Goal: Task Accomplishment & Management: Complete application form

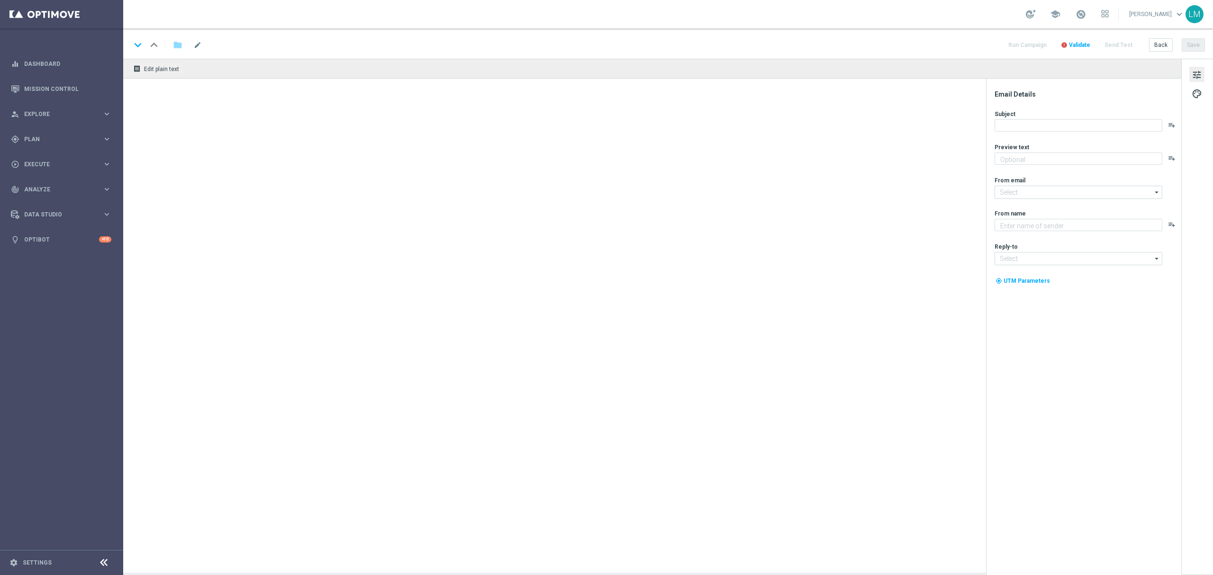
type textarea "We're so excited!"
type input "mail@crm.lottoland.com"
type textarea "Lottoland"
type input "support@lottoland.co.za"
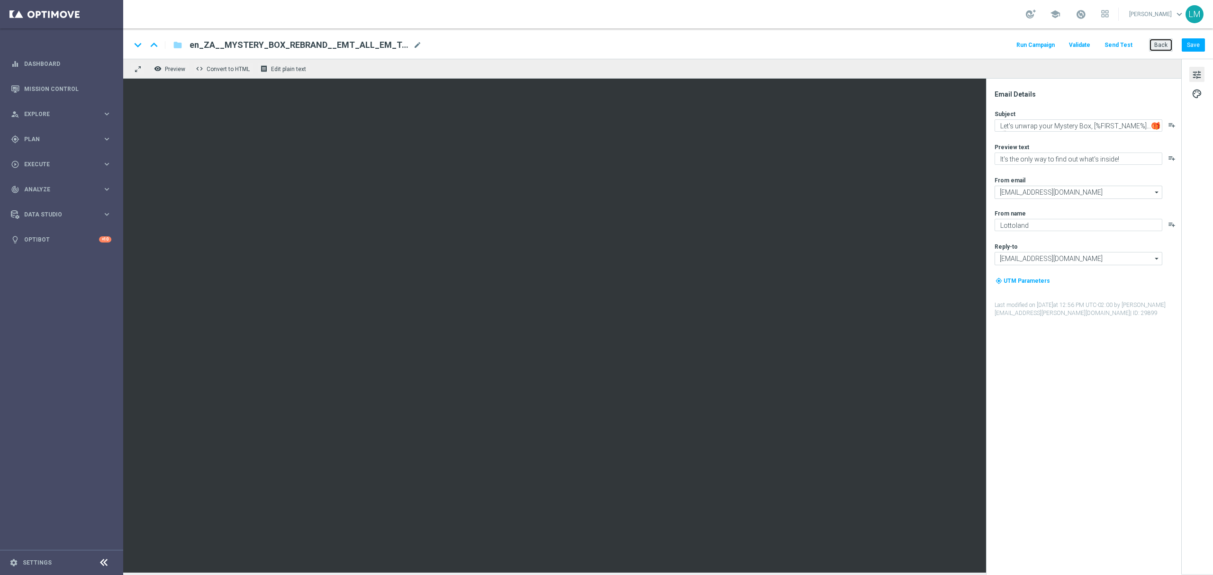
click at [1165, 46] on button "Back" at bounding box center [1161, 44] width 24 height 13
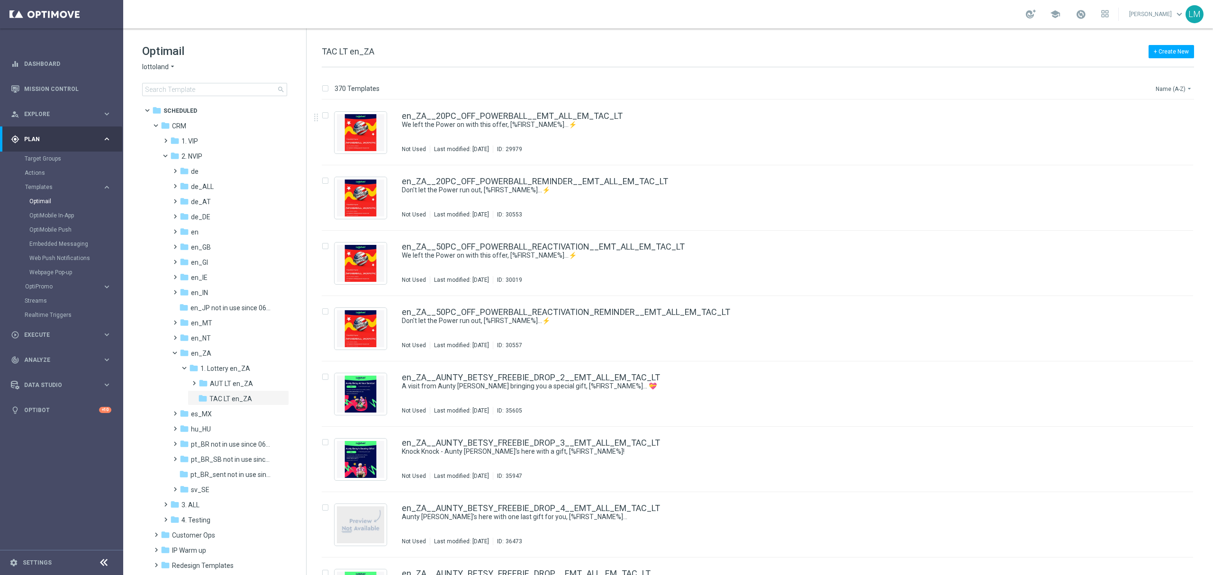
click at [1174, 92] on button "Name (A-Z) arrow_drop_down" at bounding box center [1174, 88] width 39 height 11
click at [1168, 126] on div "Date Modified (Newest)" at bounding box center [1156, 131] width 76 height 13
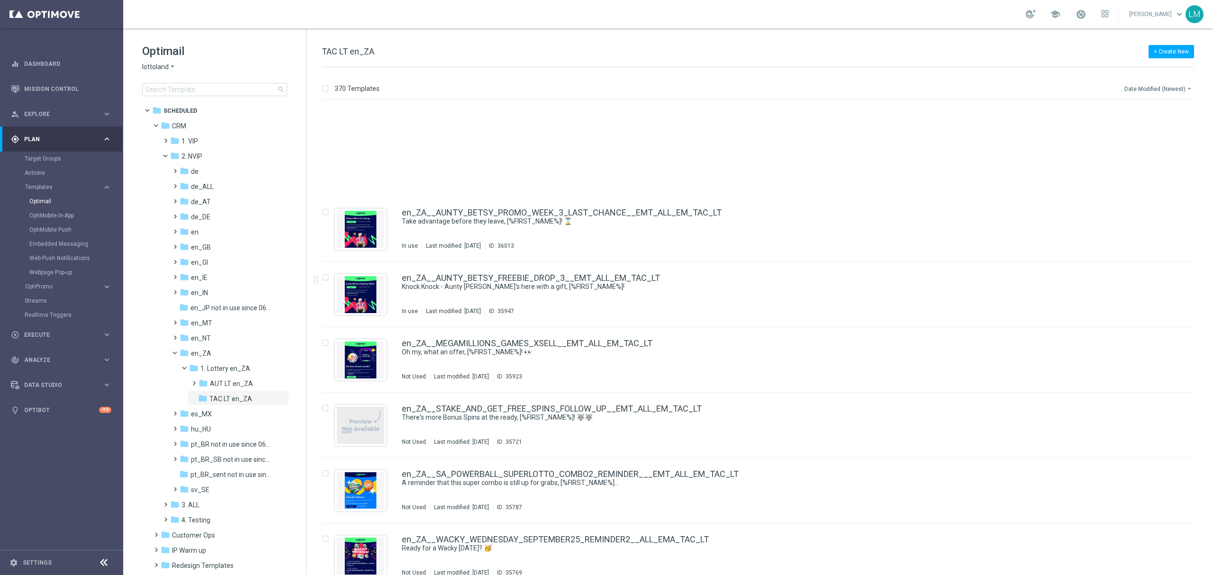
scroll to position [1074, 0]
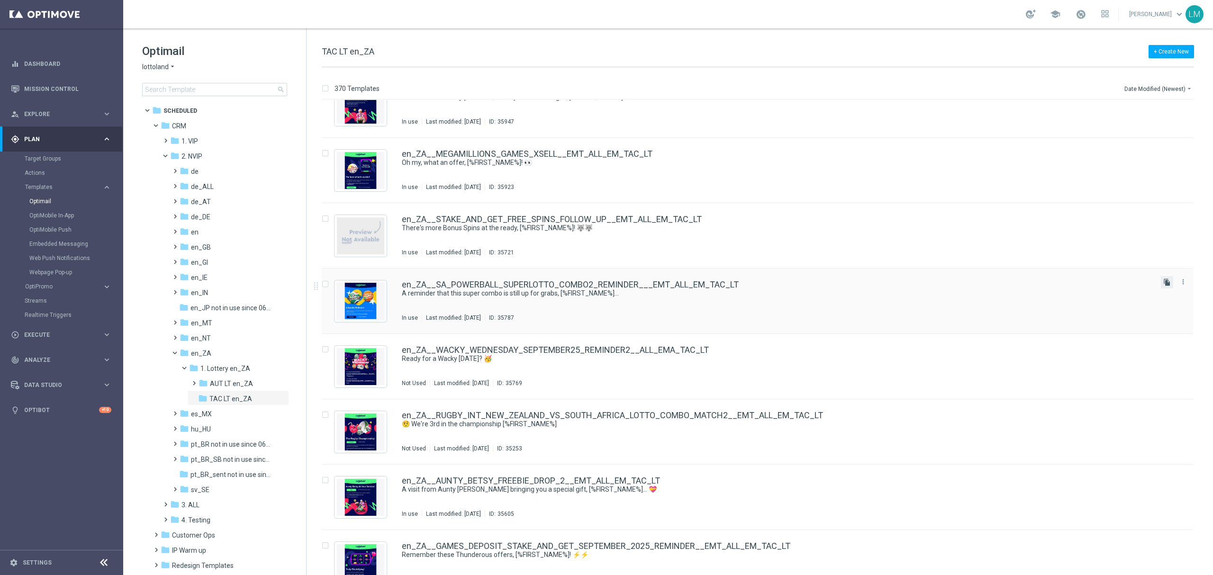
click at [1166, 284] on icon "file_copy" at bounding box center [1167, 283] width 8 height 8
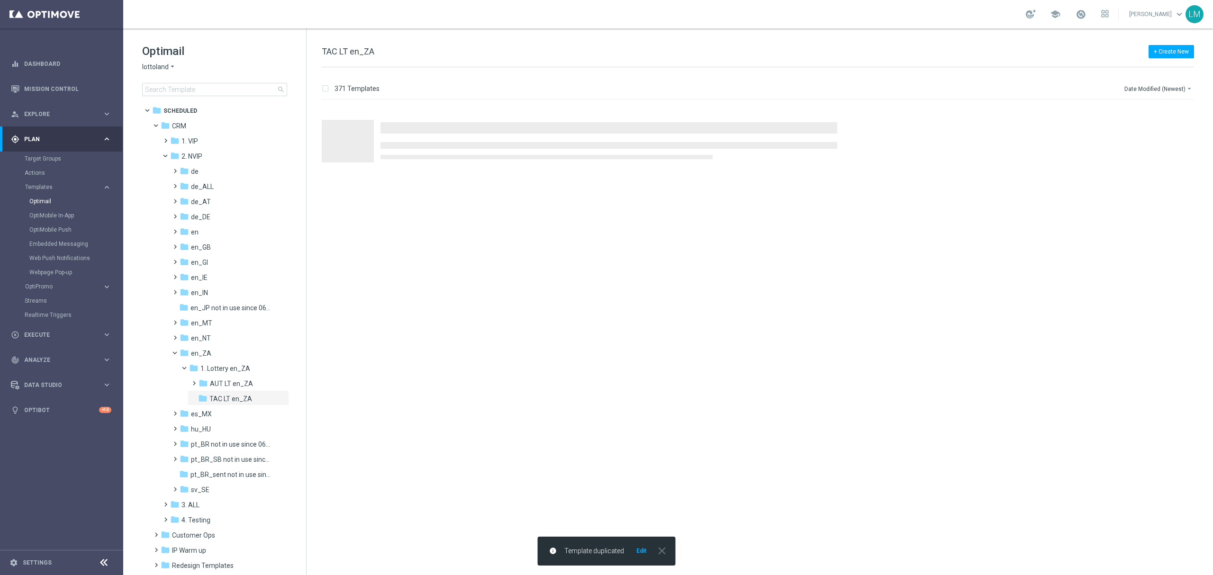
scroll to position [0, 0]
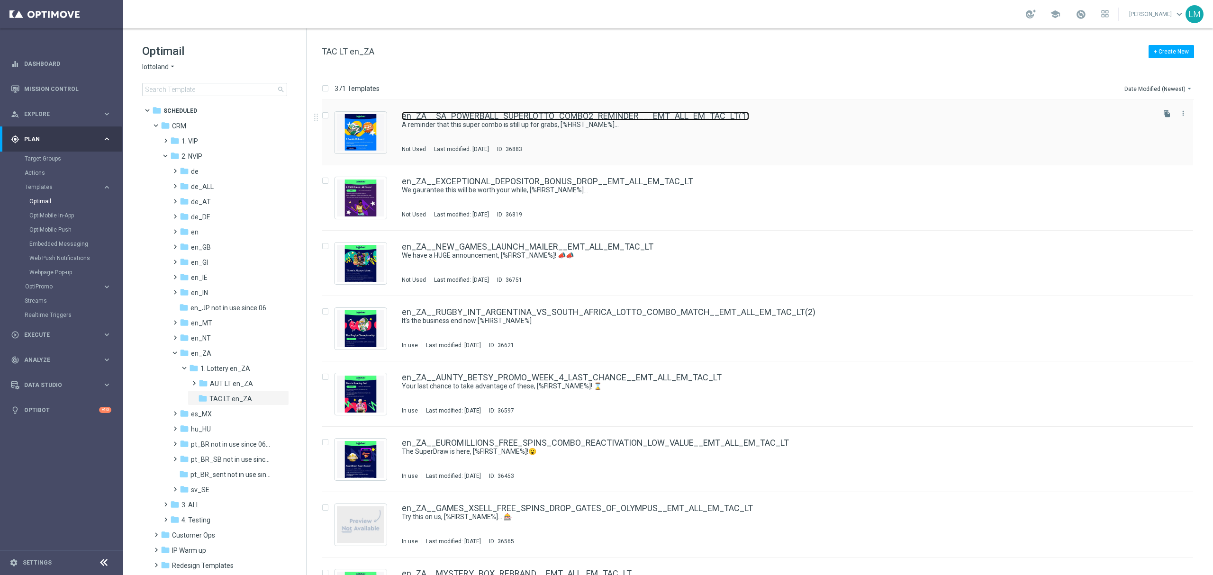
click at [575, 118] on link "en_ZA__SA_POWERBALL_SUPERLOTTO_COMBO2_REMINDER___EMT_ALL_EM_TAC_LT(1)" at bounding box center [575, 116] width 347 height 9
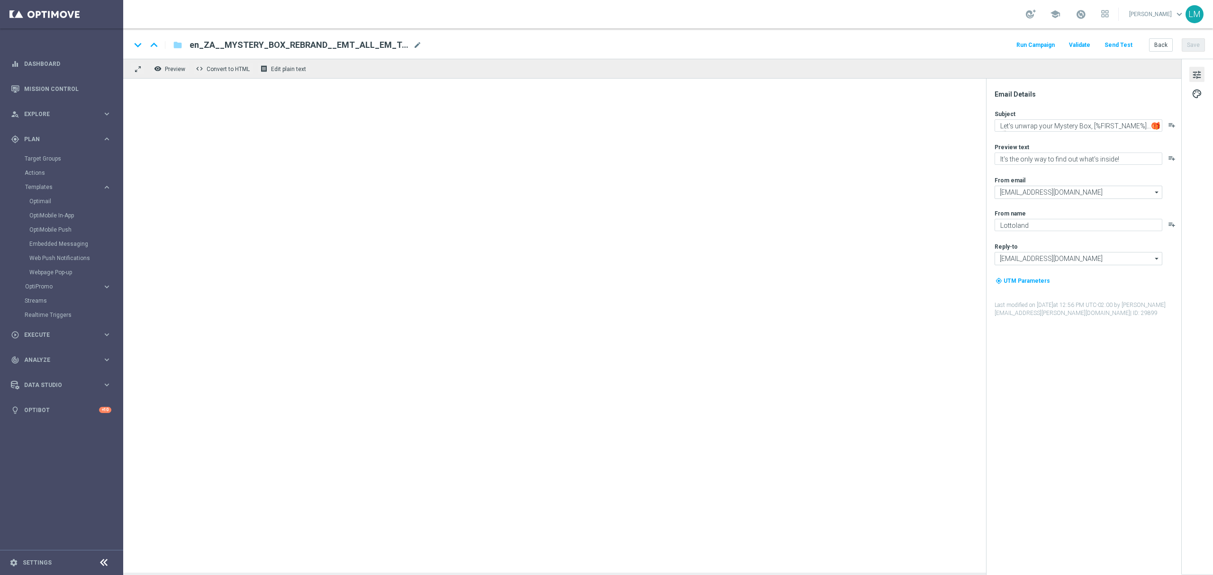
type textarea "A reminder that this super combo is still up for grabs, [%FIRST_NAME%]..."
type textarea "South Africa meets Italy!"
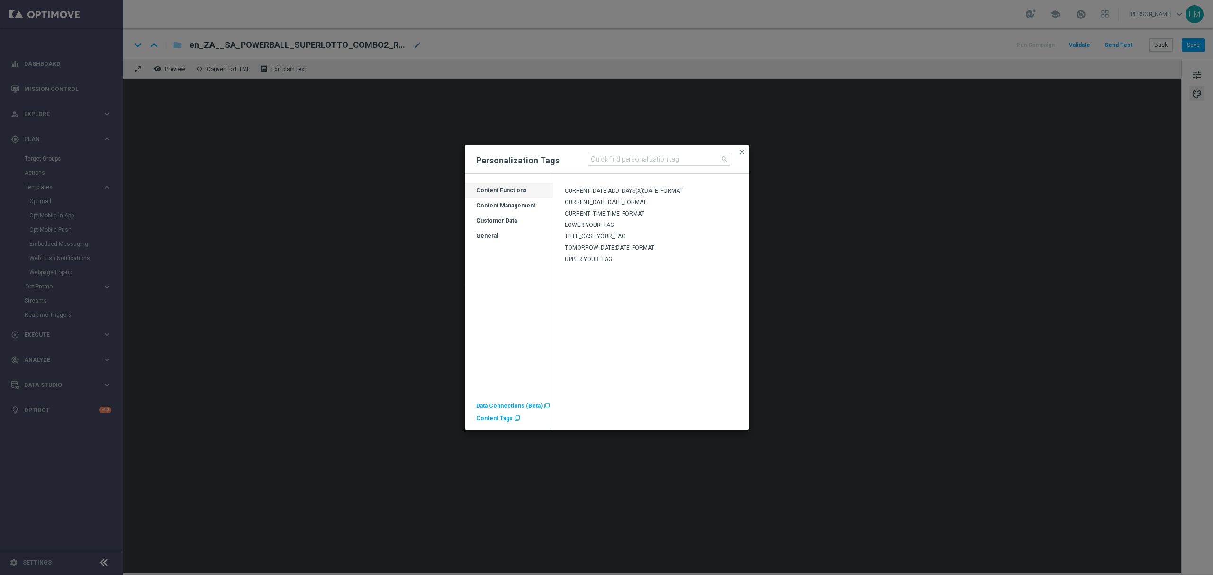
click at [514, 219] on div "Customer Data" at bounding box center [509, 224] width 88 height 15
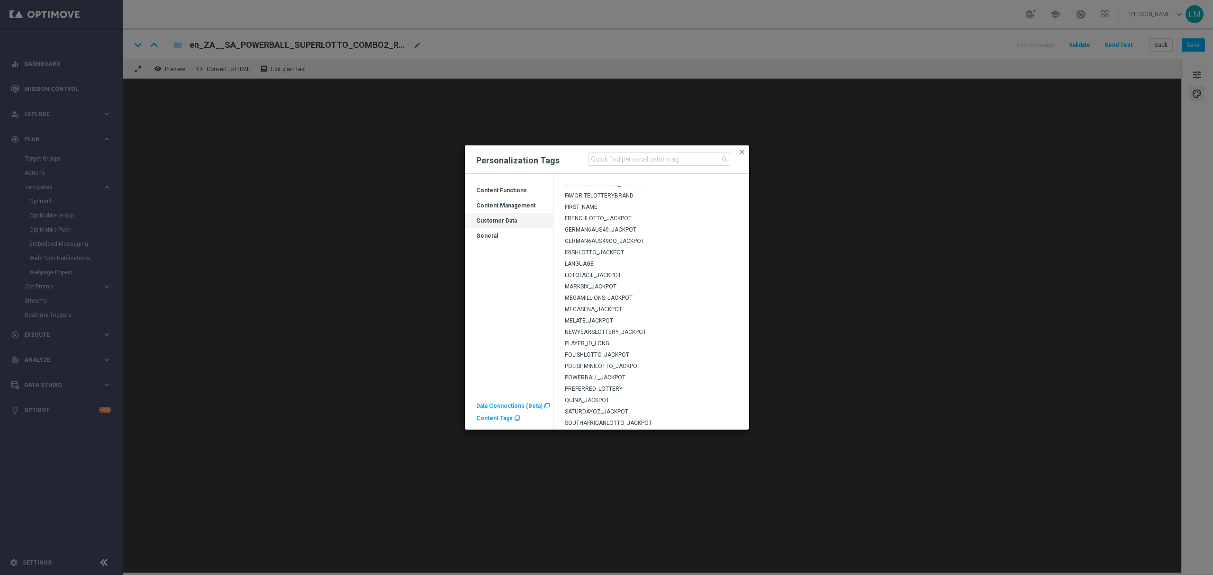
scroll to position [205, 0]
click at [584, 272] on span "MEGAMILLIONS_JACKPOT" at bounding box center [599, 270] width 68 height 7
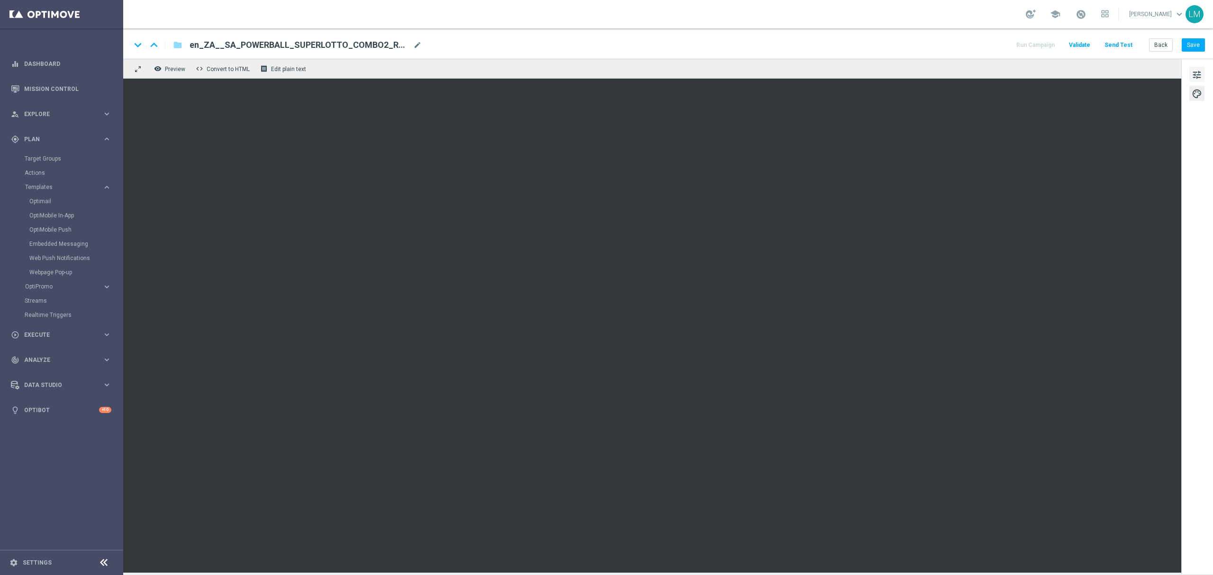
click at [1200, 67] on button "tune" at bounding box center [1196, 74] width 15 height 15
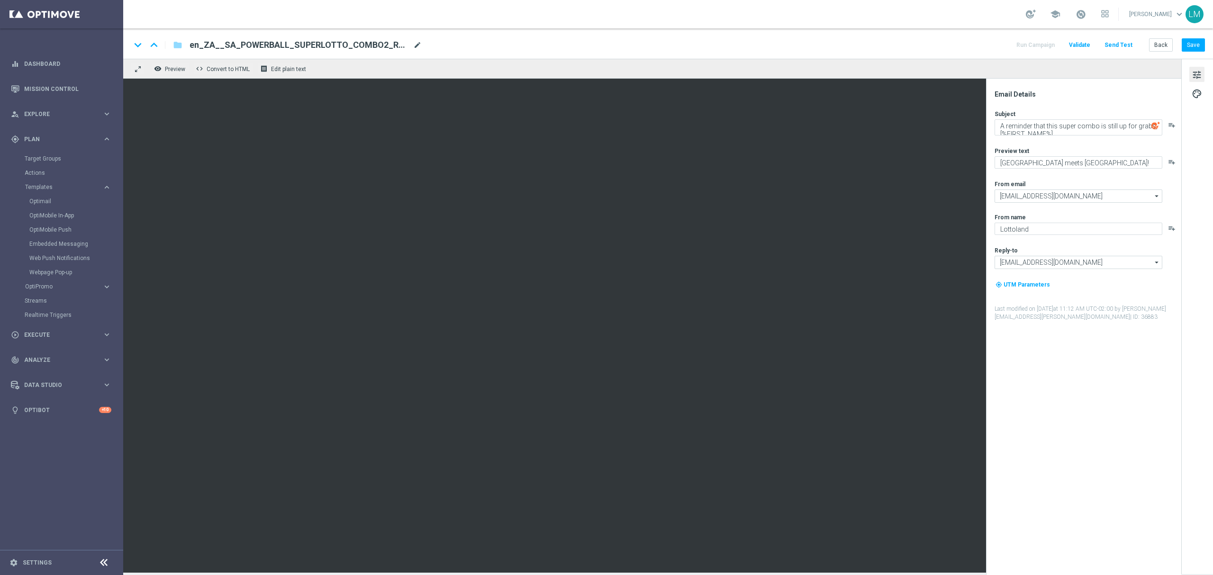
click at [413, 46] on span "mode_edit" at bounding box center [417, 45] width 9 height 9
paste input "MEGAMILLIONS_MINI_COMBO__EMT_ALL_EM_TAC_LT"
type input "en_ZA__SA_POWERBALL_MEGAMILLIONS_MINI_COMBO__EMT_ALL_EM_TAC_LT"
click at [400, 68] on div "remove_red_eye Preview code Convert to HTML receipt Edit plain text" at bounding box center [652, 69] width 1058 height 20
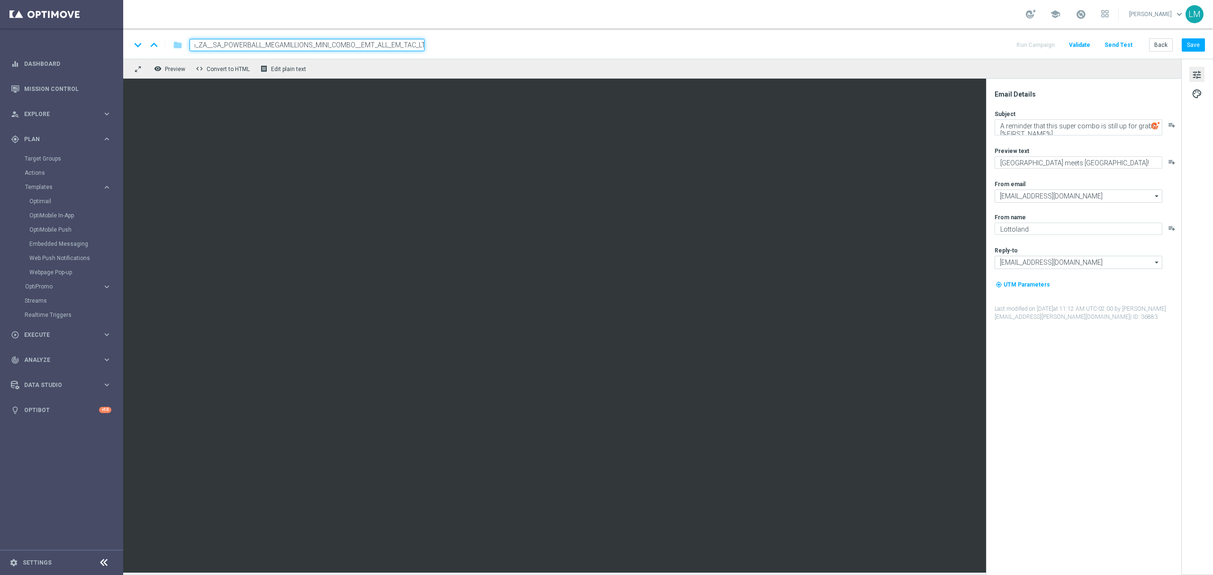
scroll to position [0, 0]
click at [399, 48] on input "en_ZA__SA_POWERBALL_MEGAMILLIONS_MINI_COMBO__EMT_ALL_EM_TAC_LT" at bounding box center [307, 45] width 235 height 12
click at [395, 63] on div "remove_red_eye Preview code Convert to HTML receipt Edit plain text" at bounding box center [652, 69] width 1058 height 20
click at [399, 47] on input "en_ZA__SA_POWERBALL_MEGAMILLIONS_MINI_COMBO__EMT_ALL_EM_TAC_LT" at bounding box center [307, 45] width 235 height 12
click at [397, 53] on div "keyboard_arrow_down keyboard_arrow_up folder en_ZA__SA_POWERBALL_MEGAMILLIONS_M…" at bounding box center [668, 43] width 1090 height 30
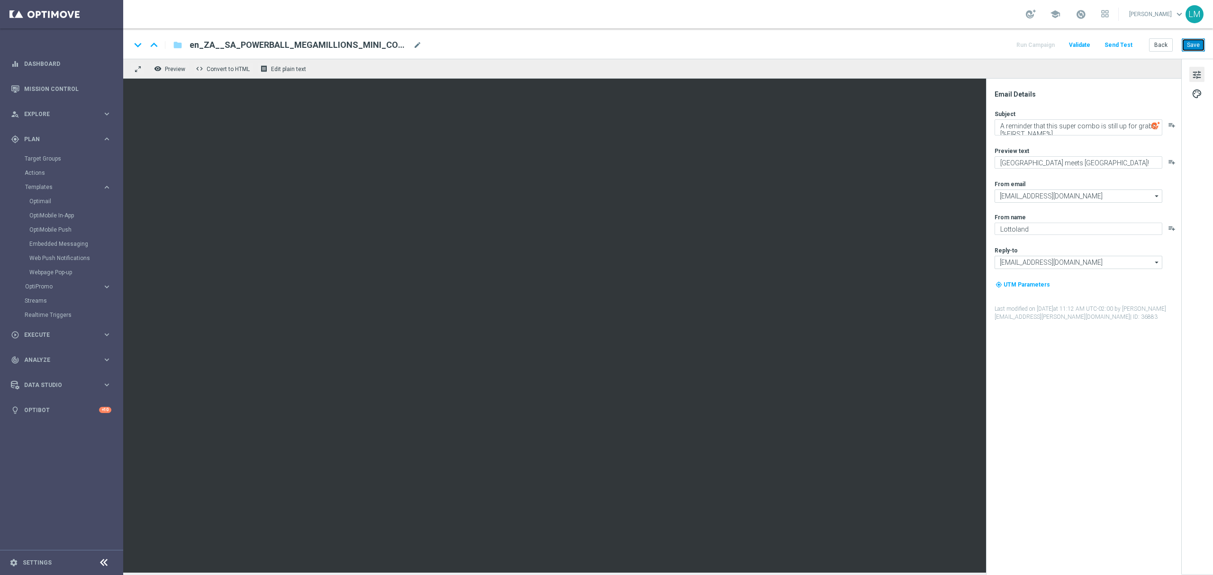
click at [1183, 44] on button "Save" at bounding box center [1193, 44] width 23 height 13
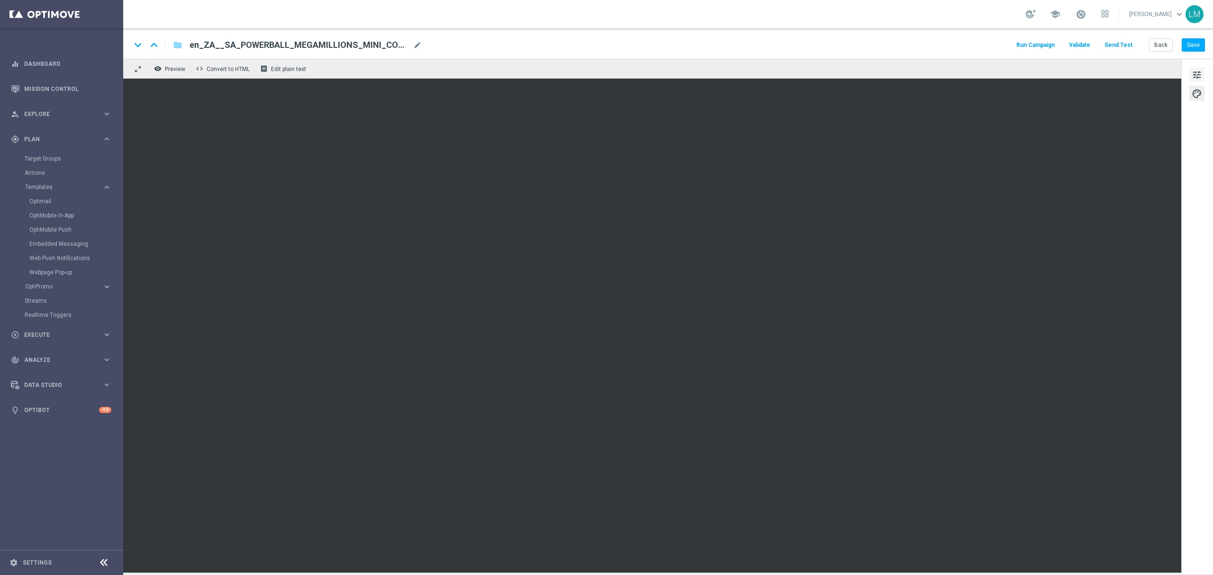
click at [1194, 74] on span "tune" at bounding box center [1197, 75] width 10 height 12
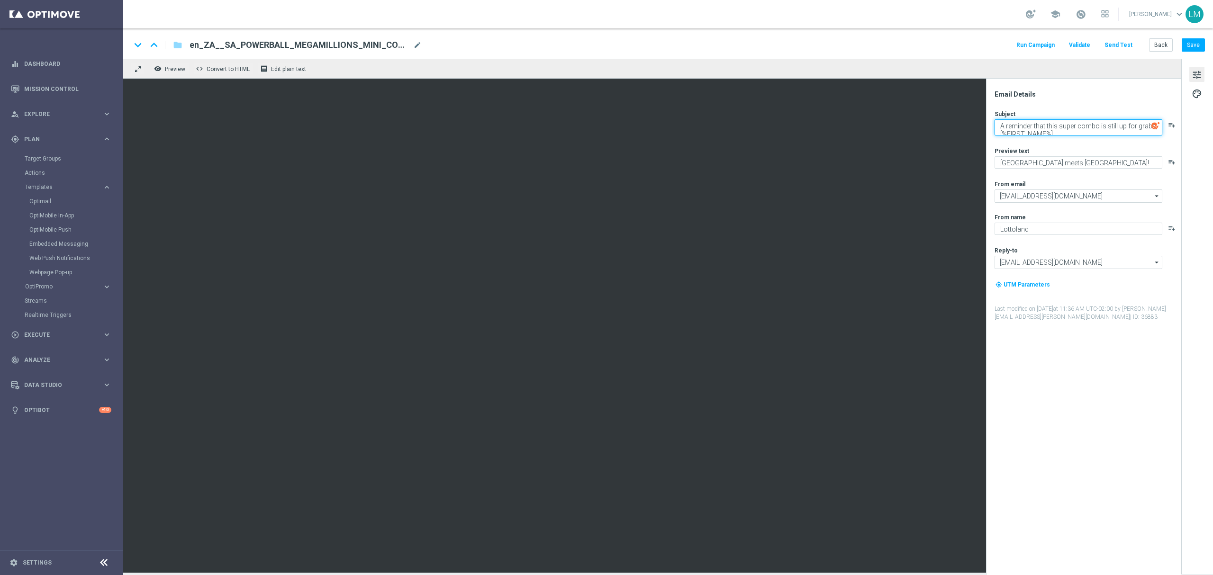
drag, startPoint x: 1000, startPoint y: 133, endPoint x: 999, endPoint y: 126, distance: 6.7
click at [999, 126] on textarea "A reminder that this super combo is still up for grabs, [%FIRST_NAME%]..." at bounding box center [1079, 127] width 168 height 16
drag, startPoint x: 1080, startPoint y: 128, endPoint x: 1014, endPoint y: 129, distance: 66.4
click at [1014, 129] on textarea "Two draws, 2 massive payouts, 1 fanttastic offer[%FIRST_NAME%]..." at bounding box center [1079, 127] width 168 height 16
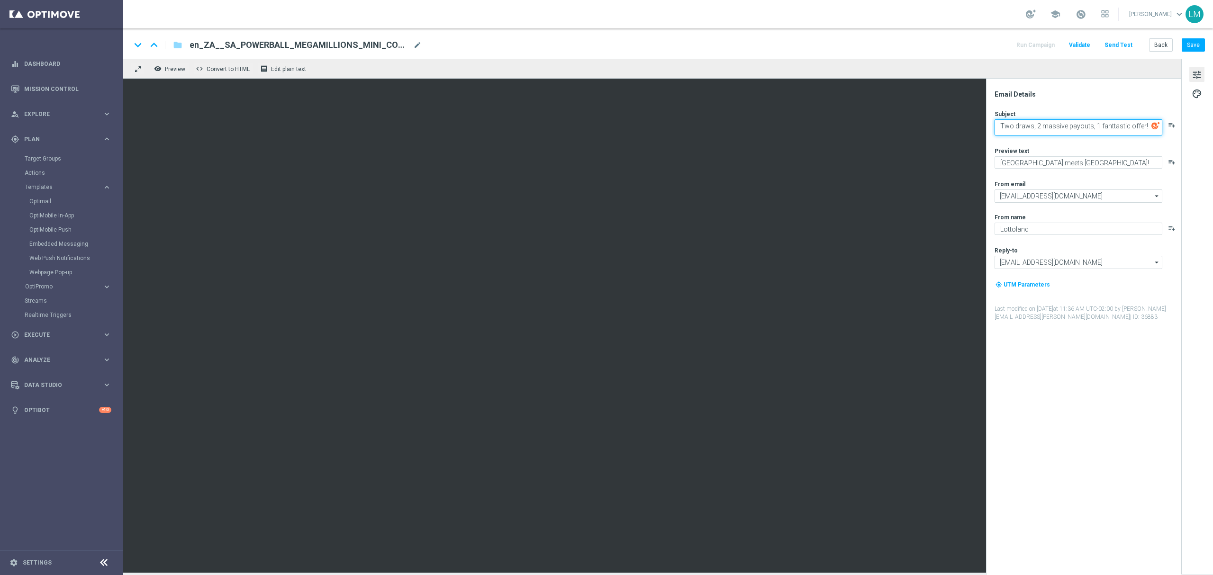
scroll to position [0, 0]
click at [1104, 137] on div "Subject Two draws, 2 massive payouts, 1 fanttastic offer! playlist_add Preview …" at bounding box center [1088, 214] width 186 height 208
click at [1143, 126] on textarea "Two draws, 2 massive payouts, 1 fanttastic offer!" at bounding box center [1079, 125] width 168 height 12
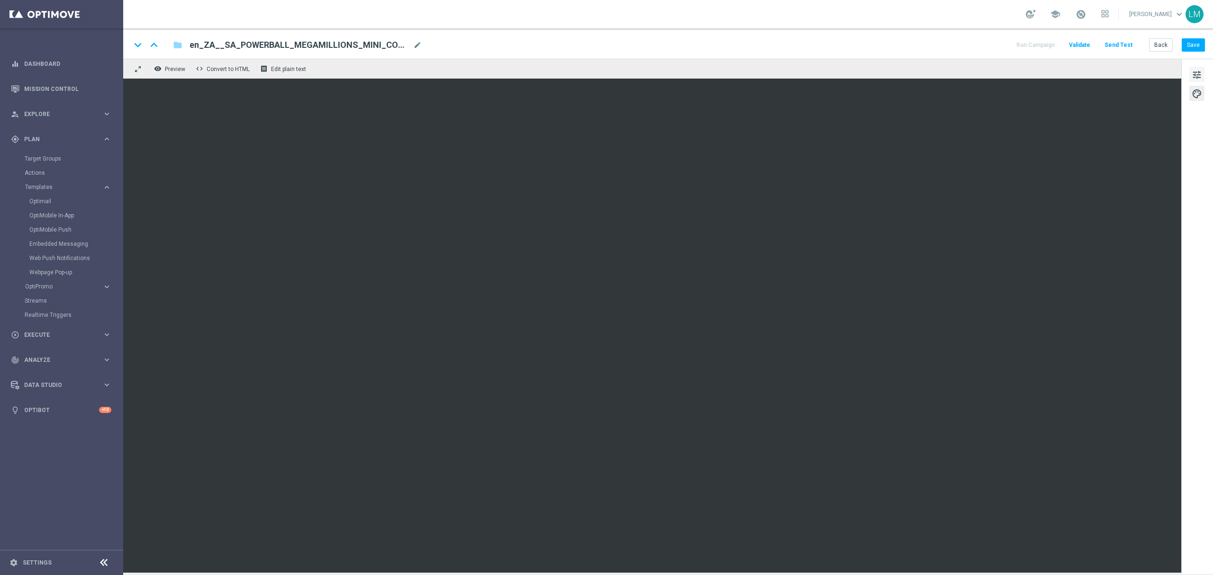
click at [1199, 68] on button "tune" at bounding box center [1196, 74] width 15 height 15
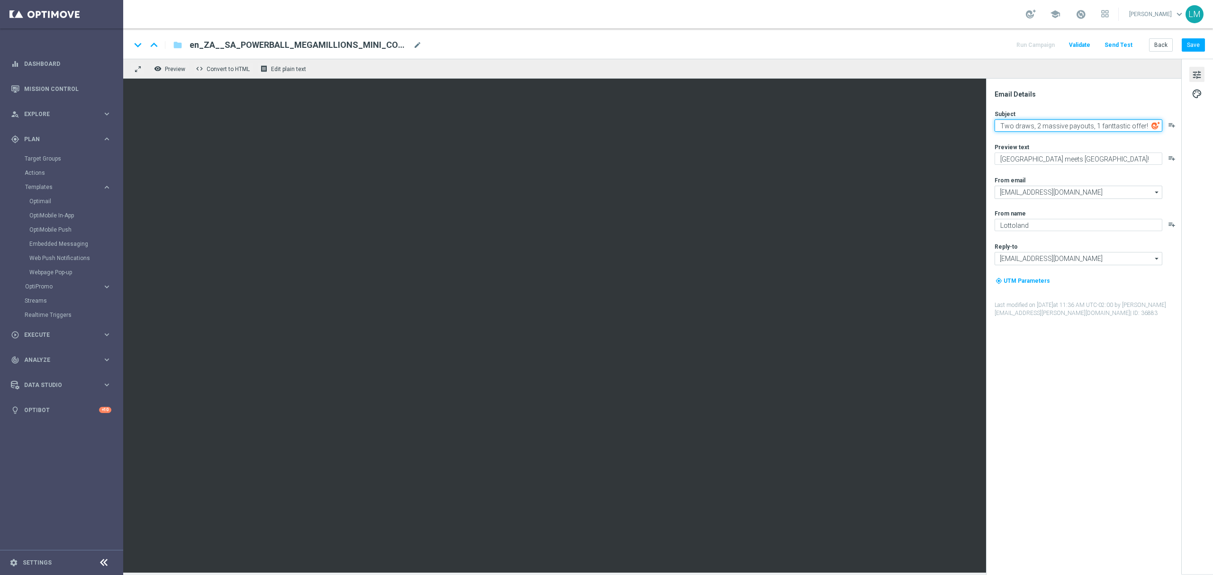
click at [1143, 124] on textarea "Two draws, 2 massive payouts, 1 fanttastic offer!" at bounding box center [1079, 125] width 168 height 12
paste textarea "👀"
type textarea "Two draws, 2 massive payouts, 1 fanttastic offer! 👀"
click at [1060, 159] on textarea "South Africa meets Italy!" at bounding box center [1079, 159] width 168 height 12
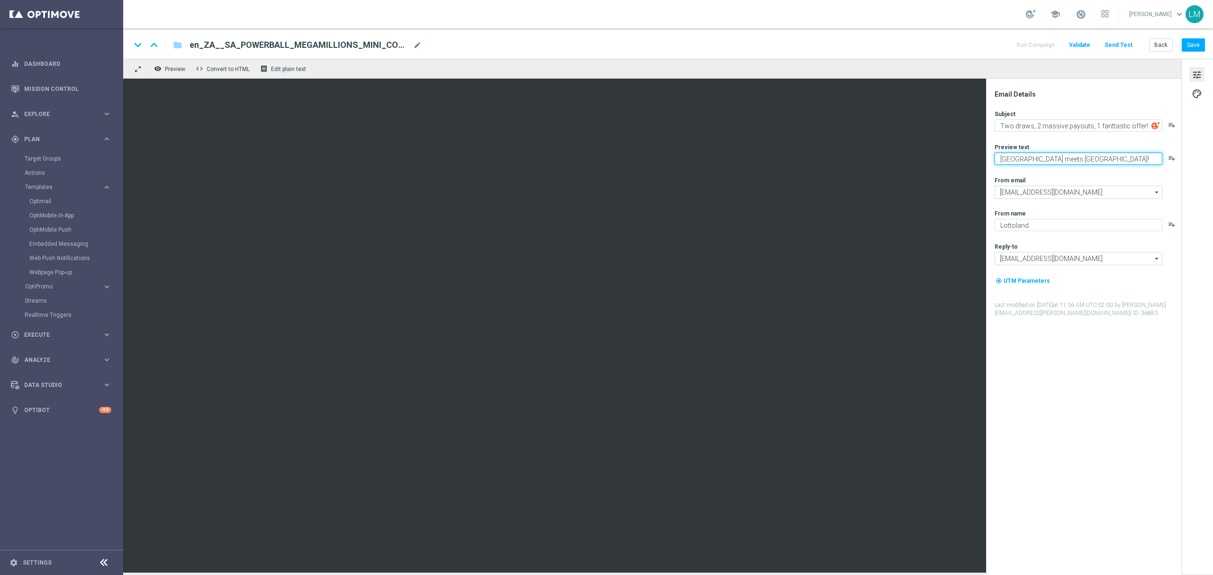
click at [1060, 159] on textarea "South Africa meets Italy!" at bounding box center [1079, 159] width 168 height 12
click at [1054, 163] on textarea "South Africa meets Italy!" at bounding box center [1079, 159] width 168 height 12
click at [1059, 156] on textarea "South Africa meets Italy!" at bounding box center [1079, 159] width 168 height 12
click at [1043, 161] on textarea "South Africa meets Italy!" at bounding box center [1079, 159] width 168 height 12
drag, startPoint x: 1038, startPoint y: 162, endPoint x: 1070, endPoint y: 160, distance: 32.3
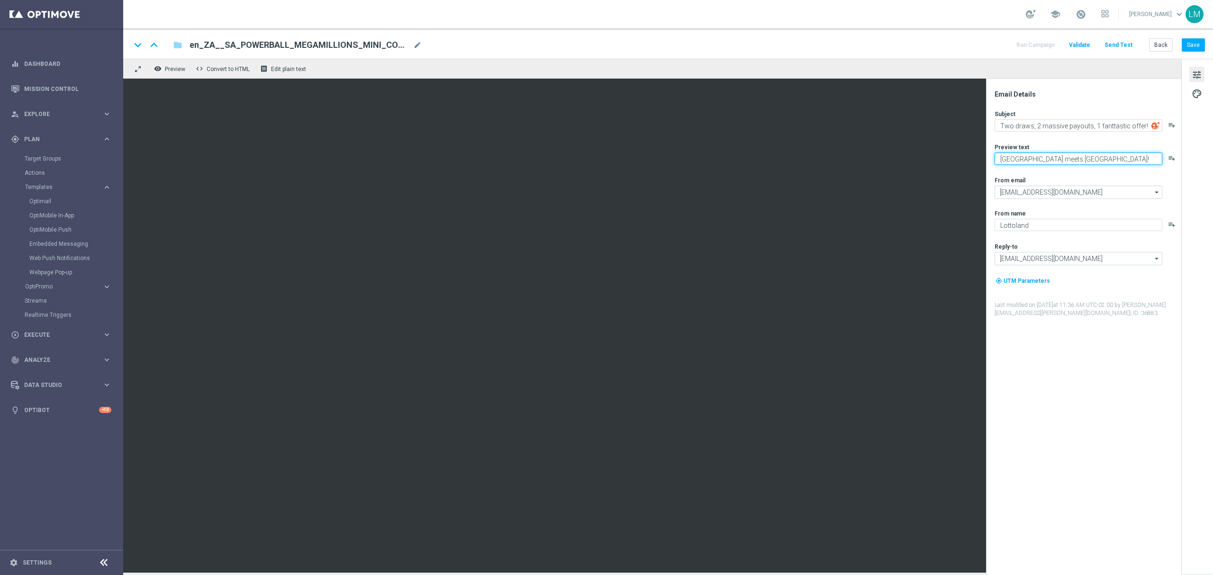
click at [1070, 160] on textarea "South Africa meets Italy!" at bounding box center [1079, 159] width 168 height 12
type textarea "South Africa goes MEGA!"
click at [1070, 131] on textarea "Two draws, 2 massive payouts, 1 fanttastic offer! 👀" at bounding box center [1079, 125] width 168 height 12
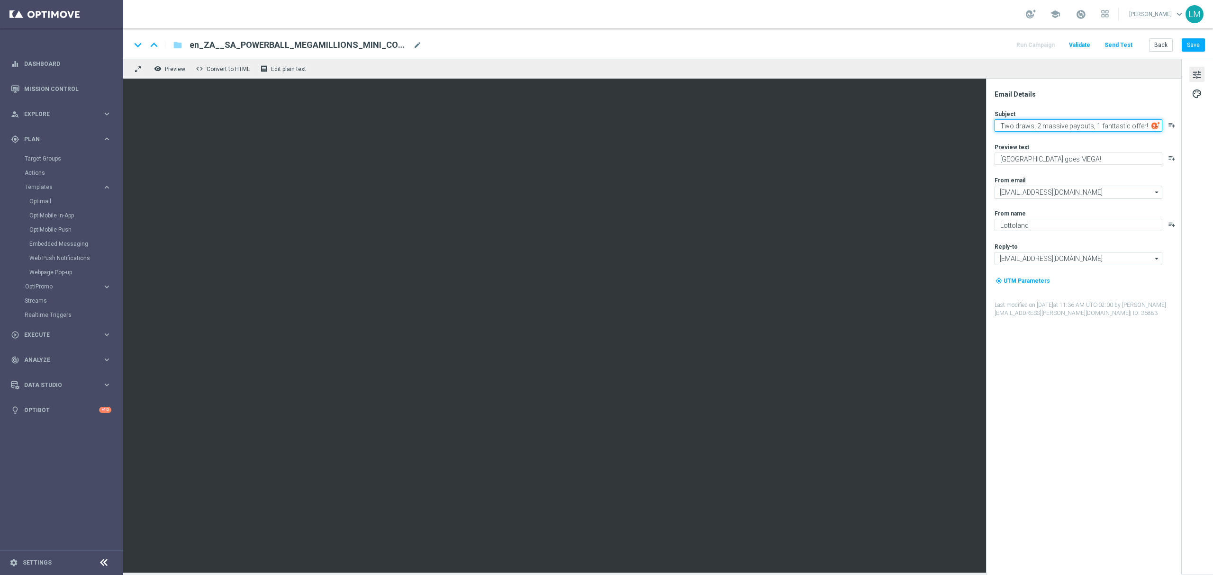
click at [1037, 127] on textarea "Two draws, 2 massive payouts, 1 fanttastic offer! 👀" at bounding box center [1079, 125] width 168 height 12
paste textarea
type textarea "Two draws, 2 massive payouts, 1 fantastic offer! 👀"
click at [1078, 136] on div "Subject Two draws, 2 massive payouts, 1 fantastic offer! 👀 playlist_add Preview…" at bounding box center [1088, 214] width 186 height 208
click at [1062, 159] on textarea "South Africa goes MEGA!" at bounding box center [1079, 159] width 168 height 12
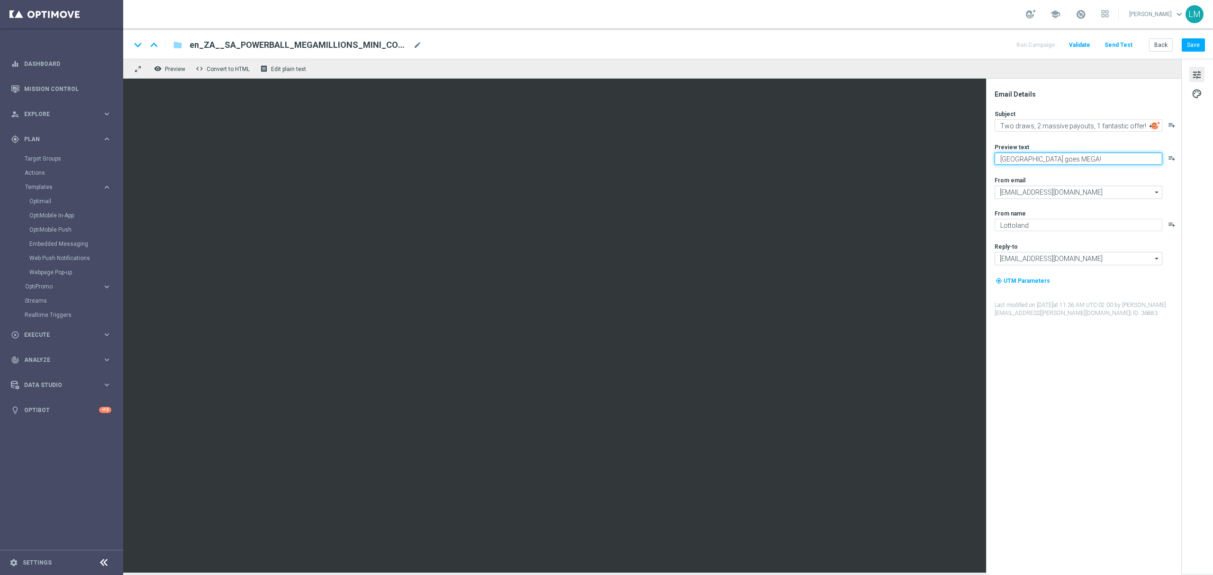
click at [1062, 159] on textarea "South Africa goes MEGA!" at bounding box center [1079, 159] width 168 height 12
click at [1194, 52] on div "keyboard_arrow_down keyboard_arrow_up folder en_ZA__SA_POWERBALL_MEGAMILLIONS_M…" at bounding box center [668, 43] width 1090 height 30
click at [1190, 44] on button "Save" at bounding box center [1193, 44] width 23 height 13
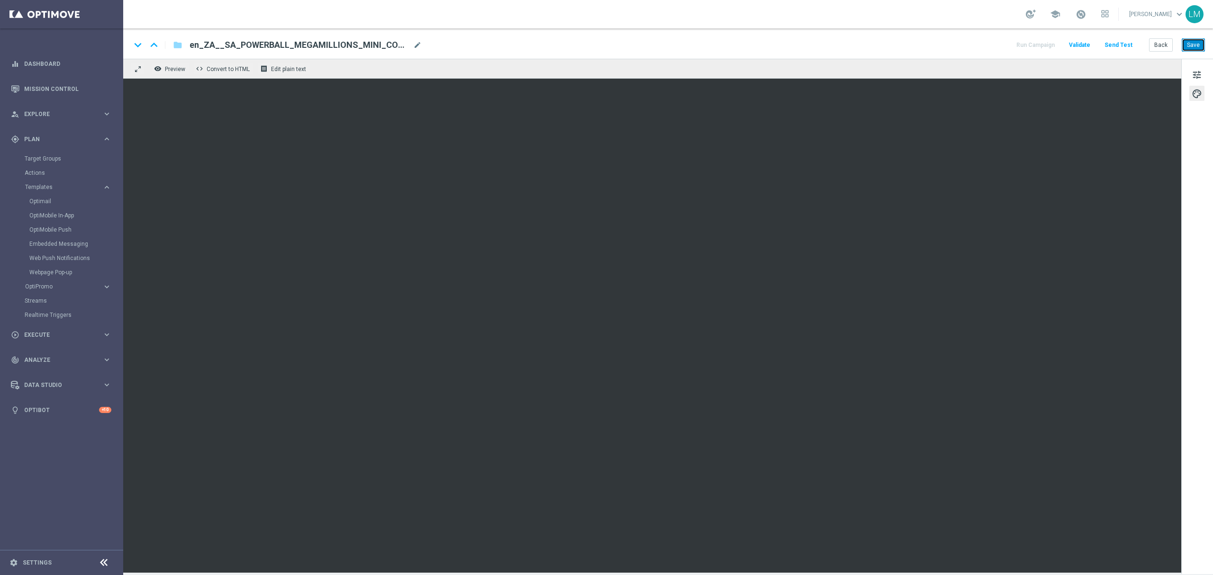
click at [1195, 47] on button "Save" at bounding box center [1193, 44] width 23 height 13
click at [1196, 48] on button "Save" at bounding box center [1193, 44] width 23 height 13
click at [1194, 48] on button "Save" at bounding box center [1193, 44] width 23 height 13
click at [1128, 45] on button "Send Test" at bounding box center [1118, 45] width 31 height 13
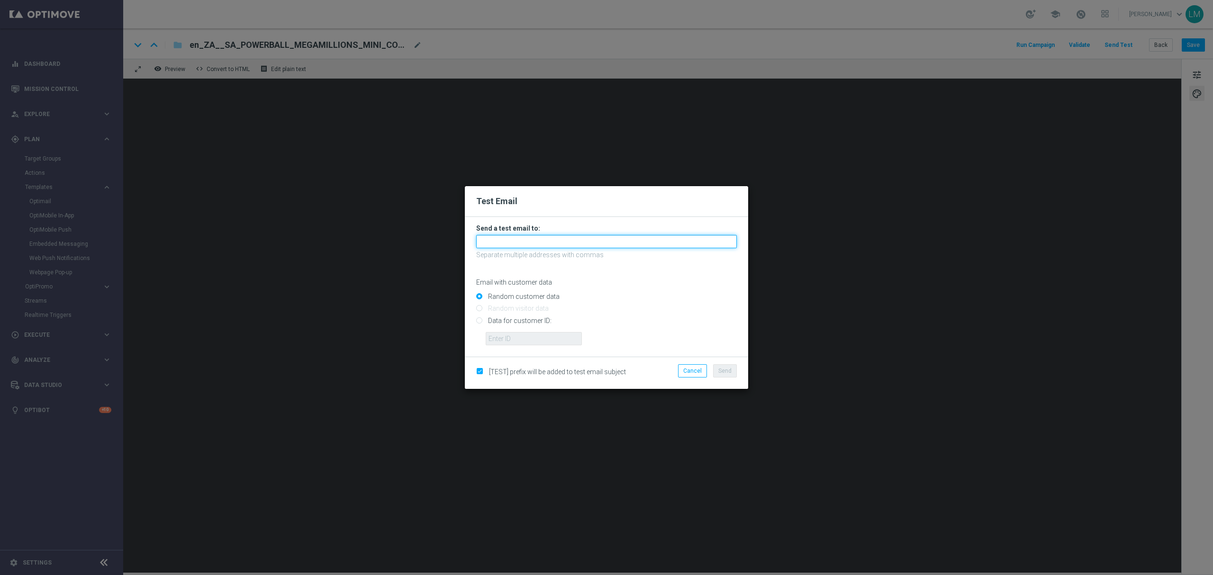
click at [581, 241] on input "text" at bounding box center [606, 241] width 261 height 13
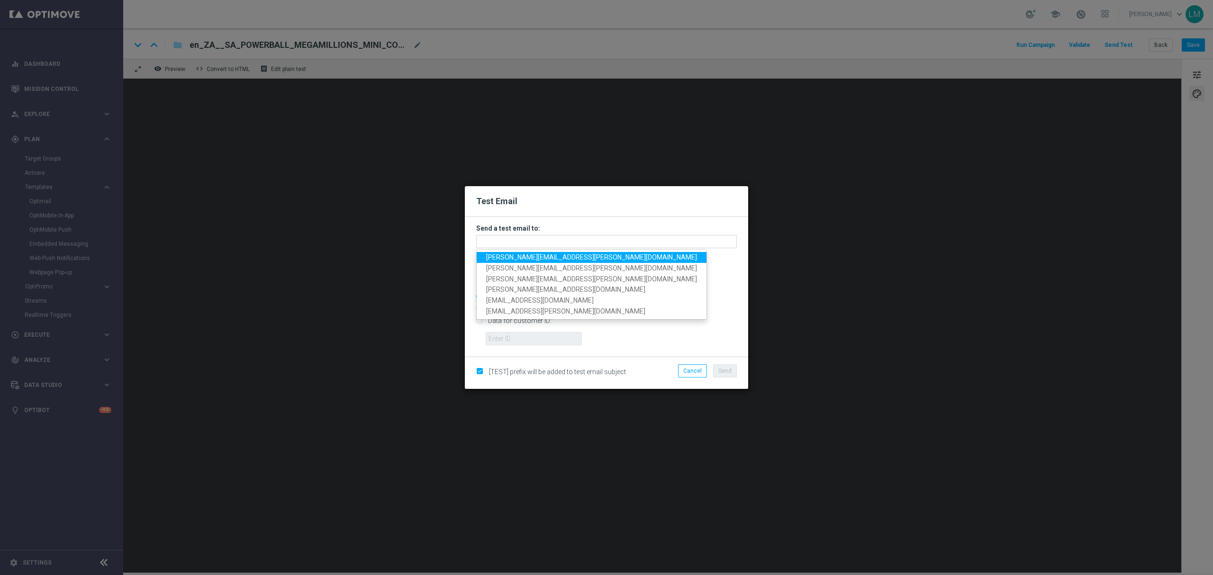
click at [533, 258] on span "leslie.martinez@lottoland.com" at bounding box center [591, 258] width 211 height 8
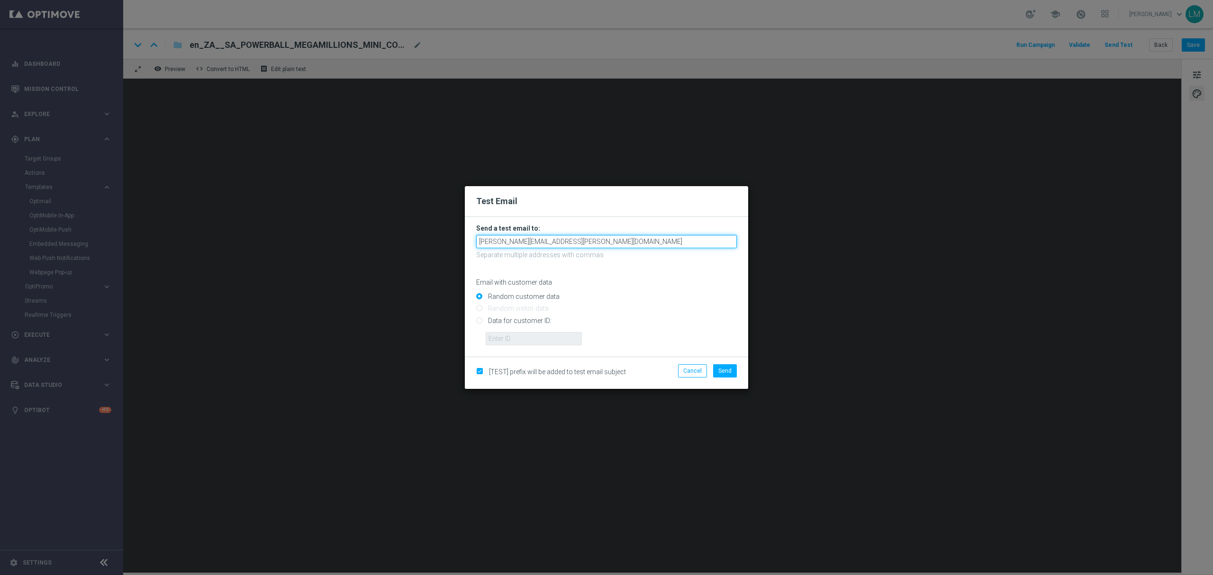
click at [601, 245] on input "leslie.martinez@lottoland.com" at bounding box center [606, 241] width 261 height 13
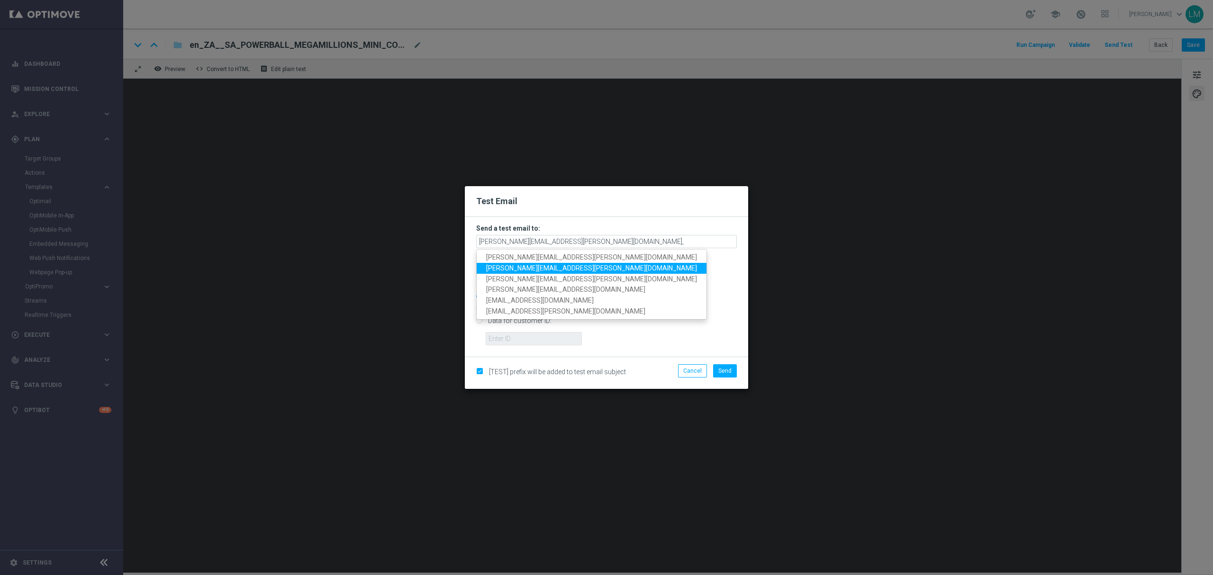
click at [546, 264] on span "ricky.hubbard@lottoland.com" at bounding box center [591, 268] width 211 height 8
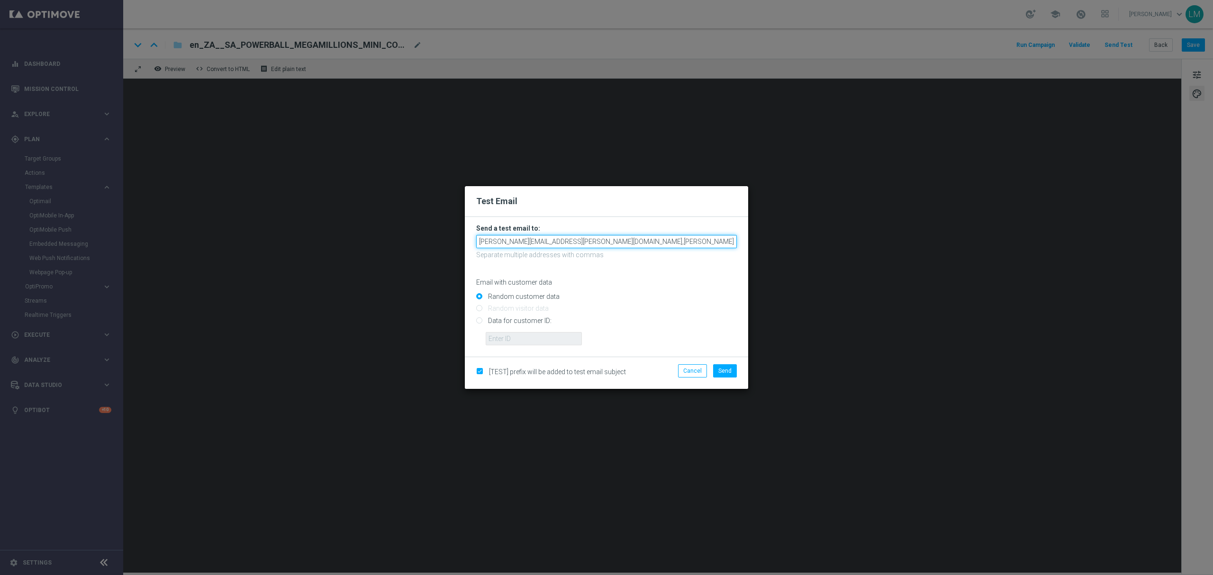
click at [669, 247] on input "leslie.martinez@lottoland.com,ricky.hubbard@lottoland.com" at bounding box center [606, 241] width 261 height 13
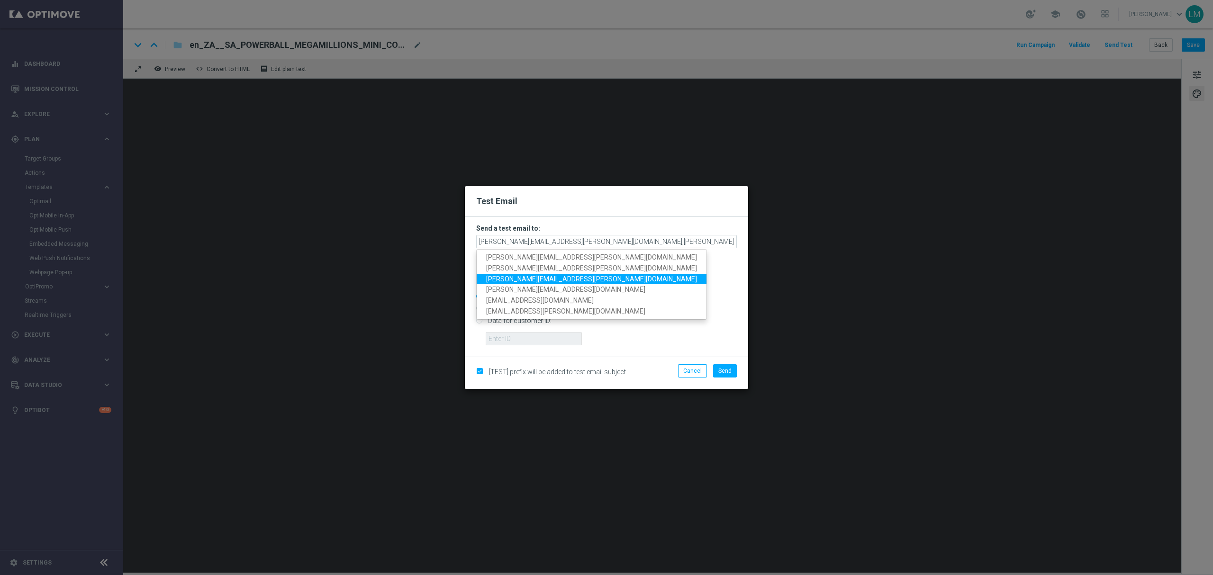
click at [549, 279] on span "millie.purcell@lottoland.com" at bounding box center [591, 279] width 211 height 8
type input "leslie.martinez@lottoland.com,ricky.hubbard@lottoland.com,millie.purcell@lottol…"
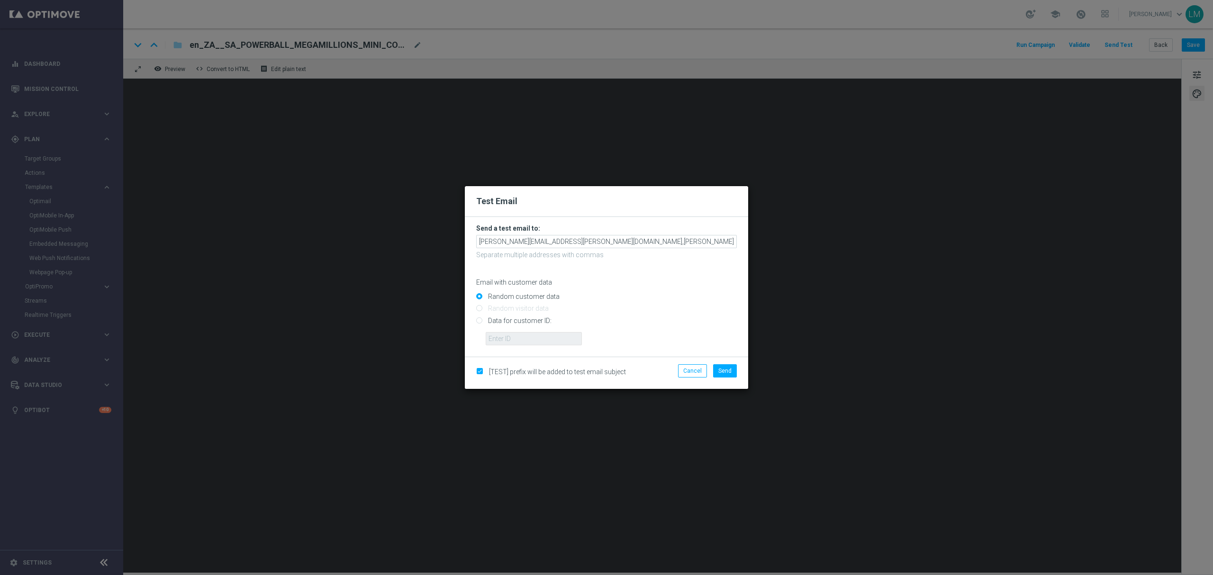
click at [516, 322] on input "Data for customer ID:" at bounding box center [606, 324] width 261 height 13
radio input "true"
click at [517, 342] on input "text" at bounding box center [534, 338] width 96 height 13
type input "10505907"
click at [730, 378] on button "Send" at bounding box center [725, 370] width 24 height 13
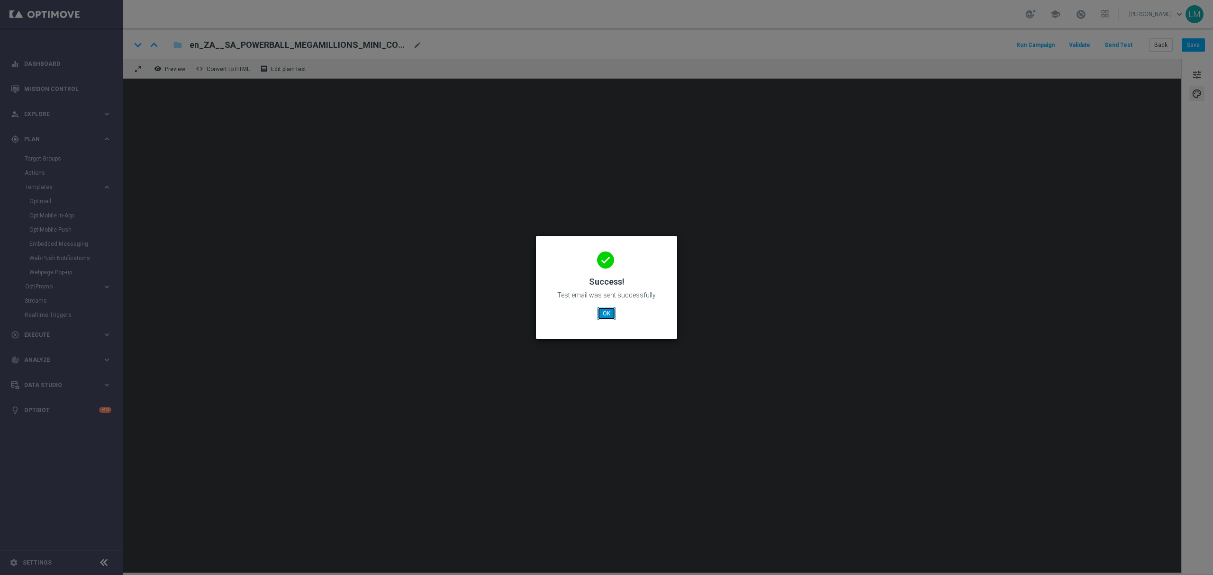
click at [607, 311] on button "OK" at bounding box center [607, 313] width 18 height 13
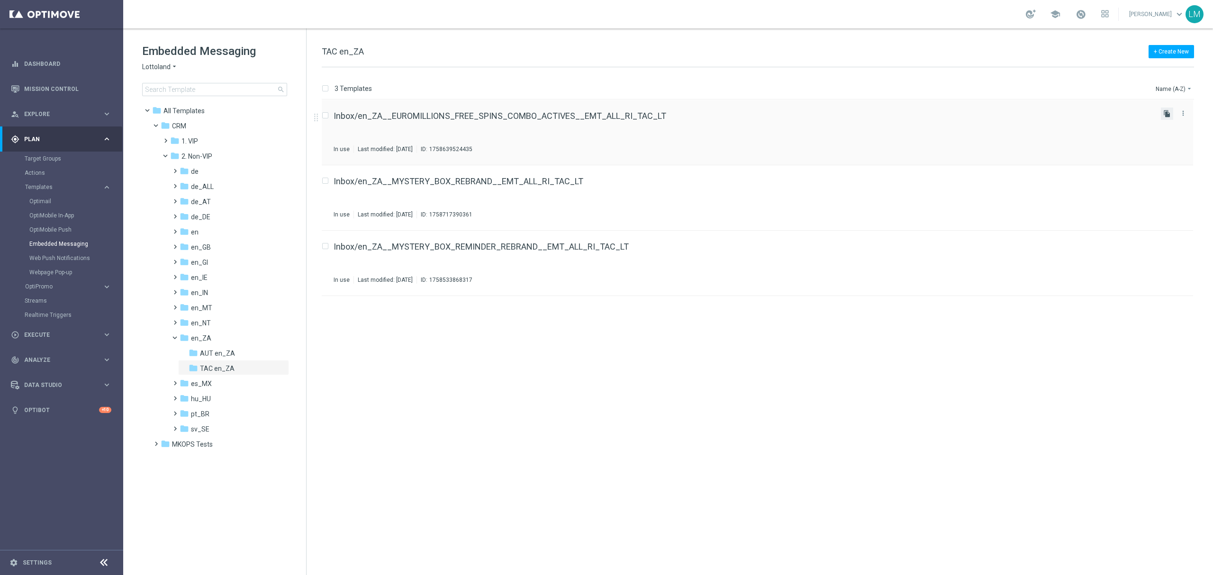
click at [1166, 112] on icon "file_copy" at bounding box center [1167, 114] width 8 height 8
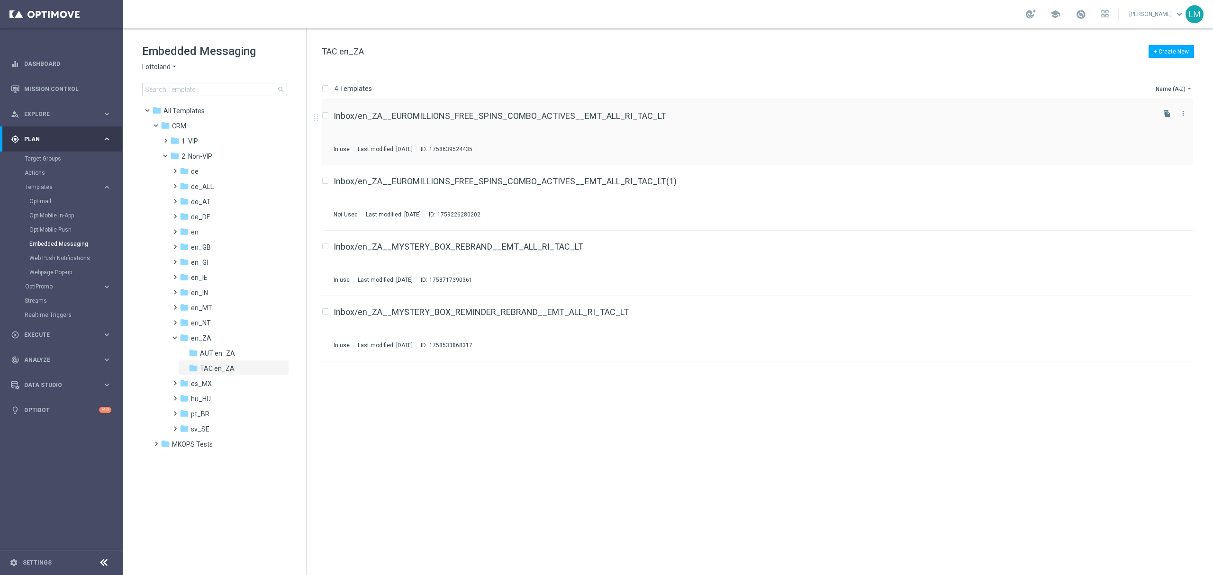
click at [543, 109] on div "Inbox/en_ZA__EUROMILLIONS_FREE_SPINS_COMBO_ACTIVES__EMT_ALL_RI_TAC_LT In use La…" at bounding box center [757, 132] width 871 height 65
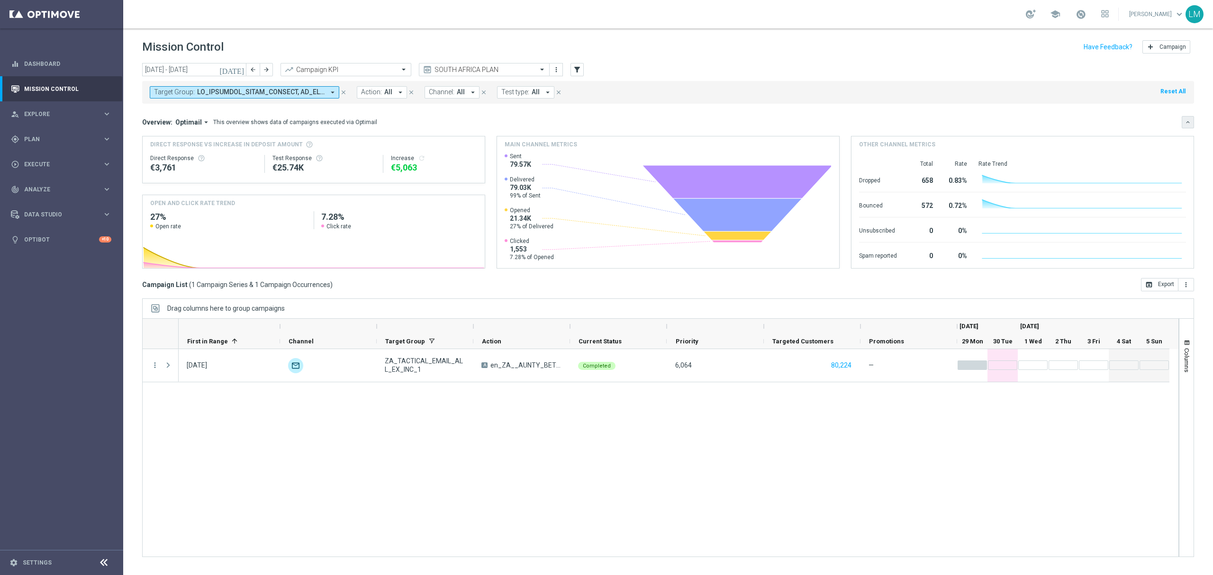
click at [1189, 121] on icon "keyboard_arrow_down" at bounding box center [1188, 122] width 7 height 7
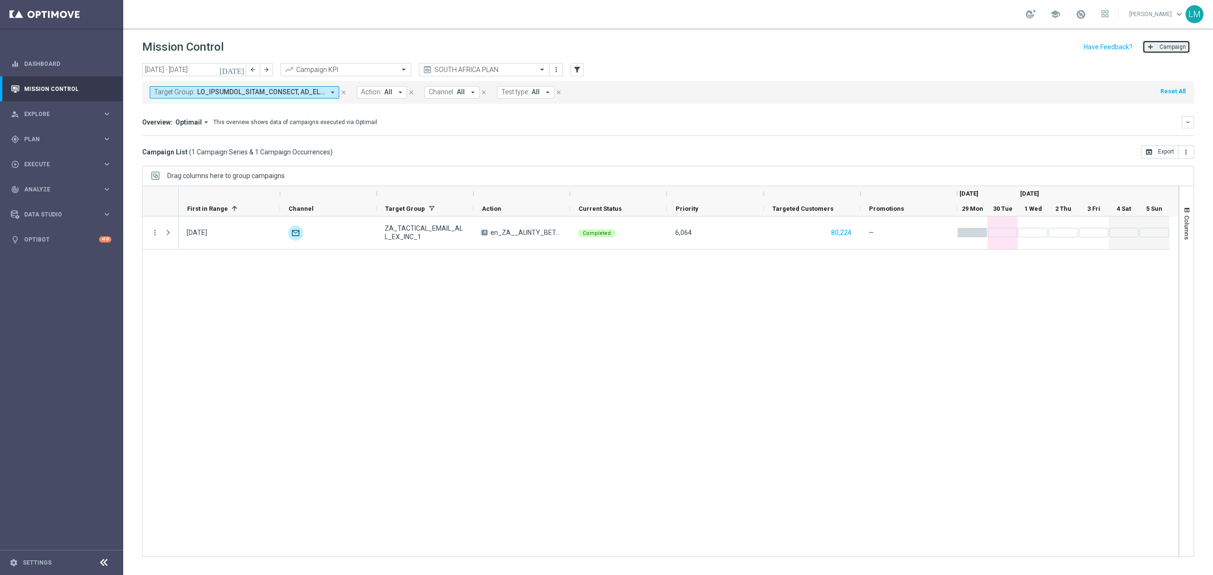
click at [1168, 50] on button "add Campaign" at bounding box center [1166, 46] width 48 height 13
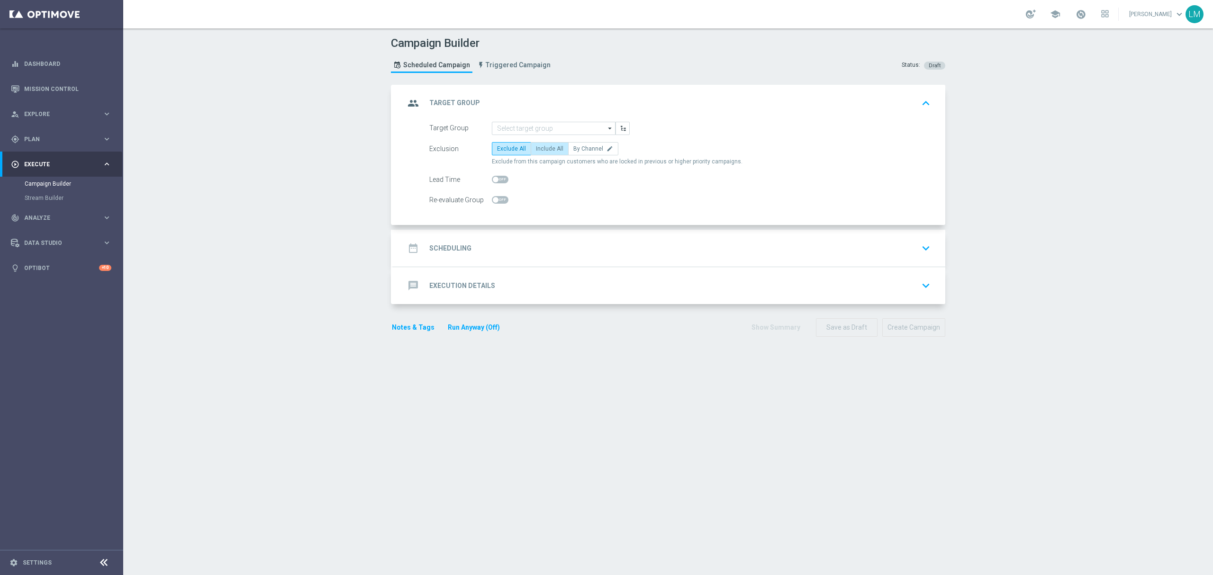
click at [551, 149] on span "Include All" at bounding box center [549, 148] width 27 height 7
click at [542, 149] on input "Include All" at bounding box center [539, 150] width 6 height 6
radio input "true"
click at [546, 130] on input at bounding box center [554, 128] width 124 height 13
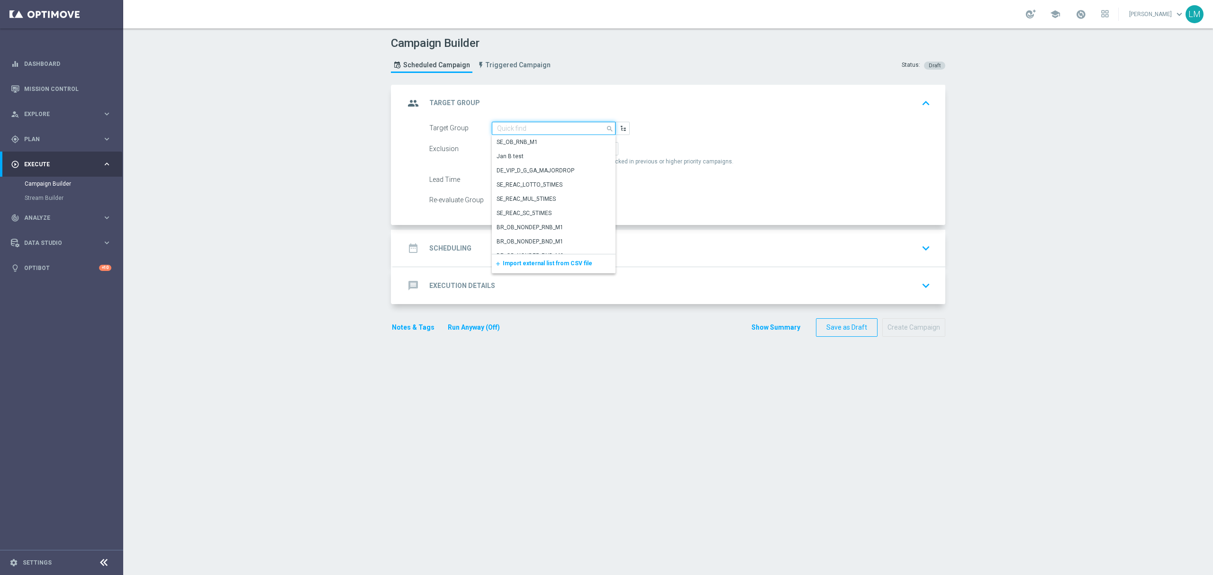
paste input "ZA_TACTICAL_EMAIL_HAS_PLAYED_IN_LAST_21_DAYS"
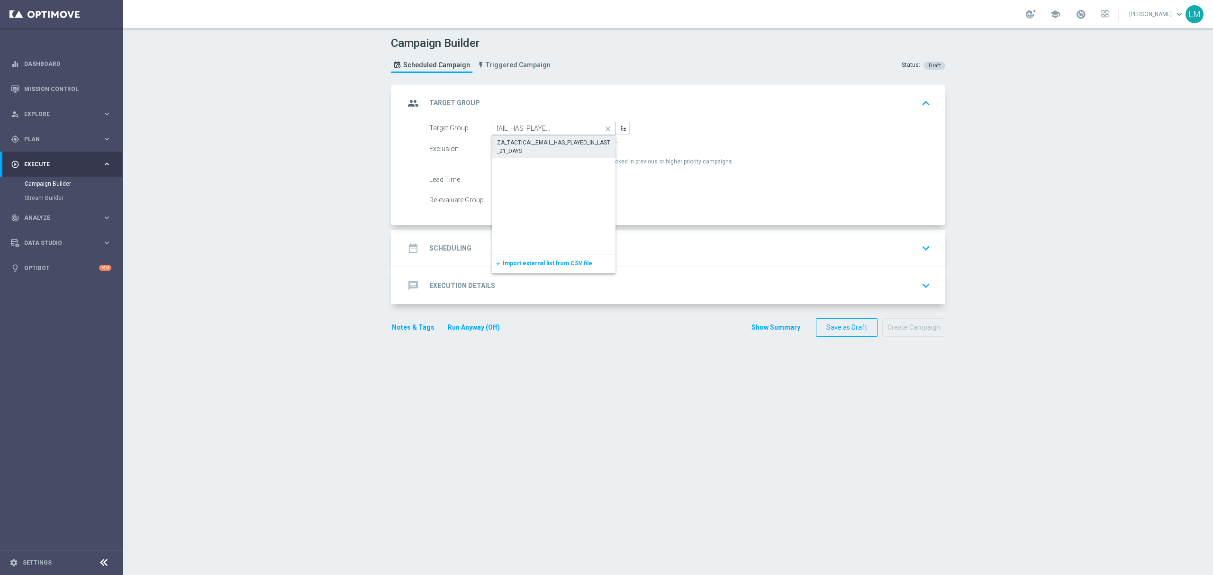
click at [536, 142] on div "ZA_TACTICAL_EMAIL_HAS_PLAYED_IN_LAST_21_DAYS" at bounding box center [554, 146] width 114 height 17
type input "ZA_TACTICAL_EMAIL_HAS_PLAYED_IN_LAST_21_DAYS"
click at [544, 251] on div "date_range Scheduling keyboard_arrow_down" at bounding box center [669, 248] width 529 height 18
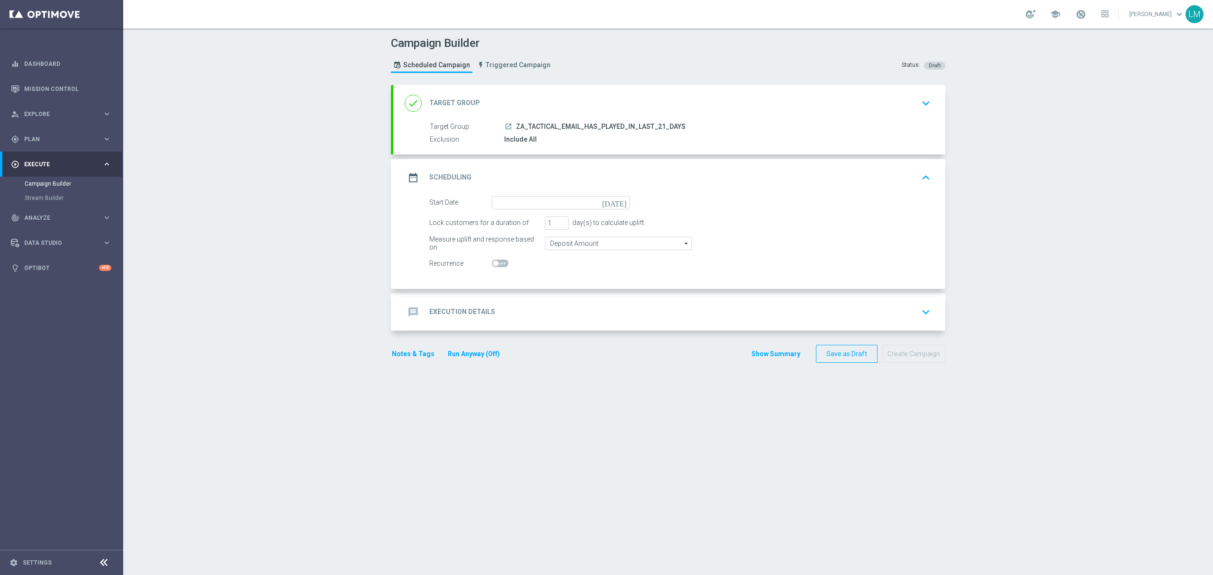
click at [620, 203] on icon "today" at bounding box center [616, 201] width 28 height 10
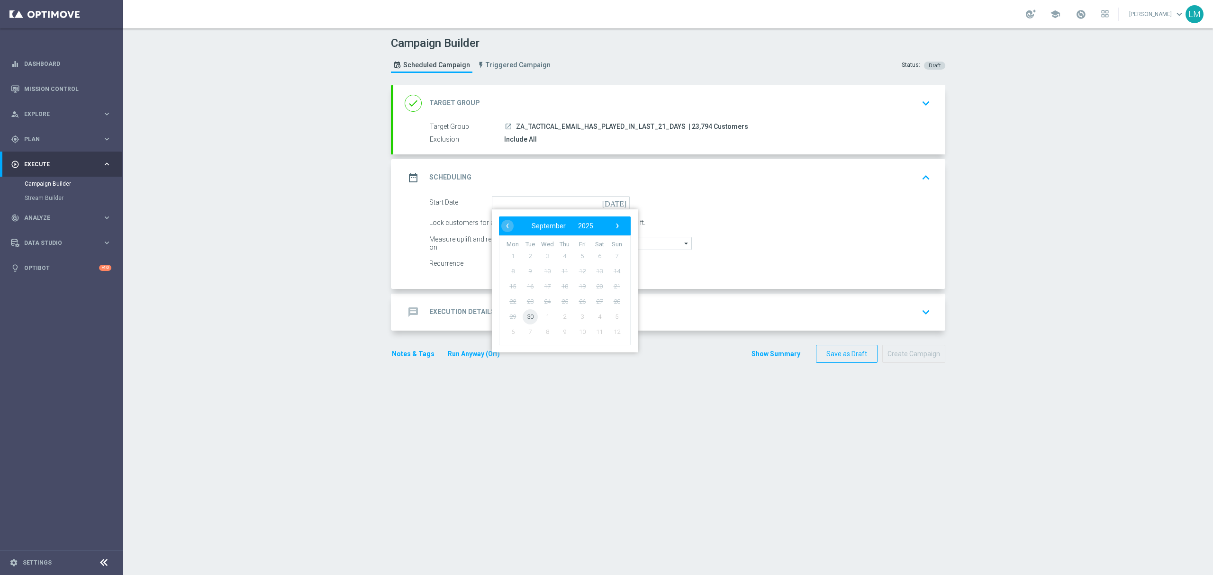
click at [524, 310] on span "30" at bounding box center [530, 316] width 15 height 15
type input "30 Sep 2025"
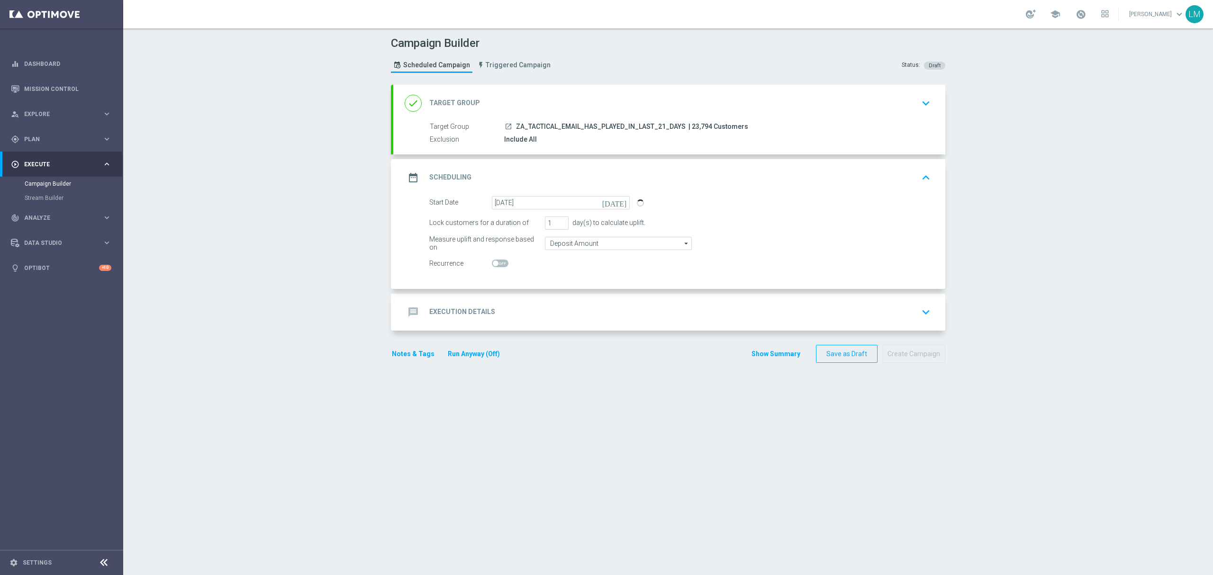
click at [525, 315] on div "message Execution Details keyboard_arrow_down" at bounding box center [669, 312] width 529 height 18
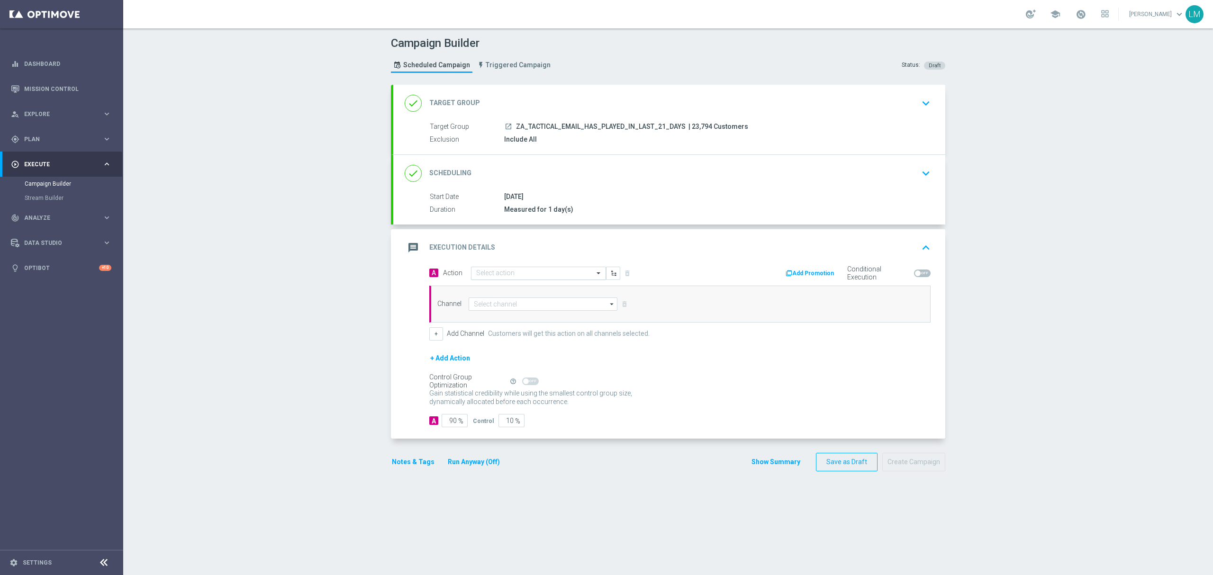
click at [497, 277] on input "text" at bounding box center [529, 274] width 106 height 8
paste input "en_ZA__SA_POWERBALL_MEGAMILLIONS_MINI_COMBO__EMT_ALL_EM_TAC_LT"
type input "en_ZA__SA_POWERBALL_MEGAMILLIONS_MINI_COMBO__EMT_ALL_EM_TAC_LT"
click at [500, 307] on button "add_new Create new action" at bounding box center [536, 303] width 131 height 11
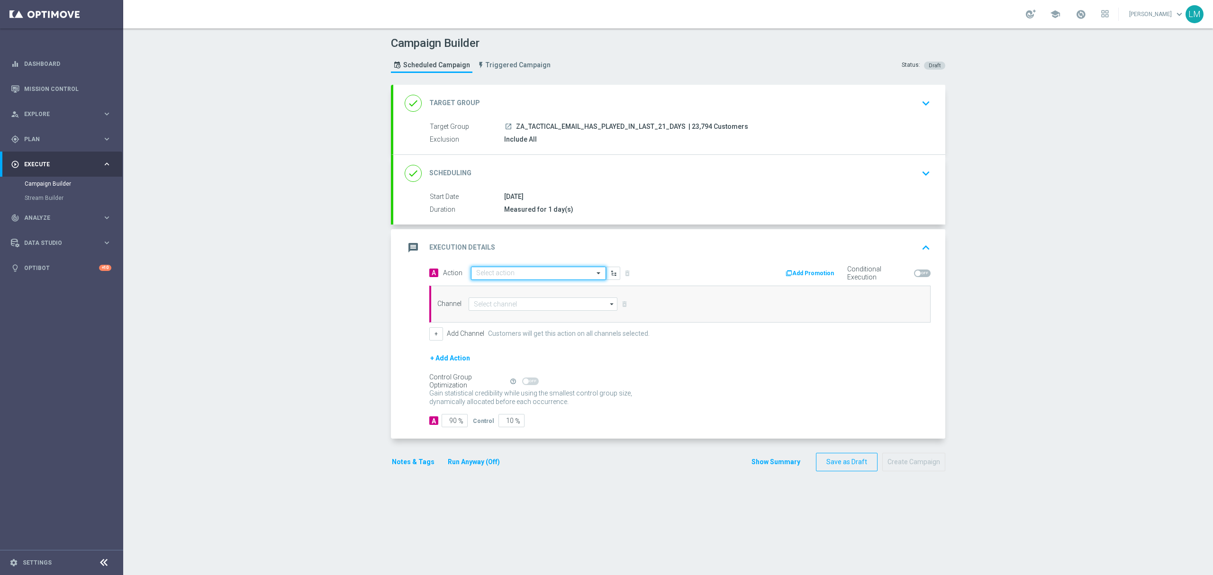
scroll to position [0, 0]
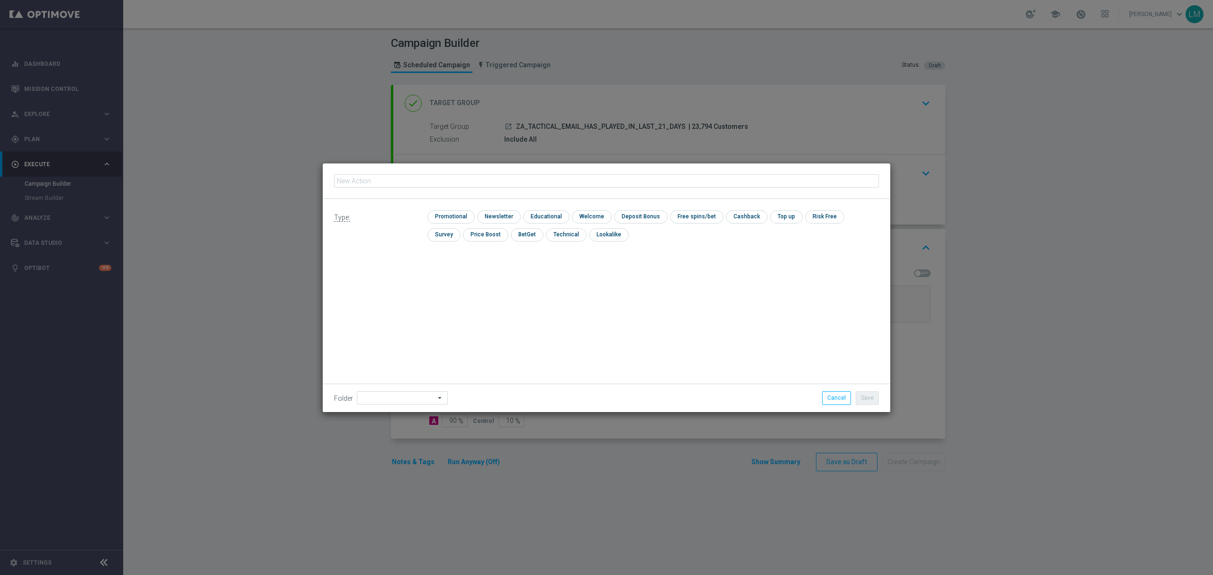
type input "en_ZA__SA_POWERBALL_MEGAMILLIONS_MINI_COMBO__EMT_ALL_EM_TAC_LT"
click at [461, 218] on input "checkbox" at bounding box center [449, 216] width 45 height 13
checkbox input "true"
click at [870, 400] on button "Save" at bounding box center [867, 397] width 23 height 13
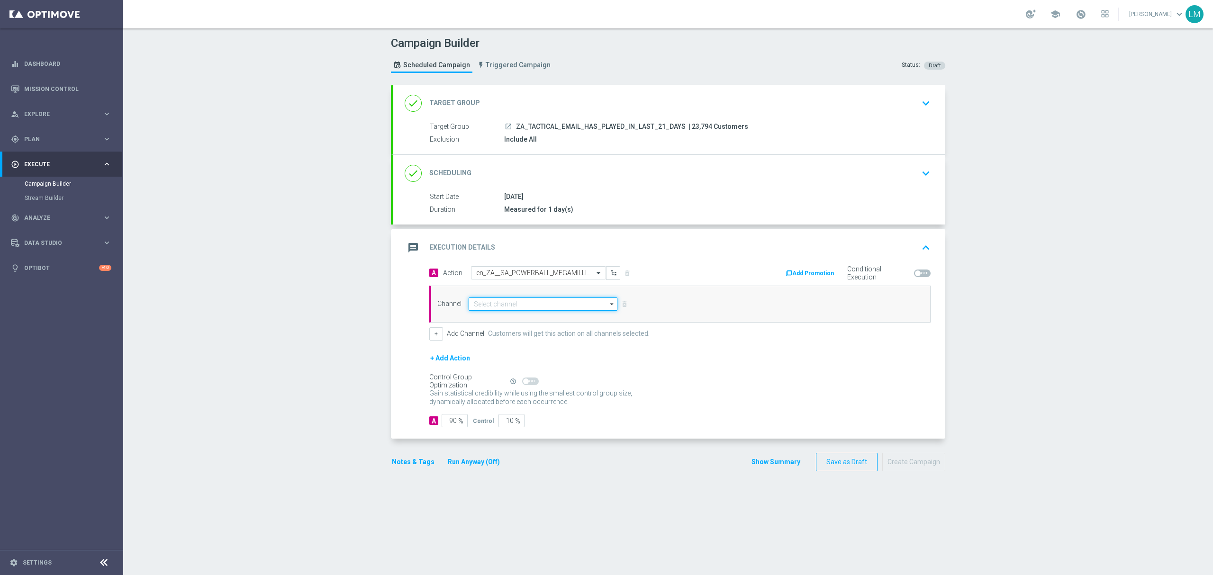
click at [520, 302] on input at bounding box center [543, 304] width 149 height 13
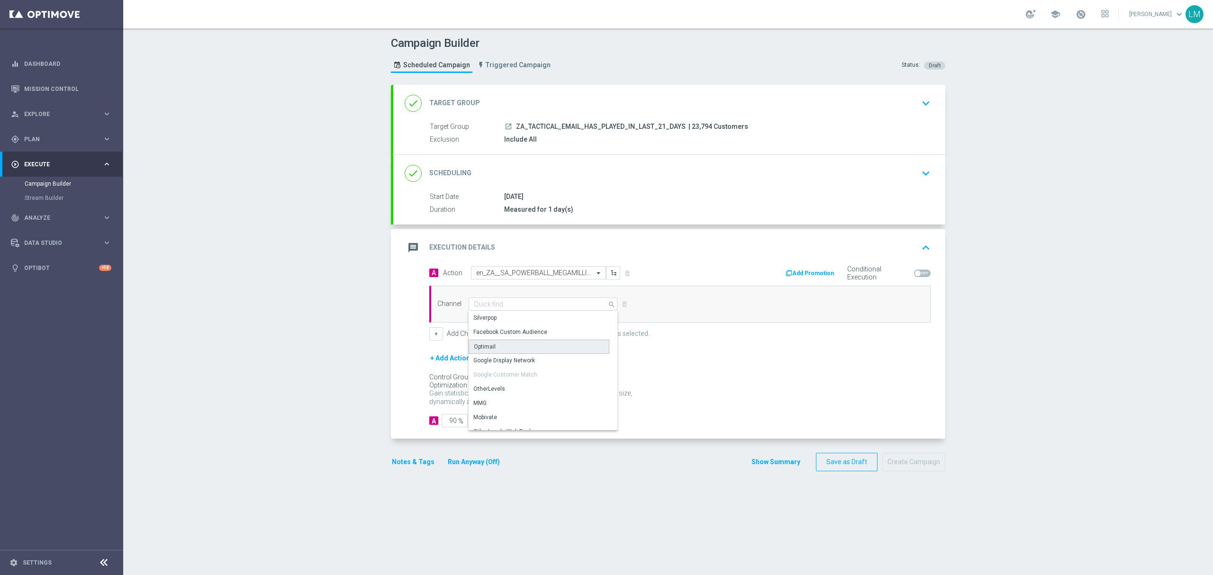
click at [480, 350] on div "Optimail" at bounding box center [485, 347] width 22 height 9
type input "Optimail"
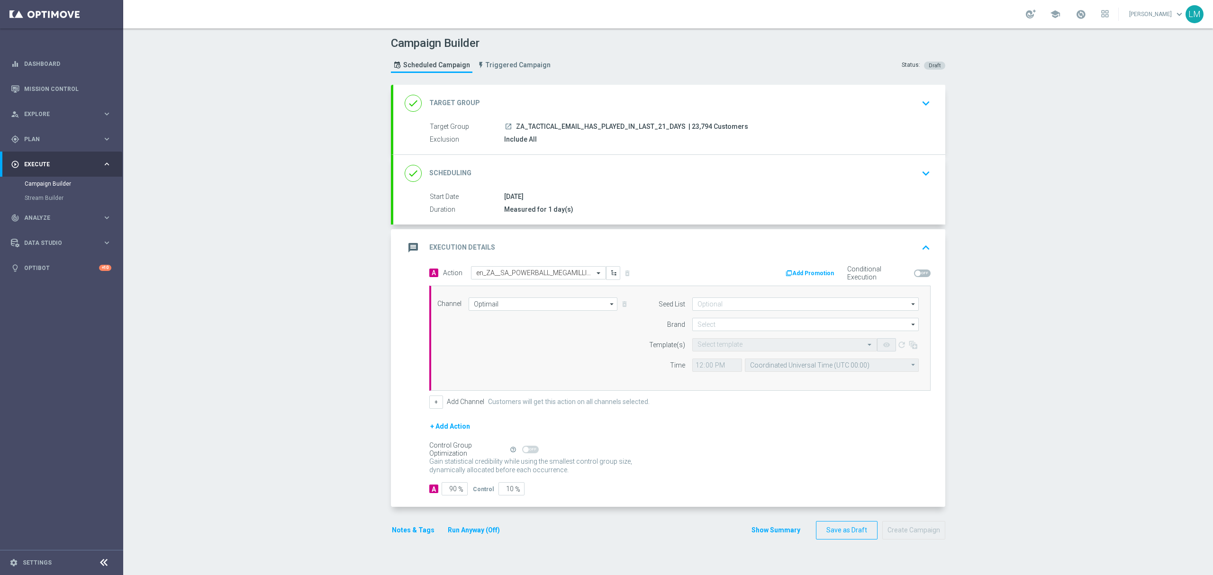
click at [502, 482] on form "A Action Select action en_ZA__SA_POWERBALL_MEGAMILLIONS_MINI_COMBO__EMT_ALL_EM_…" at bounding box center [679, 381] width 501 height 230
click at [502, 484] on input "10" at bounding box center [511, 488] width 26 height 13
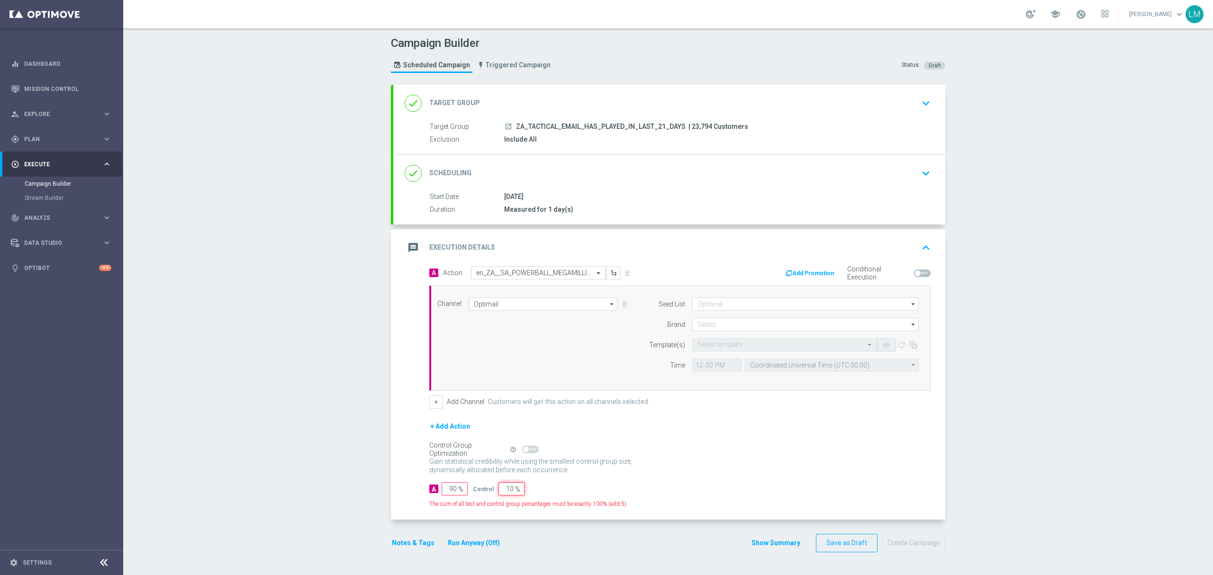
type input "5"
type input "95"
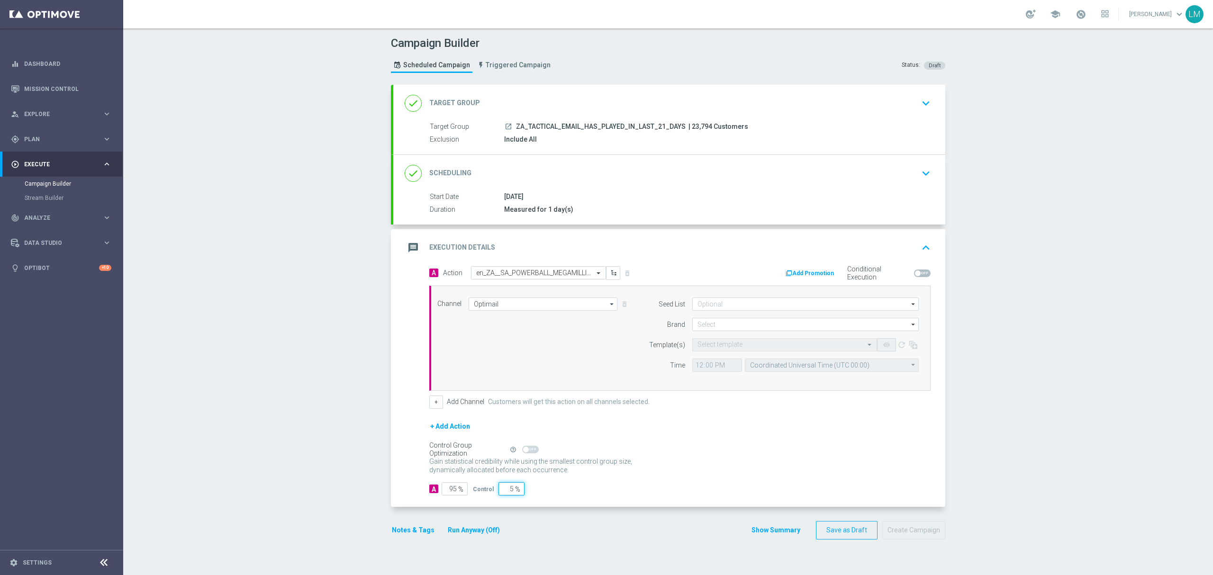
type input "5"
click at [675, 468] on div "Gain statistical credibility while using the smallest control group size, dynam…" at bounding box center [679, 466] width 501 height 23
click at [719, 325] on input at bounding box center [805, 324] width 226 height 13
click at [714, 350] on div "lottoland" at bounding box center [708, 352] width 23 height 9
type input "lottoland"
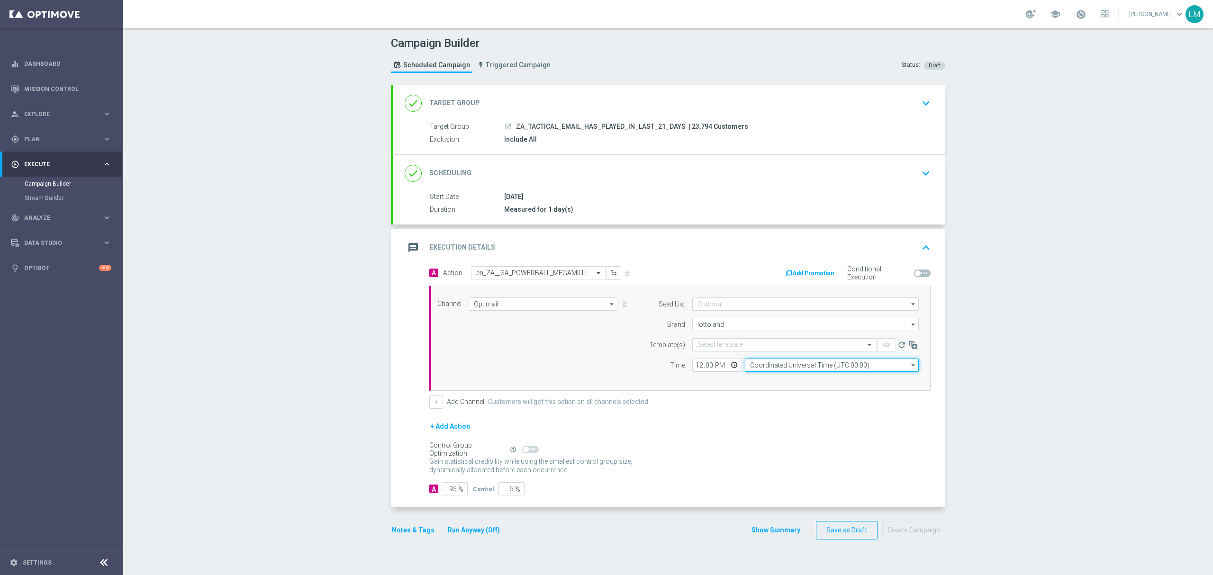
click at [797, 370] on input "Coordinated Universal Time (UTC 00:00)" at bounding box center [832, 365] width 174 height 13
click at [808, 383] on div "Central European Time (Berlin) (UTC +02:00)" at bounding box center [827, 379] width 155 height 9
type input "Central European Time (Berlin) (UTC +02:00)"
click at [723, 364] on input "12:00" at bounding box center [717, 365] width 50 height 13
type input "12:31"
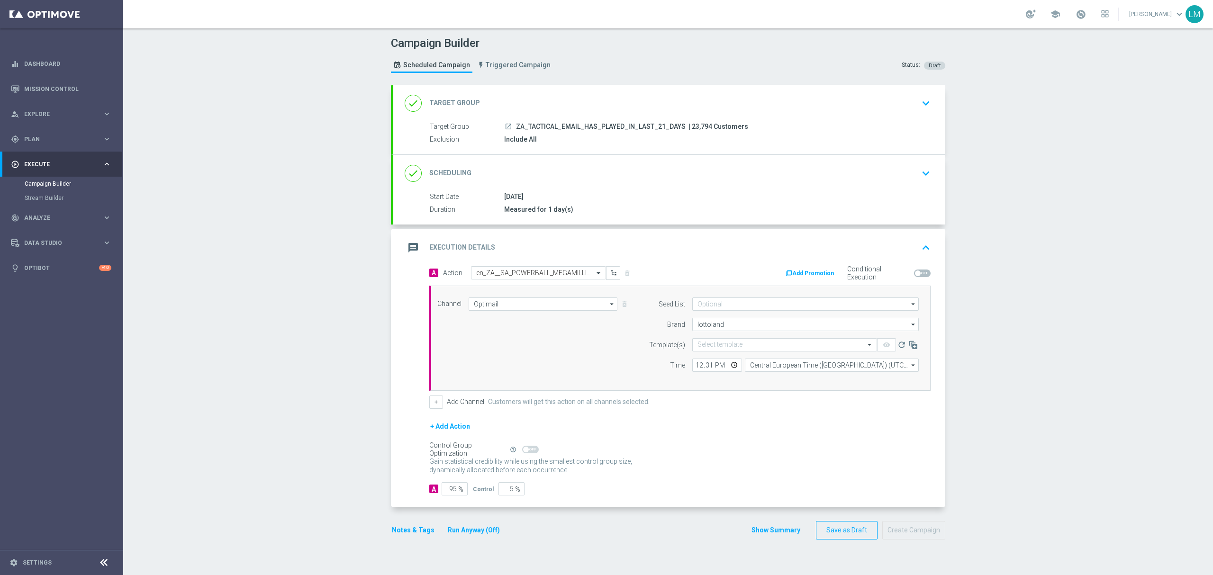
click at [812, 425] on div "+ Add Action" at bounding box center [679, 433] width 501 height 24
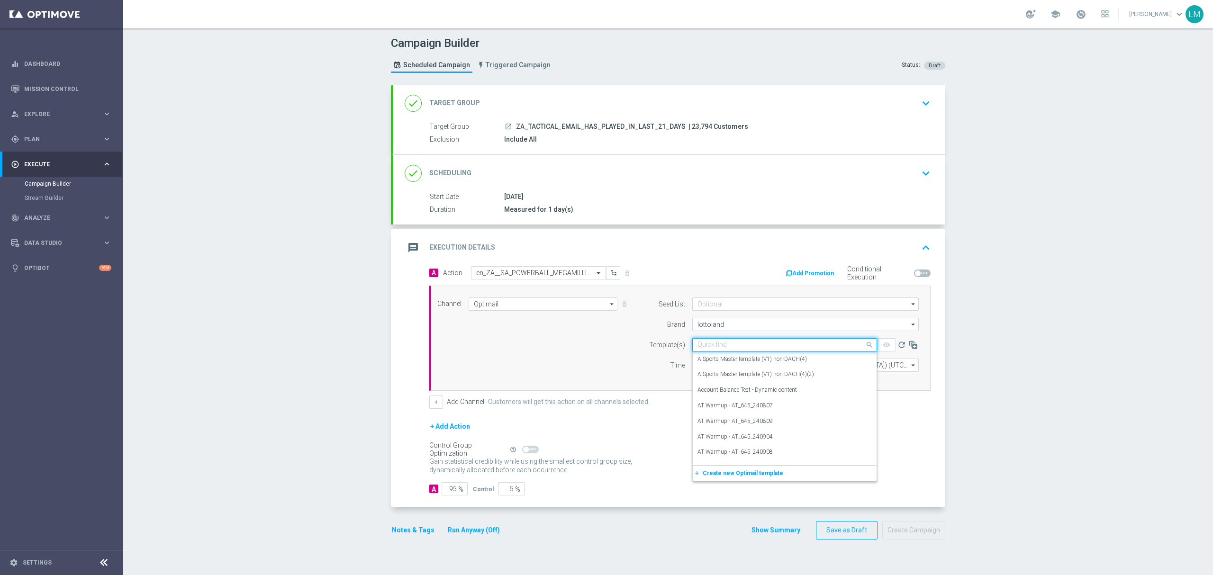
click at [736, 347] on input "text" at bounding box center [774, 345] width 155 height 8
paste input "en_ZA__SA_POWERBALL_MEGAMILLIONS_MINI_COMBO__EMT_ALL_EM_TAC_LT"
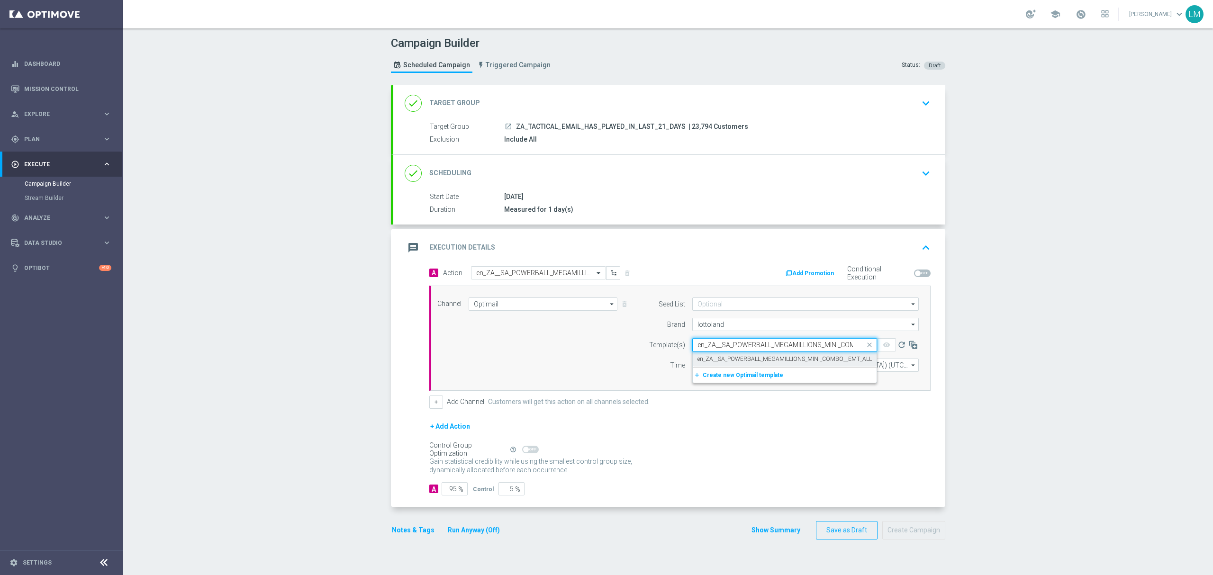
scroll to position [0, 80]
click at [719, 355] on div "en_ZA__SA_POWERBALL_MEGAMILLIONS_MINI_COMBO__EMT_ALL_EM_TAC_LT" at bounding box center [784, 360] width 174 height 16
type input "en_ZA__SA_POWERBALL_MEGAMILLIONS_MINI_COMBO__EMT_ALL_EM_TAC_LT"
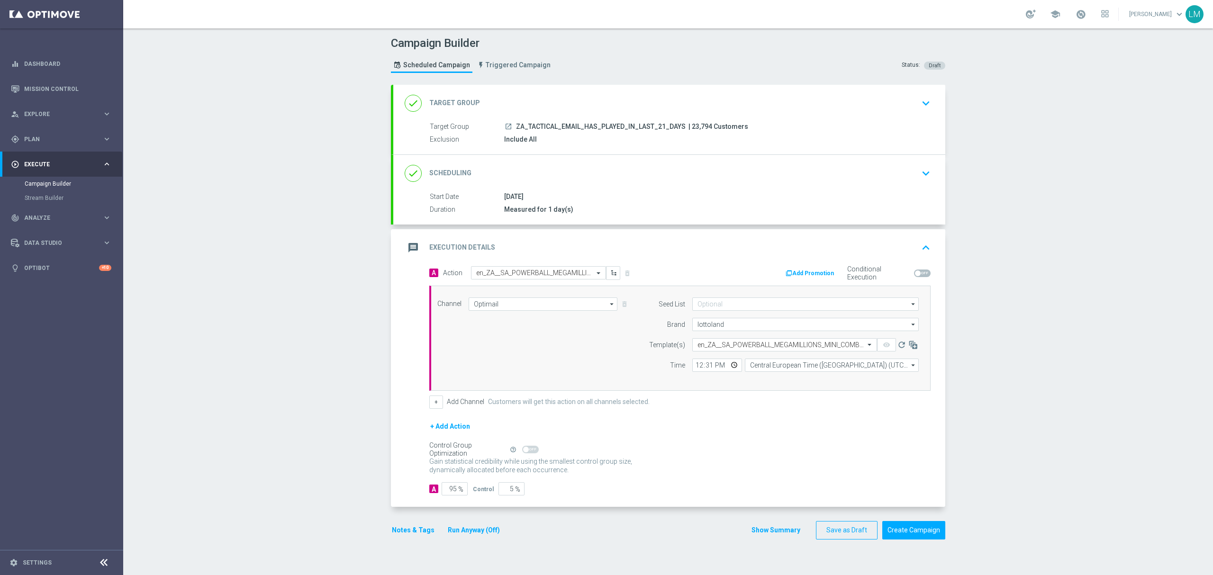
click at [583, 357] on div "Channel Optimail Optimail arrow_drop_down Drag here to set row groups Drag here…" at bounding box center [678, 339] width 496 height 82
click at [429, 402] on button "+" at bounding box center [436, 402] width 14 height 13
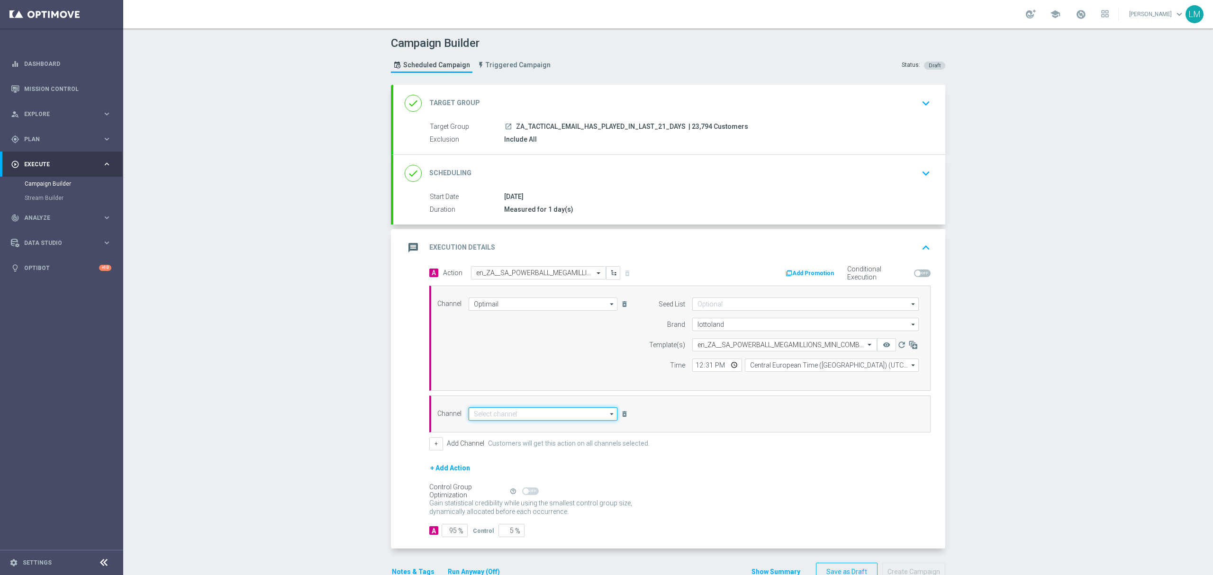
click at [505, 418] on input at bounding box center [543, 414] width 149 height 13
click at [497, 507] on div "OtherLevels" at bounding box center [539, 499] width 141 height 14
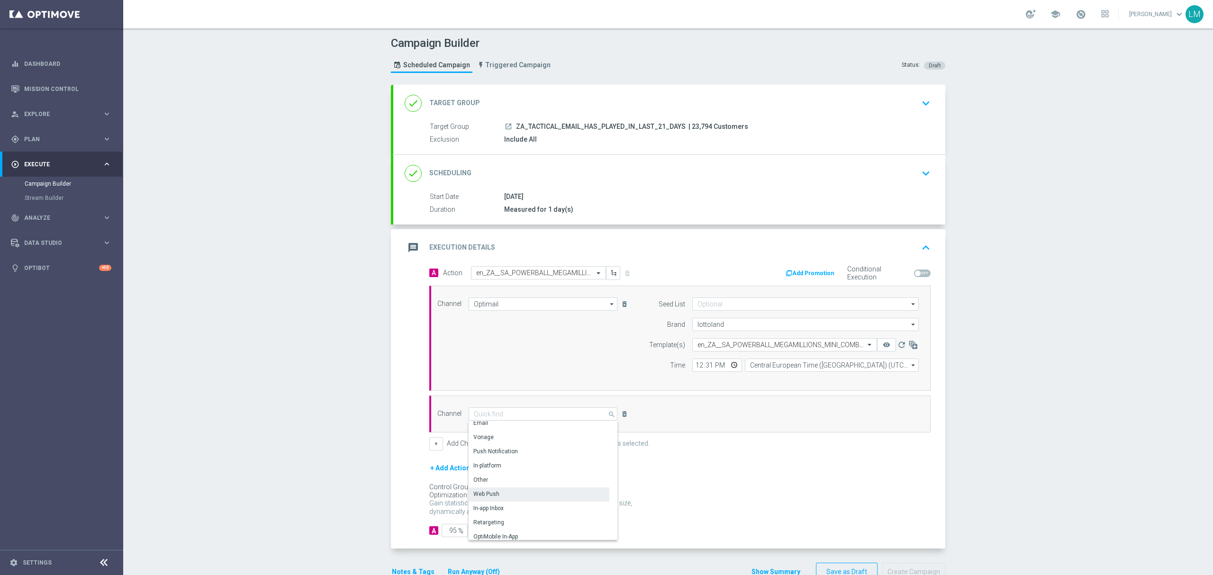
scroll to position [251, 0]
click at [515, 516] on div "Embedded Messaging" at bounding box center [503, 519] width 59 height 9
type input "Embedded Messaging"
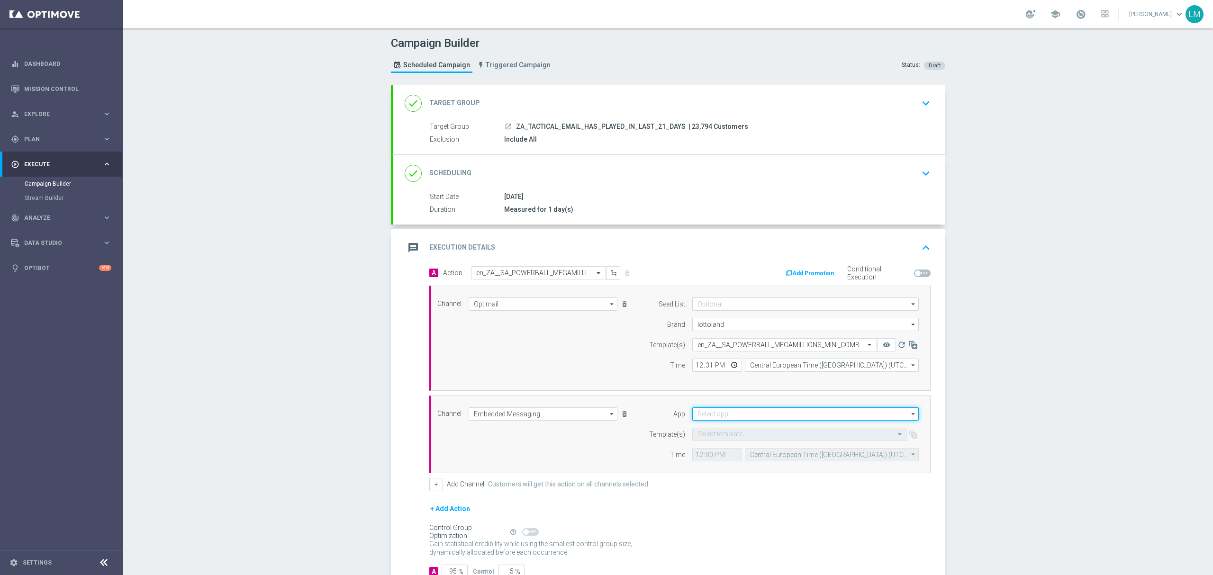
click at [704, 416] on input at bounding box center [805, 414] width 226 height 13
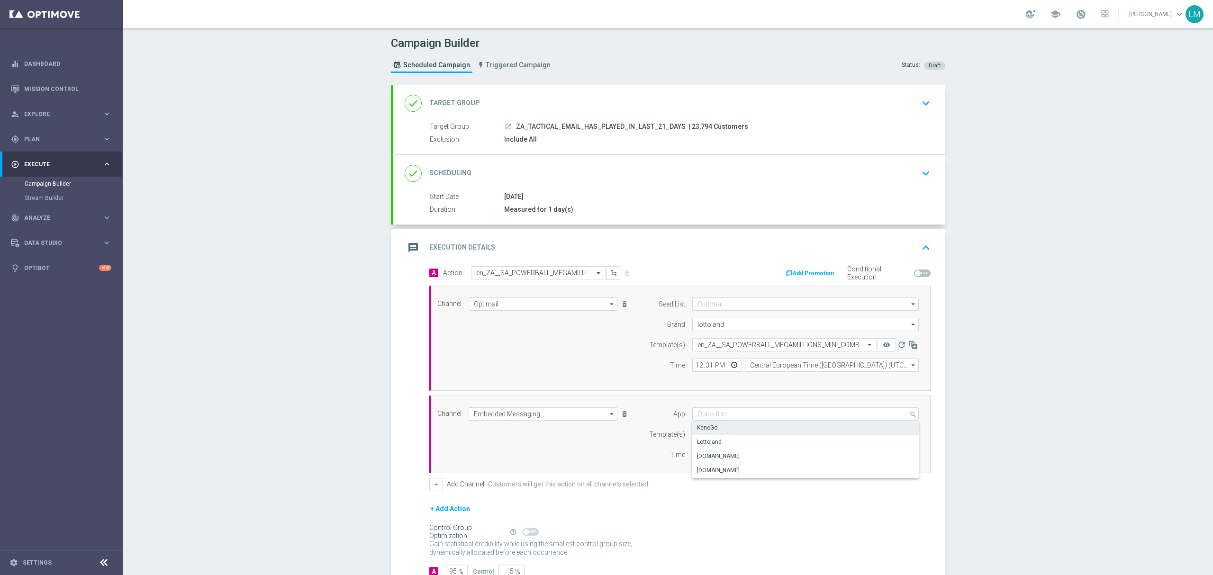
click at [720, 436] on div "Lottoland" at bounding box center [805, 441] width 227 height 13
type input "Lottoland"
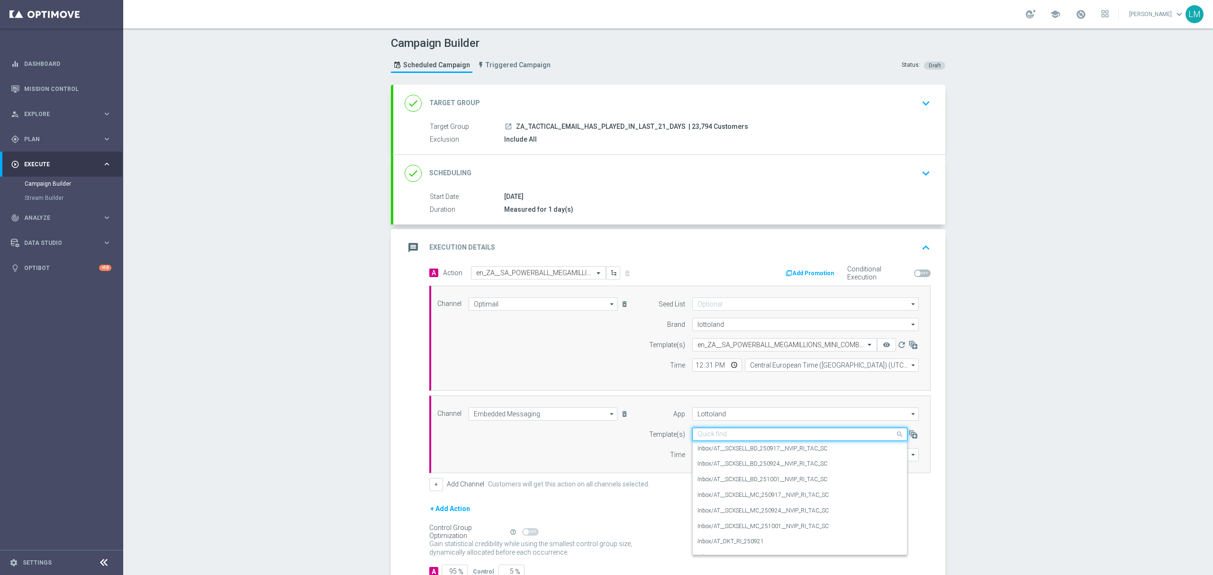
click at [720, 436] on input "text" at bounding box center [790, 435] width 186 height 8
paste input "en_ZA__SA_POWERBALL_MEGAMILLIONS_MINI_COMBO__EMT_ALL_RI_TAC_LT"
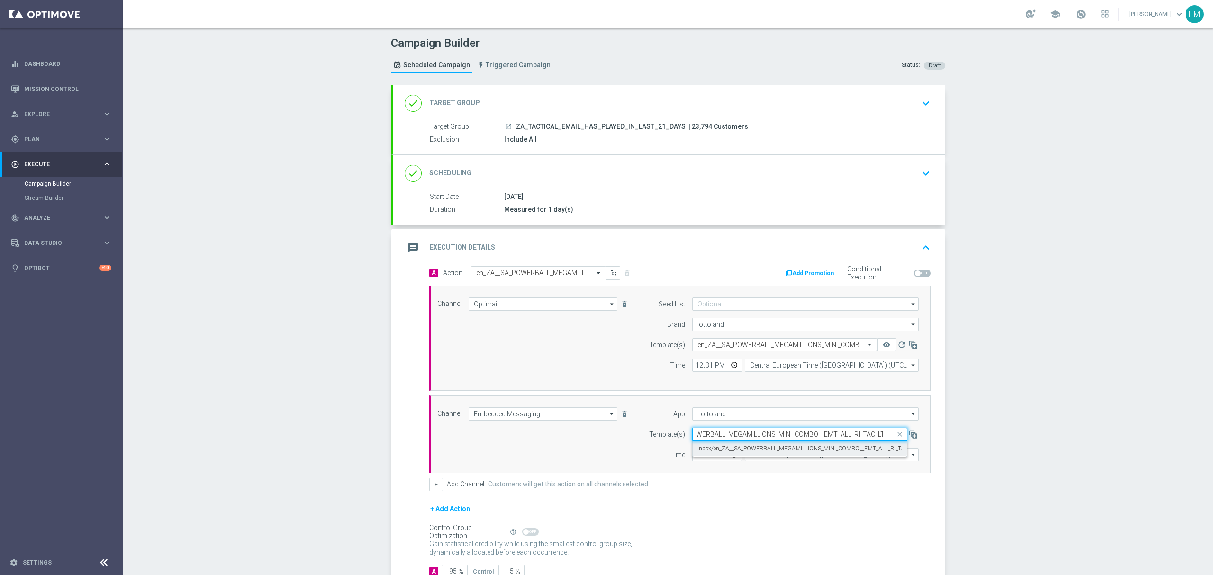
click at [724, 449] on label "Inbox/en_ZA__SA_POWERBALL_MEGAMILLIONS_MINI_COMBO__EMT_ALL_RI_TAC_LT" at bounding box center [806, 449] width 219 height 8
type input "en_ZA__SA_POWERBALL_MEGAMILLIONS_MINI_COMBO__EMT_ALL_RI_TAC_LT"
click at [725, 456] on input "12:00" at bounding box center [717, 454] width 50 height 13
type input "16:00"
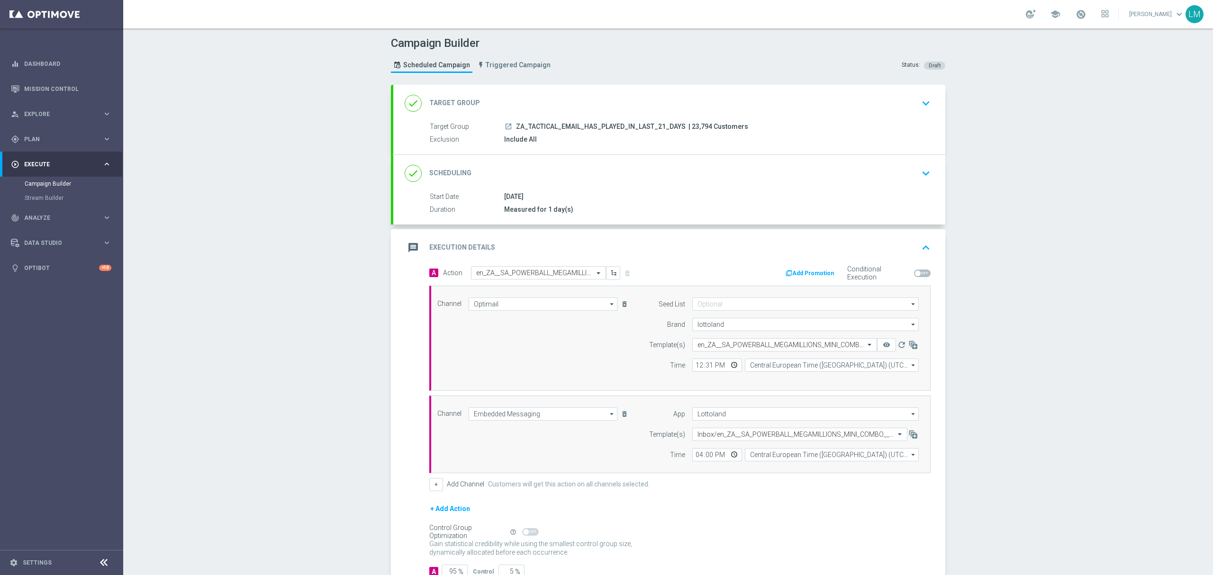
click at [592, 452] on div "Channel Embedded Messaging Embedded Messaging arrow_drop_down Drag here to set …" at bounding box center [678, 435] width 496 height 54
click at [651, 516] on div "+ Add Action" at bounding box center [679, 515] width 501 height 24
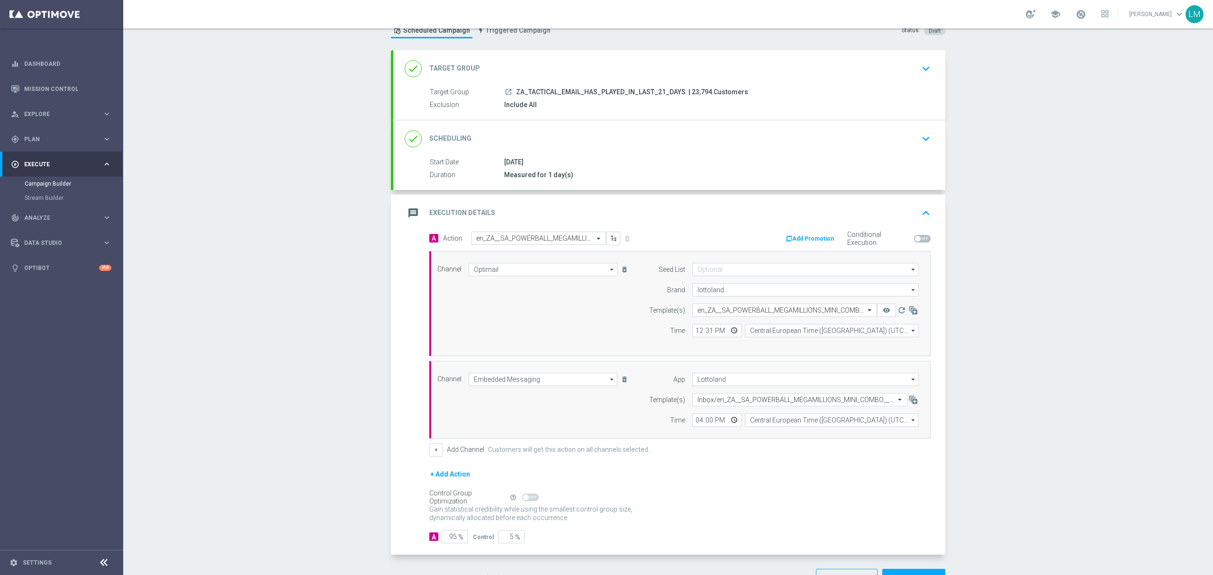
scroll to position [69, 0]
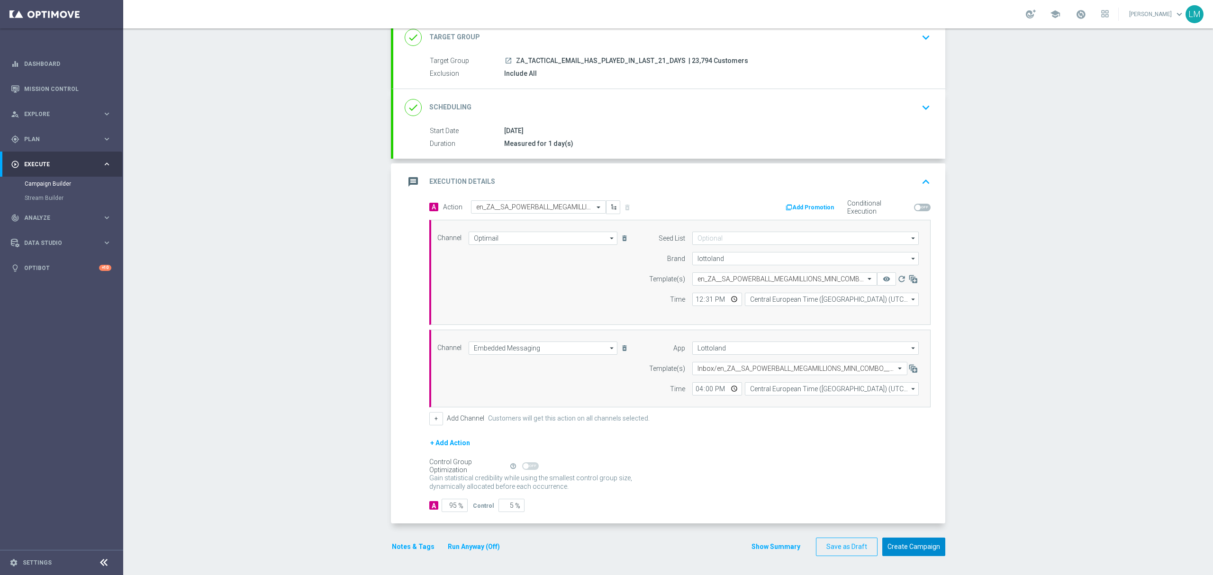
click at [884, 548] on button "Create Campaign" at bounding box center [913, 547] width 63 height 18
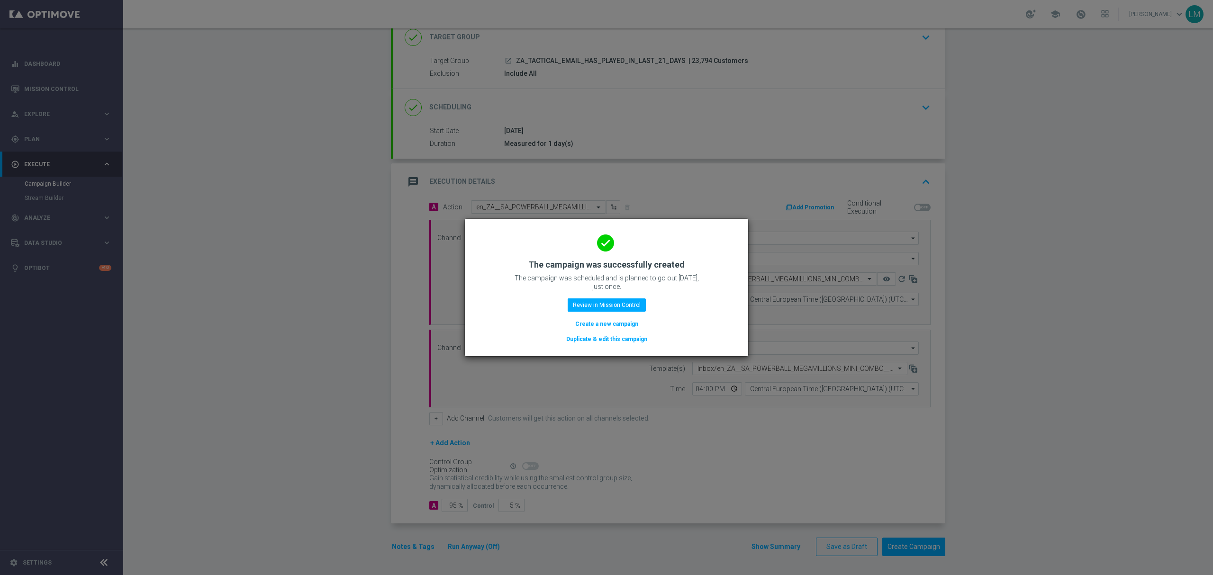
click at [613, 325] on button "Create a new campaign" at bounding box center [606, 324] width 65 height 10
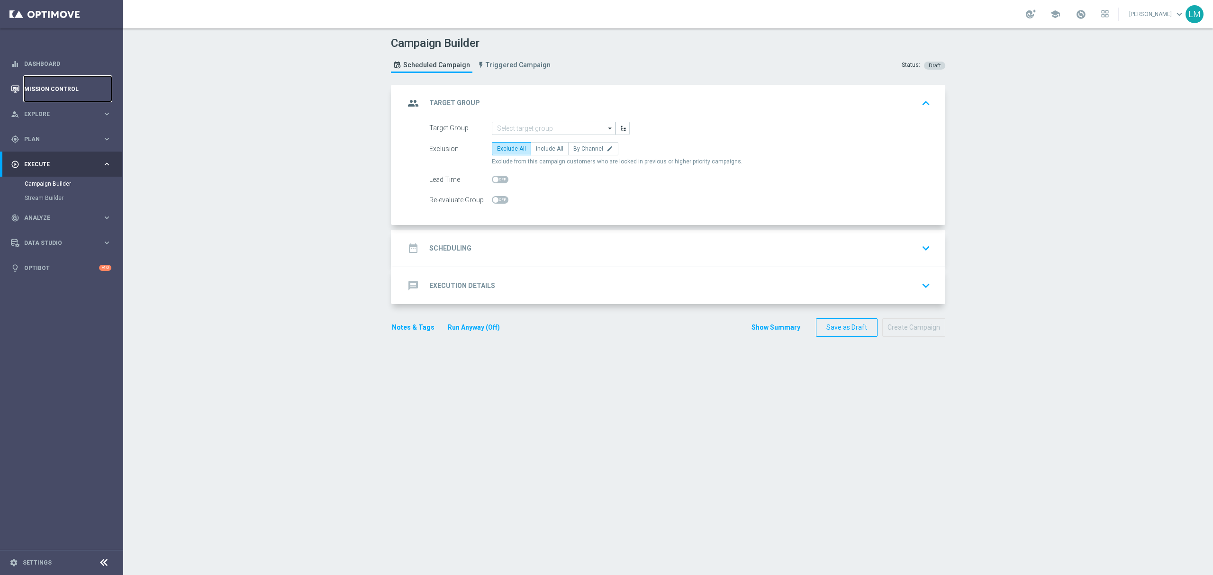
click at [83, 90] on link "Mission Control" at bounding box center [67, 88] width 87 height 25
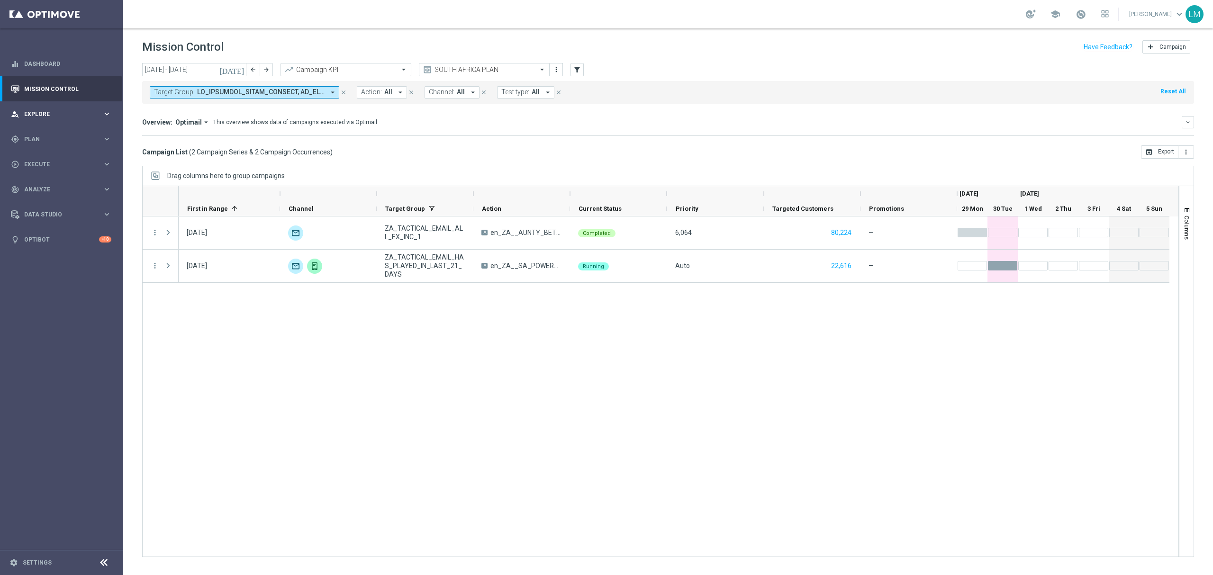
click at [69, 103] on div "person_search Explore keyboard_arrow_right" at bounding box center [61, 113] width 122 height 25
click at [97, 137] on link "Customer Explorer" at bounding box center [62, 134] width 74 height 8
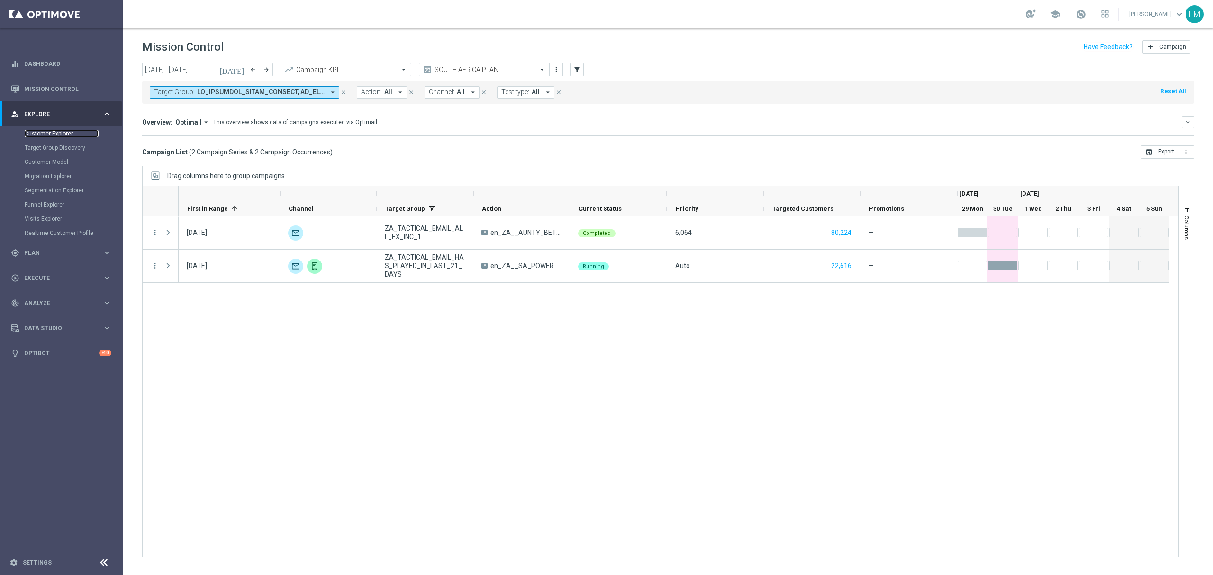
click at [62, 132] on link "Customer Explorer" at bounding box center [62, 134] width 74 height 8
click at [36, 141] on div "Target Group Discovery" at bounding box center [74, 148] width 98 height 14
click at [37, 155] on div "Customer Model" at bounding box center [74, 162] width 98 height 14
click at [40, 181] on div "Migration Explorer" at bounding box center [74, 176] width 98 height 14
click at [40, 192] on link "Segmentation Explorer" at bounding box center [62, 191] width 74 height 8
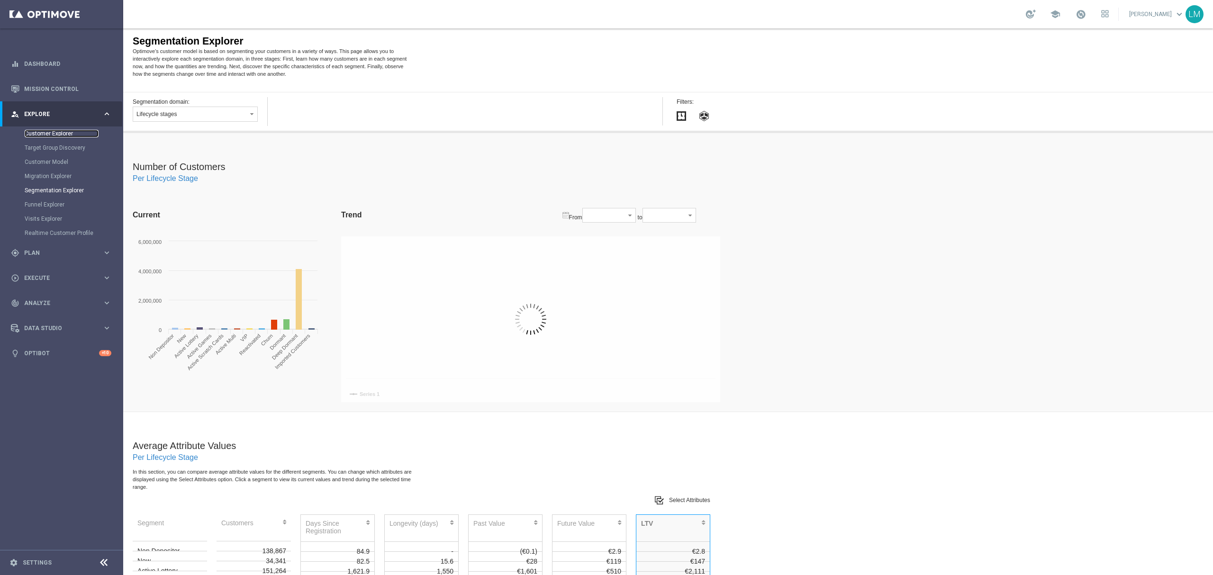
click at [45, 133] on link "Customer Explorer" at bounding box center [62, 134] width 74 height 8
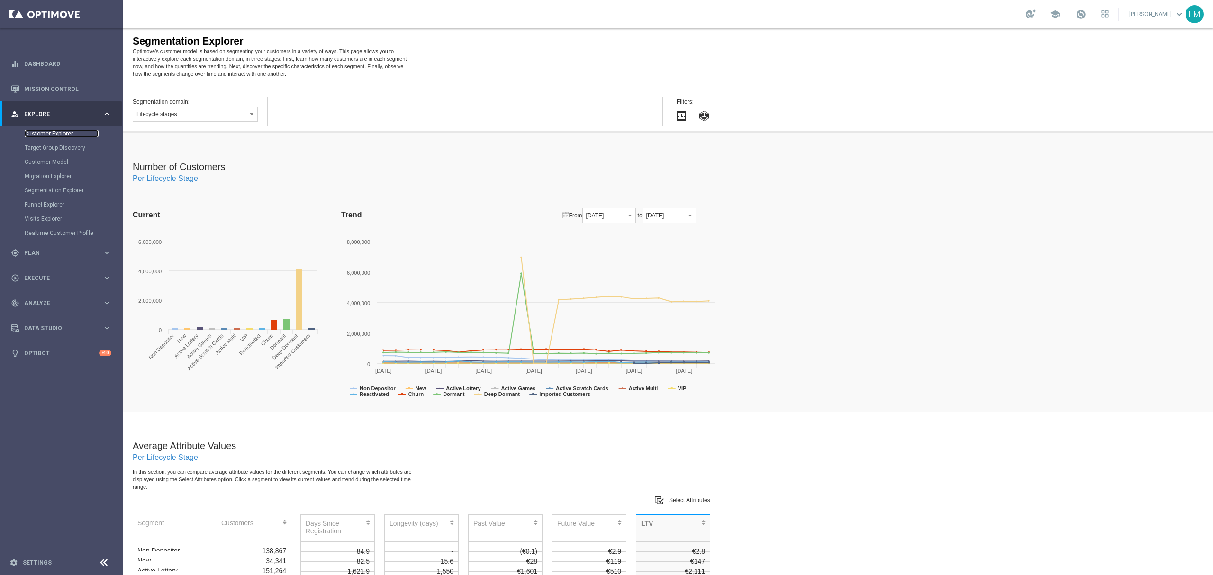
click at [63, 131] on link "Customer Explorer" at bounding box center [62, 134] width 74 height 8
click at [90, 104] on div "person_search Explore keyboard_arrow_right" at bounding box center [61, 113] width 122 height 25
click at [75, 93] on link "Mission Control" at bounding box center [67, 88] width 87 height 25
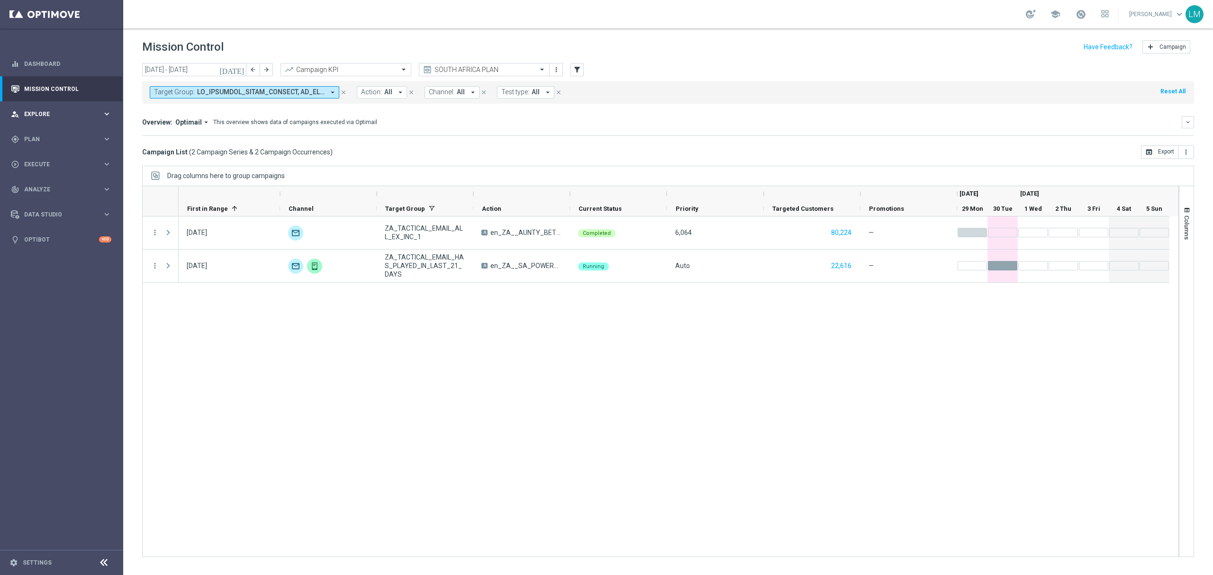
click at [82, 110] on div "person_search Explore" at bounding box center [56, 114] width 91 height 9
click at [60, 133] on link "Customer Explorer" at bounding box center [62, 134] width 74 height 8
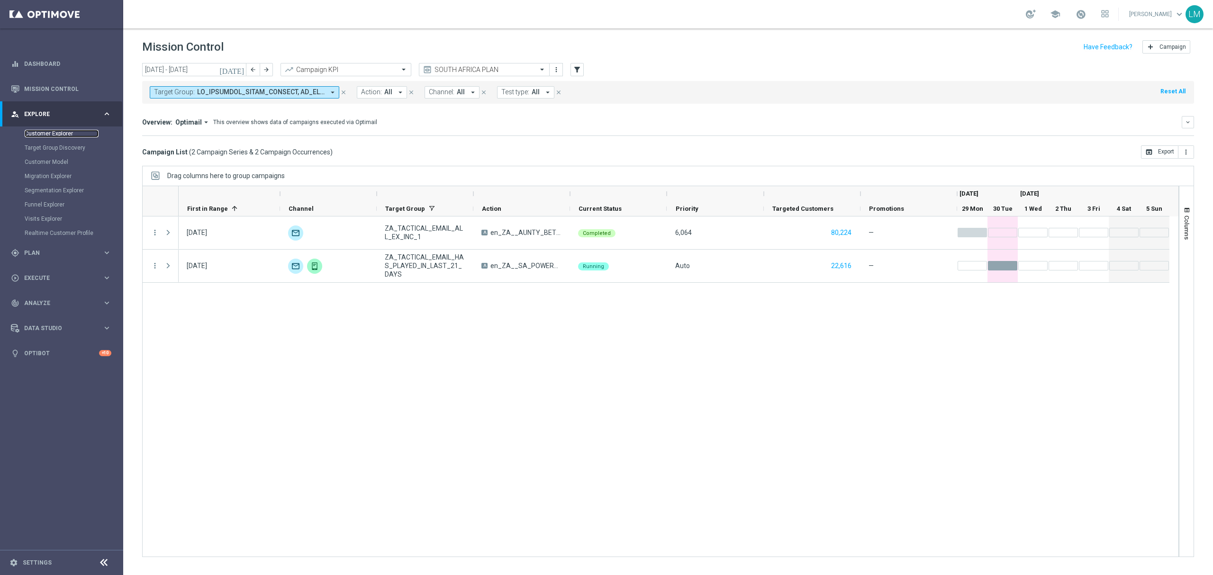
click at [64, 136] on link "Customer Explorer" at bounding box center [62, 134] width 74 height 8
click at [1165, 50] on span "Campaign" at bounding box center [1172, 47] width 27 height 7
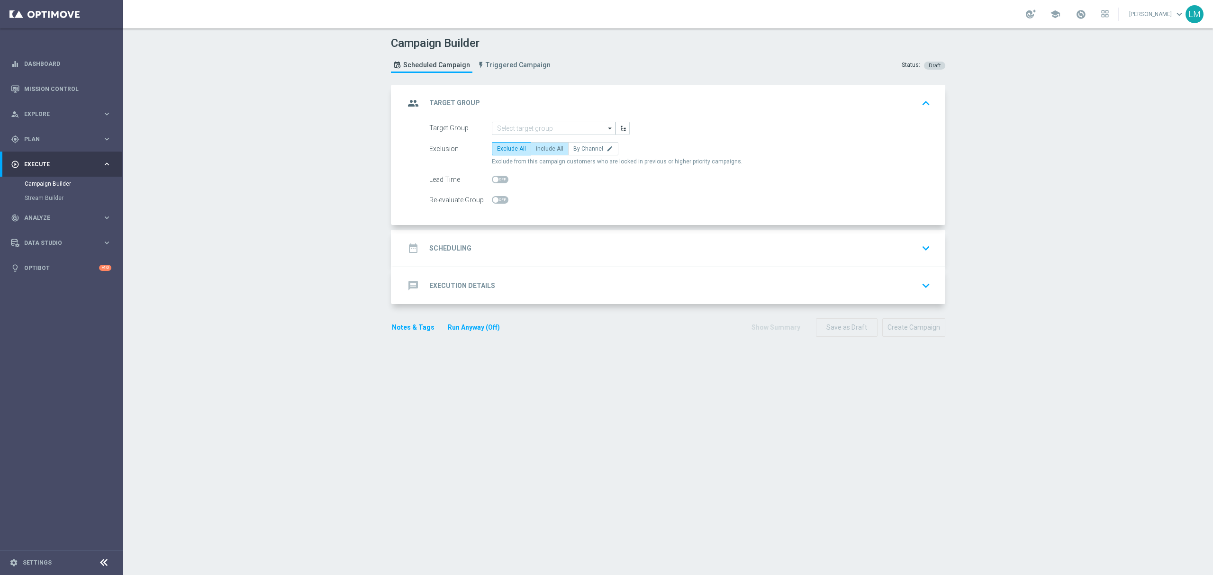
click at [543, 148] on span "Include All" at bounding box center [549, 148] width 27 height 7
click at [542, 148] on input "Include All" at bounding box center [539, 150] width 6 height 6
radio input "true"
click at [546, 126] on input at bounding box center [554, 128] width 124 height 13
paste input "ZA_TACTICAL_EMAIL_ALL_WITH_TG_EXCLUSIONS"
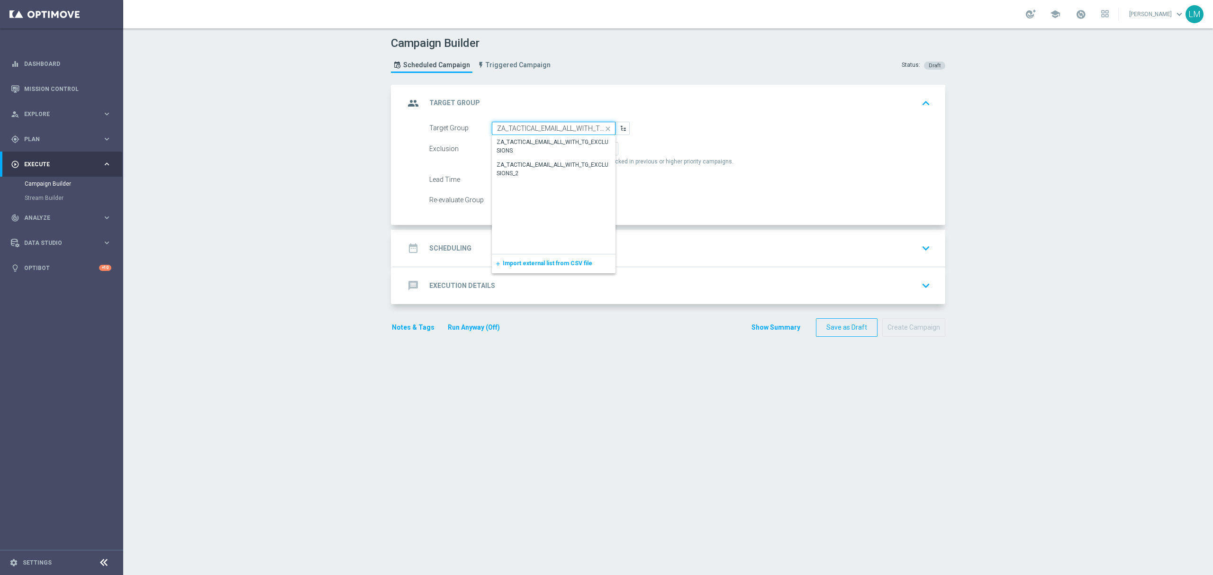
scroll to position [0, 39]
click at [537, 148] on div "ZA_TACTICAL_EMAIL_ALL_WITH_TG_EXCLUSIONS" at bounding box center [554, 146] width 115 height 17
type input "ZA_TACTICAL_EMAIL_ALL_WITH_TG_EXCLUSIONS"
click at [561, 248] on div "date_range Scheduling keyboard_arrow_down" at bounding box center [669, 248] width 529 height 18
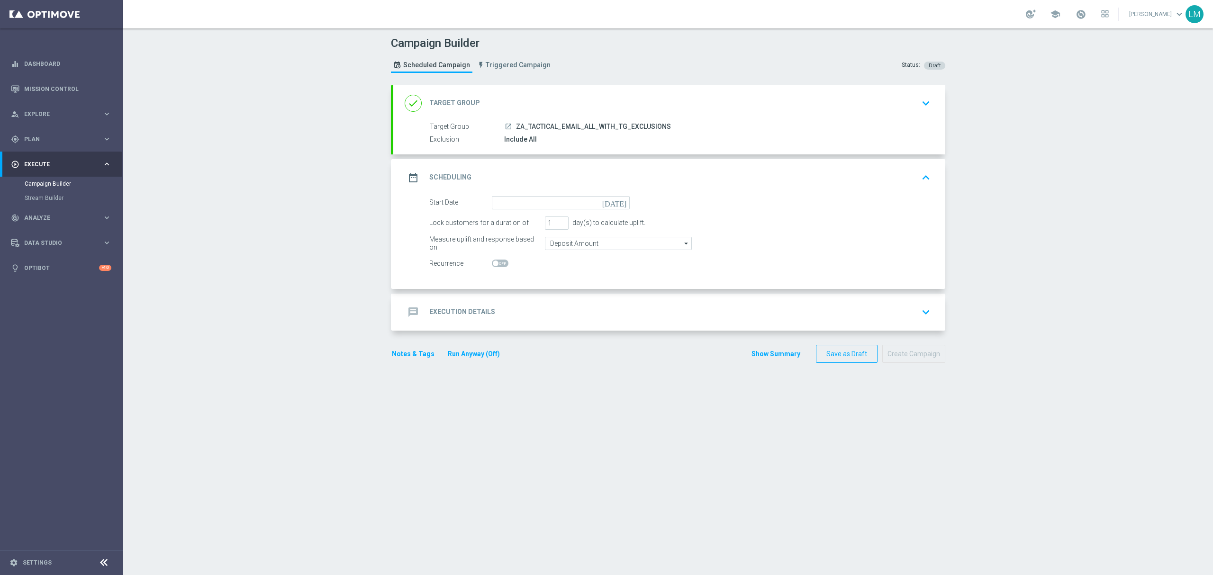
click at [616, 200] on icon "today" at bounding box center [616, 201] width 28 height 10
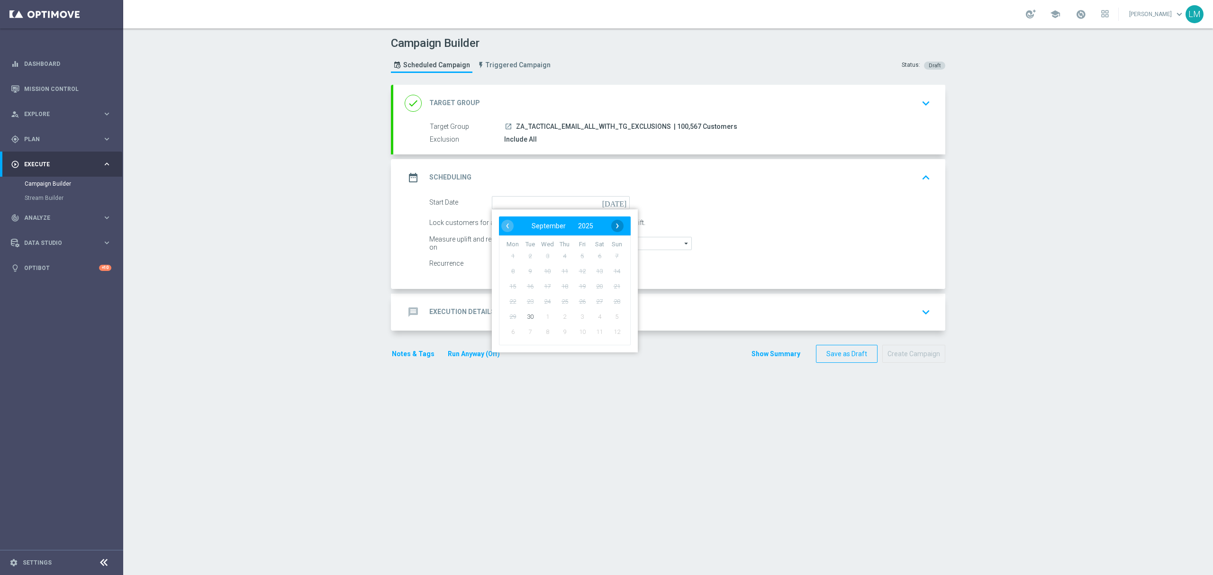
click at [611, 223] on span "›" at bounding box center [617, 226] width 12 height 12
click at [546, 256] on span "1" at bounding box center [547, 255] width 15 height 15
type input "01 Oct 2025"
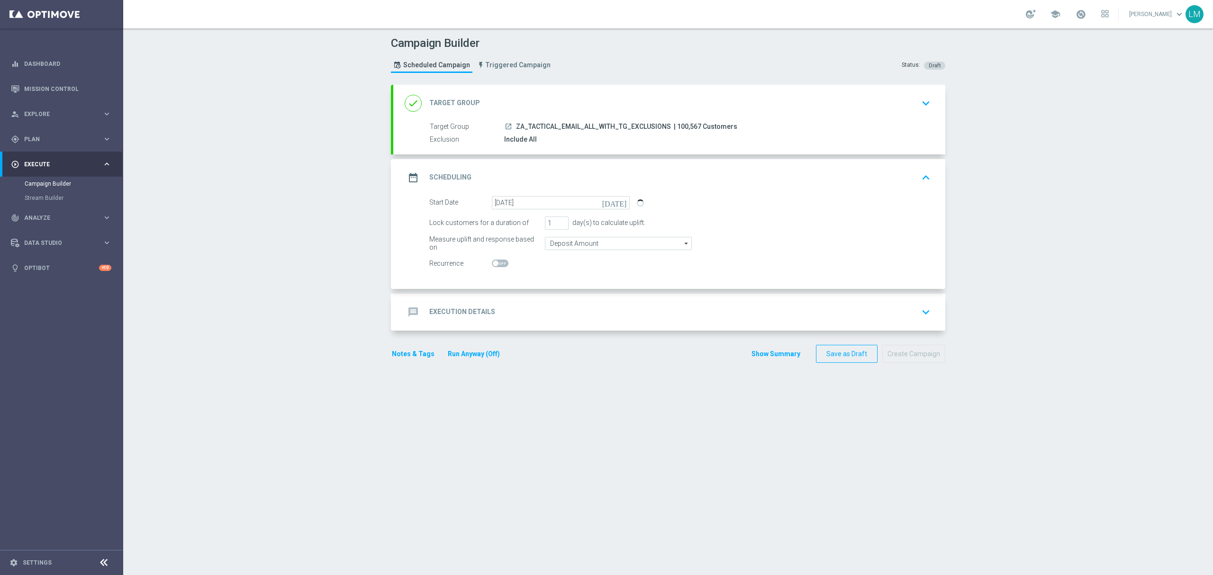
drag, startPoint x: 535, startPoint y: 315, endPoint x: 535, endPoint y: 309, distance: 5.7
click at [535, 312] on div "message Execution Details keyboard_arrow_down" at bounding box center [669, 312] width 529 height 18
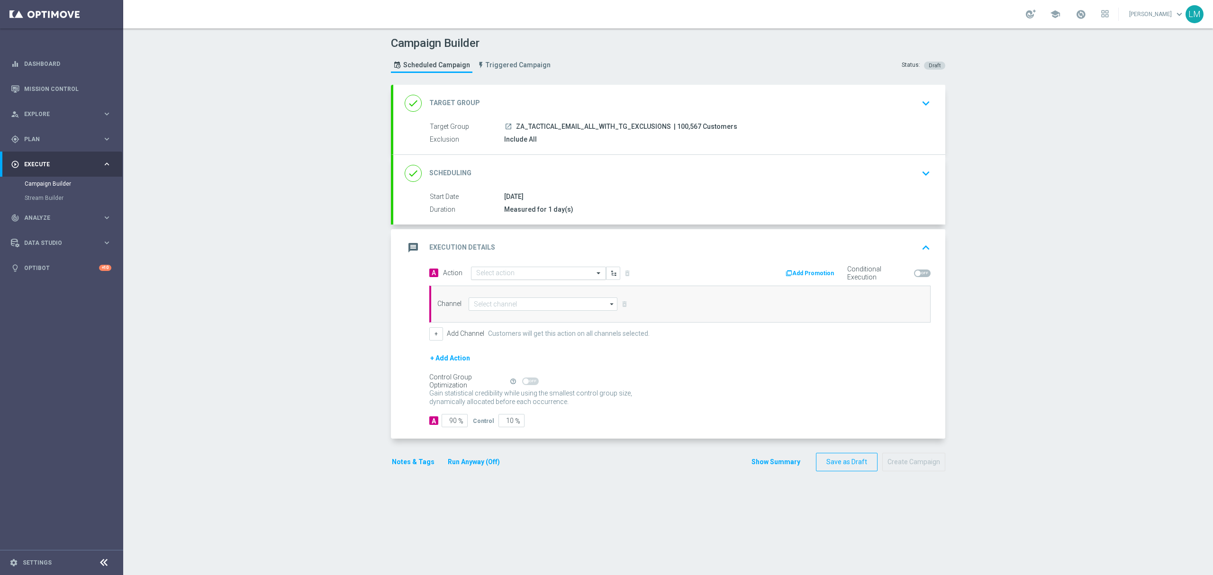
click at [498, 277] on input "text" at bounding box center [529, 274] width 106 height 8
paste input "en_ZA__WACKY_WEDNESDAY_OCTOBER25__ALL_EMA_TAC_LT"
type input "en_ZA__WACKY_WEDNESDAY_OCTOBER25__ALL_EMA_TAC_LT"
click at [503, 303] on span "Create new action" at bounding box center [510, 302] width 50 height 7
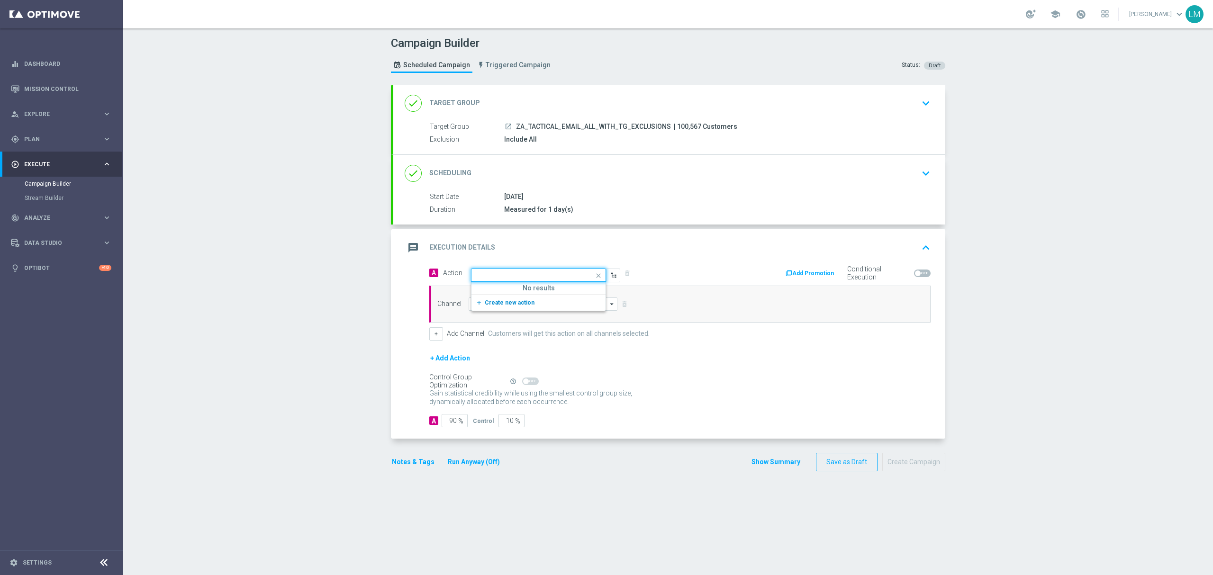
scroll to position [0, 0]
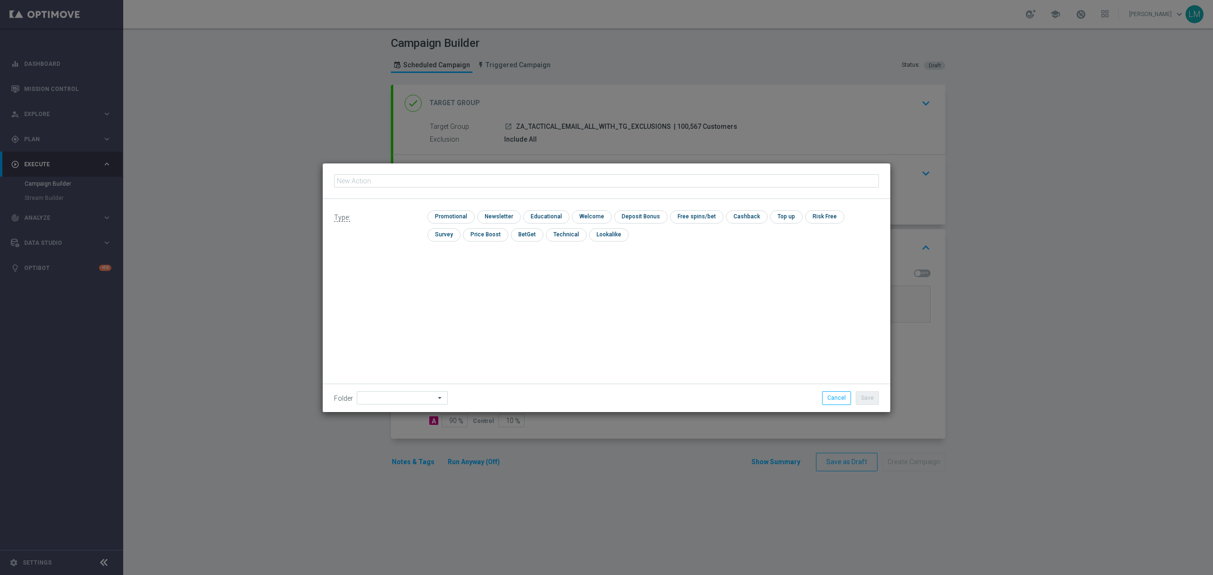
type input "en_ZA__WACKY_WEDNESDAY_OCTOBER25__ALL_EMA_TAC_LT"
click at [460, 216] on input "checkbox" at bounding box center [449, 216] width 45 height 13
checkbox input "true"
click at [870, 399] on button "Save" at bounding box center [867, 397] width 23 height 13
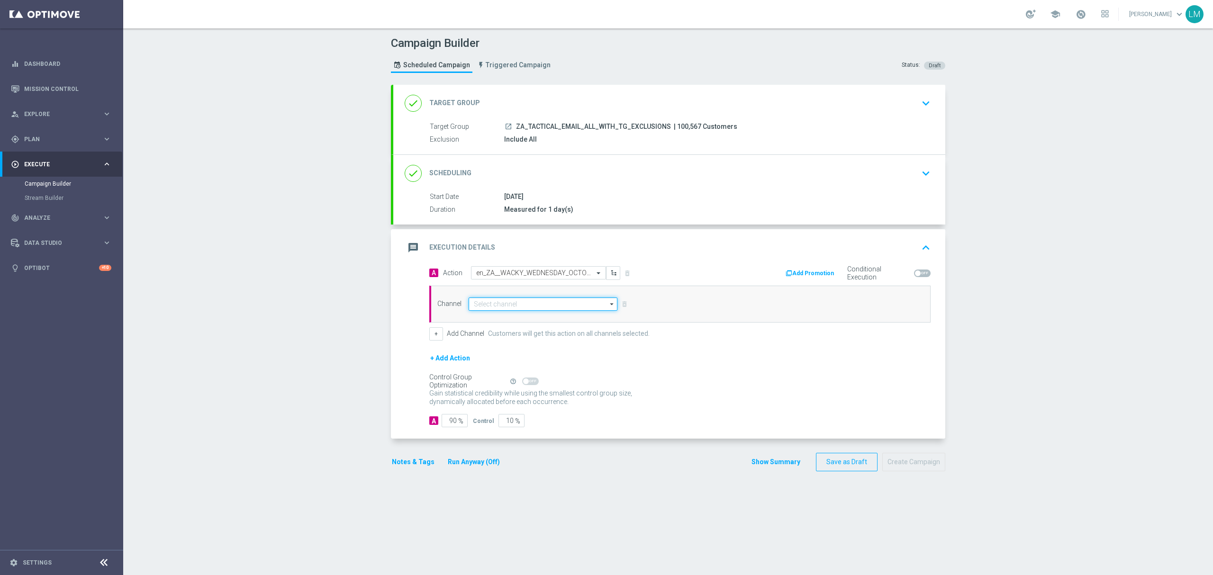
click at [516, 307] on input at bounding box center [543, 304] width 149 height 13
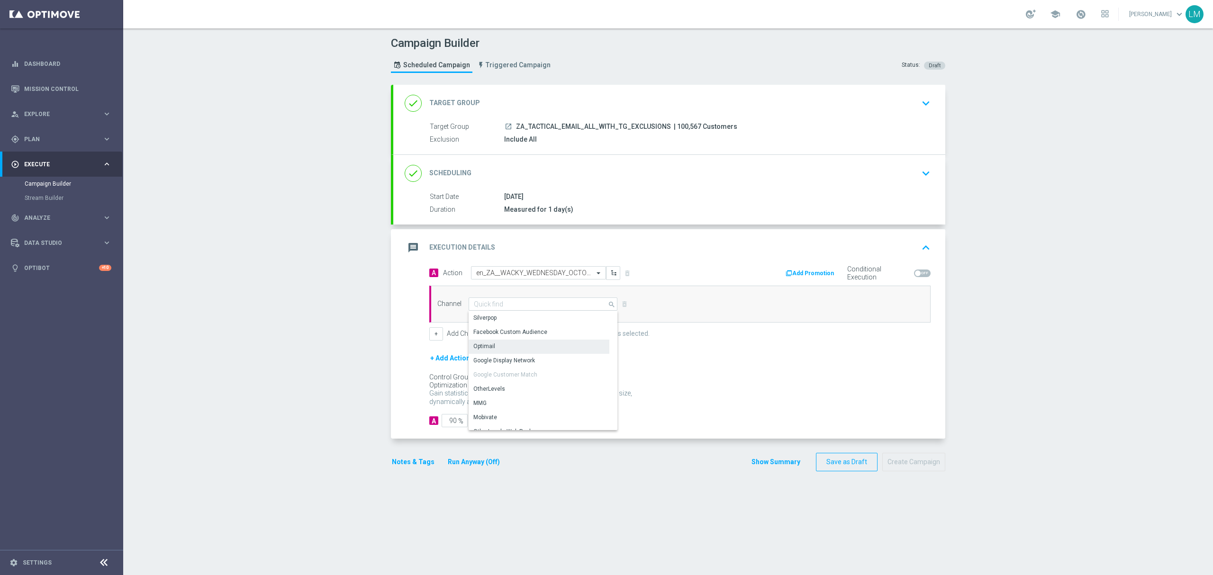
click at [491, 347] on div "Optimail" at bounding box center [539, 346] width 141 height 13
type input "Optimail"
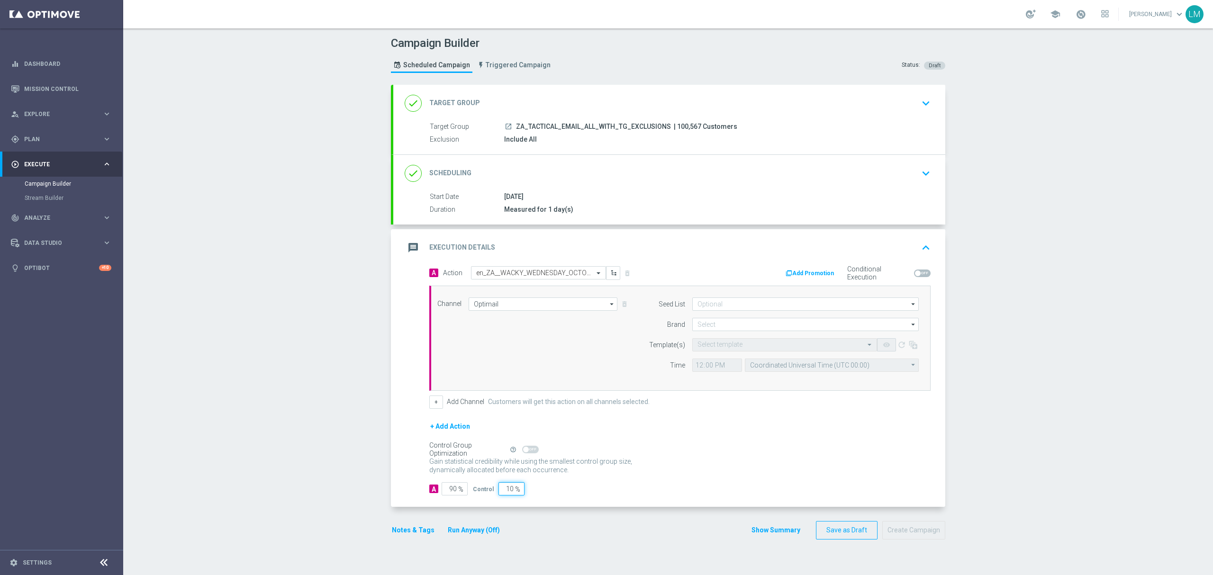
click at [503, 493] on input "10" at bounding box center [511, 488] width 26 height 13
type input "5"
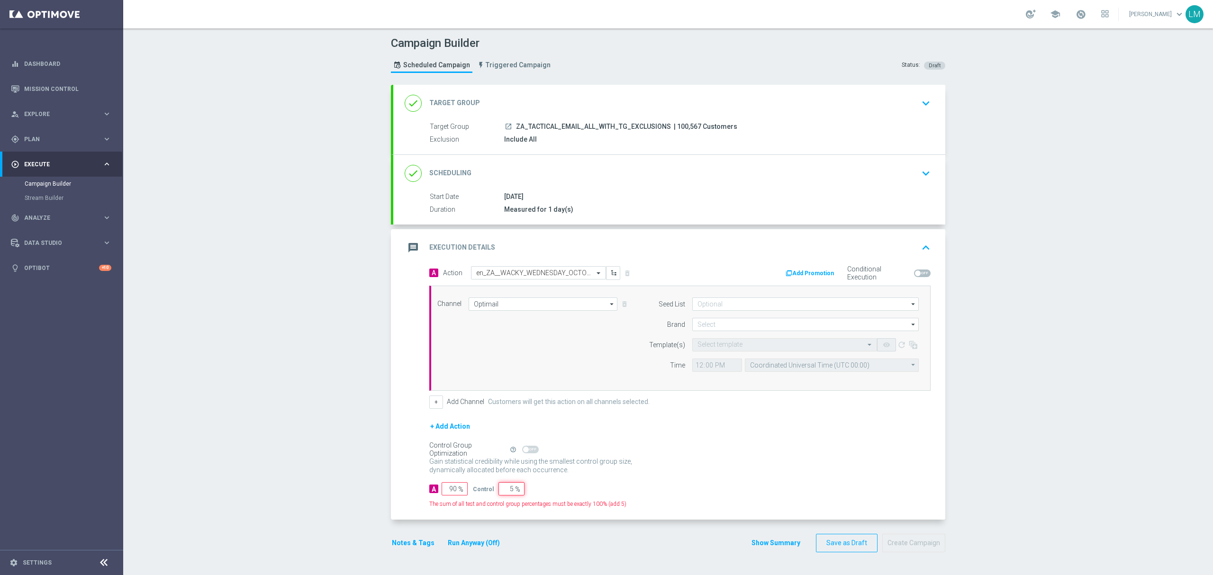
type input "95"
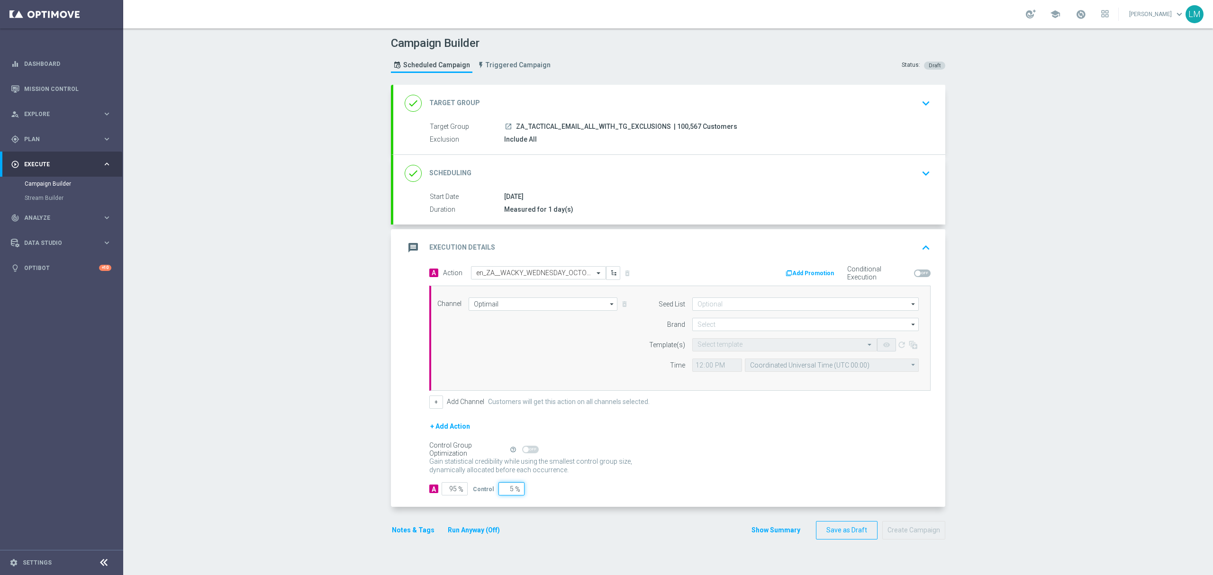
type input "5"
click at [780, 467] on div "Gain statistical credibility while using the smallest control group size, dynam…" at bounding box center [679, 466] width 501 height 23
click at [728, 325] on input at bounding box center [805, 324] width 226 height 13
click at [717, 351] on div "lottoland" at bounding box center [805, 352] width 227 height 13
type input "lottoland"
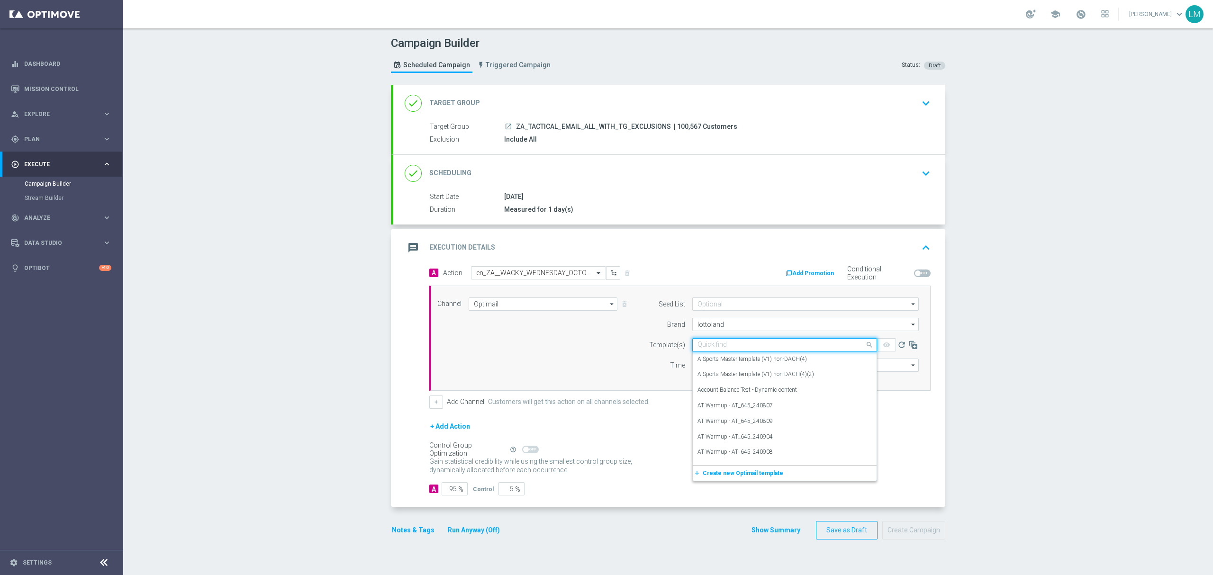
click at [717, 345] on input "text" at bounding box center [774, 345] width 155 height 8
paste input "en_ZA__WACKY_WEDNESDAY_OCTOBER25__ALL_EMA_TAC_LT"
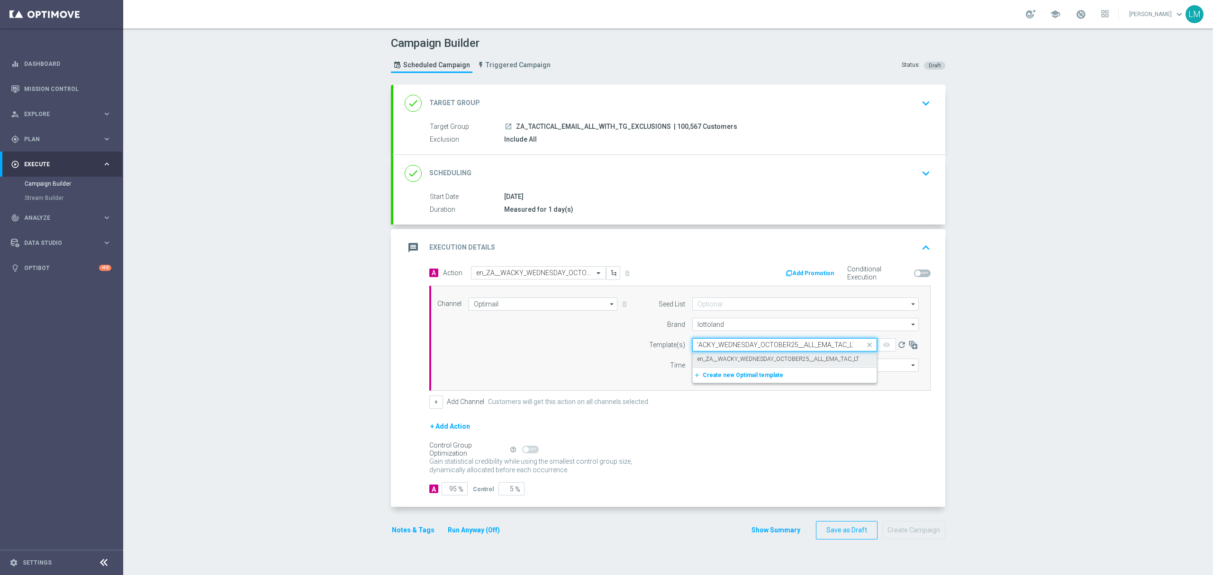
click at [720, 357] on label "en_ZA__WACKY_WEDNESDAY_OCTOBER25__ALL_EMA_TAC_LT" at bounding box center [778, 359] width 162 height 8
type input "en_ZA__WACKY_WEDNESDAY_OCTOBER25__ALL_EMA_TAC_LT"
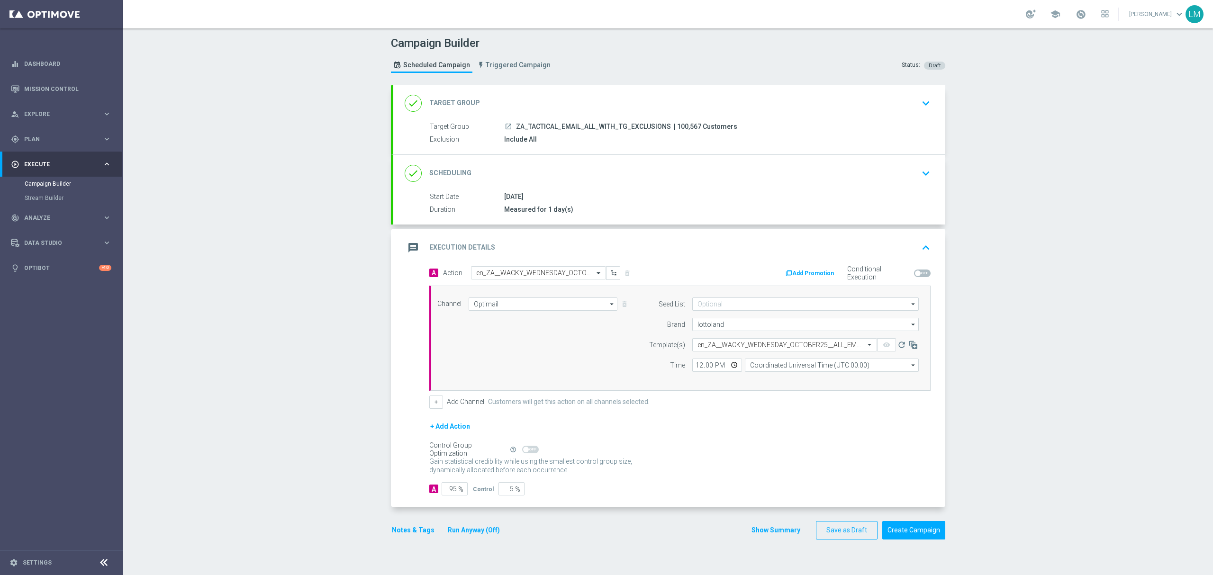
scroll to position [0, 0]
click at [802, 364] on input "Coordinated Universal Time (UTC 00:00)" at bounding box center [832, 365] width 174 height 13
click at [806, 377] on div "Central European Time (Berlin) (UTC +02:00)" at bounding box center [827, 379] width 155 height 9
type input "Central European Time (Berlin) (UTC +02:00)"
click at [579, 366] on div "Channel Optimail Optimail arrow_drop_down Drag here to set row groups Drag here…" at bounding box center [678, 339] width 496 height 82
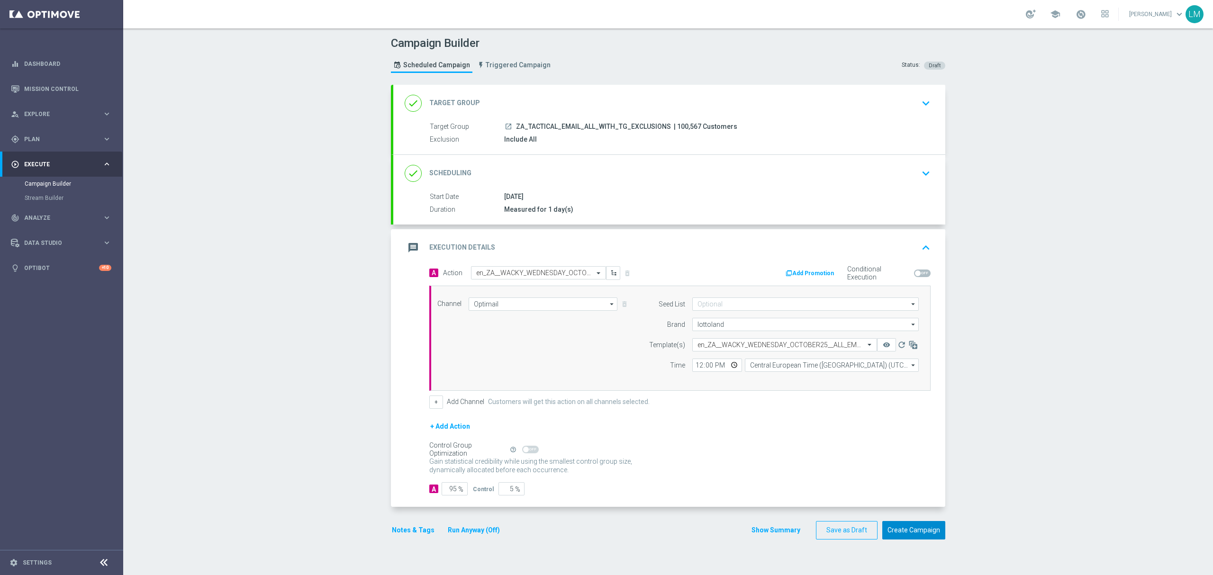
click at [914, 530] on button "Create Campaign" at bounding box center [913, 530] width 63 height 18
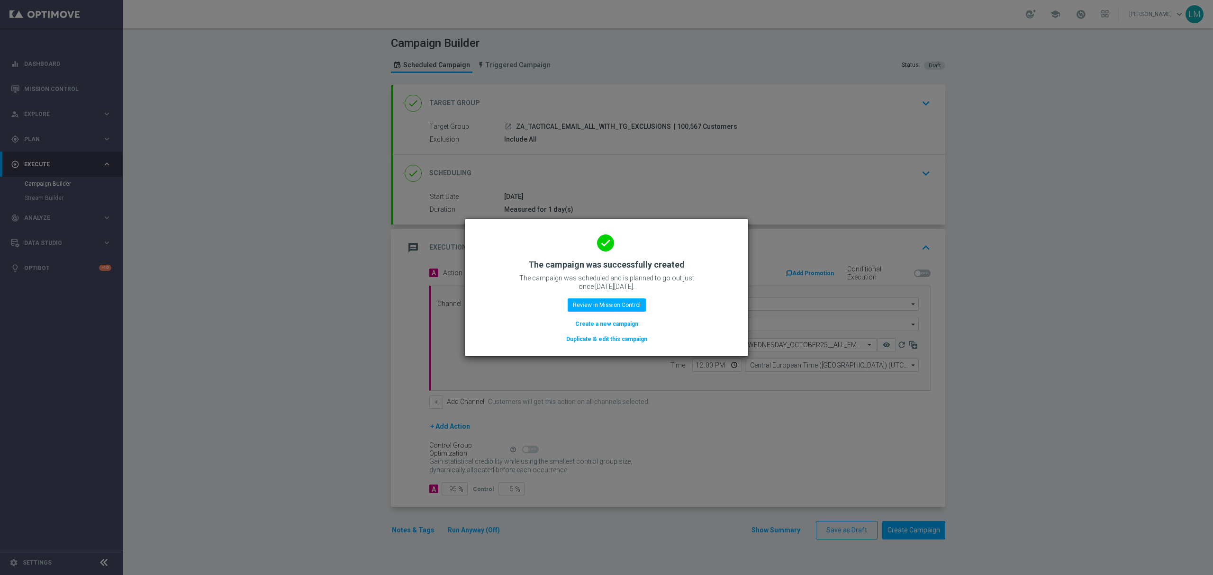
click at [607, 322] on button "Create a new campaign" at bounding box center [606, 324] width 65 height 10
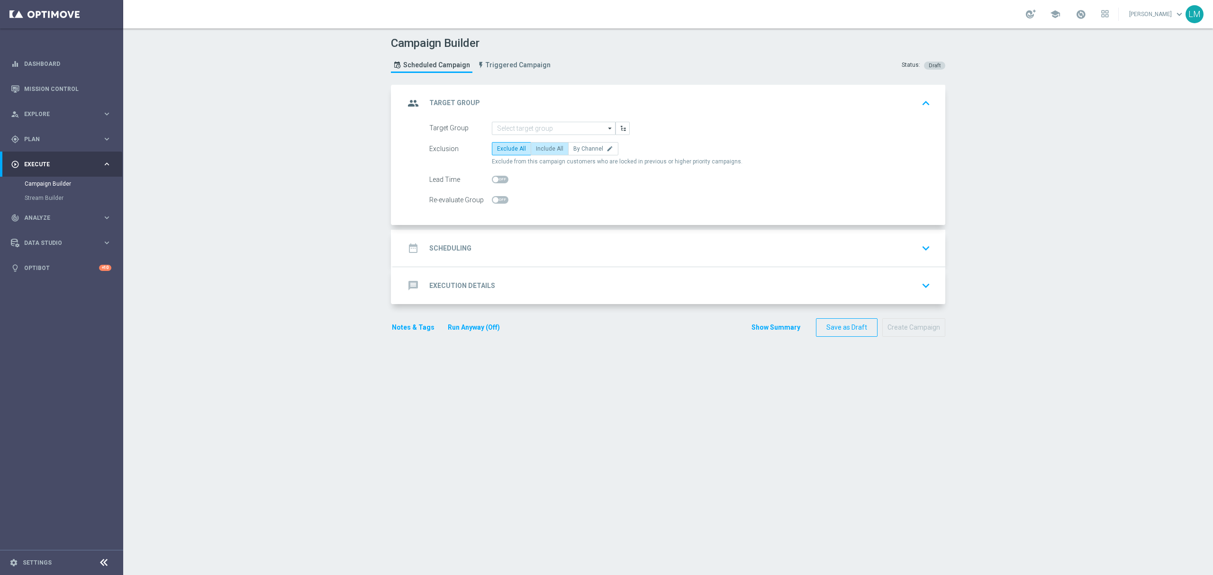
click at [546, 146] on span "Include All" at bounding box center [549, 148] width 27 height 7
click at [542, 147] on input "Include All" at bounding box center [539, 150] width 6 height 6
radio input "true"
click at [544, 129] on input at bounding box center [554, 128] width 124 height 13
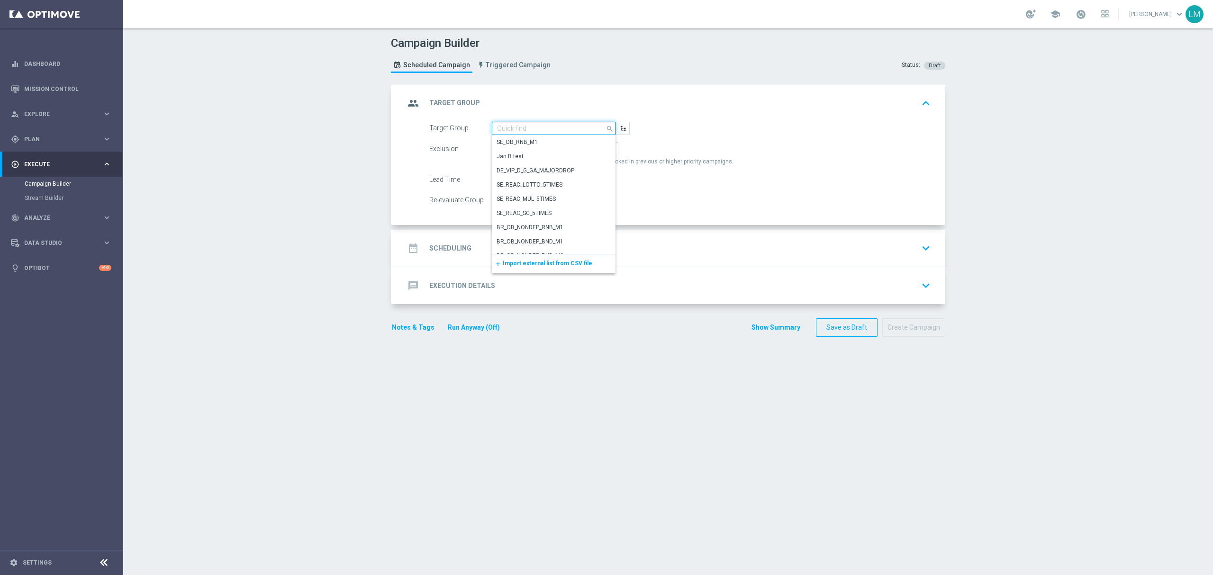
paste input "ZA_TACTICAL_EMAIL_BIG_DEPOSITS_BIG_LOSERS_LAST_WEEK"
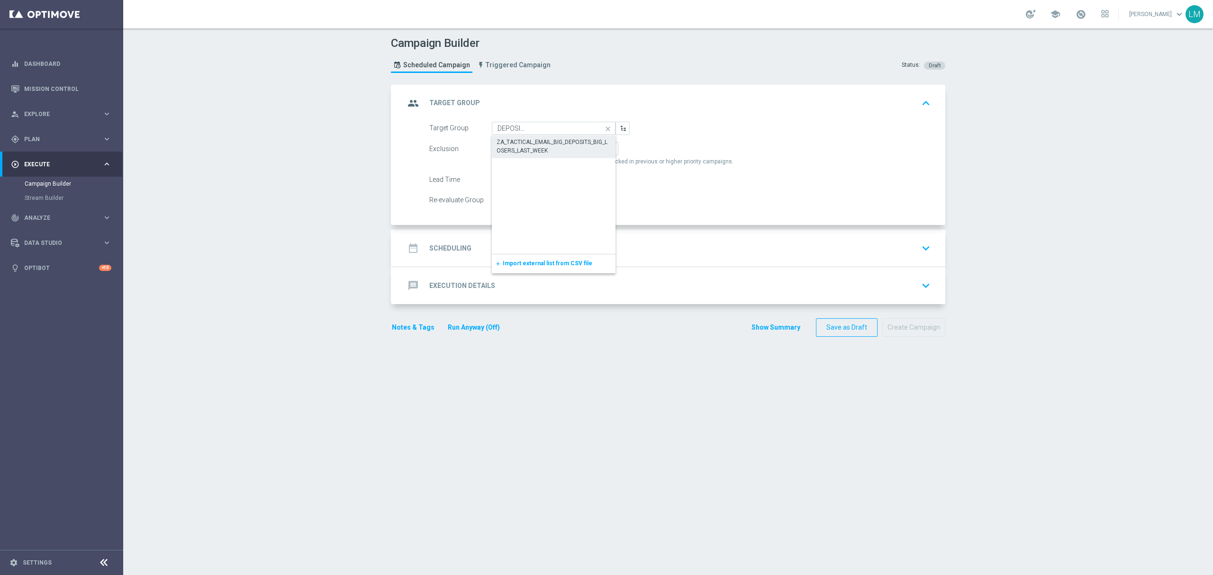
click at [541, 141] on div "ZA_TACTICAL_EMAIL_BIG_DEPOSITS_BIG_LOSERS_LAST_WEEK" at bounding box center [554, 146] width 115 height 17
type input "ZA_TACTICAL_EMAIL_BIG_DEPOSITS_BIG_LOSERS_LAST_WEEK"
click at [537, 247] on div "date_range Scheduling keyboard_arrow_down" at bounding box center [669, 248] width 529 height 18
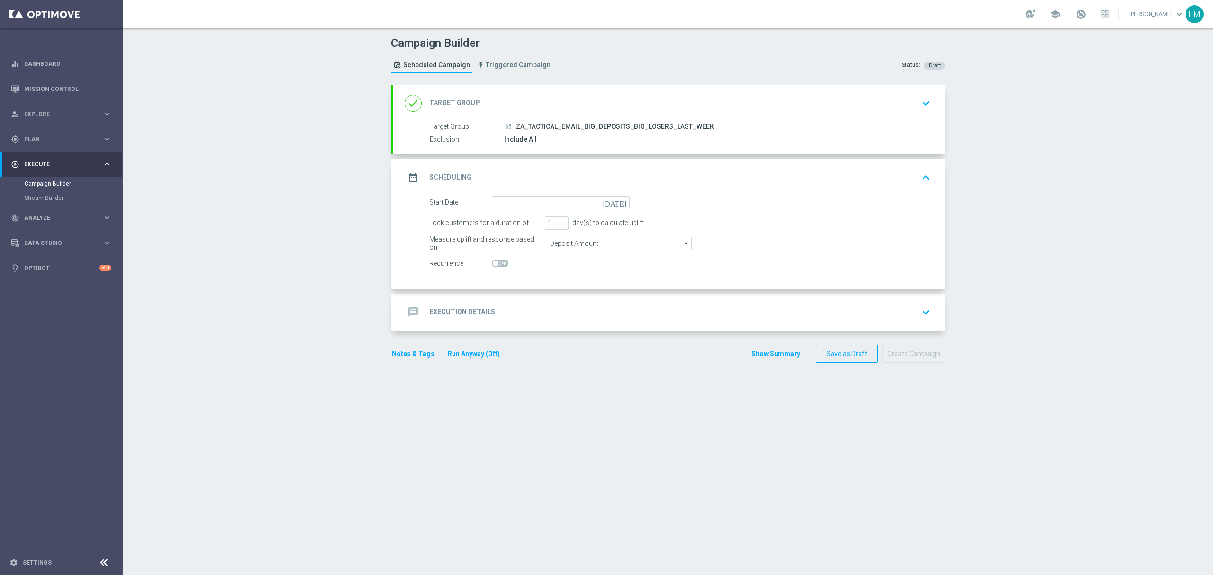
click at [616, 200] on icon "today" at bounding box center [616, 201] width 28 height 10
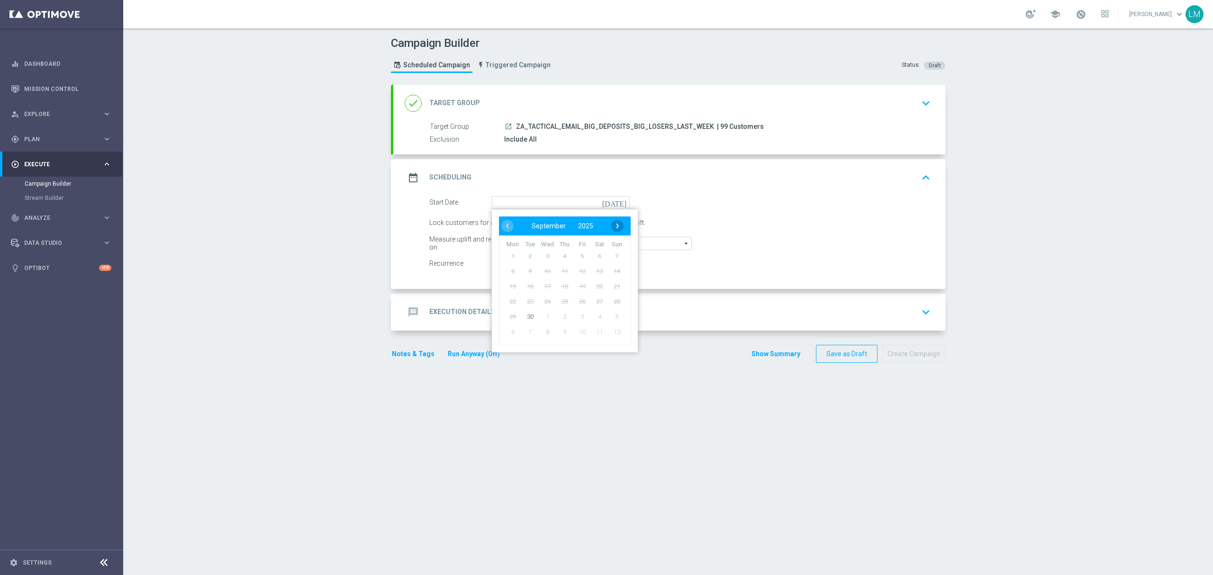
click at [611, 228] on span "›" at bounding box center [617, 226] width 12 height 12
click at [544, 254] on span "1" at bounding box center [547, 255] width 15 height 15
type input "01 Oct 2025"
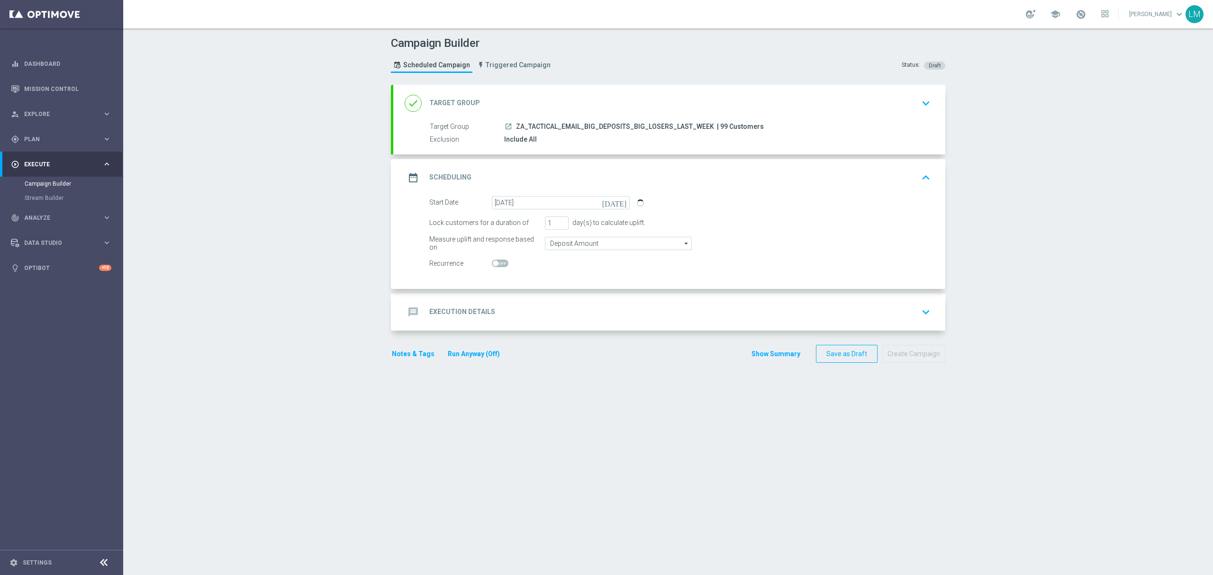
click at [556, 317] on div "message Execution Details keyboard_arrow_down" at bounding box center [669, 312] width 529 height 18
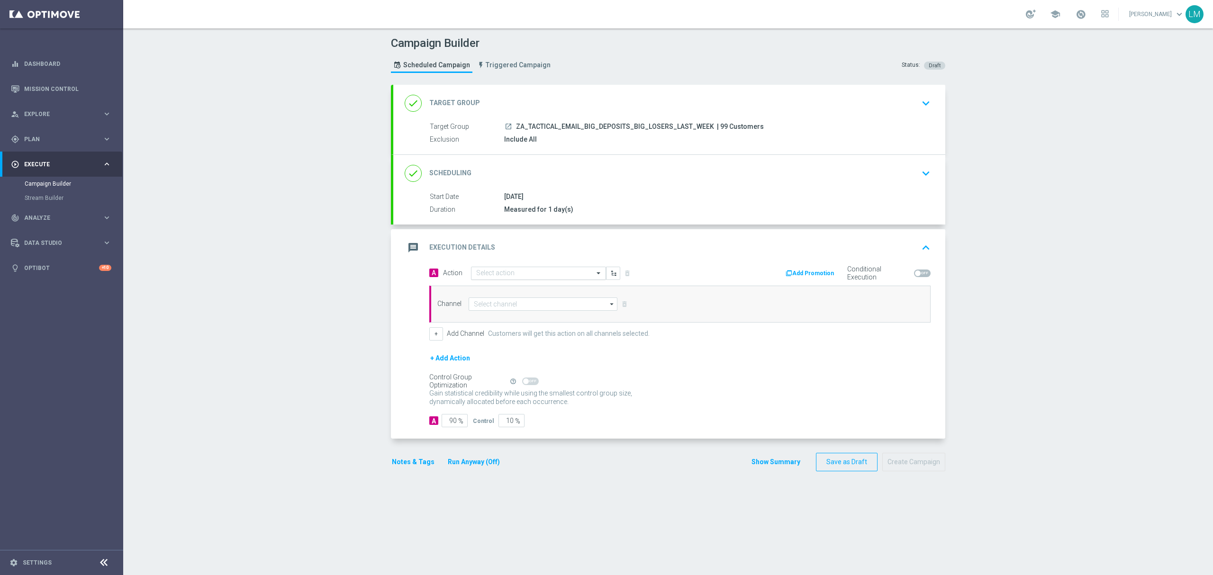
click at [509, 269] on div "Select action" at bounding box center [538, 273] width 135 height 13
paste input "en_ZA__EXCEPTIONAL_DEPOSITOR_BONUS_DROP__EMT_ALL_EM_TAC_LT"
type input "en_ZA__EXCEPTIONAL_DEPOSITOR_BONUS_DROP__EMT_ALL_EM_TAC_LT"
click at [502, 298] on button "add_new Create new action" at bounding box center [536, 303] width 131 height 11
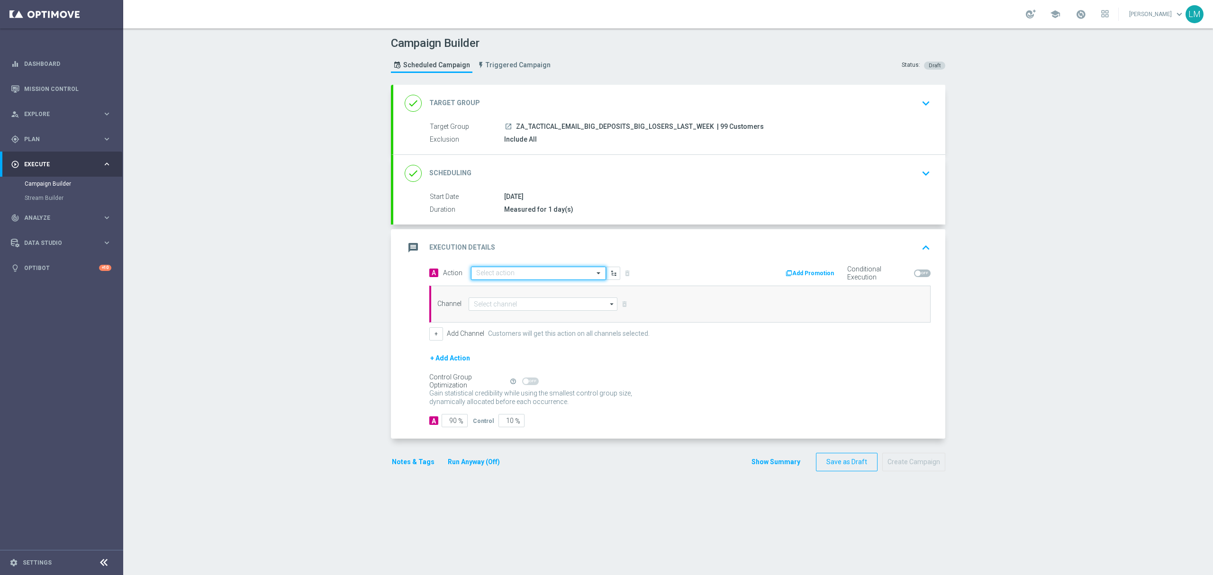
scroll to position [0, 0]
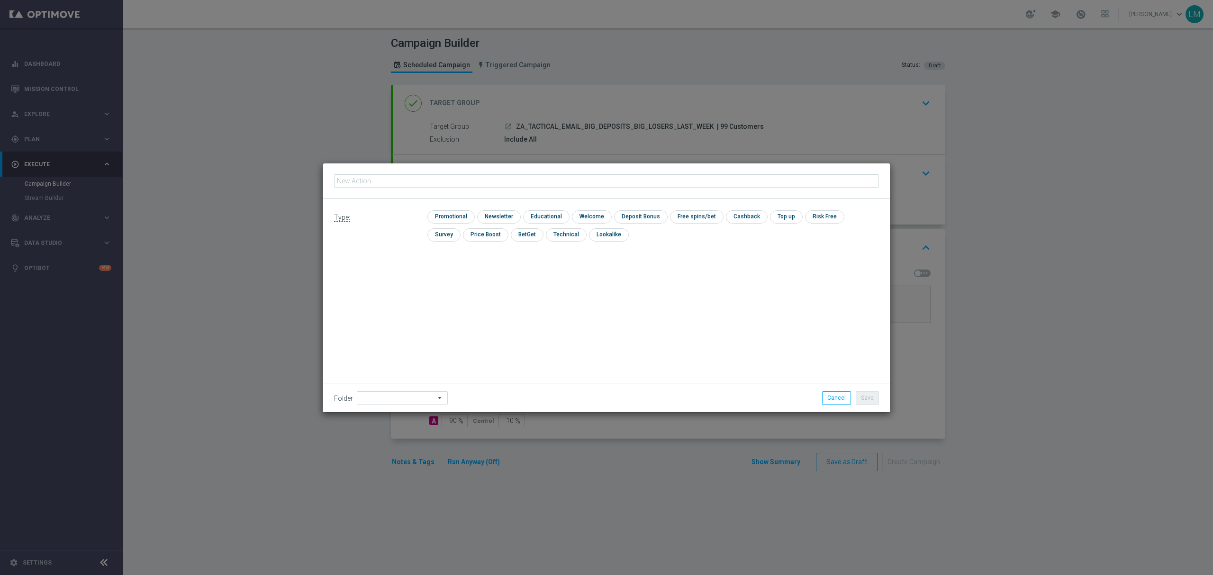
type input "en_ZA__EXCEPTIONAL_DEPOSITOR_BONUS_DROP__EMT_ALL_EM_TAC_LT"
click at [452, 217] on input "checkbox" at bounding box center [449, 216] width 45 height 13
checkbox input "true"
click at [861, 395] on button "Save" at bounding box center [867, 397] width 23 height 13
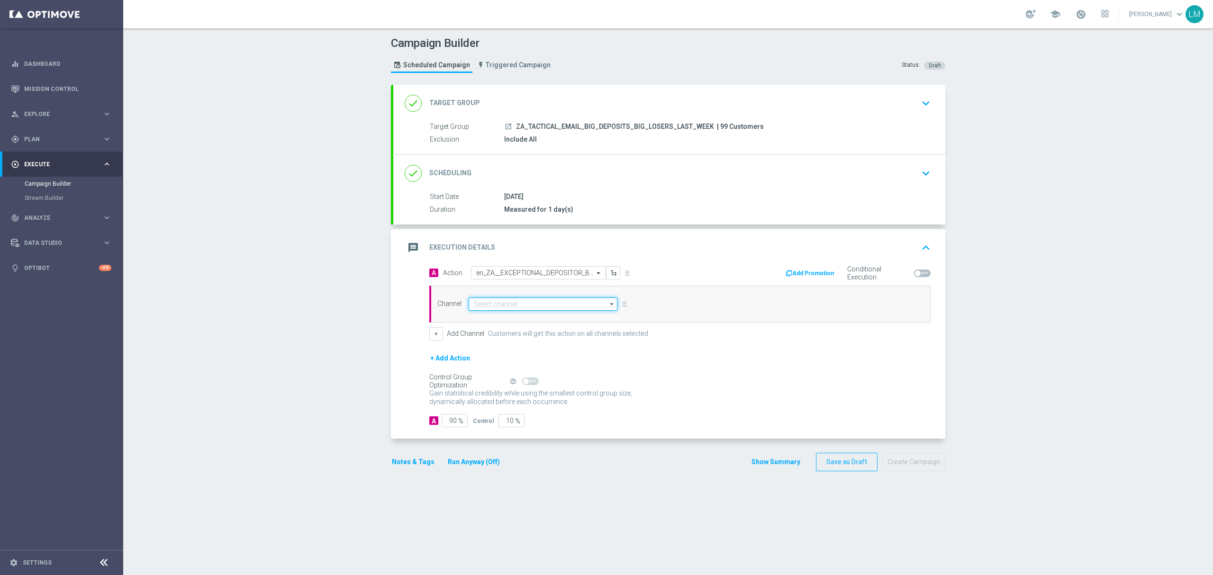
click at [543, 300] on input at bounding box center [543, 304] width 149 height 13
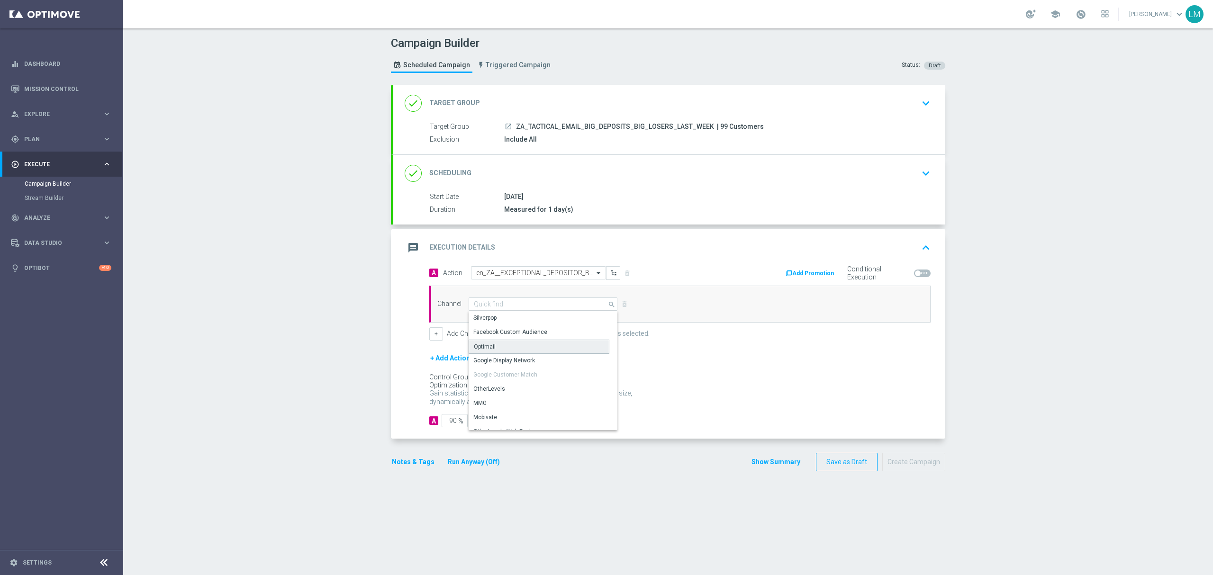
click at [501, 351] on div "Optimail" at bounding box center [539, 347] width 141 height 14
type input "Optimail"
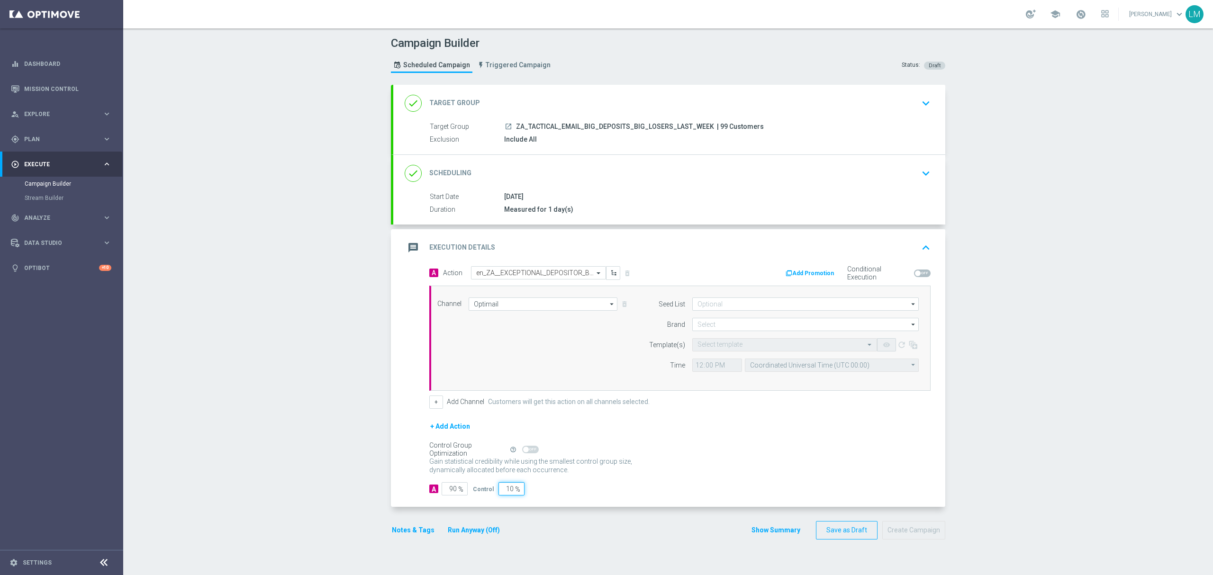
click at [501, 490] on input "10" at bounding box center [511, 488] width 26 height 13
type input "0"
type input "100"
type input "0"
click at [660, 389] on div "Channel Optimail Optimail arrow_drop_down Drag here to set row groups Drag here…" at bounding box center [679, 338] width 501 height 105
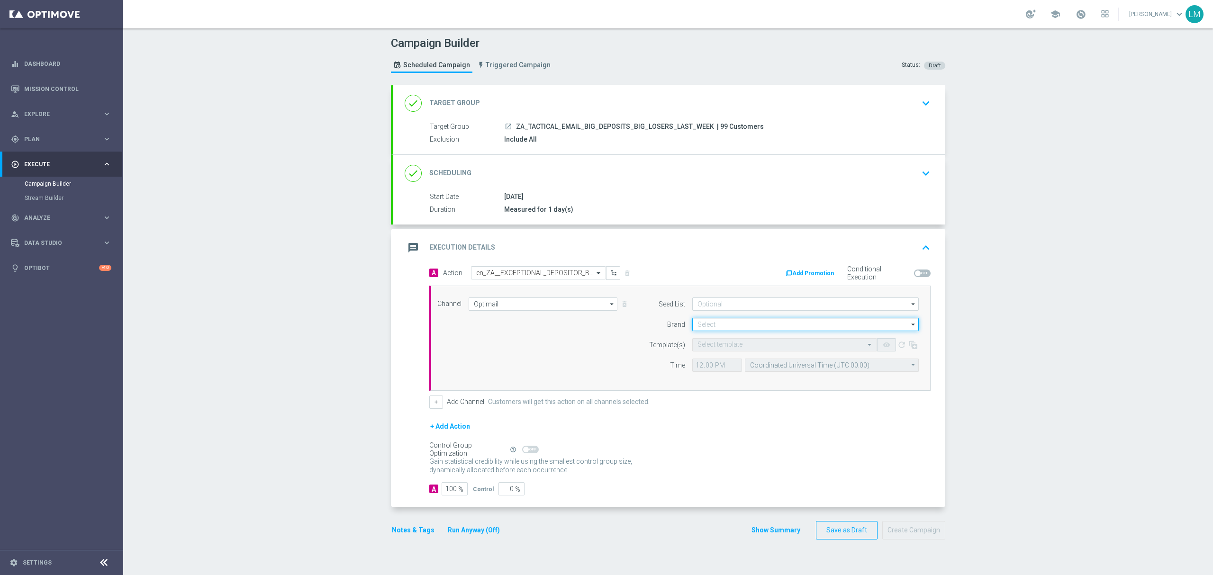
click at [736, 325] on input at bounding box center [805, 324] width 226 height 13
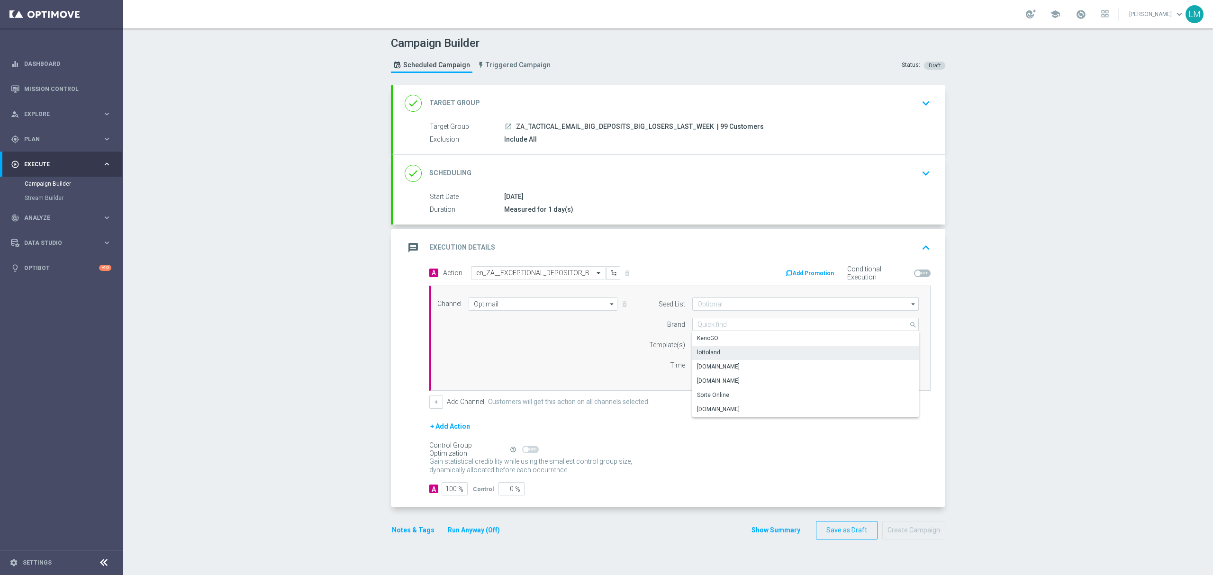
click at [729, 355] on div "lottoland" at bounding box center [805, 352] width 227 height 13
type input "lottoland"
click at [729, 349] on input "text" at bounding box center [774, 345] width 155 height 8
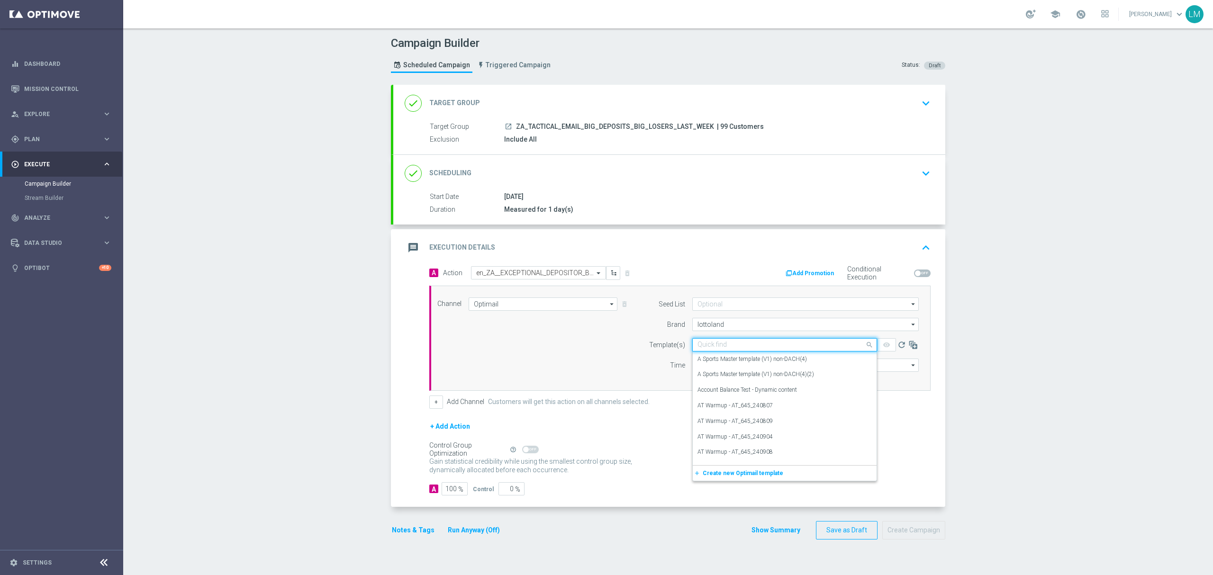
paste input "en_ZA__EXCEPTIONAL_DEPOSITOR_BONUS_DROP__EMT_ALL_EM_TAC_LT"
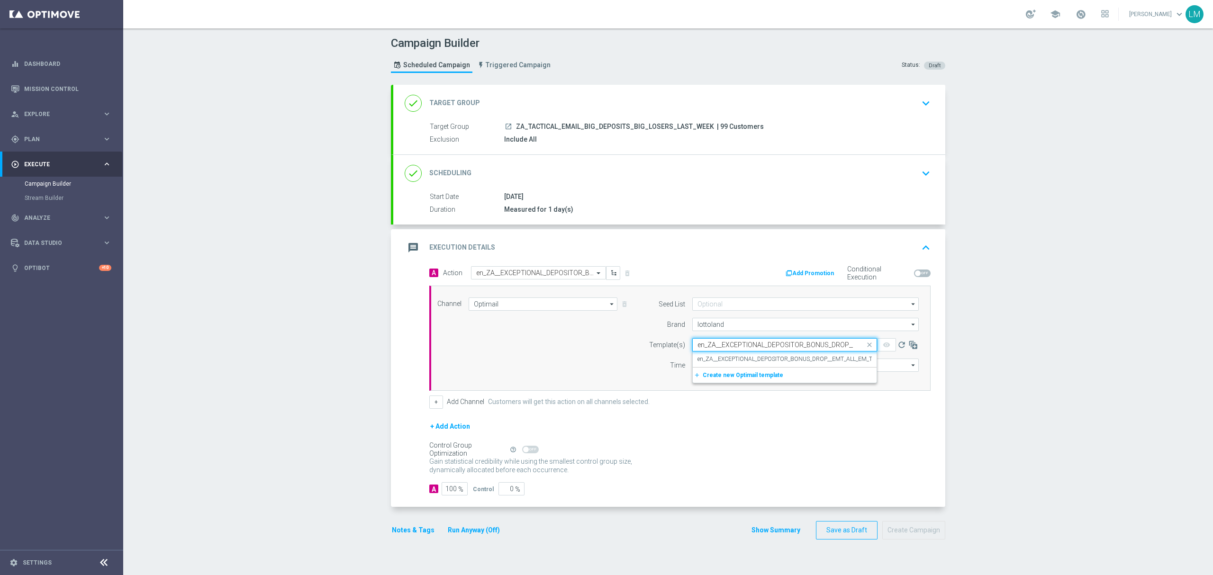
scroll to position [0, 63]
click at [732, 365] on div "en_ZA__EXCEPTIONAL_DEPOSITOR_BONUS_DROP__EMT_ALL_EM_TAC_LT" at bounding box center [784, 360] width 174 height 16
type input "en_ZA__EXCEPTIONAL_DEPOSITOR_BONUS_DROP__EMT_ALL_EM_TAC_LT"
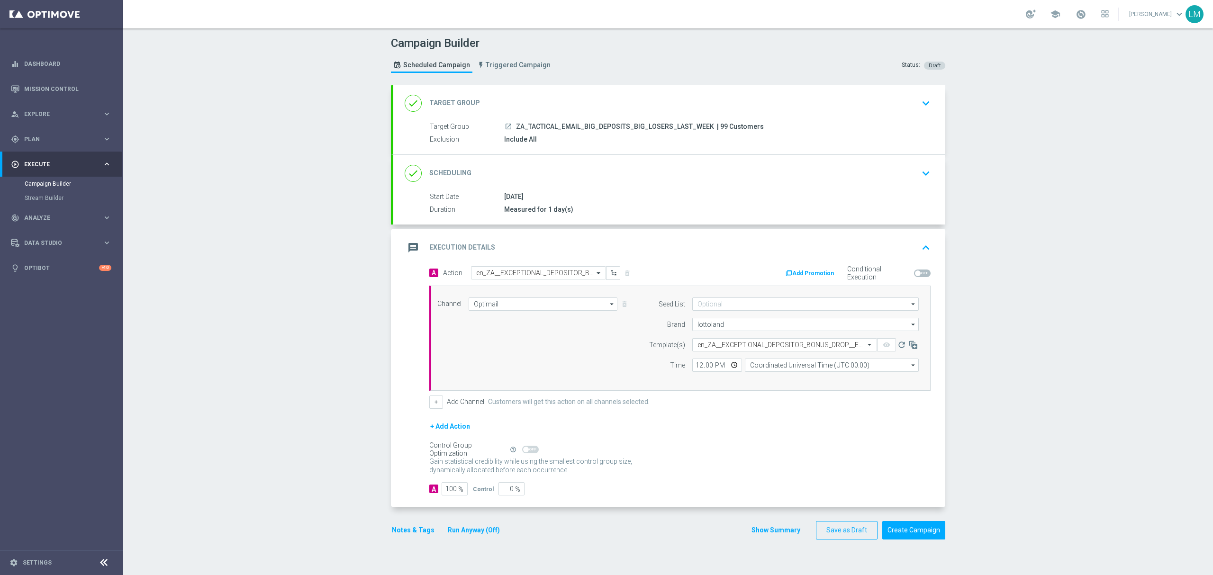
scroll to position [0, 0]
click at [764, 363] on input "Coordinated Universal Time (UTC 00:00)" at bounding box center [832, 365] width 174 height 13
click at [785, 380] on div "Central European Time (Berlin) (UTC +02:00)" at bounding box center [827, 379] width 155 height 9
type input "Central European Time (Berlin) (UTC +02:00)"
click at [602, 371] on div "Channel Optimail Optimail arrow_drop_down Drag here to set row groups Drag here…" at bounding box center [678, 339] width 496 height 82
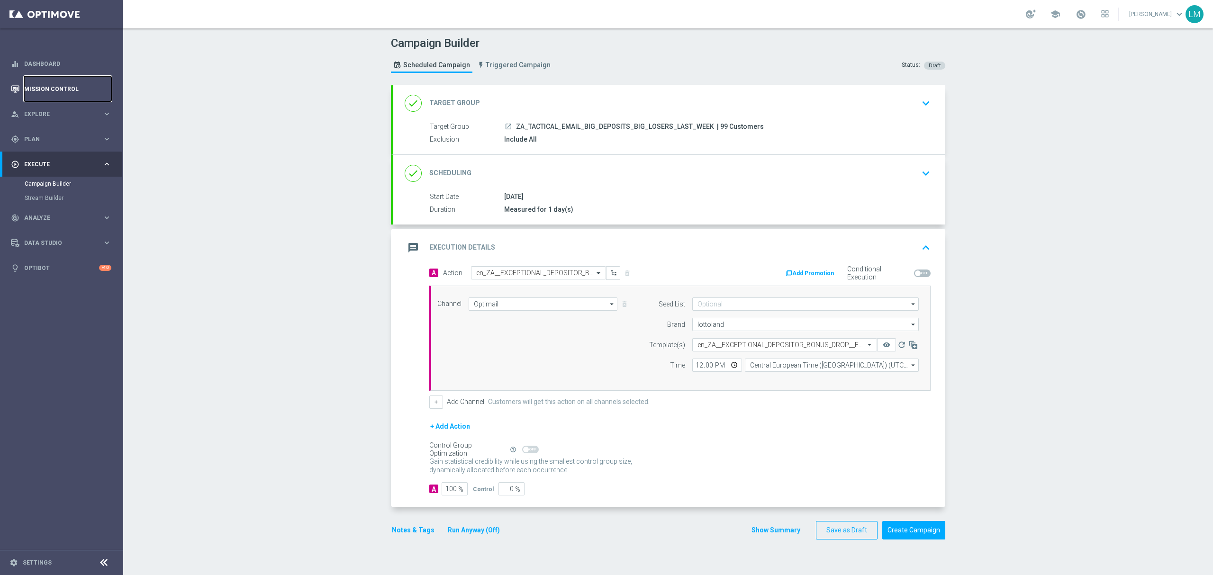
click at [85, 89] on link "Mission Control" at bounding box center [67, 88] width 87 height 25
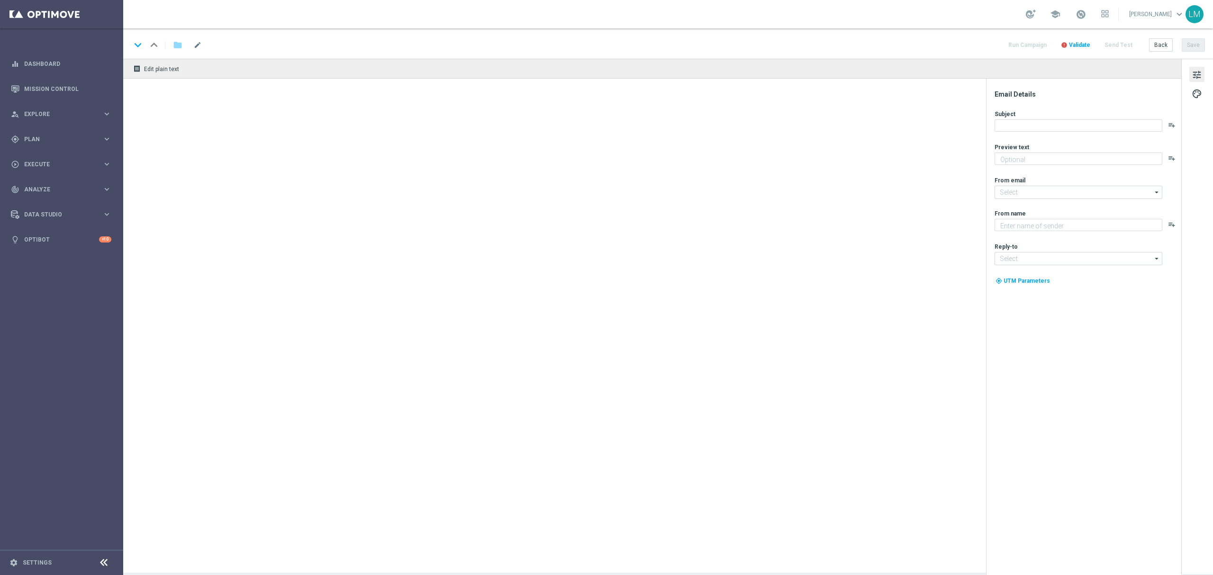
type textarea "Midweek madness as it's best..."
type input "[EMAIL_ADDRESS][DOMAIN_NAME]"
type textarea "Lottoland"
type input "support@lottoland.co.za"
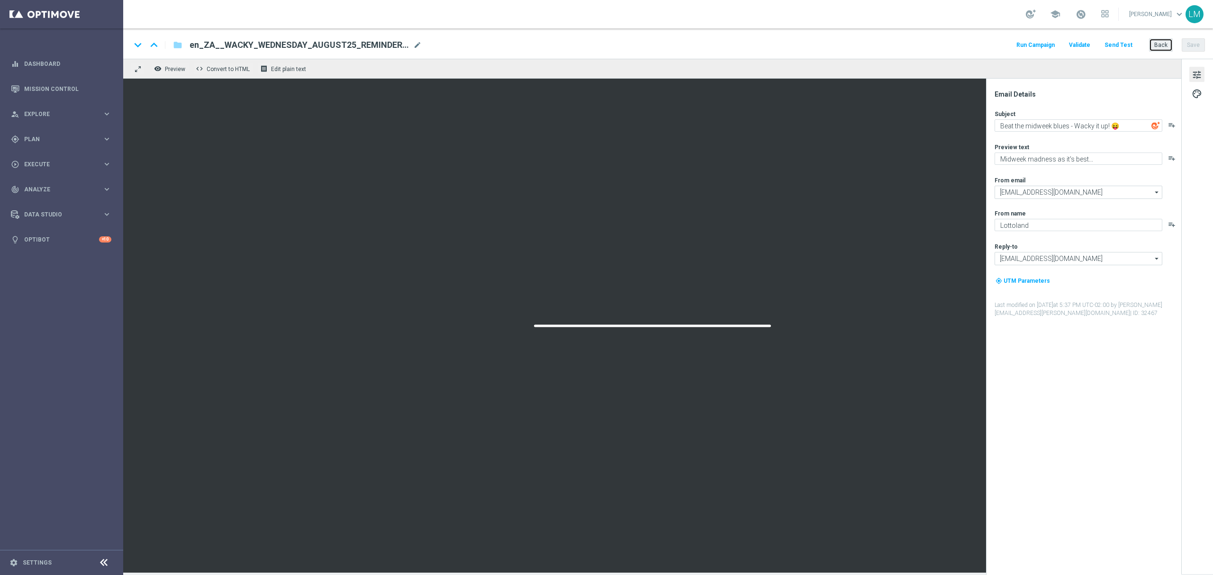
click at [1170, 44] on button "Back" at bounding box center [1161, 44] width 24 height 13
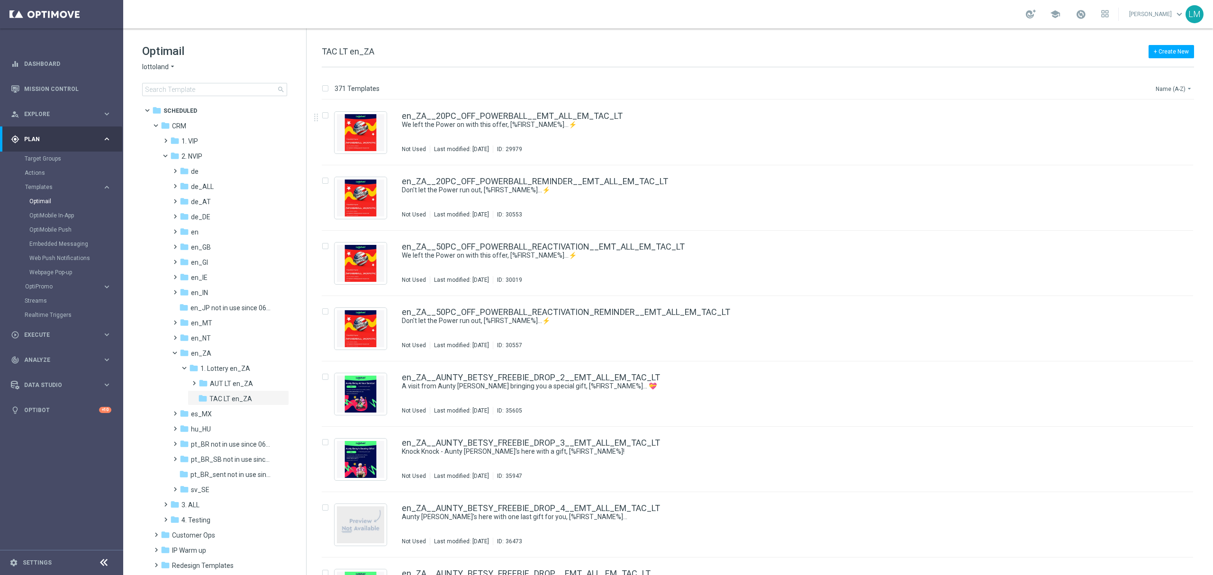
click at [1162, 86] on button "Name (A-Z) arrow_drop_down" at bounding box center [1174, 88] width 39 height 11
click at [1139, 131] on span "Date Modified (Newest)" at bounding box center [1157, 131] width 63 height 7
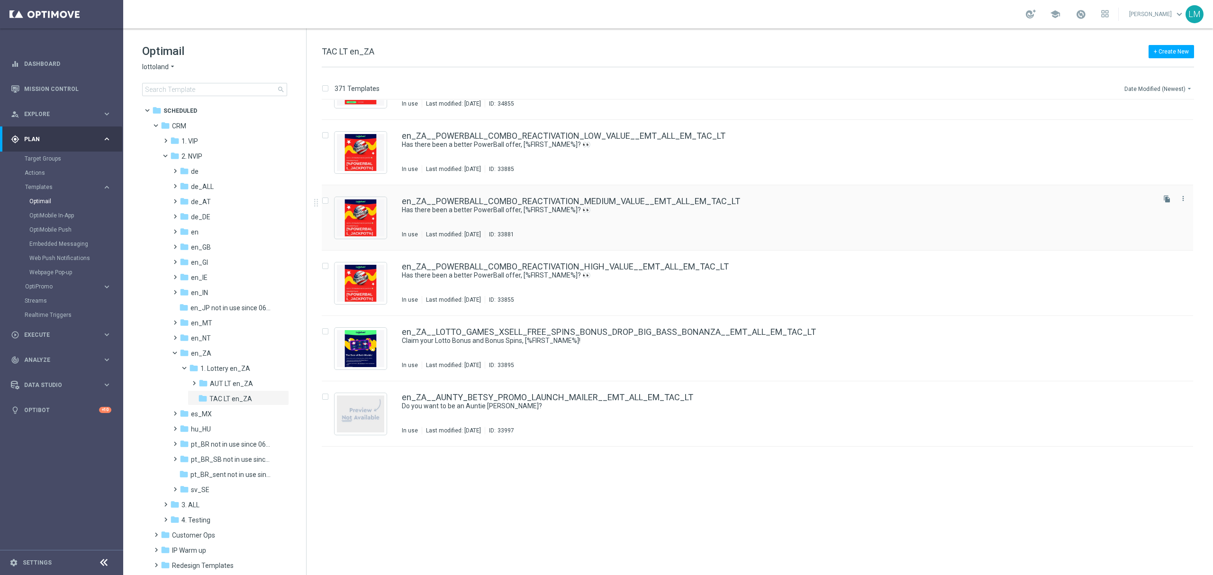
scroll to position [2205, 0]
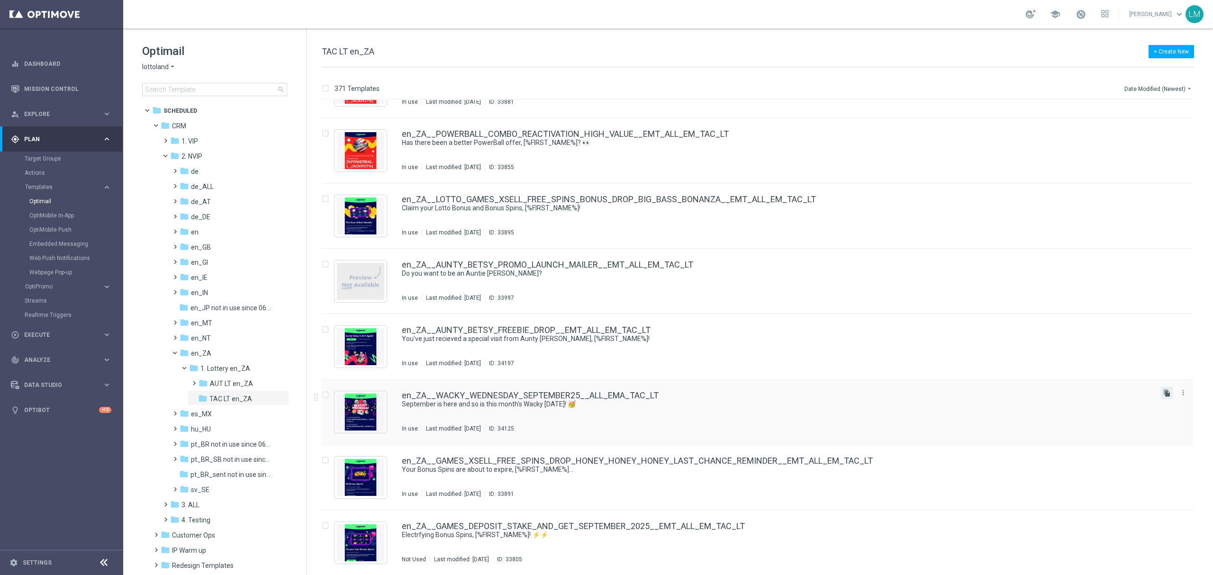
click at [1163, 392] on icon "file_copy" at bounding box center [1167, 393] width 8 height 8
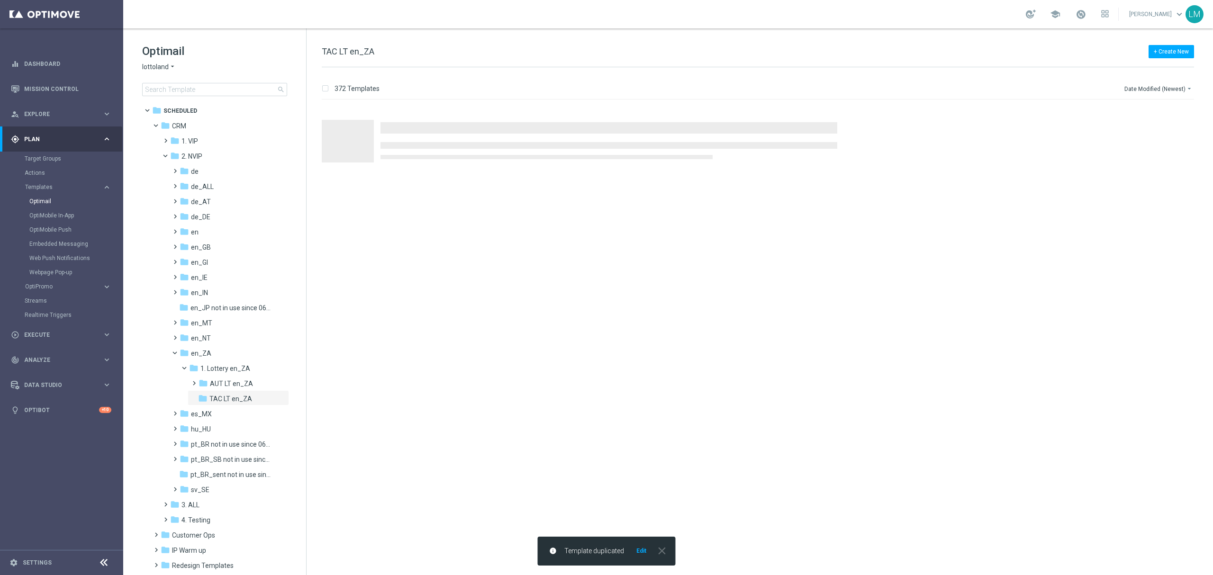
scroll to position [0, 0]
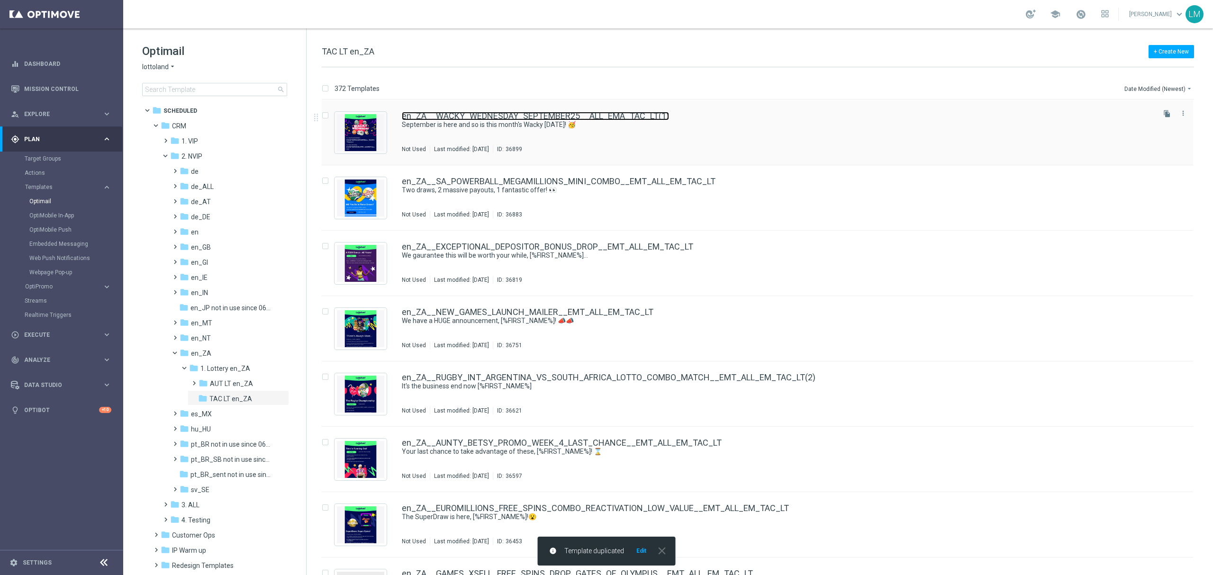
click at [533, 119] on link "en_ZA__WACKY_WEDNESDAY_SEPTEMBER25__ALL_EMA_TAC_LT(1)" at bounding box center [535, 116] width 267 height 9
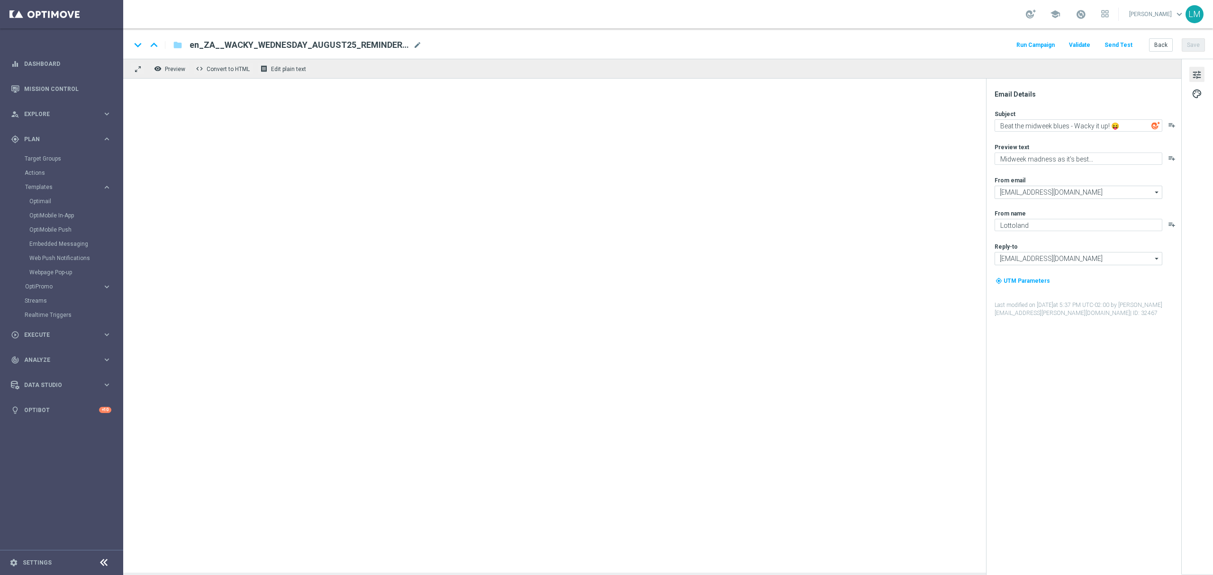
type textarea "September is here and so is this month's Wacky Wednesday! 🥳"
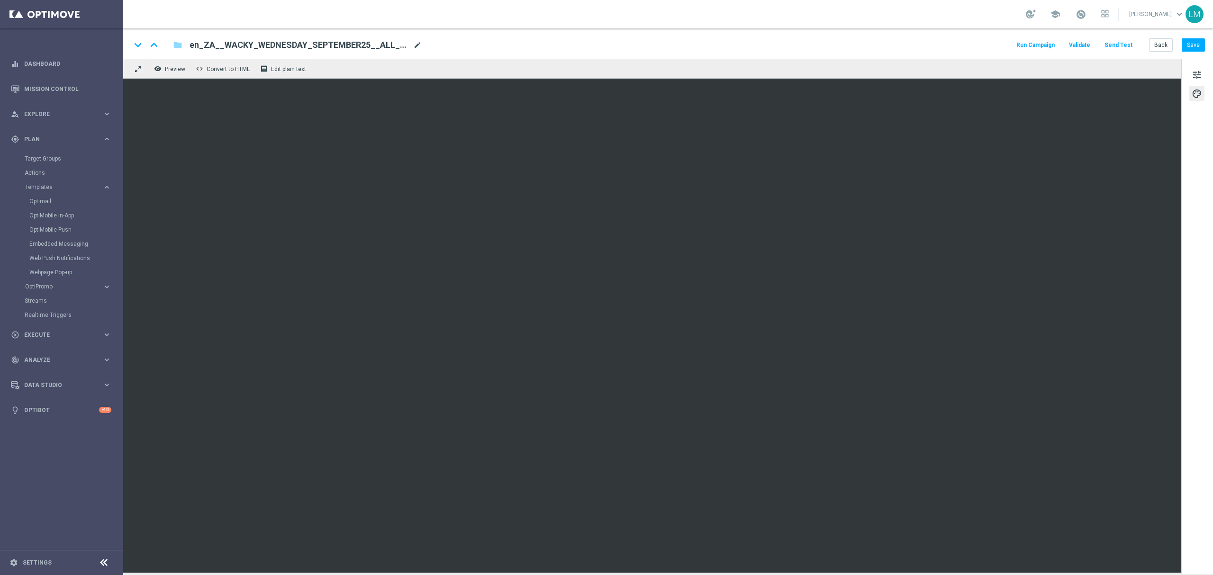
click at [416, 47] on span "mode_edit" at bounding box center [417, 45] width 9 height 9
paste input "OCTOBER25__ALL_EMA_TAC_LT"
type input "en_ZA__WACKY_WEDNESDAY_OCTOBER25__ALL_EMA_TAC_LT"
click at [425, 57] on div "keyboard_arrow_down keyboard_arrow_up folder en_ZA__WACKY_WEDNESDAY_OCTOBER25__…" at bounding box center [668, 43] width 1090 height 30
click at [409, 47] on input "en_ZA__WACKY_WEDNESDAY_OCTOBER25__ALL_EMA_TAC_LT" at bounding box center [307, 45] width 235 height 12
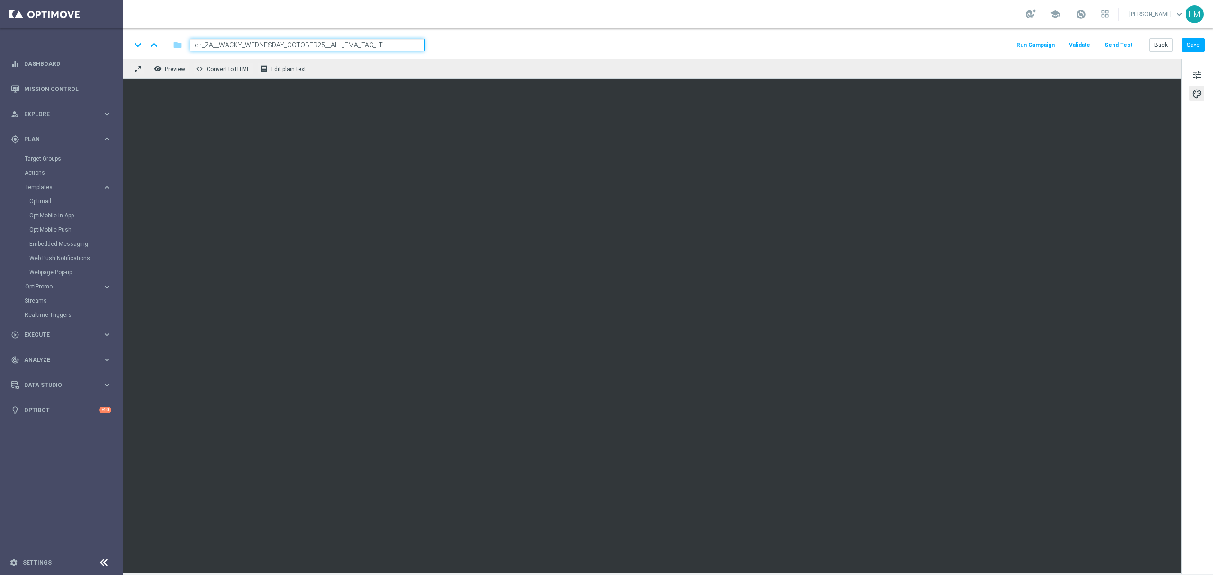
click at [405, 59] on div "remove_red_eye Preview code Convert to HTML receipt Edit plain text" at bounding box center [652, 69] width 1058 height 20
click at [395, 76] on div "remove_red_eye Preview code Convert to HTML receipt Edit plain text" at bounding box center [652, 69] width 1058 height 20
click at [387, 45] on input "en_ZA__WACKY_WEDNESDAY_OCTOBER25__ALL_EMA_TAC_LT" at bounding box center [307, 45] width 235 height 12
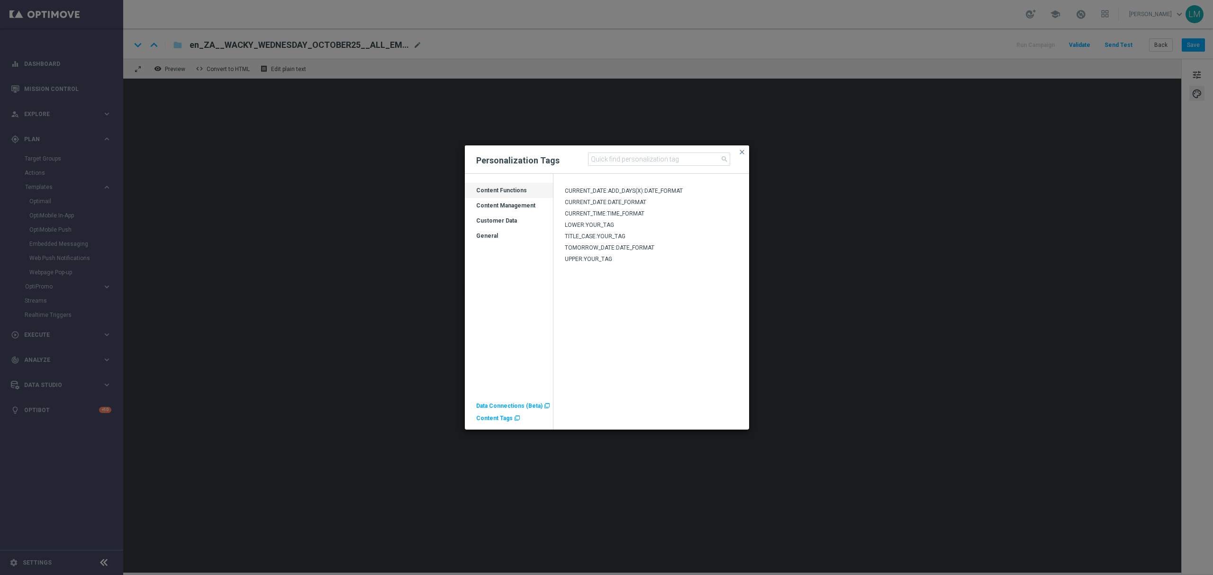
click at [525, 207] on div "Content Management" at bounding box center [509, 209] width 88 height 15
click at [512, 222] on div "Customer Data" at bounding box center [509, 224] width 88 height 15
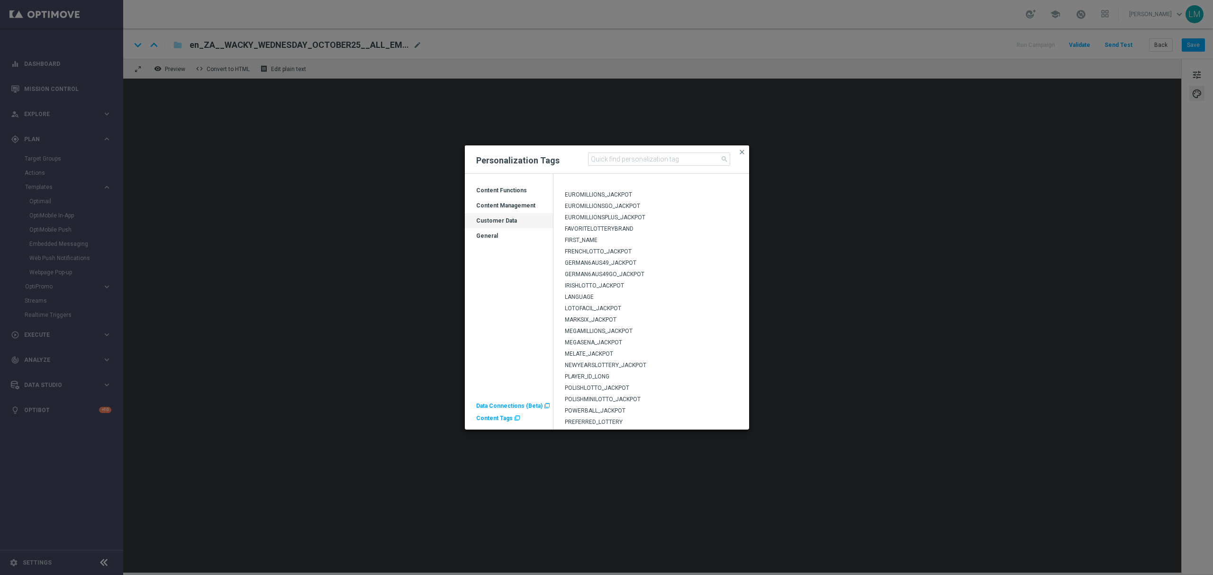
scroll to position [126, 0]
click at [606, 304] on span "IRISHLOTTO_JACKPOT" at bounding box center [594, 303] width 59 height 7
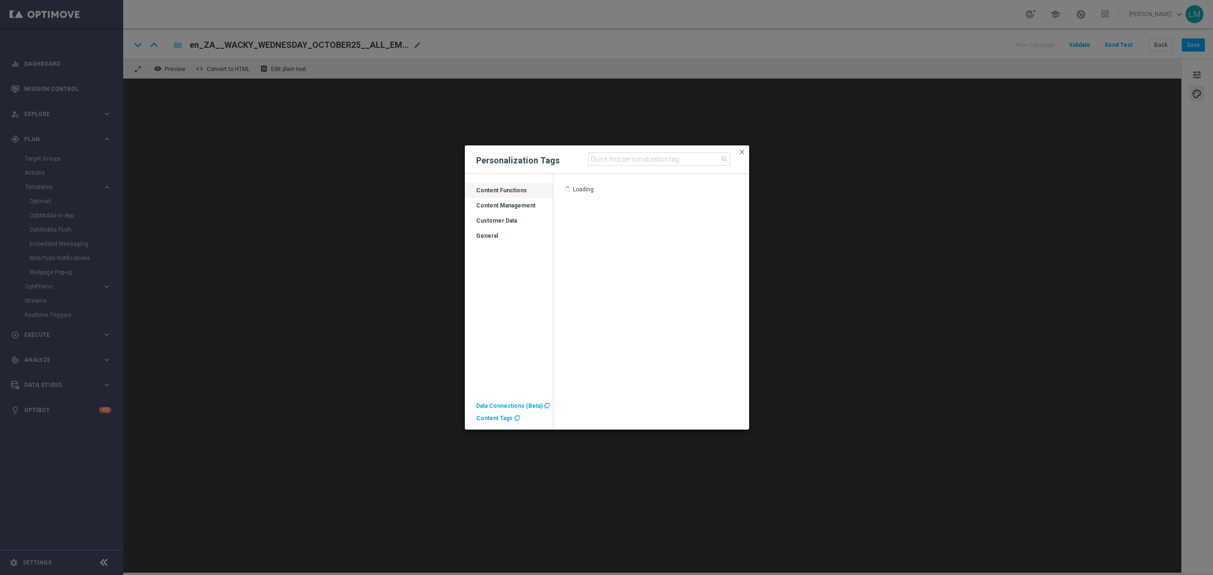
click at [509, 218] on div "Customer Data" at bounding box center [509, 224] width 88 height 15
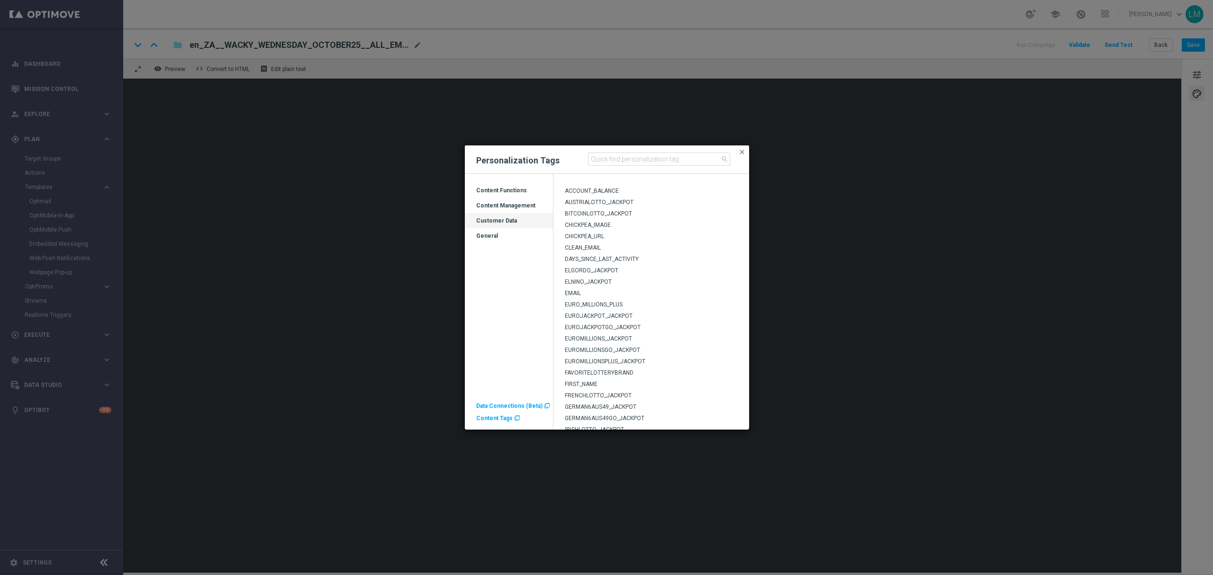
click at [594, 340] on span "EUROMILLIONS_JACKPOT" at bounding box center [598, 338] width 67 height 7
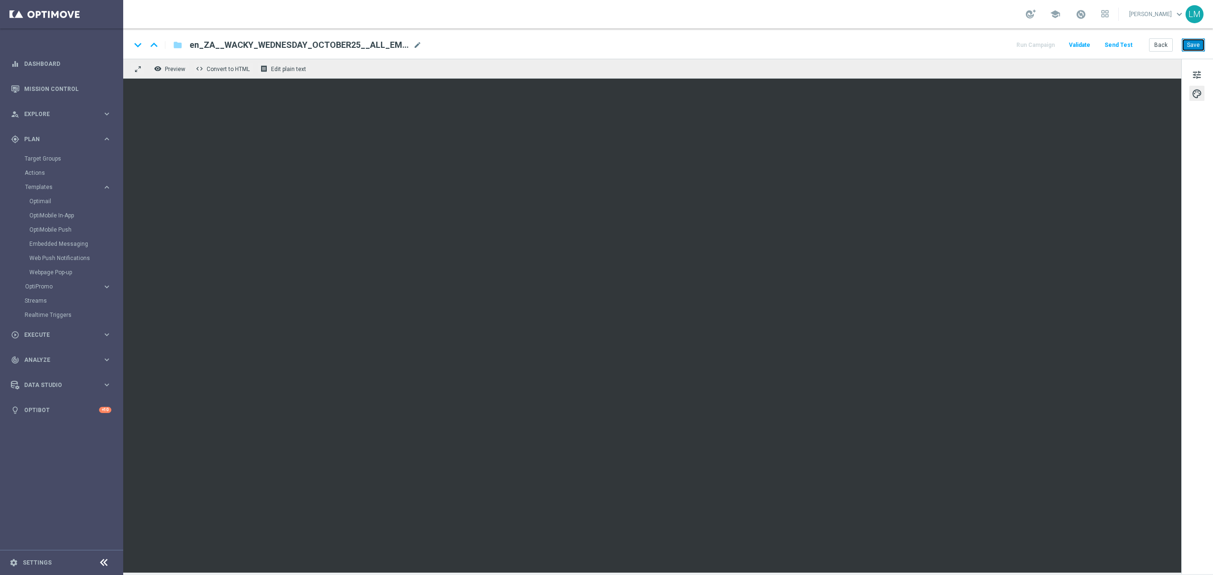
click at [1187, 45] on button "Save" at bounding box center [1193, 44] width 23 height 13
click at [1118, 43] on button "Send Test" at bounding box center [1118, 45] width 31 height 13
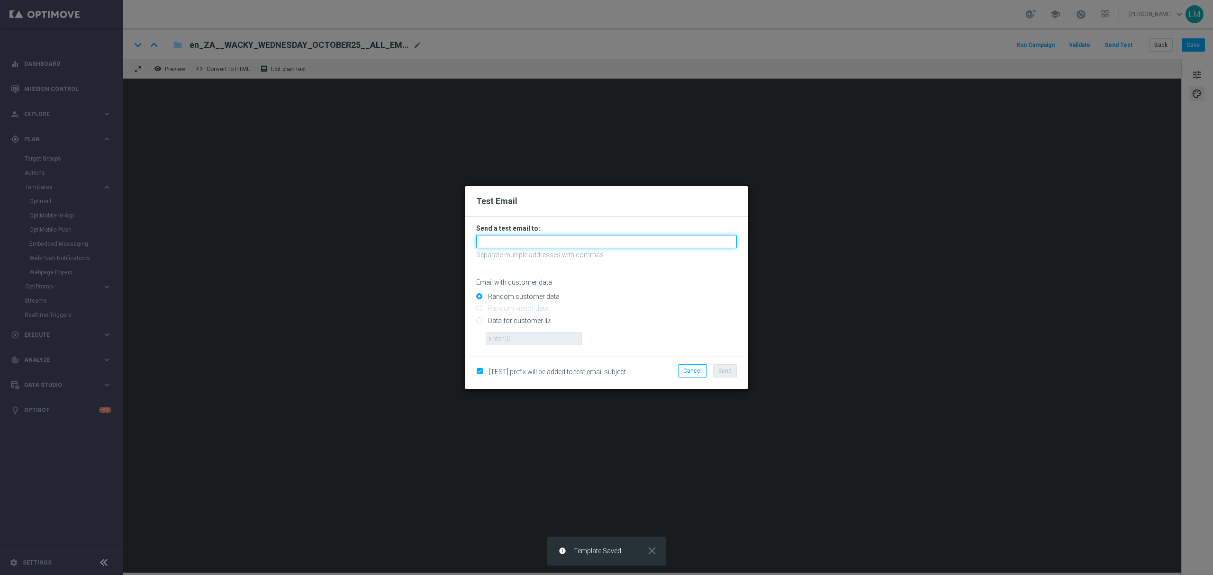
click at [500, 245] on input "text" at bounding box center [606, 241] width 261 height 13
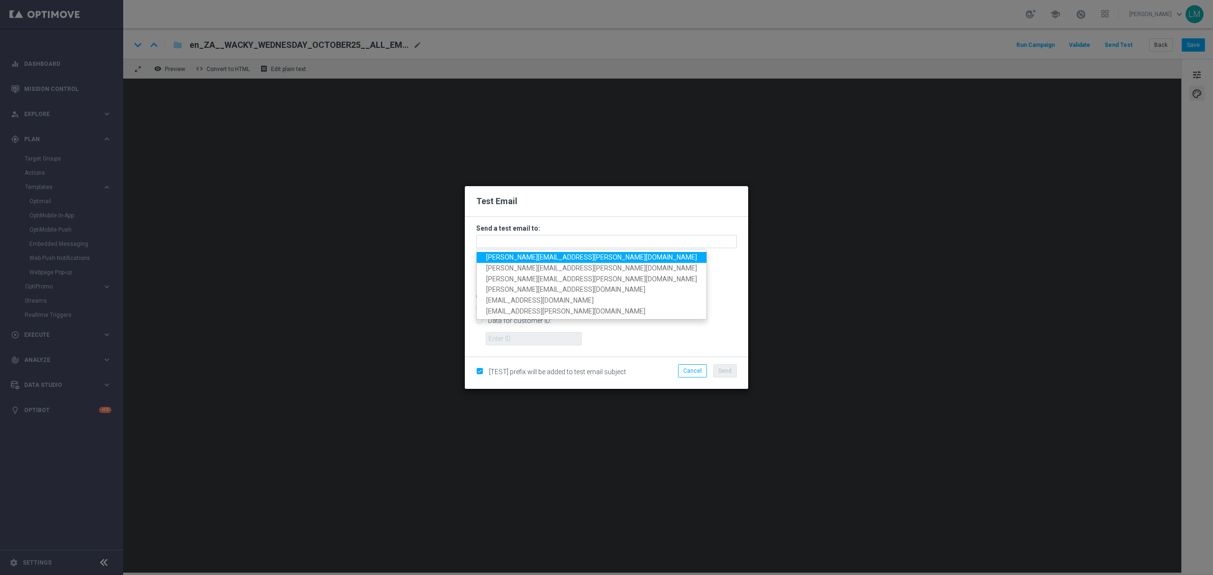
click at [503, 254] on span "leslie.martinez@lottoland.com" at bounding box center [591, 258] width 211 height 8
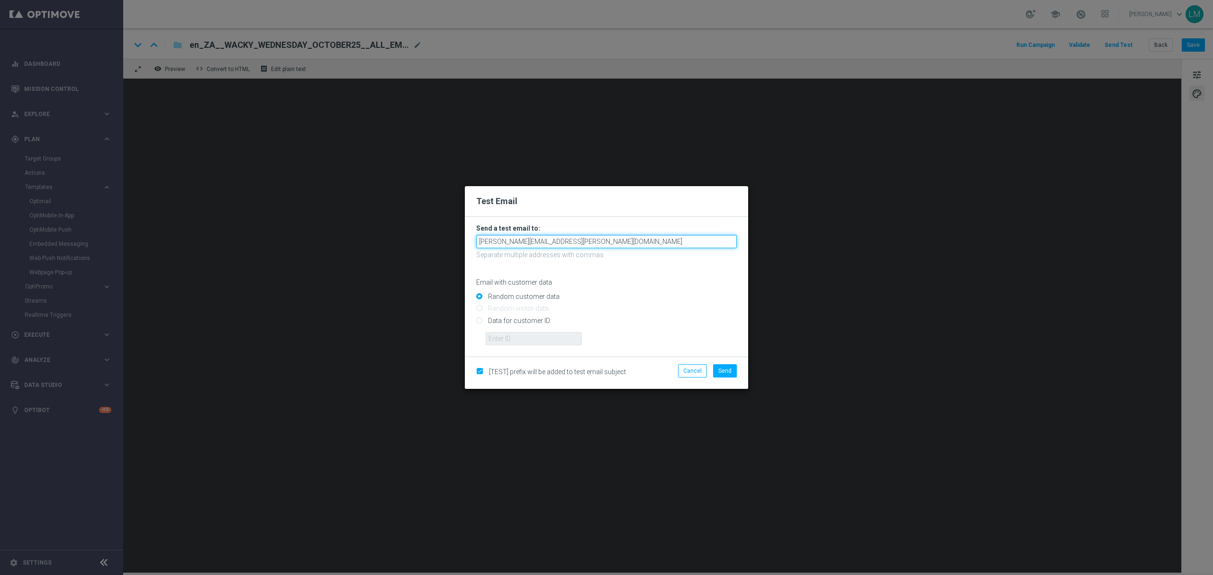
click at [606, 241] on input "leslie.martinez@lottoland.com" at bounding box center [606, 241] width 261 height 13
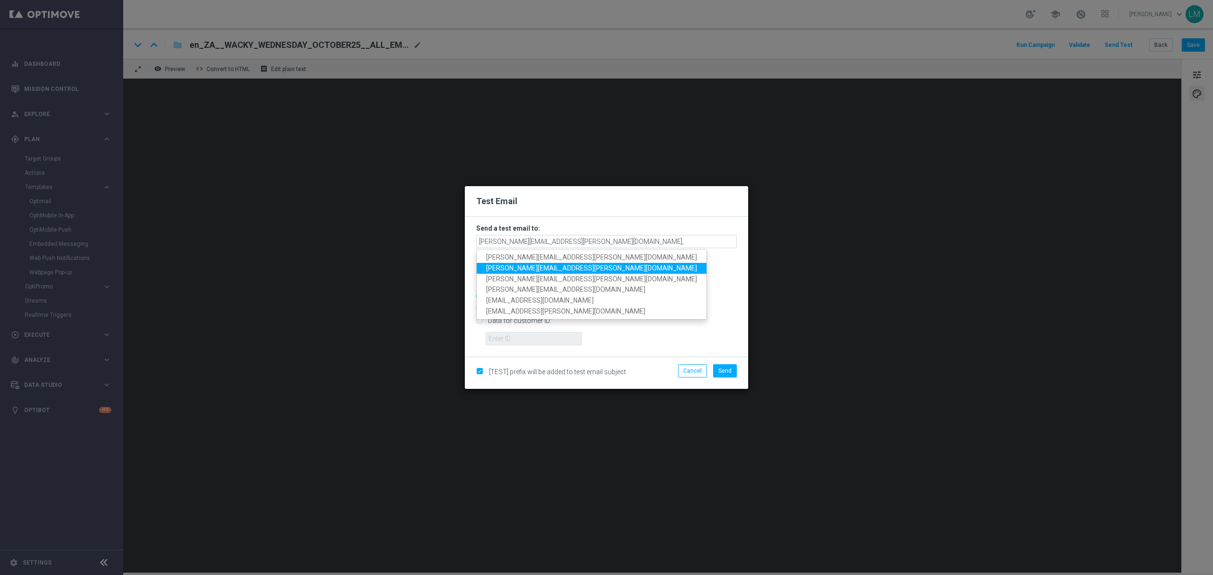
click at [546, 264] on span "ricky.hubbard@lottoland.com" at bounding box center [591, 268] width 211 height 8
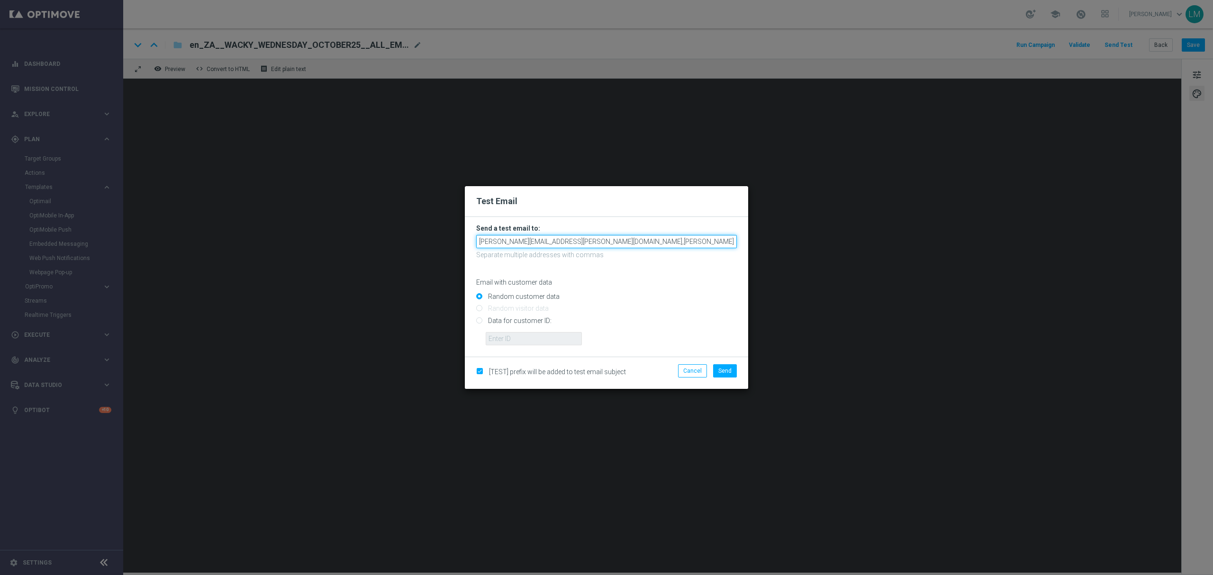
click at [664, 245] on input "leslie.martinez@lottoland.com,ricky.hubbard@lottoland.com" at bounding box center [606, 241] width 261 height 13
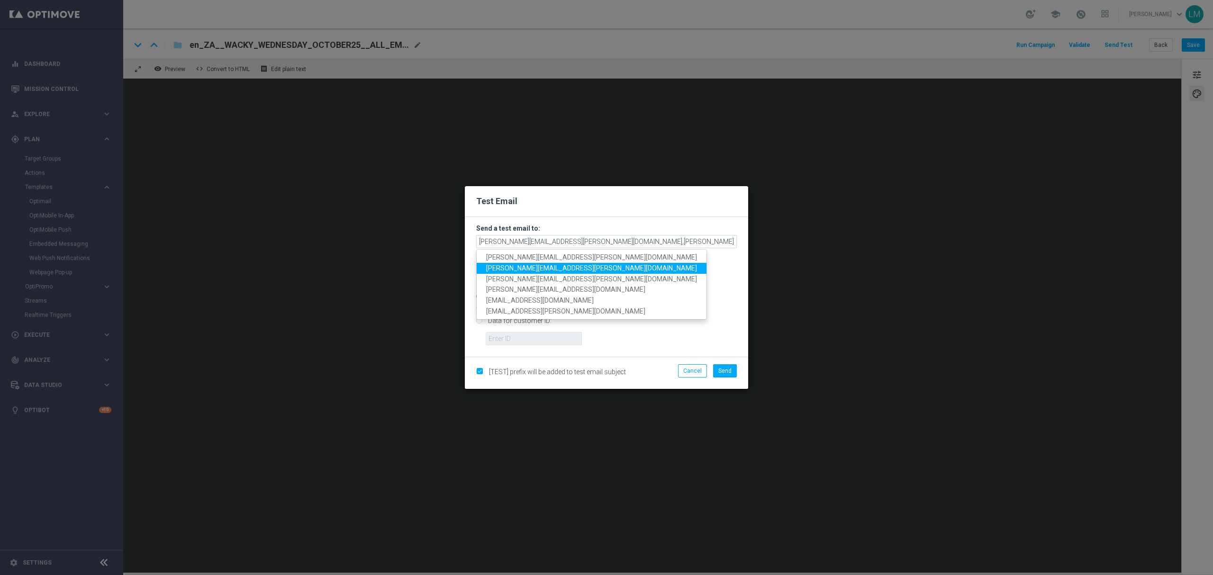
click at [509, 273] on link "ricky.hubbard@lottoland.com" at bounding box center [592, 268] width 230 height 11
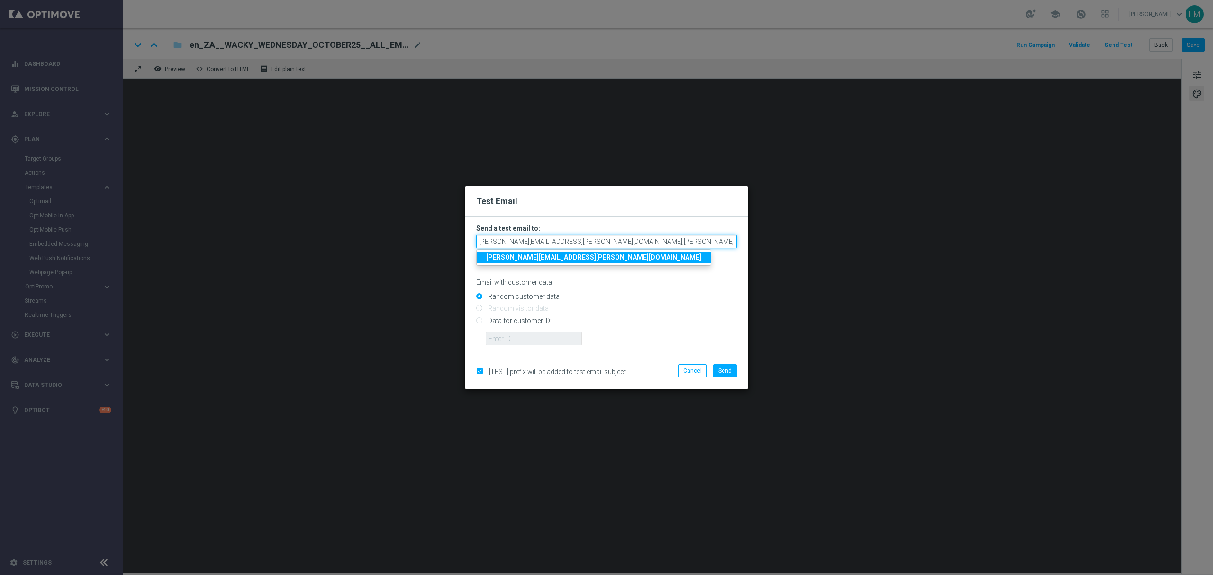
click at [658, 243] on input "leslie.martinez@lottoland.com,ricky.hubbard@lottoland.com,ricky.hubbard@lottola…" at bounding box center [606, 241] width 261 height 13
drag, startPoint x: 656, startPoint y: 243, endPoint x: 786, endPoint y: 254, distance: 130.3
click at [785, 254] on modal-container "Test Email Send a test email to: leslie.martinez@lottoland.com,ricky.hubbard@lo…" at bounding box center [606, 287] width 1213 height 575
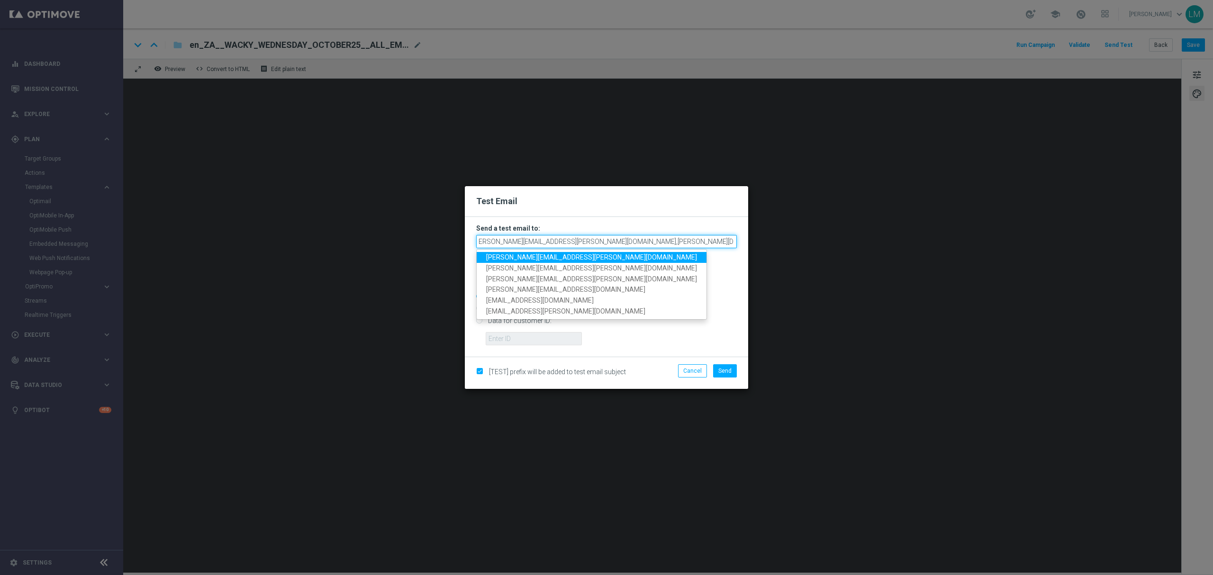
scroll to position [0, 0]
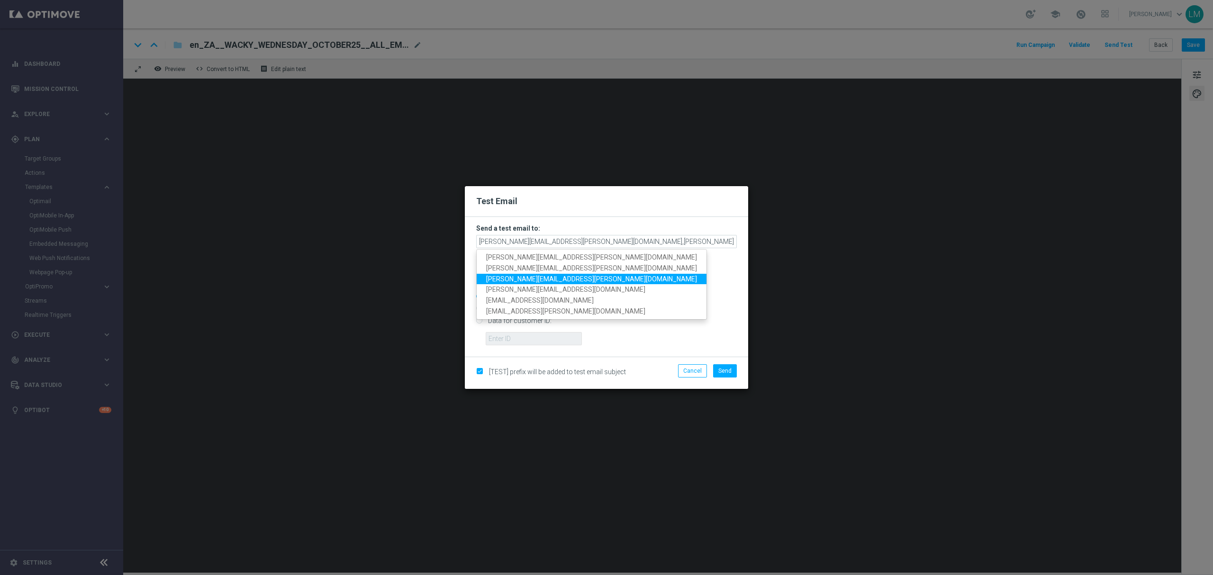
click at [499, 275] on span "millie.purcell@lottoland.com" at bounding box center [591, 279] width 211 height 8
type input "leslie.martinez@lottoland.com,ricky.hubbard@lottoland.com,millie.purcell@lottol…"
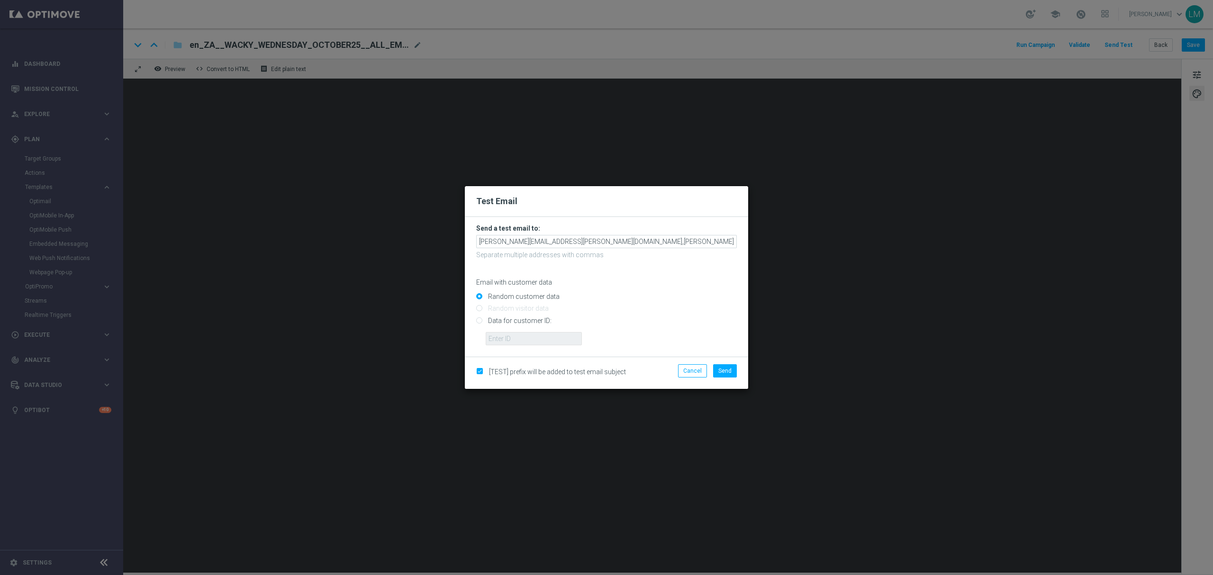
click at [515, 318] on input "Data for customer ID:" at bounding box center [606, 324] width 261 height 13
radio input "true"
click at [517, 337] on input "text" at bounding box center [534, 338] width 96 height 13
type input "10505907"
click at [721, 370] on span "Send" at bounding box center [724, 371] width 13 height 7
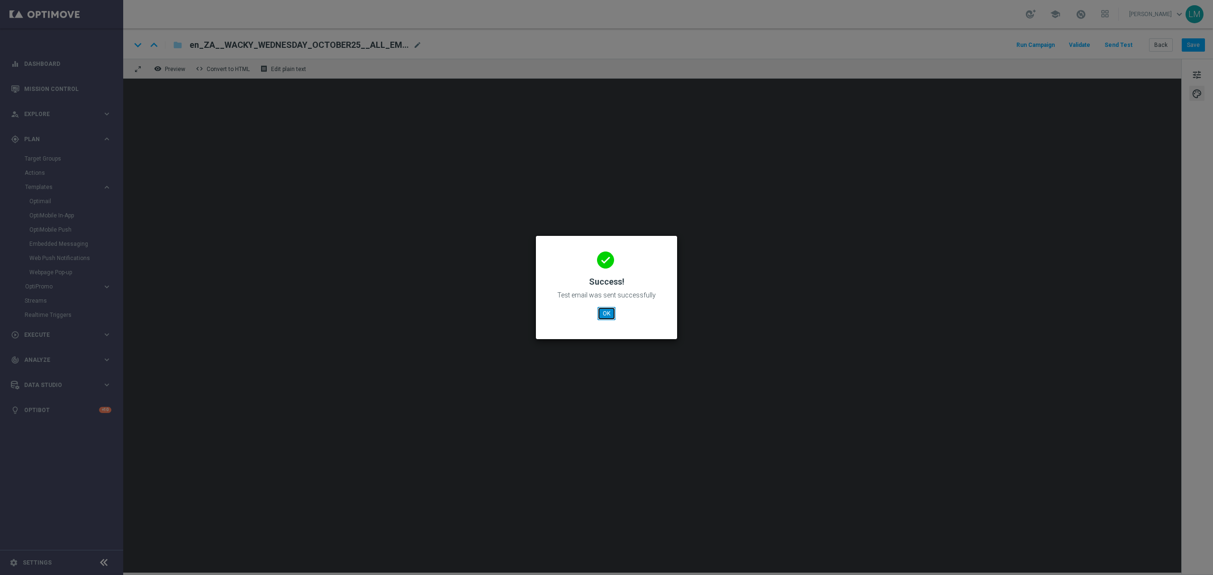
click at [607, 317] on button "OK" at bounding box center [607, 313] width 18 height 13
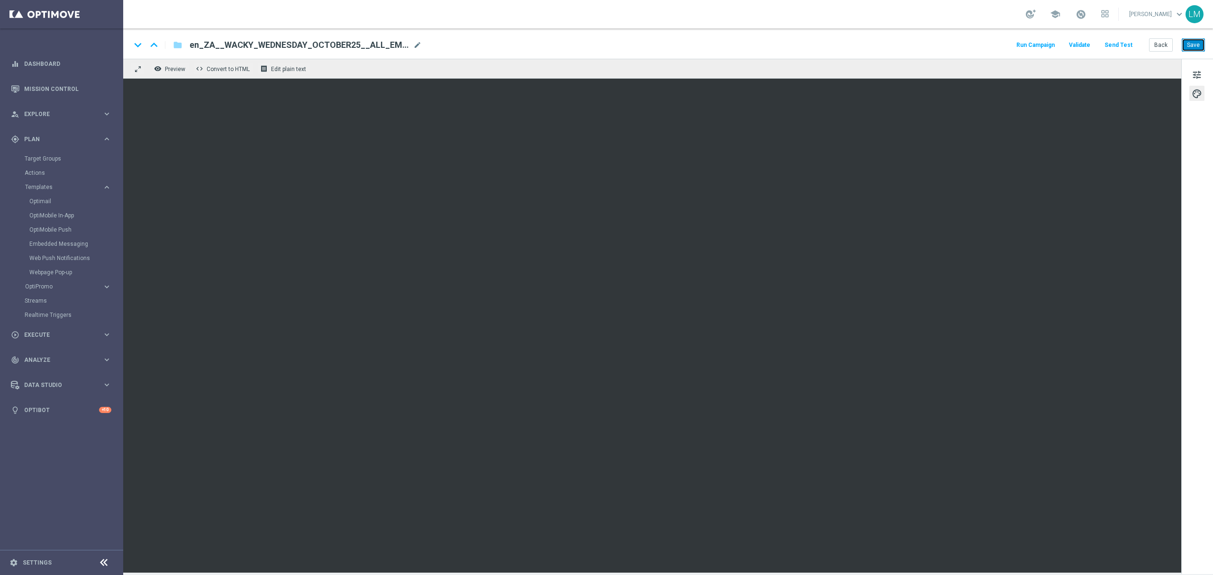
click at [1186, 41] on button "Save" at bounding box center [1193, 44] width 23 height 13
click at [1195, 67] on button "tune" at bounding box center [1196, 74] width 15 height 15
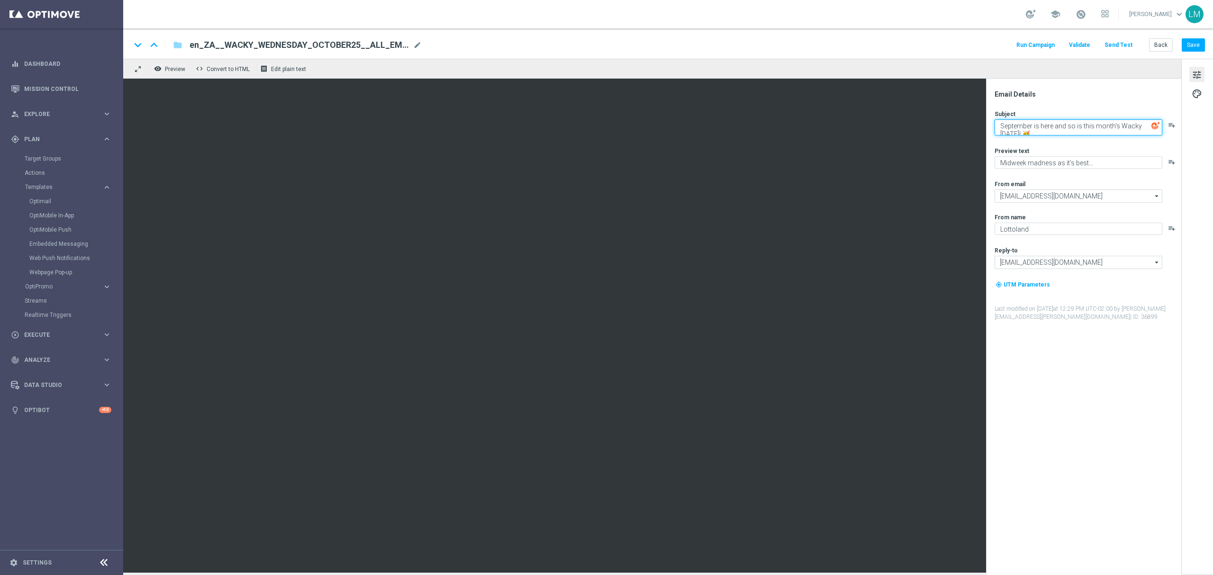
drag, startPoint x: 1117, startPoint y: 126, endPoint x: 994, endPoint y: 118, distance: 123.0
click at [995, 118] on div "Subject September is here and so is this month's Wacky Wednesday! 🥳 playlist_add" at bounding box center [1088, 123] width 186 height 26
click at [1134, 128] on textarea "Spring into October with Wacky Wednesday! 🥳" at bounding box center [1079, 125] width 168 height 12
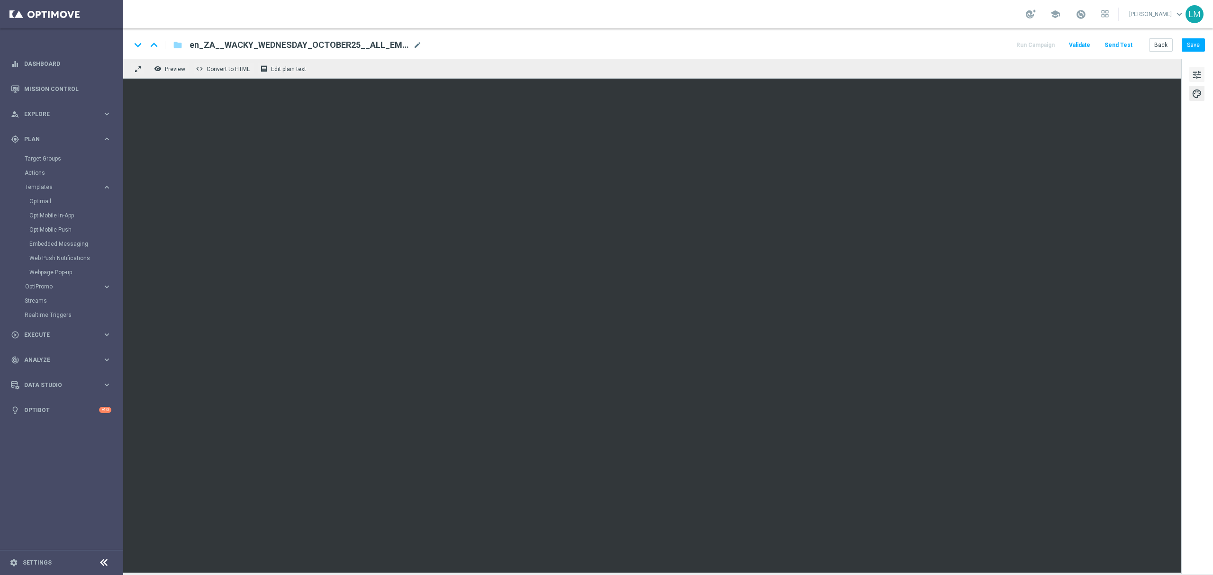
click at [1196, 71] on span "tune" at bounding box center [1197, 75] width 10 height 12
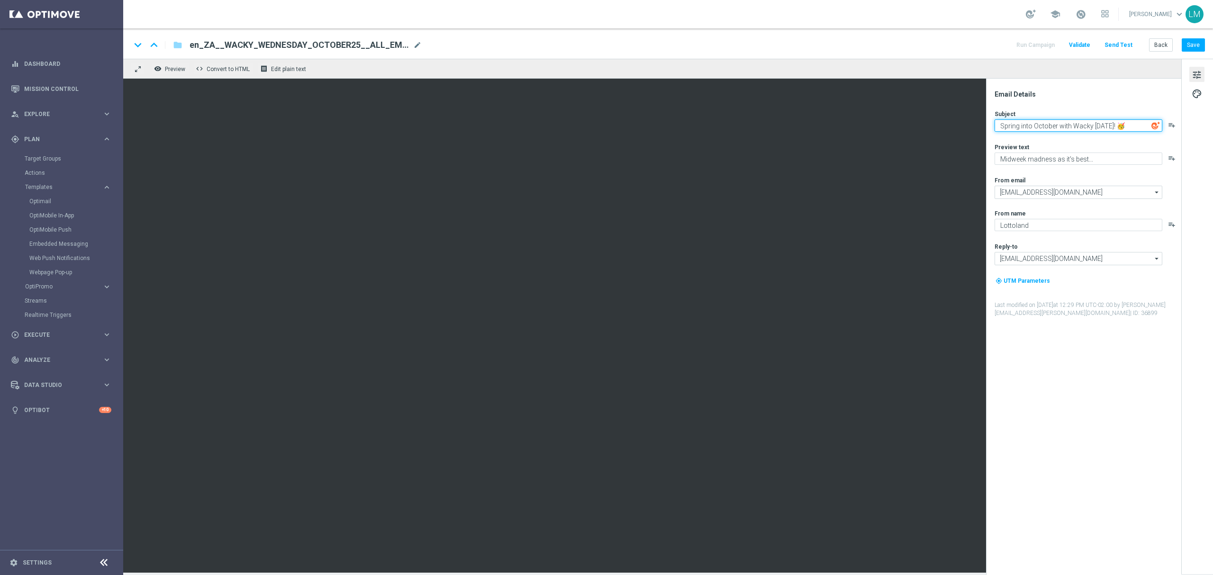
paste textarea "😎"
click at [1136, 126] on textarea "Spring into October with Wacky Wednesday! 🥳😎" at bounding box center [1079, 125] width 168 height 12
type textarea "Spring into October with Wacky Wednesday! 😎"
click at [1088, 160] on textarea "Midweek madness as it's best..." at bounding box center [1079, 159] width 168 height 12
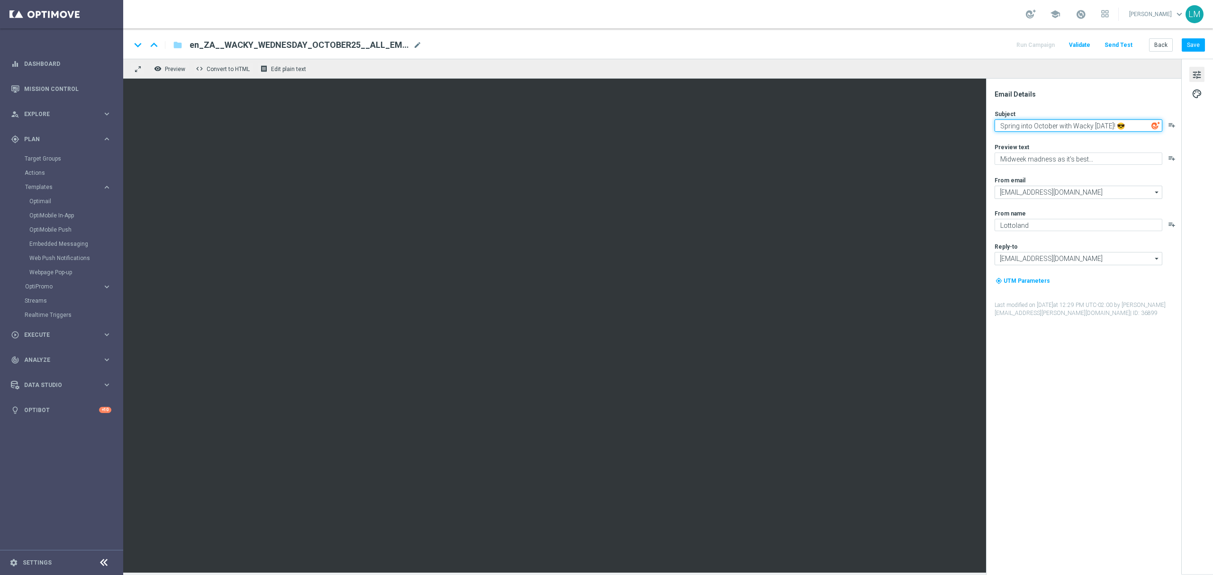
click at [1083, 128] on textarea "Spring into October with Wacky Wednesday! 😎" at bounding box center [1079, 125] width 168 height 12
click at [1203, 50] on button "Save" at bounding box center [1193, 44] width 23 height 13
click at [1056, 124] on textarea "Spring into October with Wacky Wednesday! 😎" at bounding box center [1079, 125] width 168 height 12
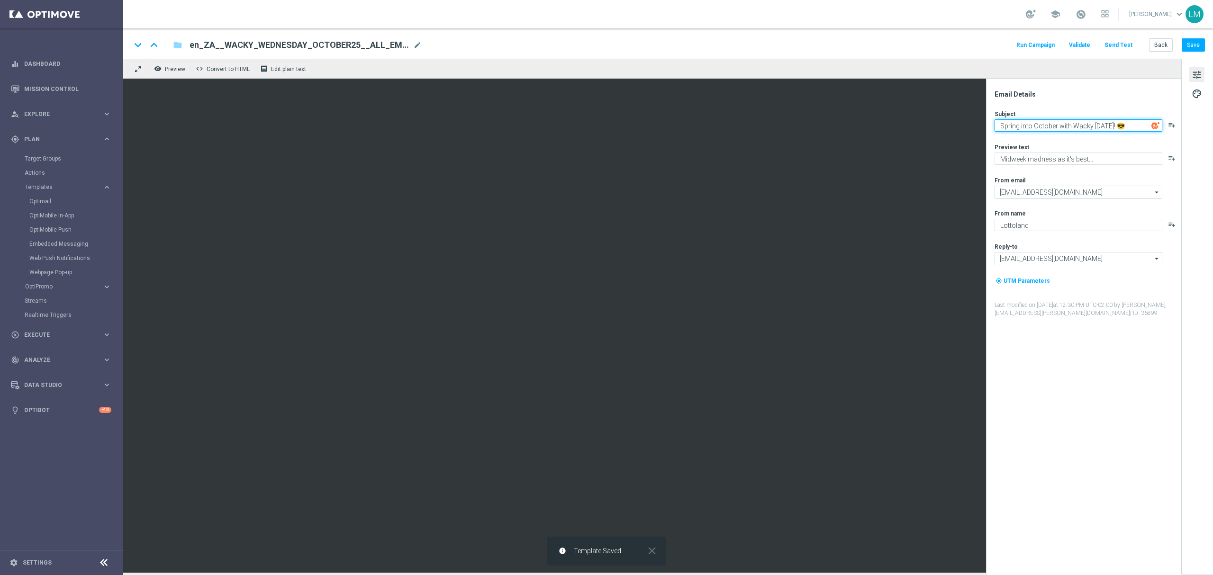
click at [1056, 124] on textarea "Spring into October with Wacky Wednesday! 😎" at bounding box center [1079, 125] width 168 height 12
click at [1115, 49] on button "Send Test" at bounding box center [1118, 45] width 31 height 13
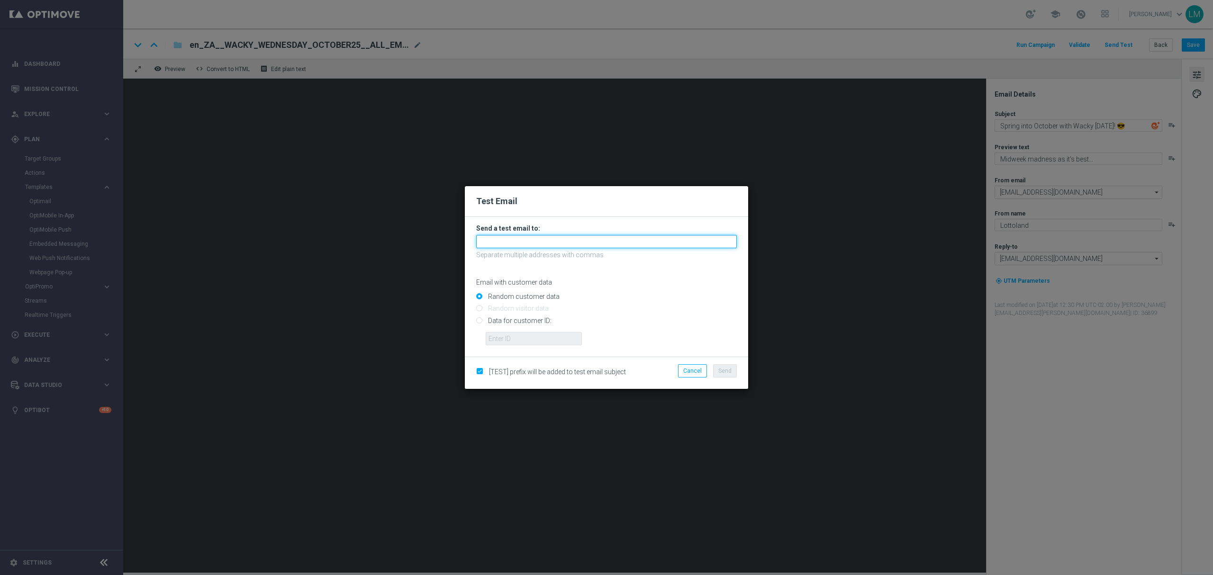
click at [506, 245] on input "text" at bounding box center [606, 241] width 261 height 13
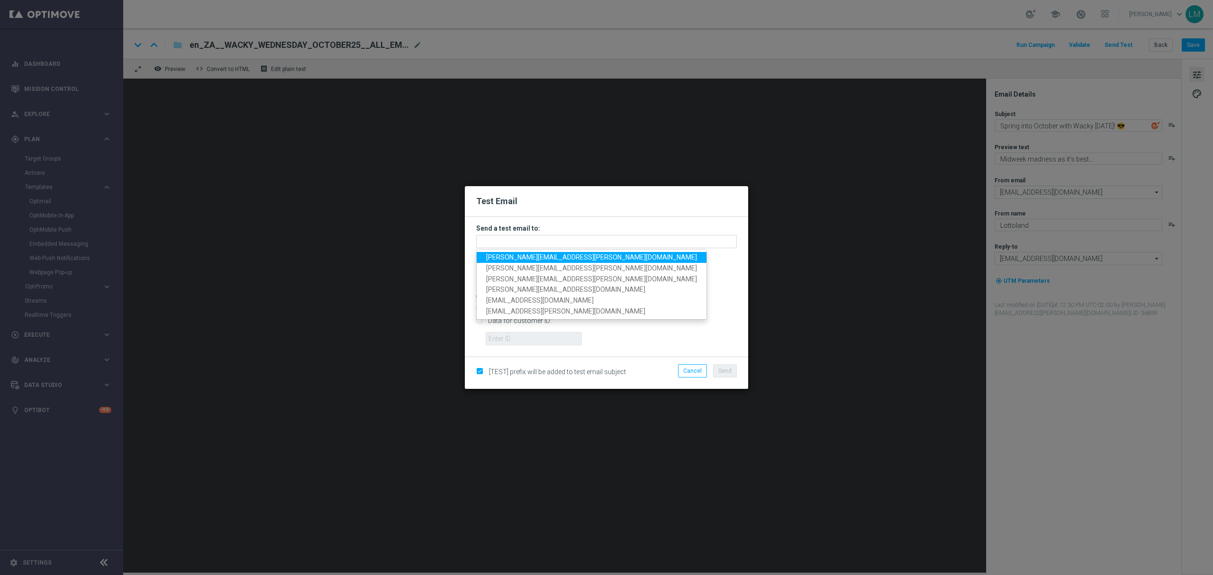
click at [499, 256] on span "leslie.martinez@lottoland.com" at bounding box center [591, 258] width 211 height 8
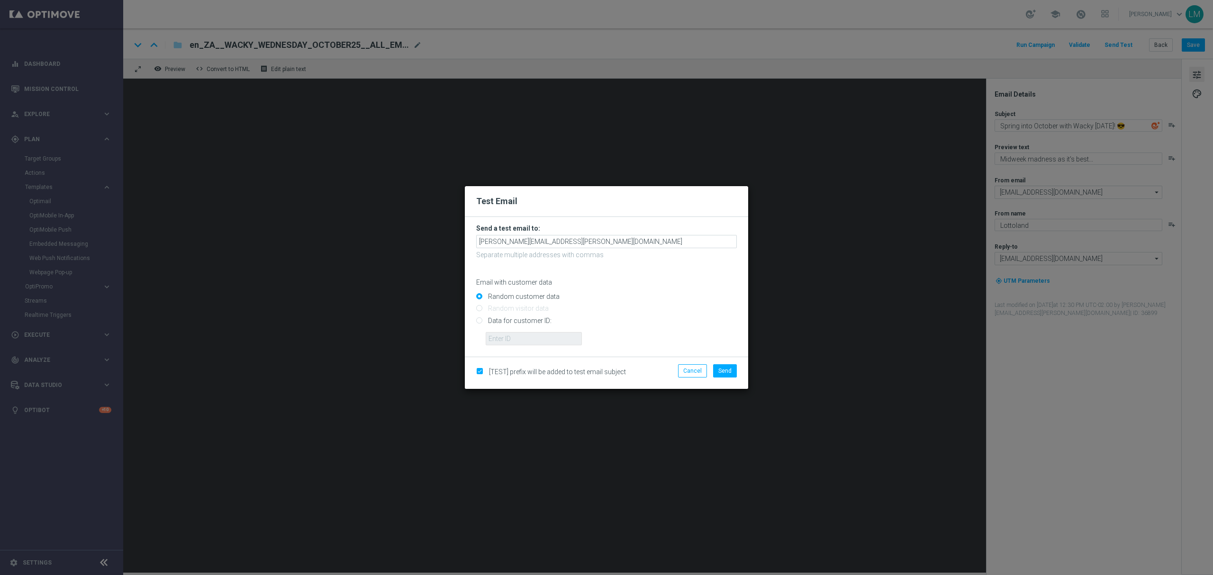
click at [585, 234] on form "Send a test email to: leslie.martinez@lottoland.com Separate multiple addresses…" at bounding box center [606, 284] width 261 height 121
click at [586, 243] on input "leslie.martinez@lottoland.com" at bounding box center [606, 241] width 261 height 13
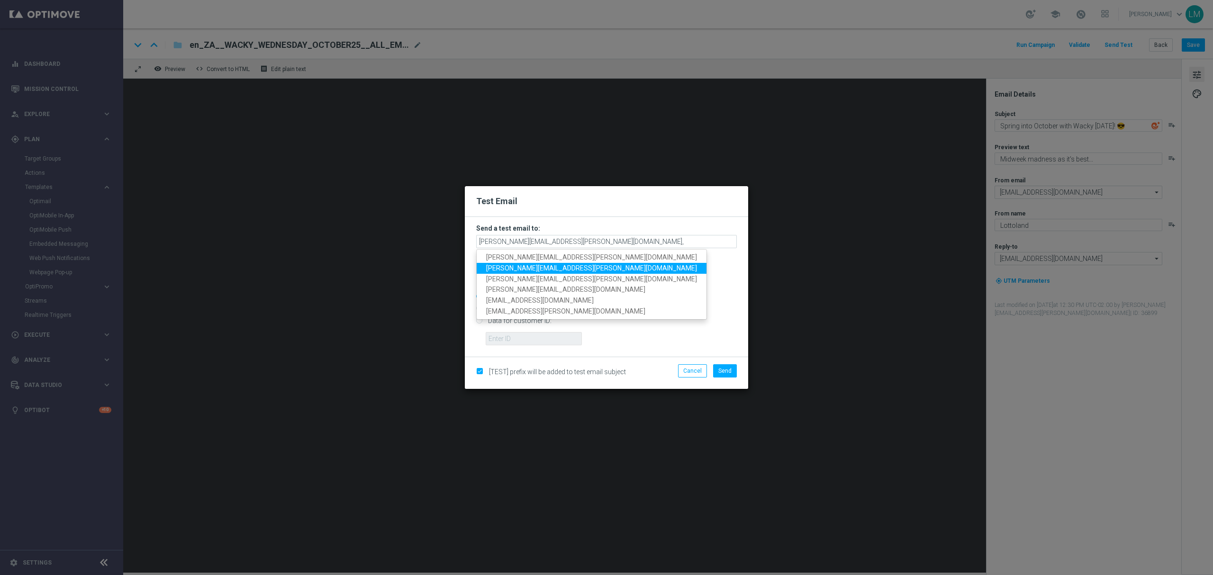
click at [529, 270] on span "ricky.hubbard@lottoland.com" at bounding box center [591, 268] width 211 height 8
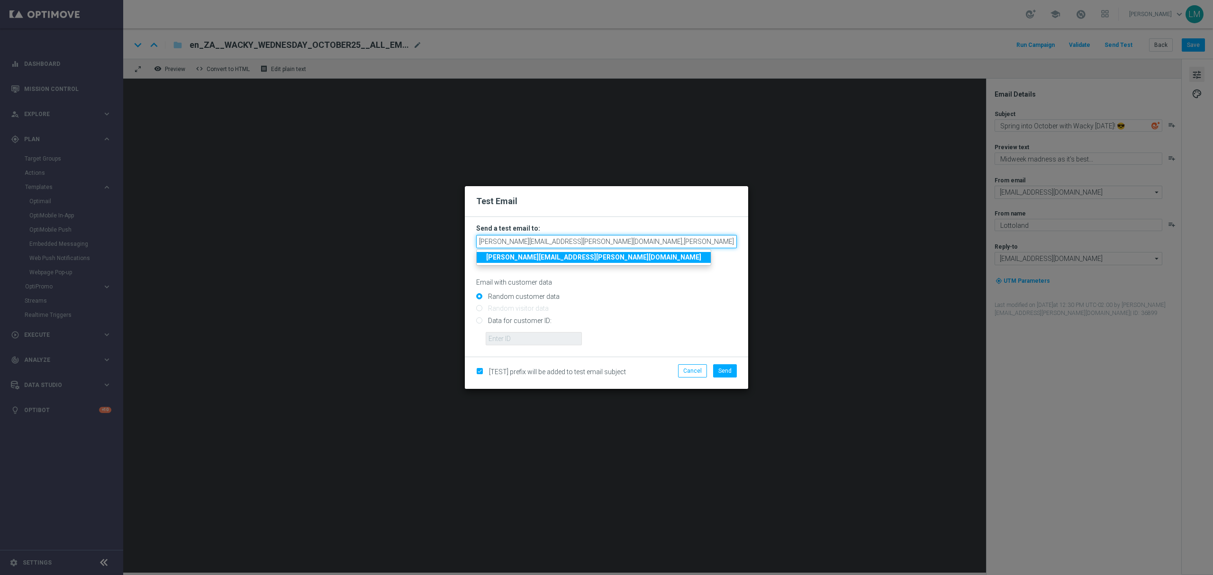
click at [669, 237] on input "leslie.martinez@lottoland.com,ricky.hubbard@lottoland.com" at bounding box center [606, 241] width 261 height 13
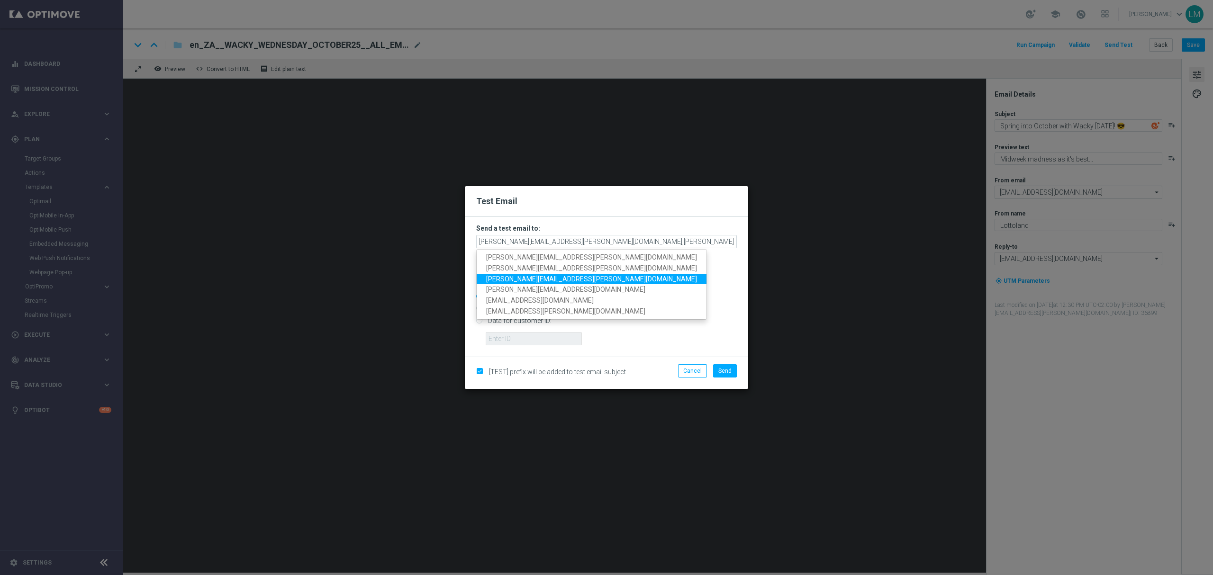
click at [534, 278] on span "millie.purcell@lottoland.com" at bounding box center [591, 279] width 211 height 8
type input "leslie.martinez@lottoland.com,ricky.hubbard@lottoland.com,millie.purcell@lottol…"
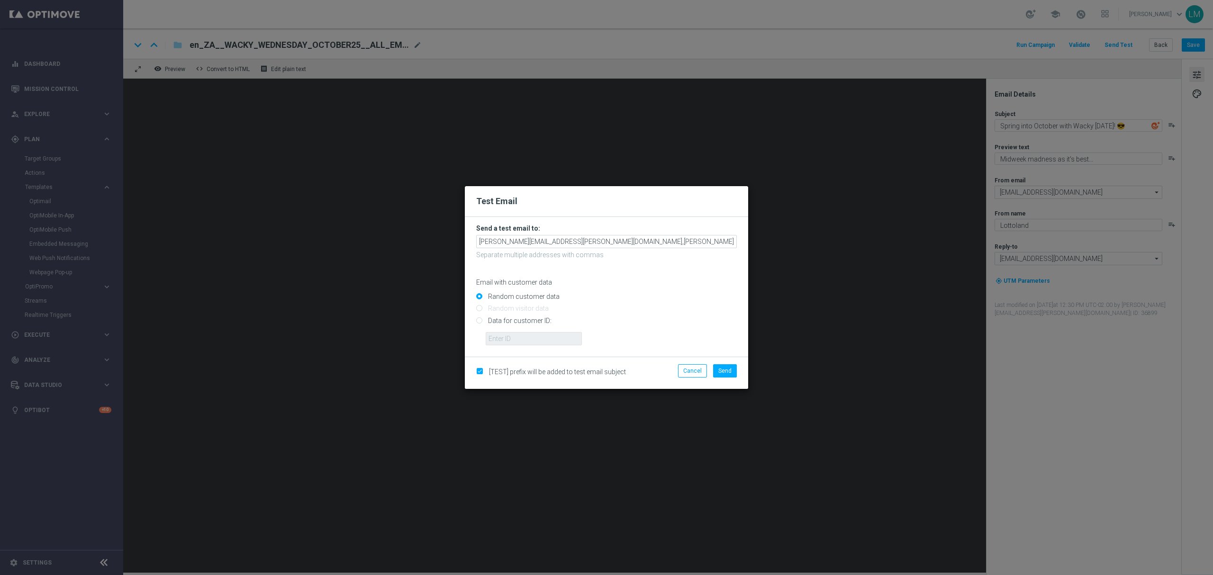
click at [548, 318] on input "Data for customer ID:" at bounding box center [606, 324] width 261 height 13
radio input "true"
click at [539, 331] on input "Data for customer ID:" at bounding box center [606, 324] width 261 height 13
drag, startPoint x: 541, startPoint y: 340, endPoint x: 542, endPoint y: 345, distance: 5.4
click at [541, 340] on input "text" at bounding box center [534, 338] width 96 height 13
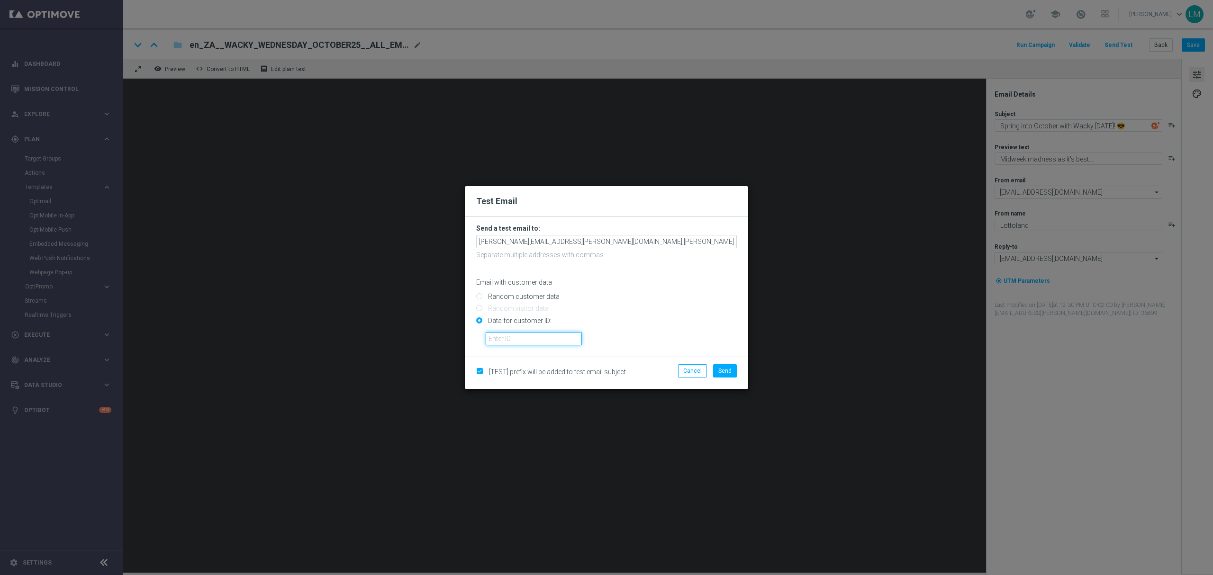
type input "10505907"
click at [736, 370] on button "Send" at bounding box center [725, 370] width 24 height 13
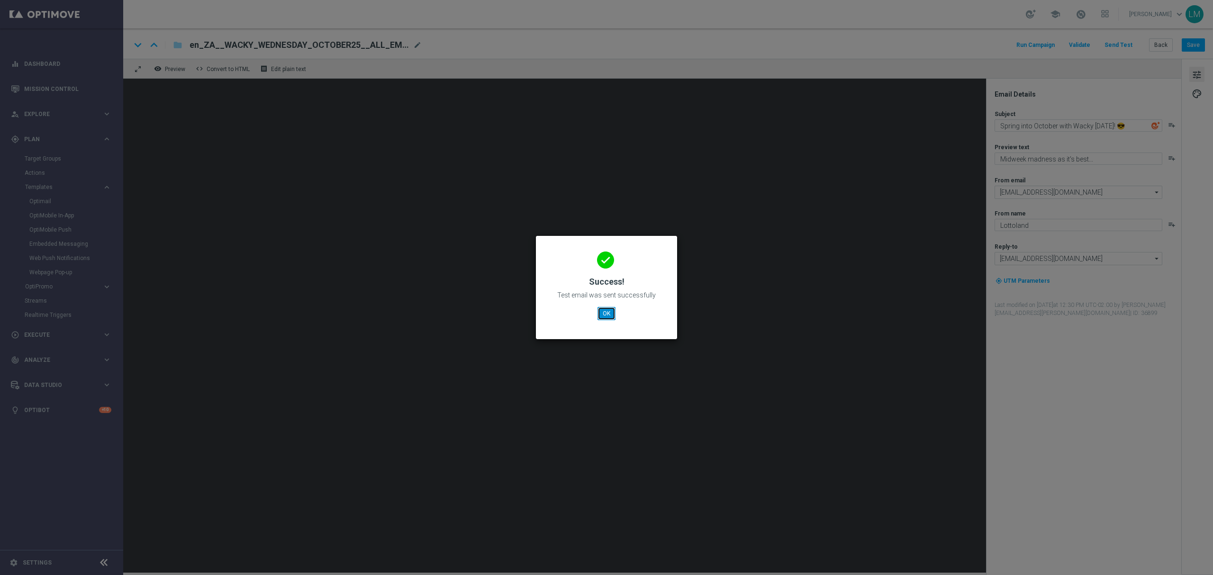
click at [611, 317] on button "OK" at bounding box center [607, 313] width 18 height 13
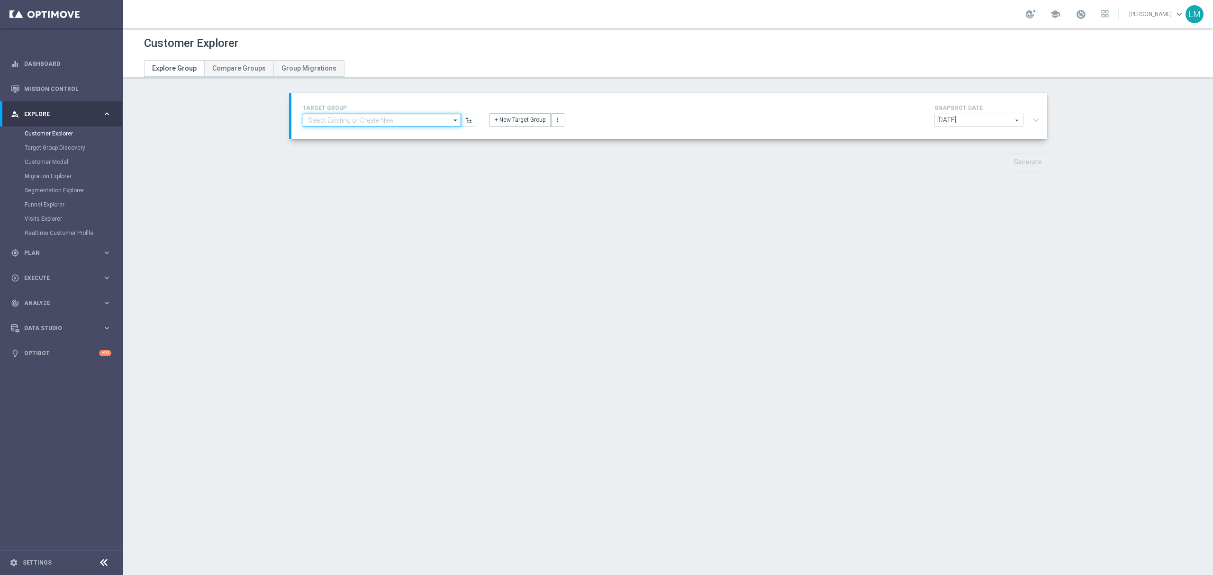
click at [400, 120] on input at bounding box center [382, 120] width 158 height 13
paste input "ZA_TACTICAL_EMAIL_ALL_WITH_TG_EXCLUSIONS"
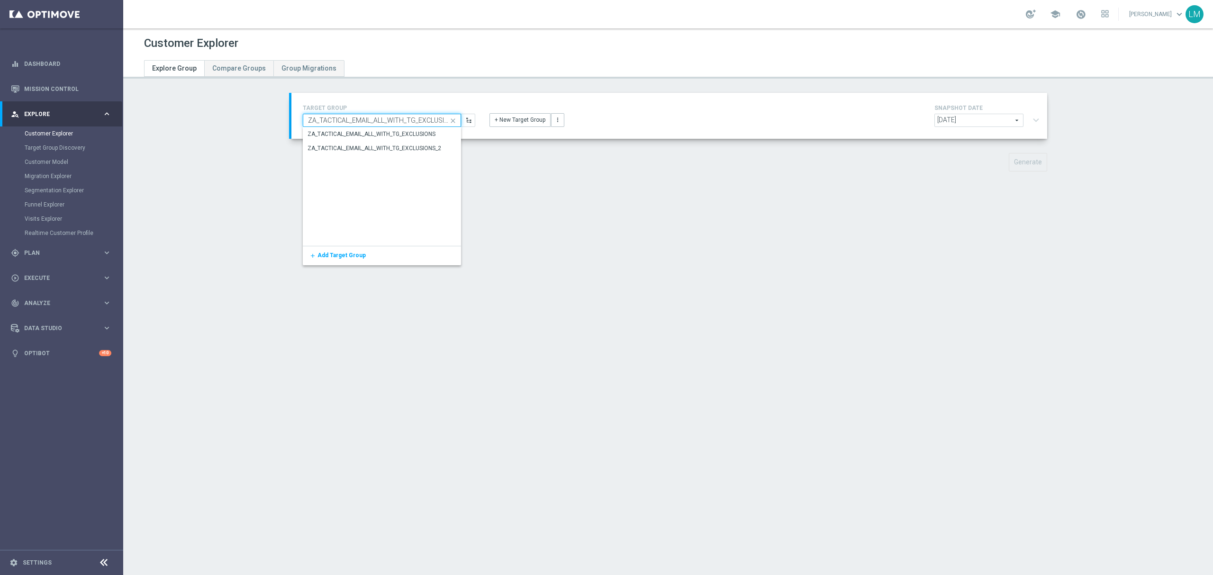
scroll to position [0, 5]
type input "ZA_TACTICAL_EMAIL_ALL_WITH_TG_EXCLUSIONS"
click at [385, 135] on div "ZA_TACTICAL_EMAIL_ALL_WITH_TG_EXCLUSIONS" at bounding box center [372, 134] width 128 height 9
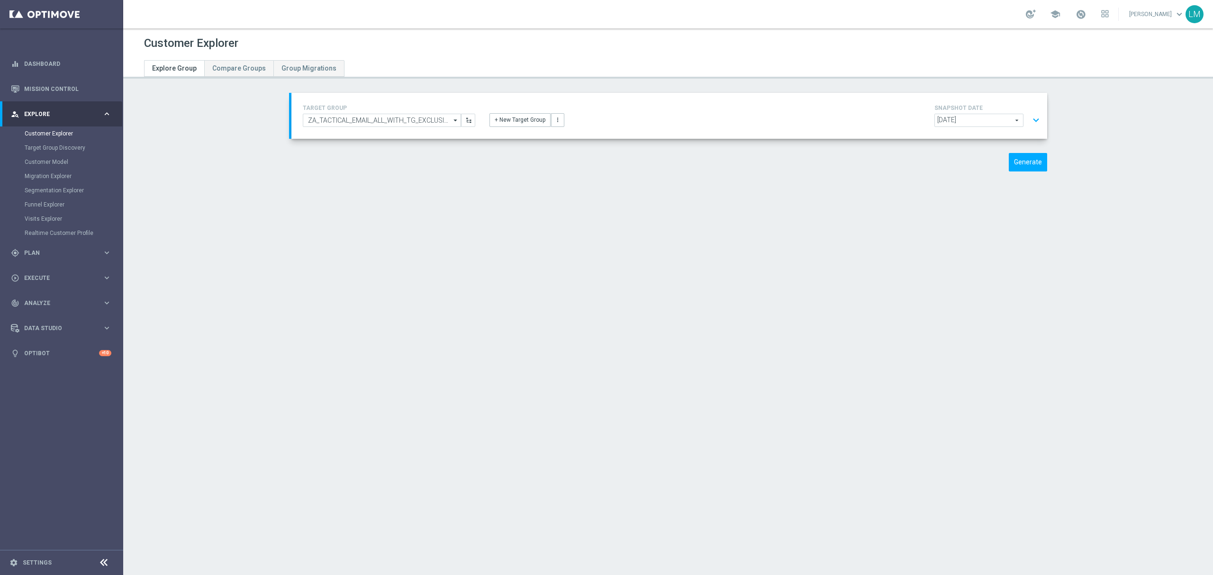
click at [1029, 122] on button "expand_more" at bounding box center [1036, 120] width 14 height 18
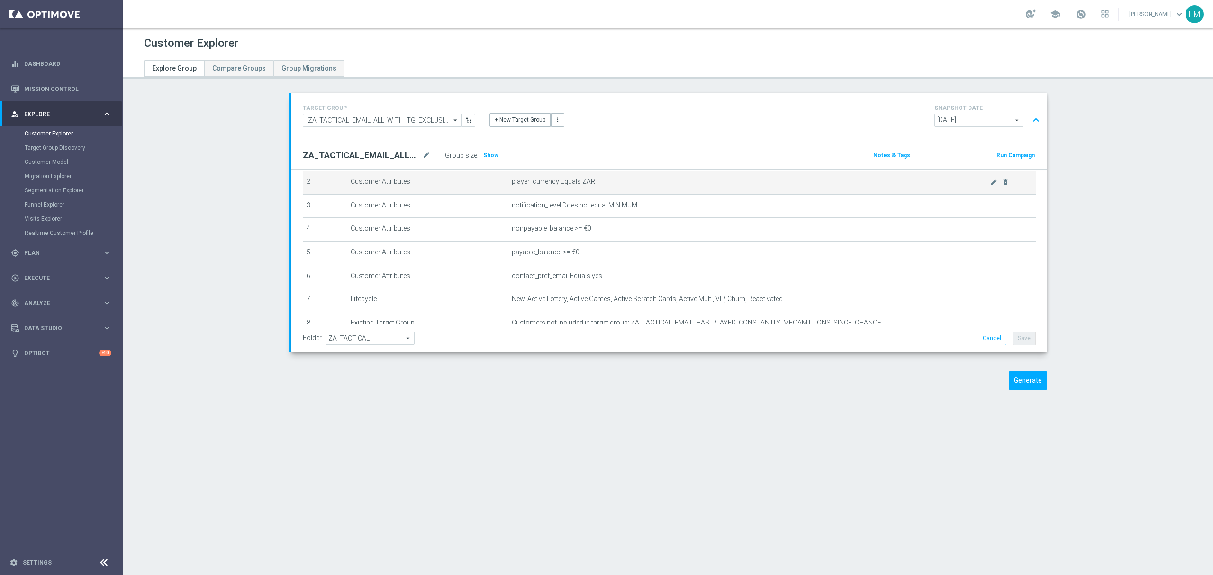
scroll to position [124, 0]
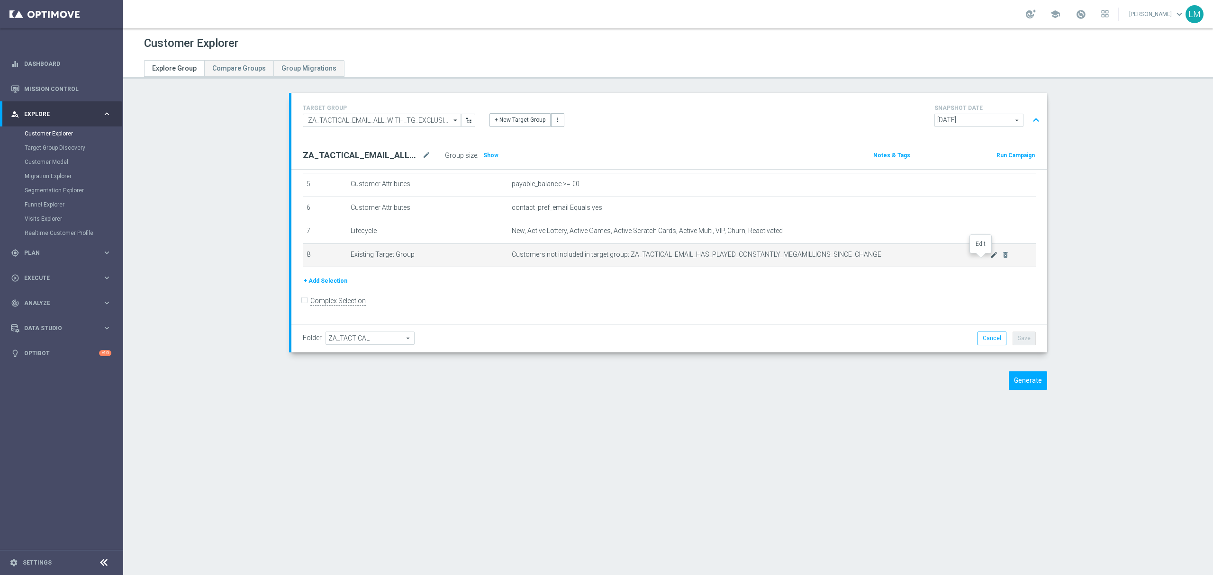
click at [990, 259] on icon "mode_edit" at bounding box center [994, 255] width 8 height 8
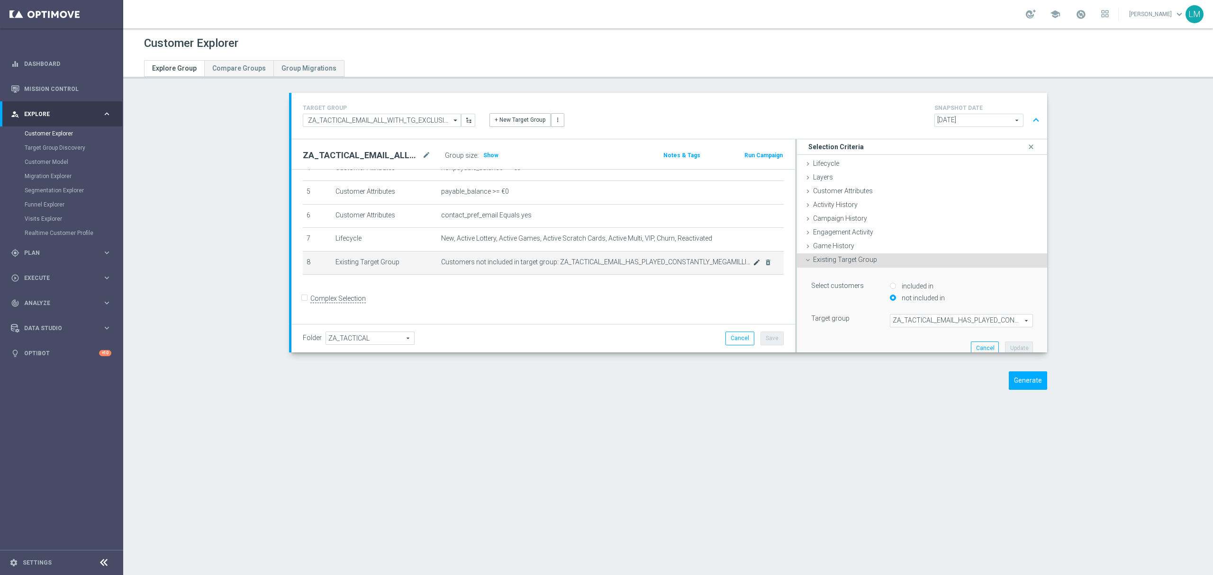
scroll to position [114, 0]
click at [890, 317] on span "ZA_TACTICAL_EMAIL_HAS_PLAYED_CONSTANTLY_MEGAMILLIONS_SINCE_CHANGE" at bounding box center [961, 321] width 142 height 12
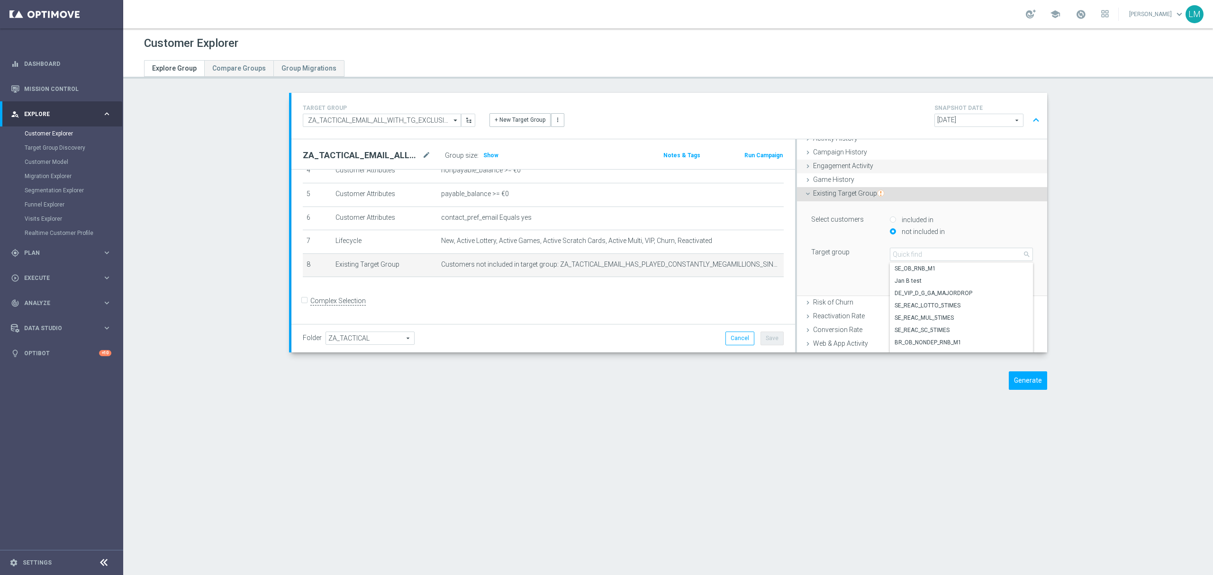
scroll to position [126, 0]
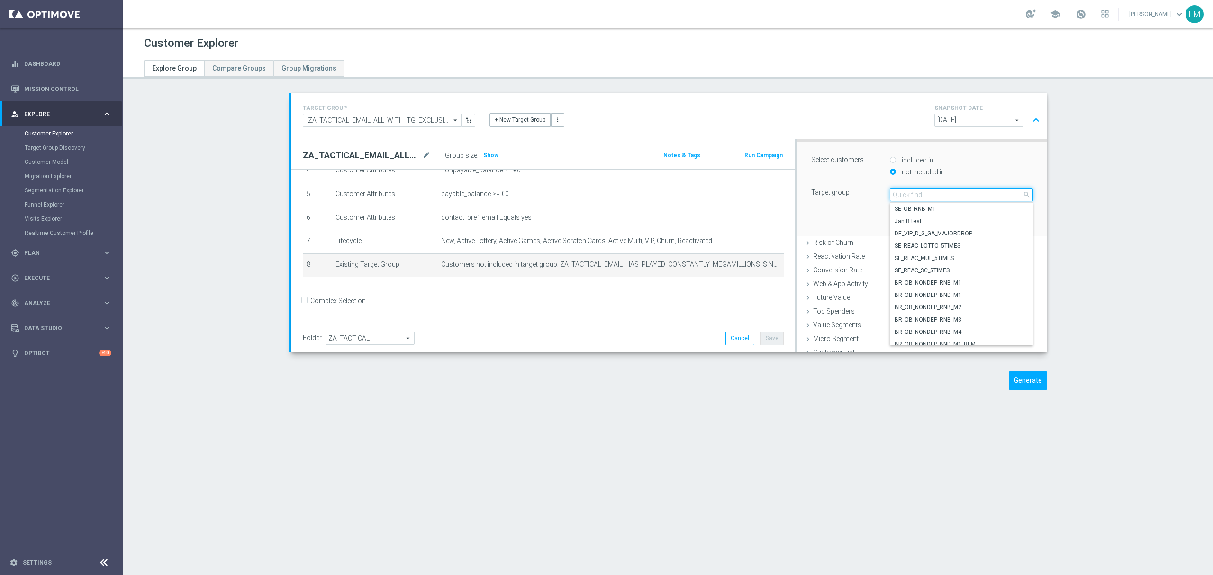
click at [914, 196] on input "search" at bounding box center [961, 194] width 143 height 13
paste input "ZA_TACTICAL_EMAIL_BIG_DEPOSITS_BIG_LOSERS_LAST_WEEK"
type input "ZA_TACTICAL_EMAIL_BIG_DEPOSITS_BIG_LOSERS_LAST_WEEK"
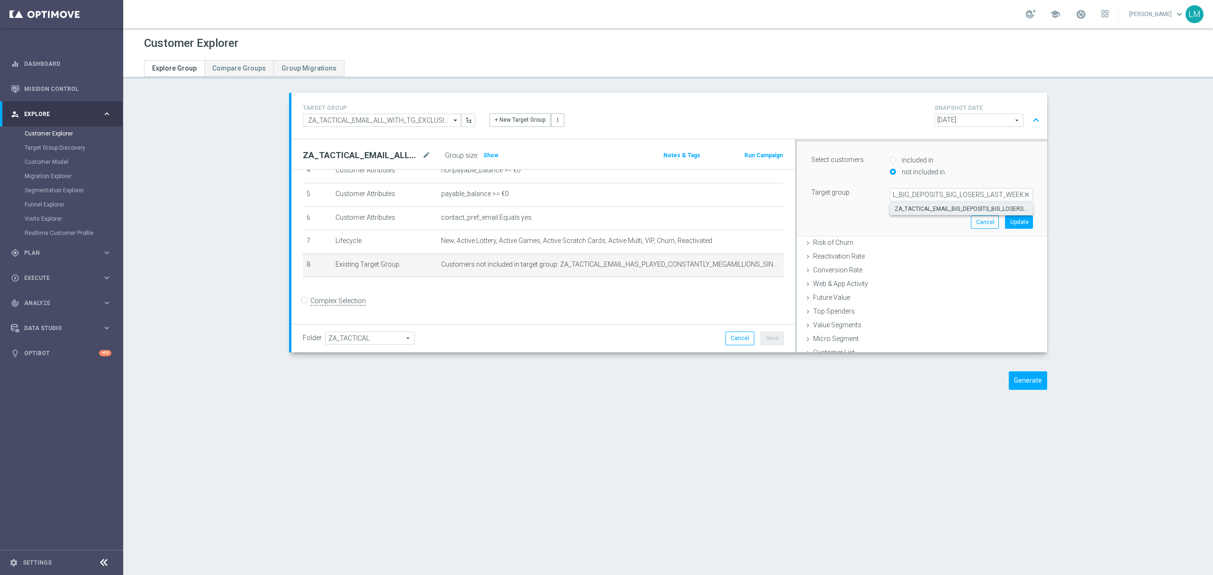
click at [914, 207] on span "ZA_TACTICAL_EMAIL_BIG_DEPOSITS_BIG_LOSERS_LAST_WEEK" at bounding box center [962, 209] width 134 height 8
type input "ZA_TACTICAL_EMAIL_BIG_DEPOSITS_BIG_LOSERS_LAST_WEEK"
click at [1005, 226] on button "Update" at bounding box center [1019, 222] width 28 height 13
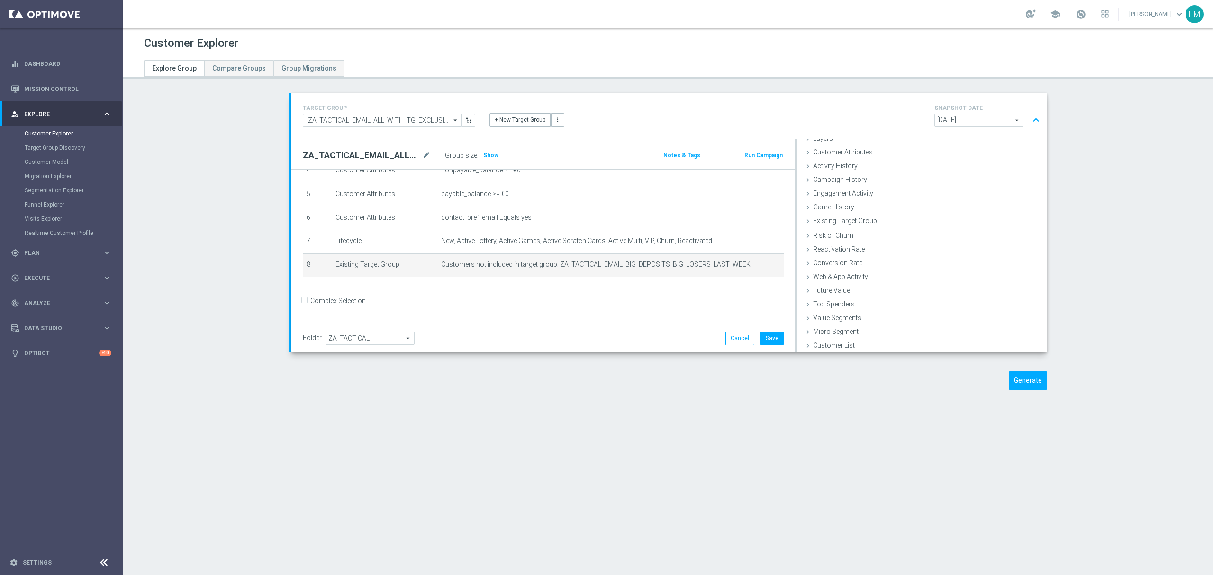
scroll to position [38, 0]
click at [483, 154] on span "Show" at bounding box center [490, 155] width 15 height 7
click at [774, 335] on button "Save" at bounding box center [772, 338] width 23 height 13
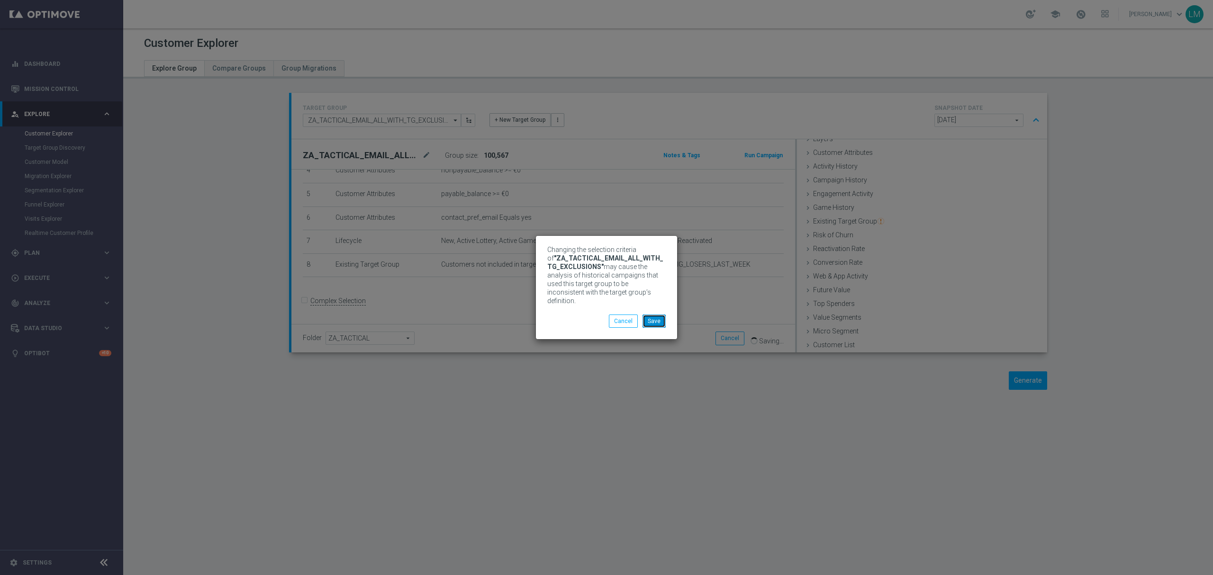
click at [647, 315] on button "Save" at bounding box center [654, 321] width 23 height 13
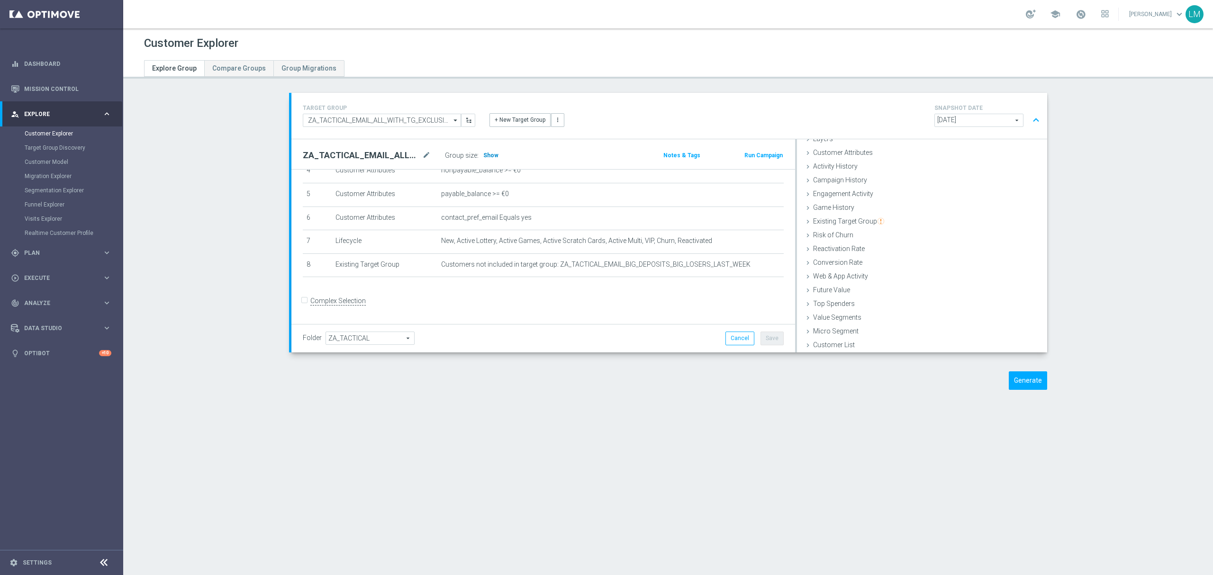
click at [482, 159] on h3 "Show" at bounding box center [490, 155] width 17 height 10
click at [51, 90] on link "Mission Control" at bounding box center [67, 88] width 87 height 25
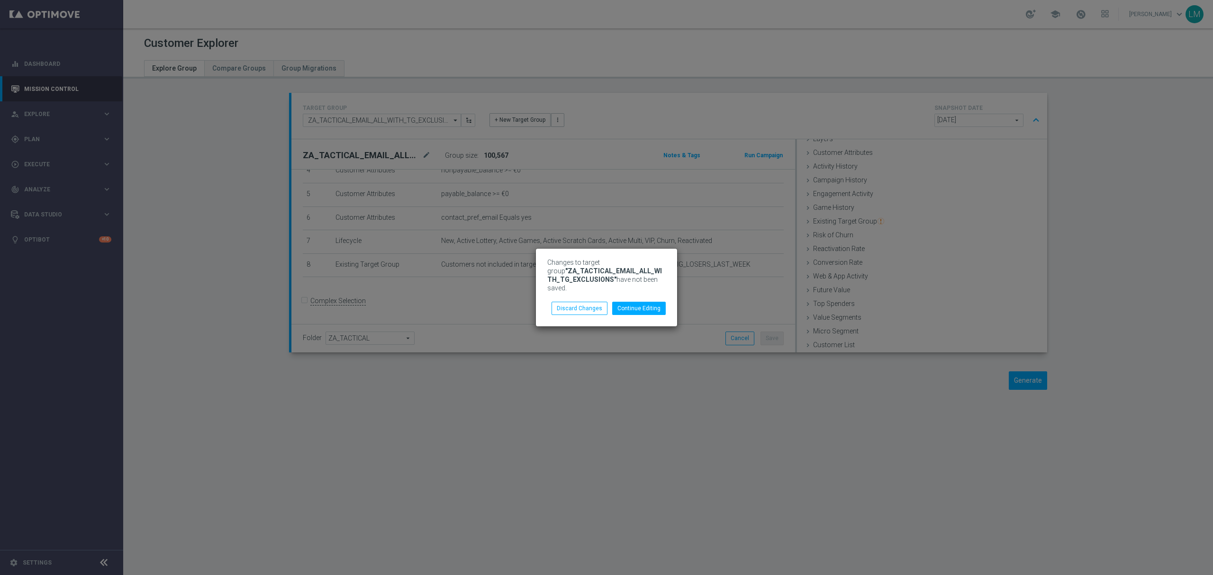
click at [721, 400] on modal-container "Changes to target group "ZA_TACTICAL_EMAIL_ALL_WITH_TG_EXCLUSIONS" have not bee…" at bounding box center [606, 287] width 1213 height 575
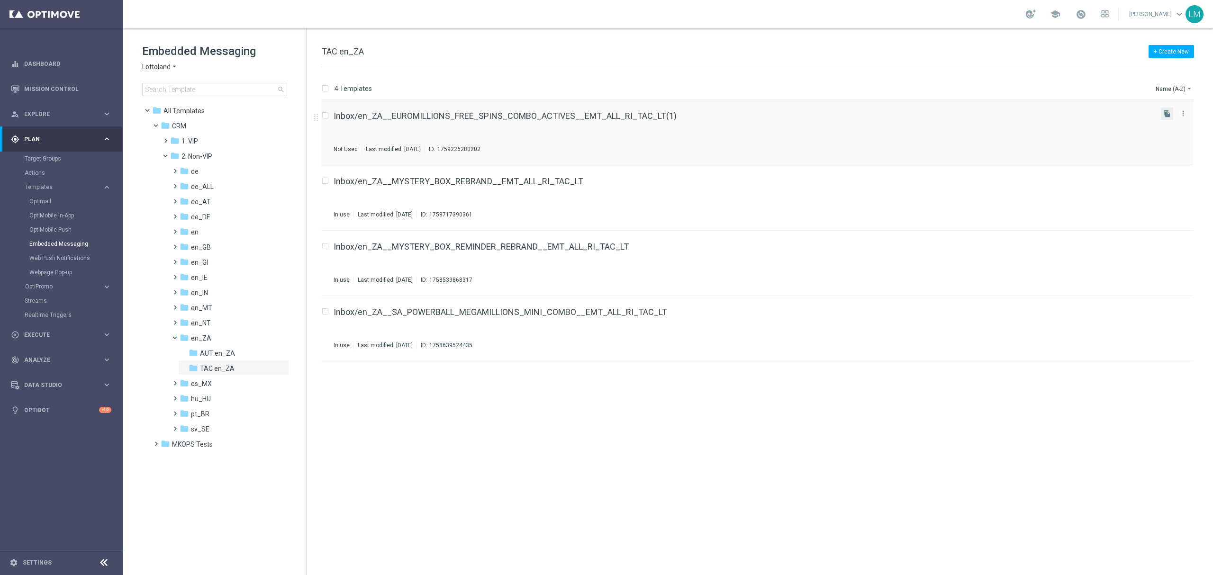
click at [1162, 114] on button "file_copy" at bounding box center [1167, 114] width 12 height 12
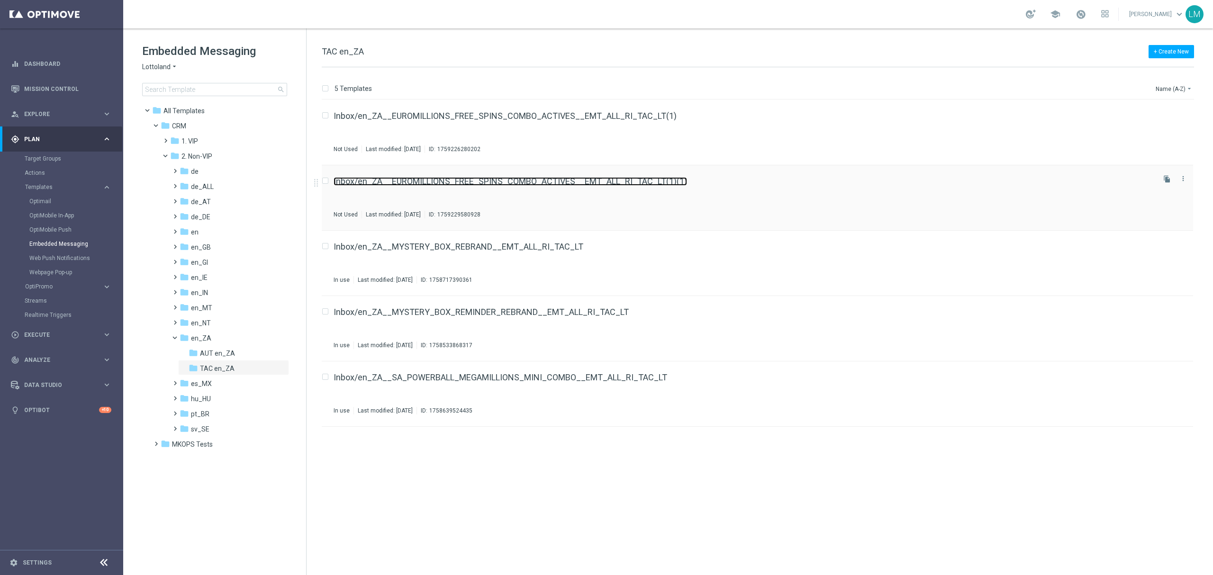
click at [542, 184] on link "Inbox/en_ZA__EUROMILLIONS_FREE_SPINS_COMBO_ACTIVES__EMT_ALL_RI_TAC_LT(1)(1)" at bounding box center [510, 181] width 353 height 9
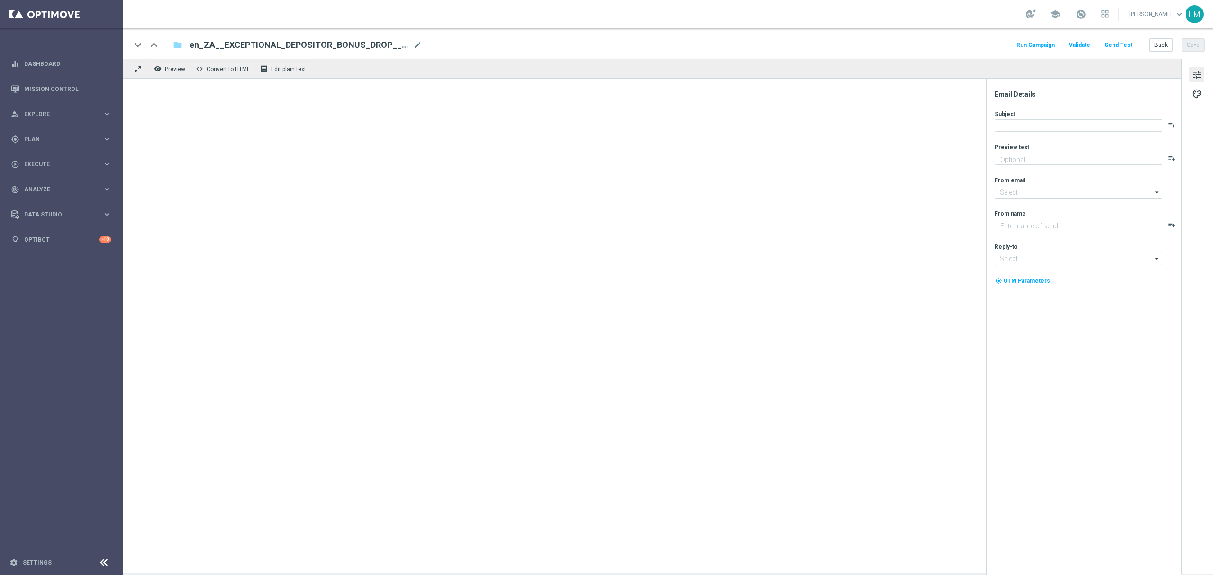
type textarea "A R500 Bonus - No strings attached!"
type input "[EMAIL_ADDRESS][DOMAIN_NAME]"
type textarea "Lottoland"
type input "[EMAIL_ADDRESS][DOMAIN_NAME]"
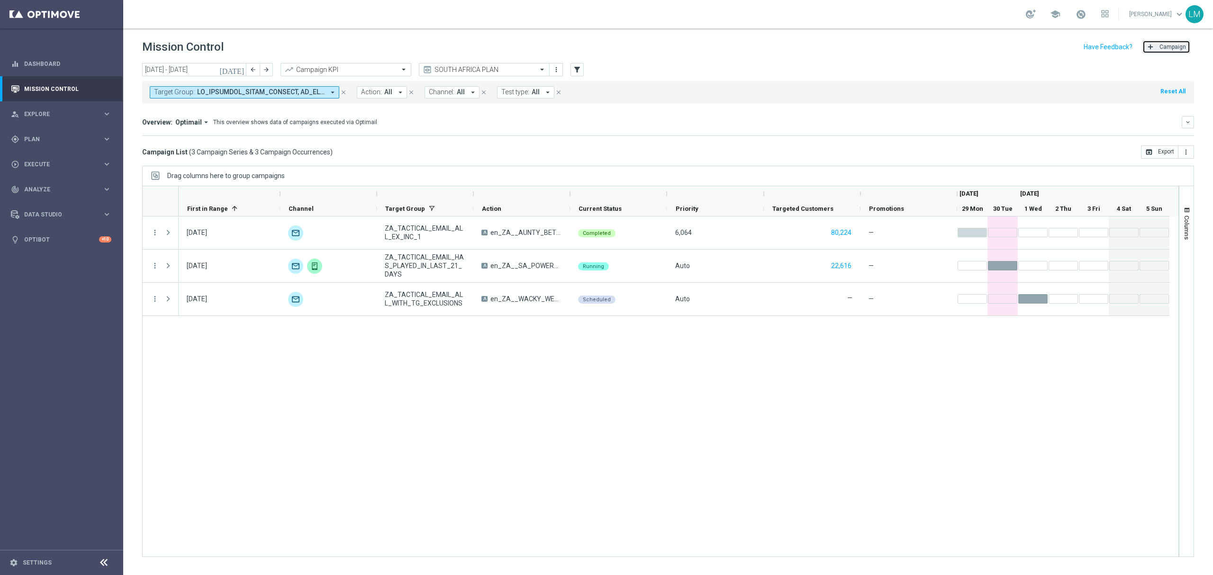
click at [1158, 50] on button "add Campaign" at bounding box center [1166, 46] width 48 height 13
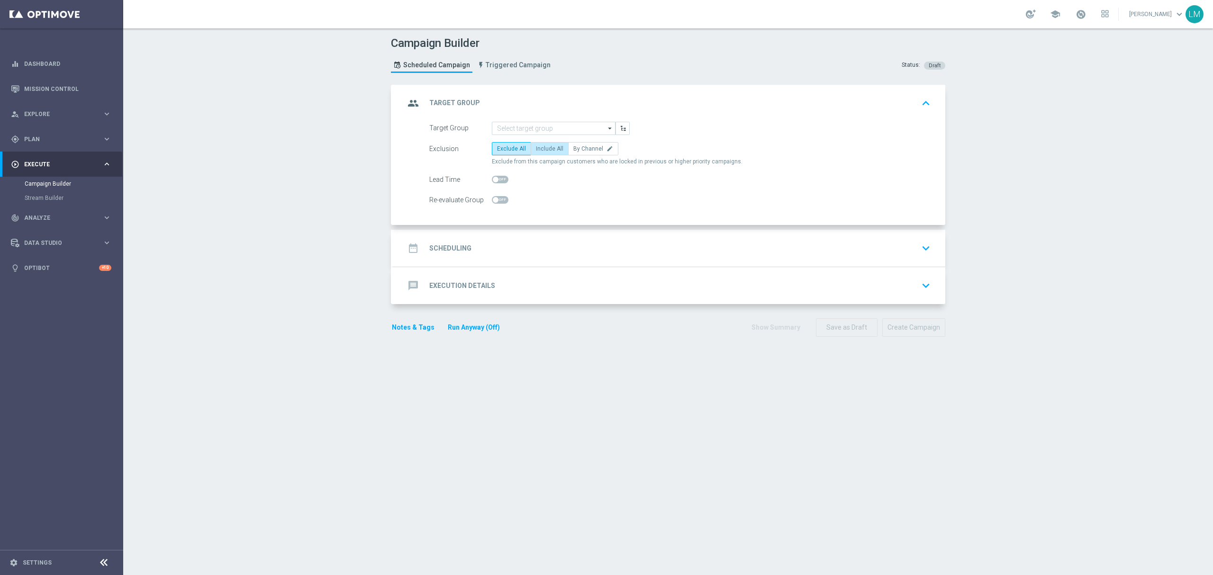
click at [546, 148] on span "Include All" at bounding box center [549, 148] width 27 height 7
click at [542, 148] on input "Include All" at bounding box center [539, 150] width 6 height 6
radio input "true"
click at [548, 131] on input at bounding box center [554, 128] width 124 height 13
paste input "ZA_TACTICAL_EMAIL_BIG_DEPOSITS_BIG_LOSERS_LAST_WEEK"
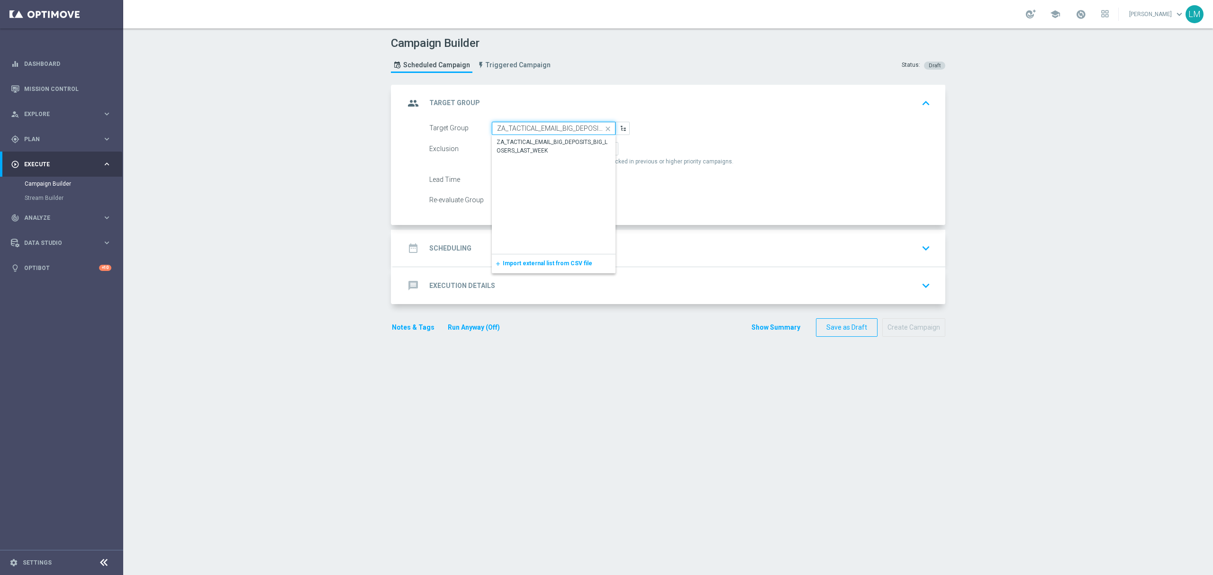
scroll to position [0, 78]
click at [552, 144] on div "ZA_TACTICAL_EMAIL_BIG_DEPOSITS_BIG_LOSERS_LAST_WEEK" at bounding box center [554, 146] width 114 height 17
type input "ZA_TACTICAL_EMAIL_BIG_DEPOSITS_BIG_LOSERS_LAST_WEEK"
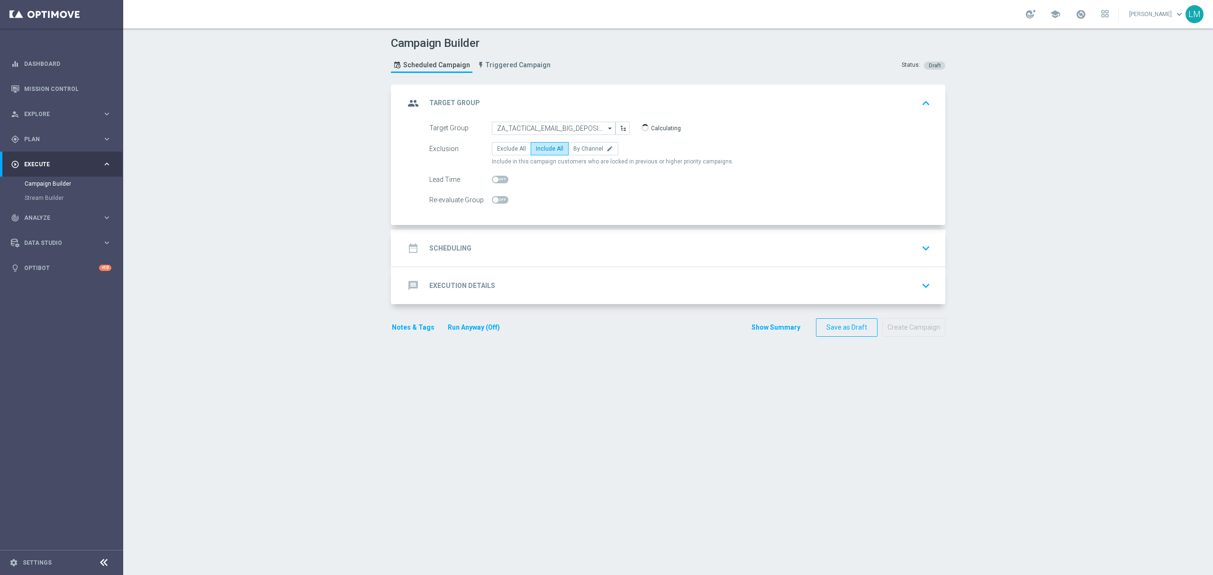
click at [552, 250] on div "date_range Scheduling keyboard_arrow_down" at bounding box center [669, 248] width 529 height 18
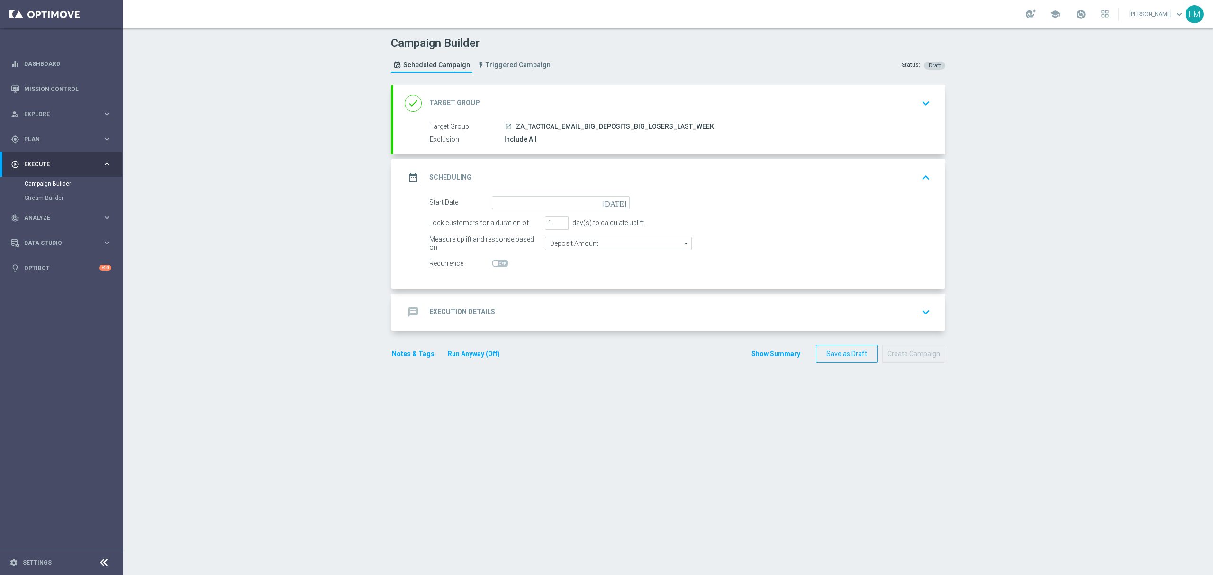
click at [618, 203] on icon "today" at bounding box center [616, 201] width 28 height 10
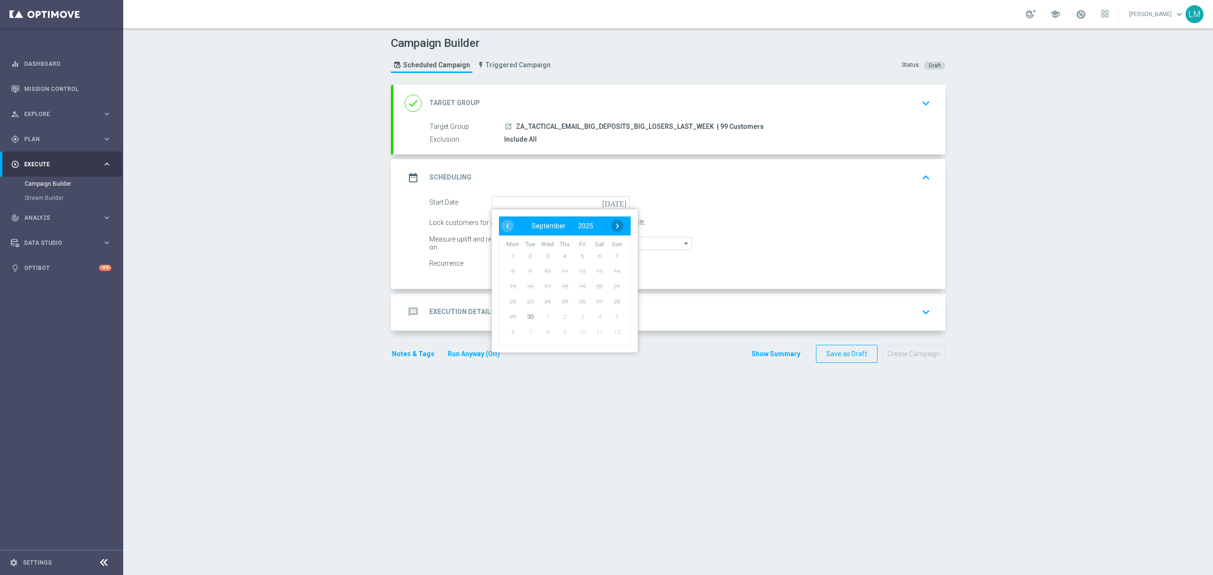
click at [611, 224] on span "›" at bounding box center [617, 226] width 12 height 12
click at [540, 253] on span "1" at bounding box center [547, 255] width 15 height 15
type input "01 Oct 2025"
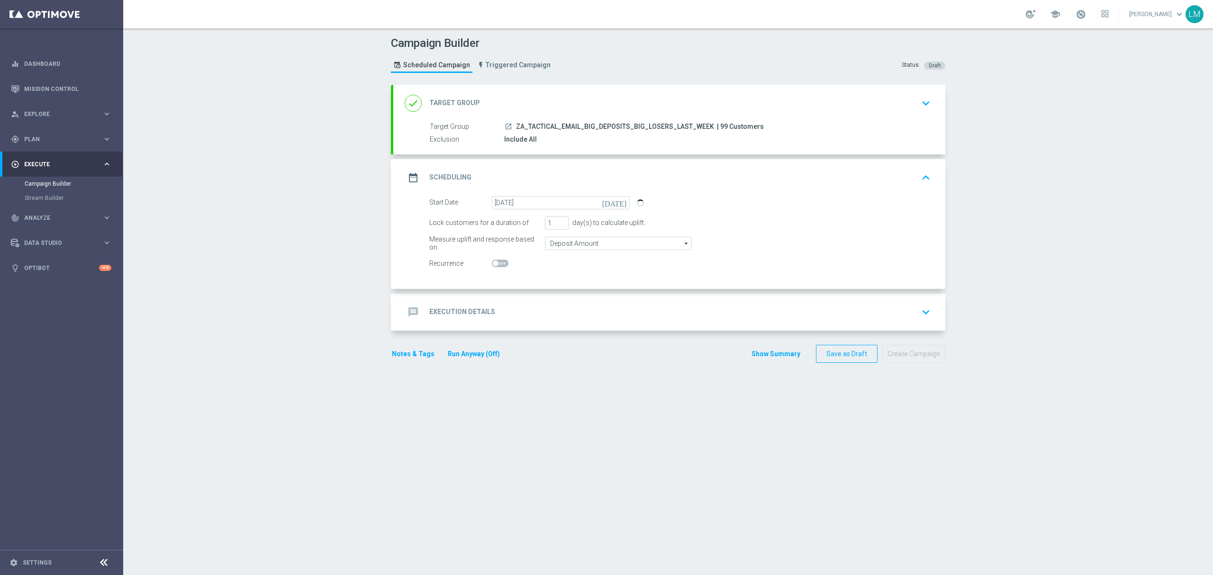
click at [539, 299] on div "message Execution Details keyboard_arrow_down" at bounding box center [669, 312] width 552 height 37
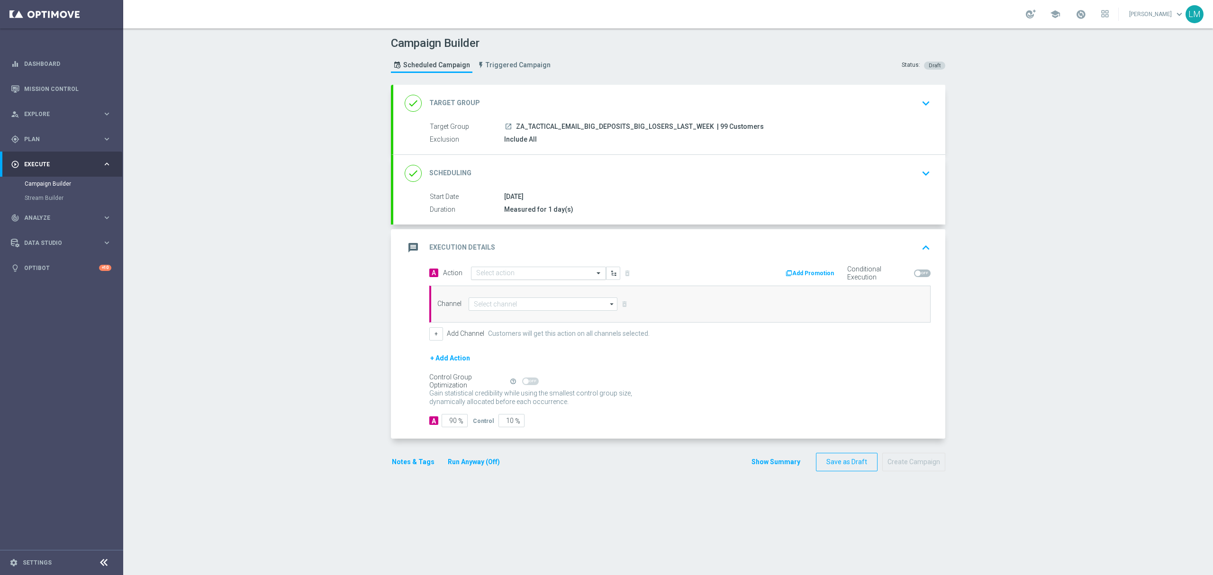
click at [503, 273] on input "text" at bounding box center [529, 274] width 106 height 8
paste input "en_ZA__EXCEPTIONAL_DEPOSITOR_BONUS_DROP__EMT_ALL_EM_TAC_LT"
type input "en_ZA__EXCEPTIONAL_DEPOSITOR_BONUS_DROP__EMT_ALL_EM_TAC_LT"
click at [506, 289] on label "en_ZA__EXCEPTIONAL_DEPOSITOR_BONUS_DROP__EMT_ALL_EM_TAC_LT" at bounding box center [571, 290] width 190 height 8
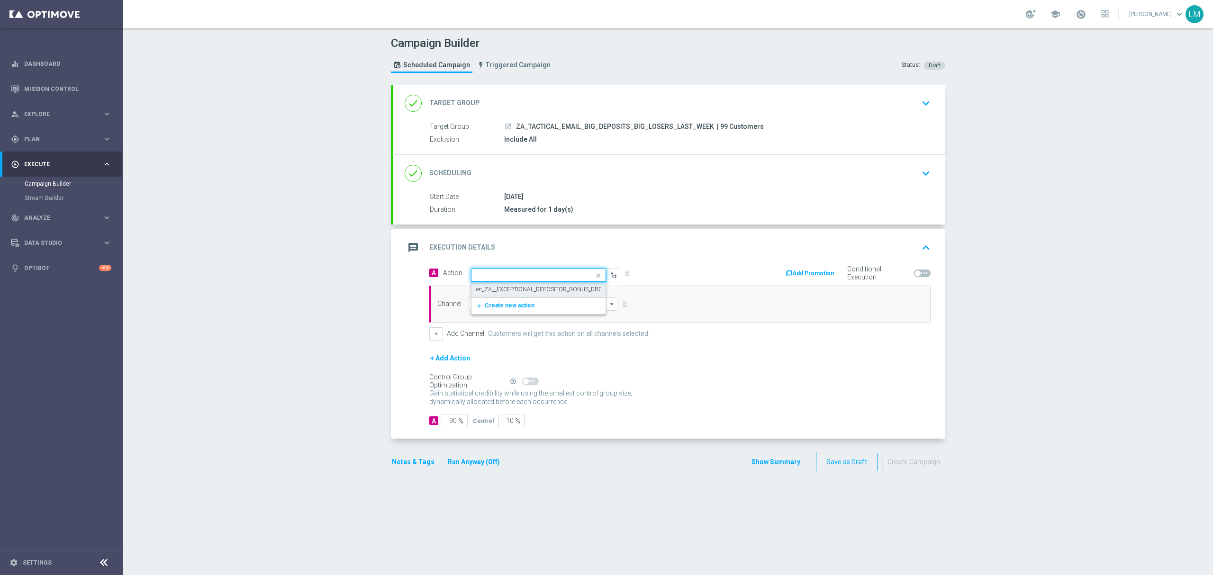
scroll to position [0, 0]
click at [507, 311] on input at bounding box center [543, 304] width 149 height 13
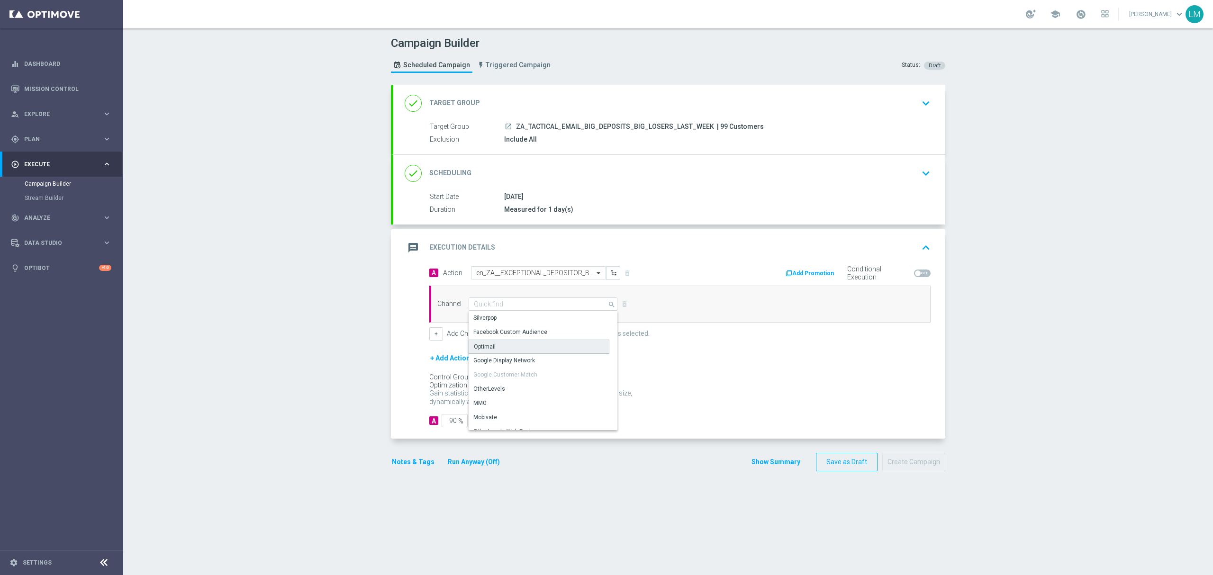
click at [500, 342] on div "Optimail" at bounding box center [539, 347] width 141 height 14
type input "Optimail"
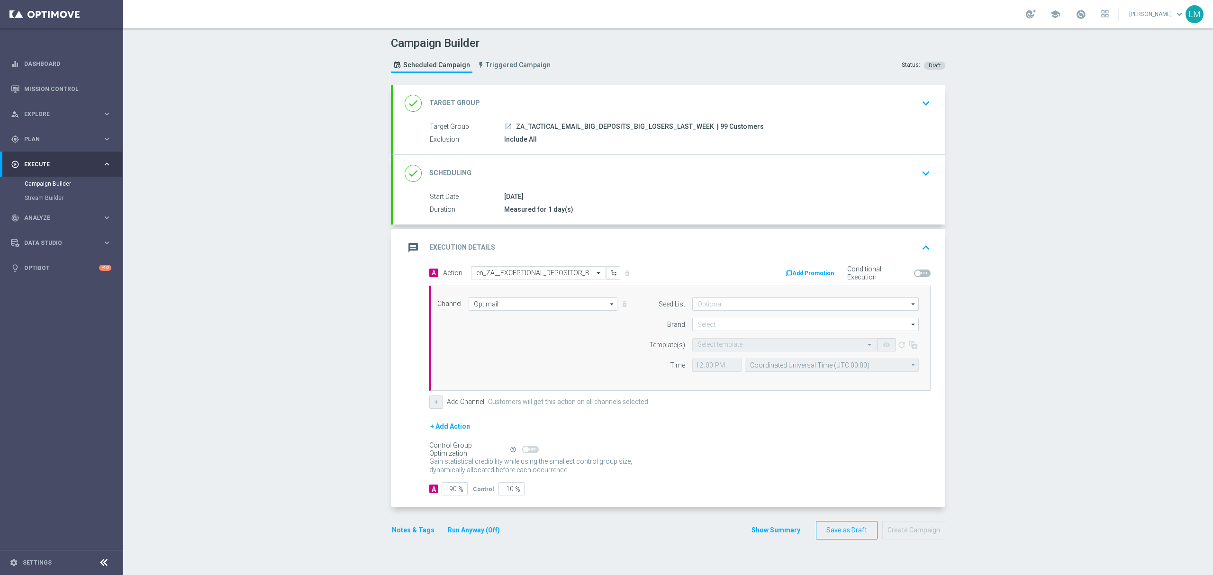
click at [430, 404] on button "+" at bounding box center [436, 402] width 14 height 13
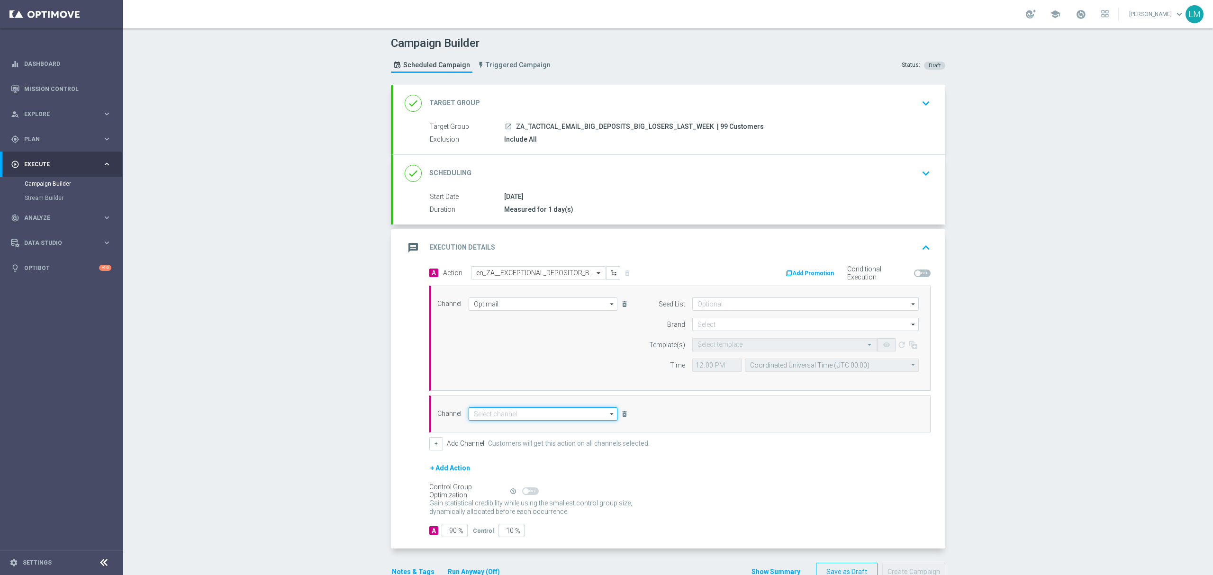
click at [495, 416] on input at bounding box center [543, 414] width 149 height 13
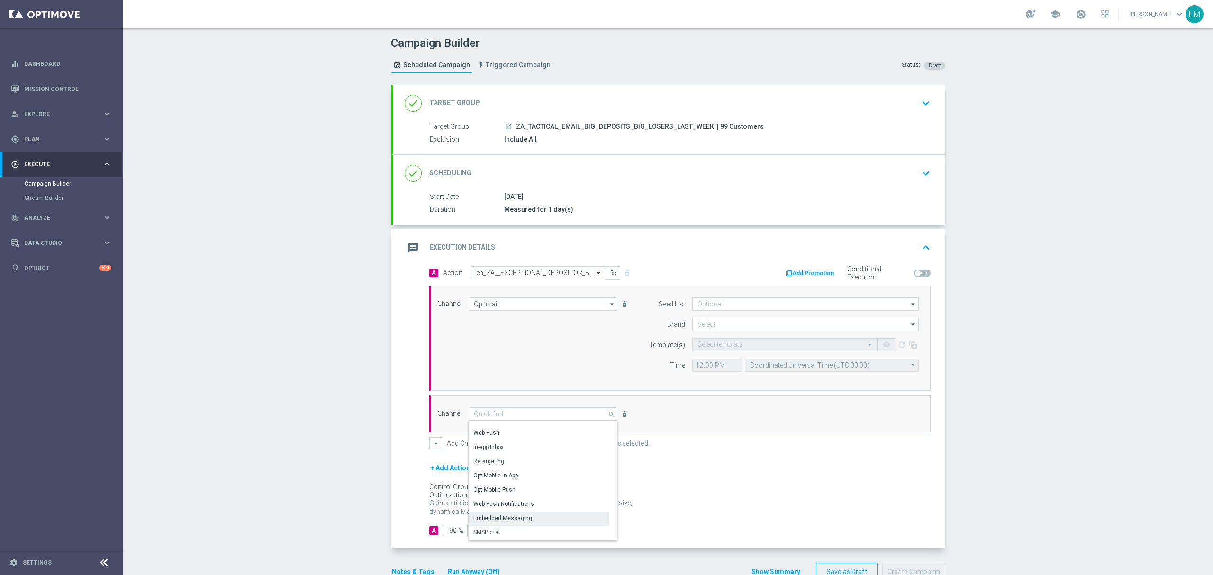
click at [518, 522] on div "Embedded Messaging" at bounding box center [502, 518] width 59 height 9
type input "Embedded Messaging"
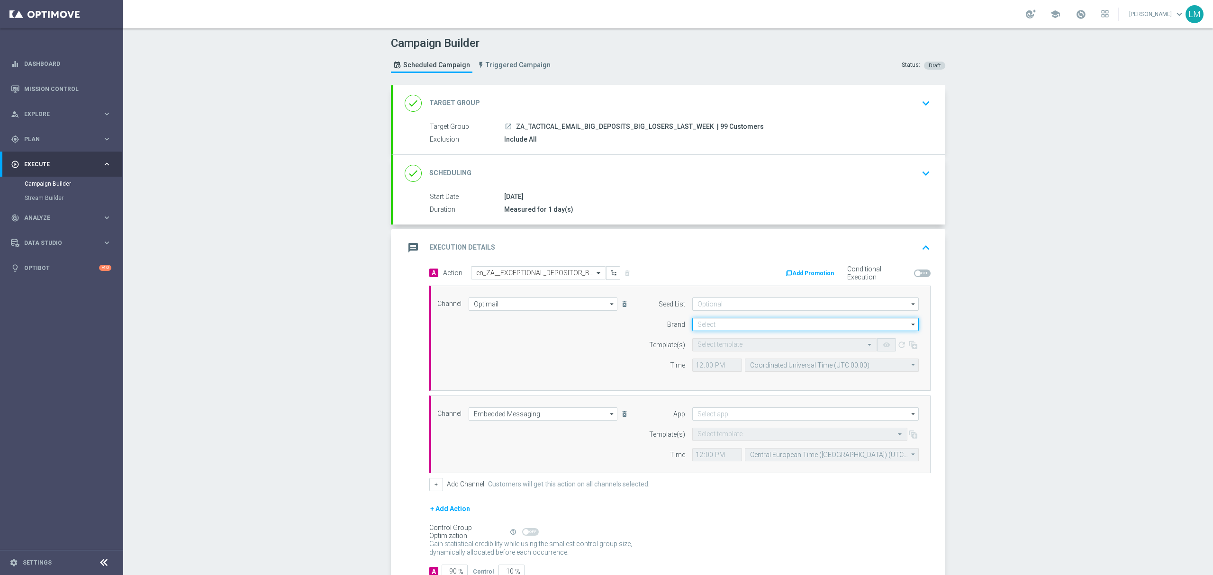
click at [693, 326] on input at bounding box center [805, 324] width 226 height 13
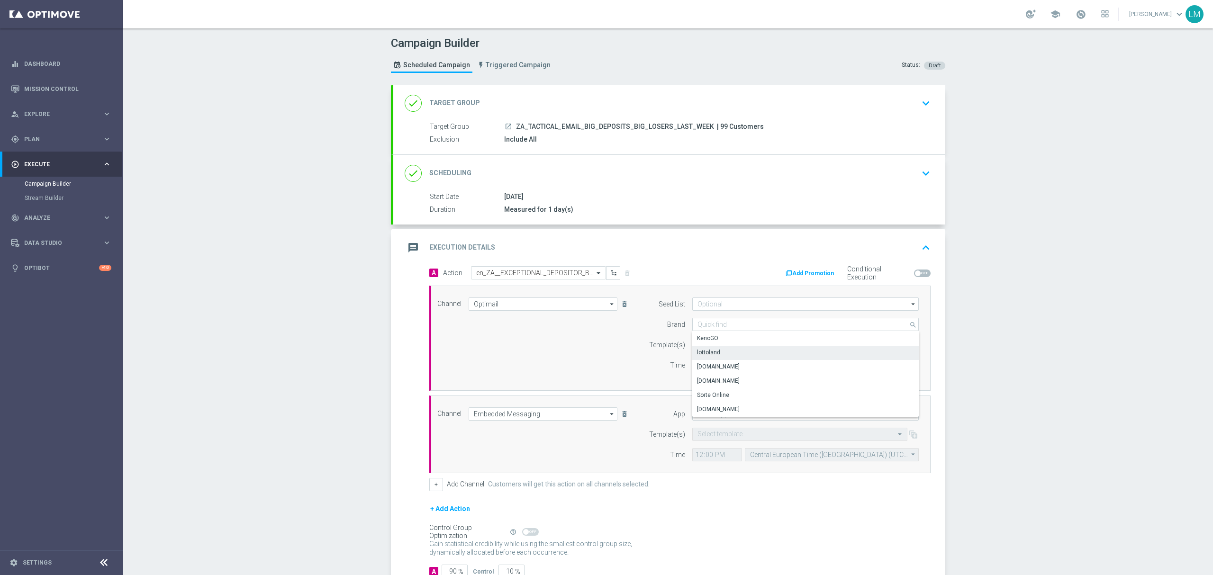
click at [713, 359] on div "lottoland" at bounding box center [805, 352] width 227 height 13
type input "lottoland"
click at [769, 361] on input "Coordinated Universal Time (UTC 00:00)" at bounding box center [832, 365] width 174 height 13
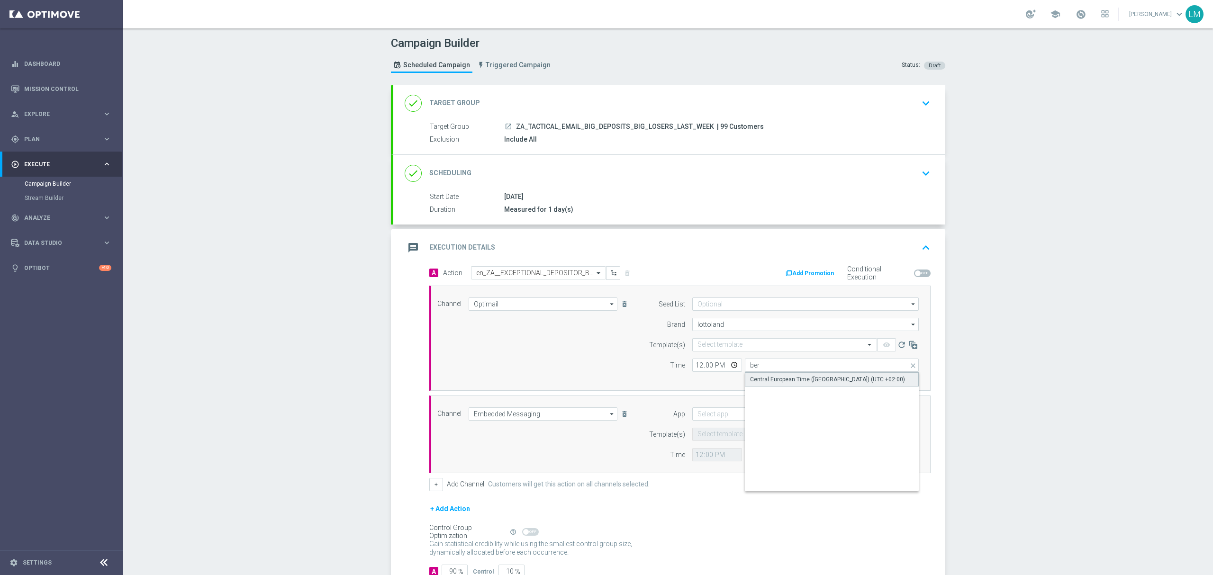
click at [757, 378] on div "Central European Time (Berlin) (UTC +02:00)" at bounding box center [827, 379] width 155 height 9
type input "Central European Time (Berlin) (UTC +02:00)"
click at [725, 347] on input "text" at bounding box center [774, 345] width 155 height 8
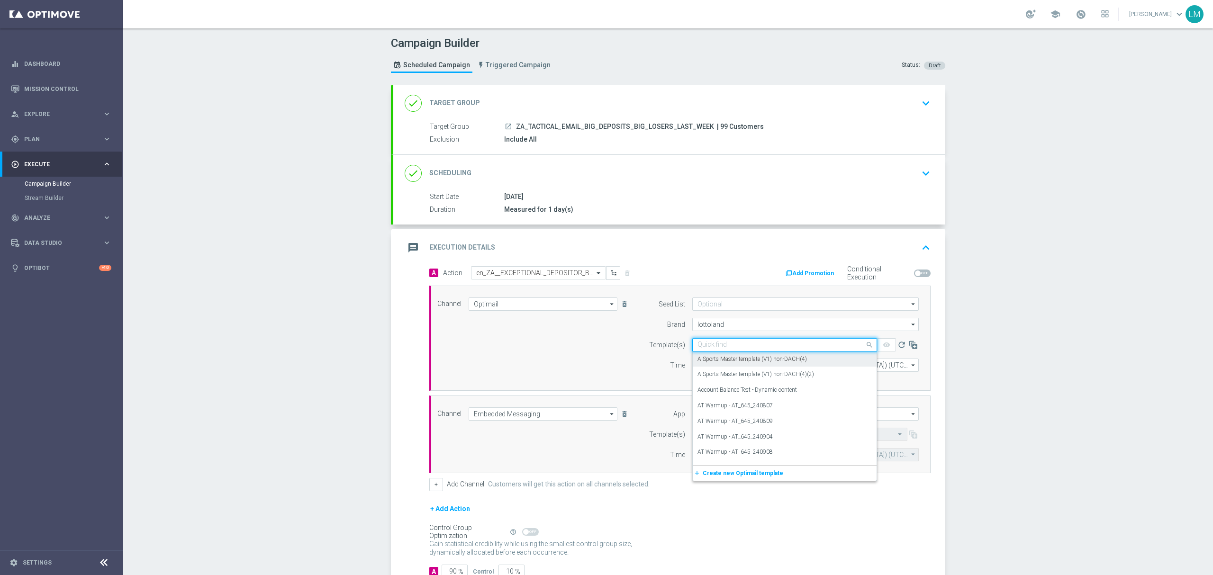
paste input "en_ZA__EXCEPTIONAL_DEPOSITOR_BONUS_DROP__EMT_ALL_EM_TAC_LT"
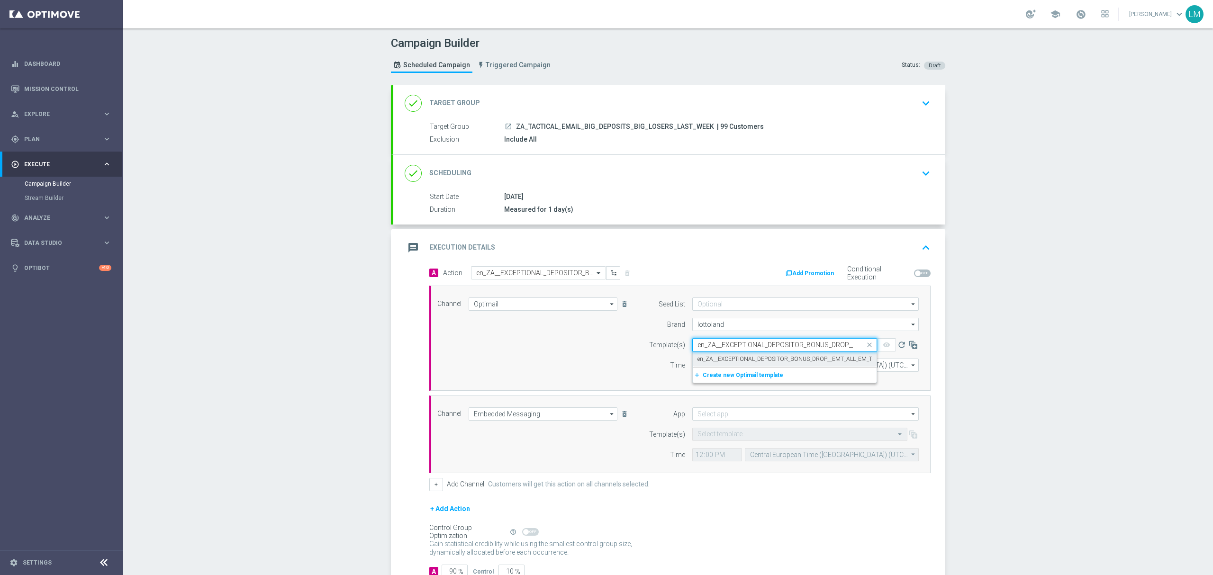
scroll to position [0, 63]
click at [701, 359] on label "en_ZA__EXCEPTIONAL_DEPOSITOR_BONUS_DROP__EMT_ALL_EM_TAC_LT" at bounding box center [792, 359] width 190 height 8
type input "en_ZA__EXCEPTIONAL_DEPOSITOR_BONUS_DROP__EMT_ALL_EM_TAC_LT"
click at [724, 367] on input "12:00" at bounding box center [717, 365] width 50 height 13
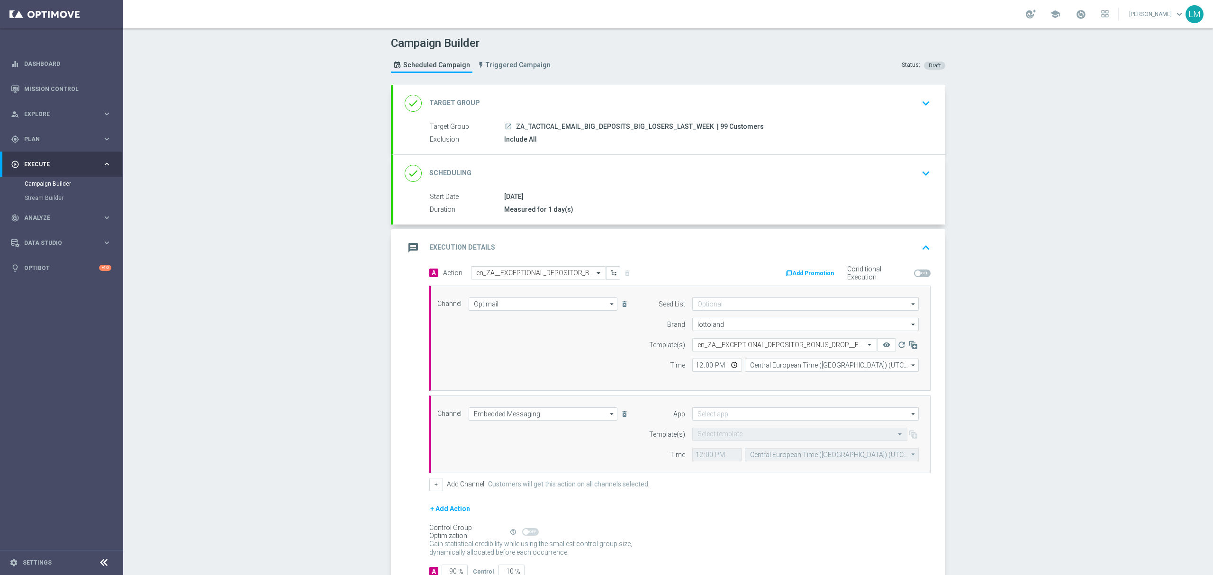
click at [645, 365] on div "Time" at bounding box center [661, 365] width 48 height 13
click at [700, 414] on input at bounding box center [805, 414] width 226 height 13
click at [720, 436] on div "Lottoland" at bounding box center [805, 441] width 227 height 13
type input "Lottoland"
click at [801, 433] on input "text" at bounding box center [790, 435] width 186 height 8
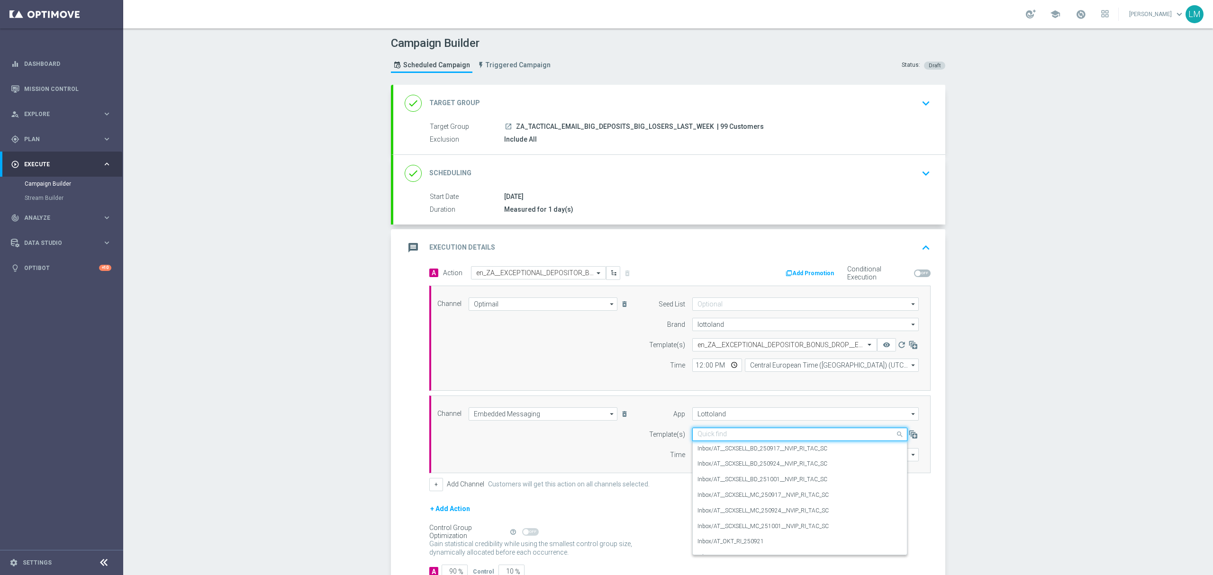
paste input "en_ZA__EXCEPTIONAL_DEPOSITOR_BONUS_DROP__ALL_RI_TAC_LT"
type input "en_ZA__EXCEPTIONAL_DEPOSITOR_BONUS_DROP__ALL_RI_TAC_LT"
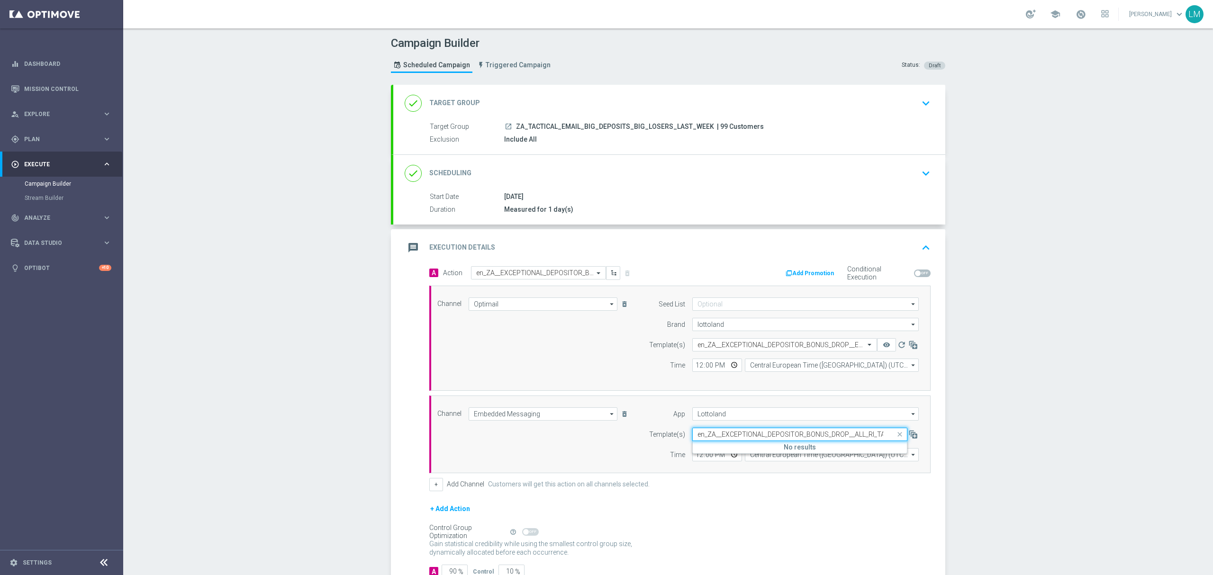
scroll to position [0, 12]
click at [603, 376] on div "Channel Optimail Optimail arrow_drop_down Drag here to set row groups Drag here…" at bounding box center [678, 339] width 496 height 82
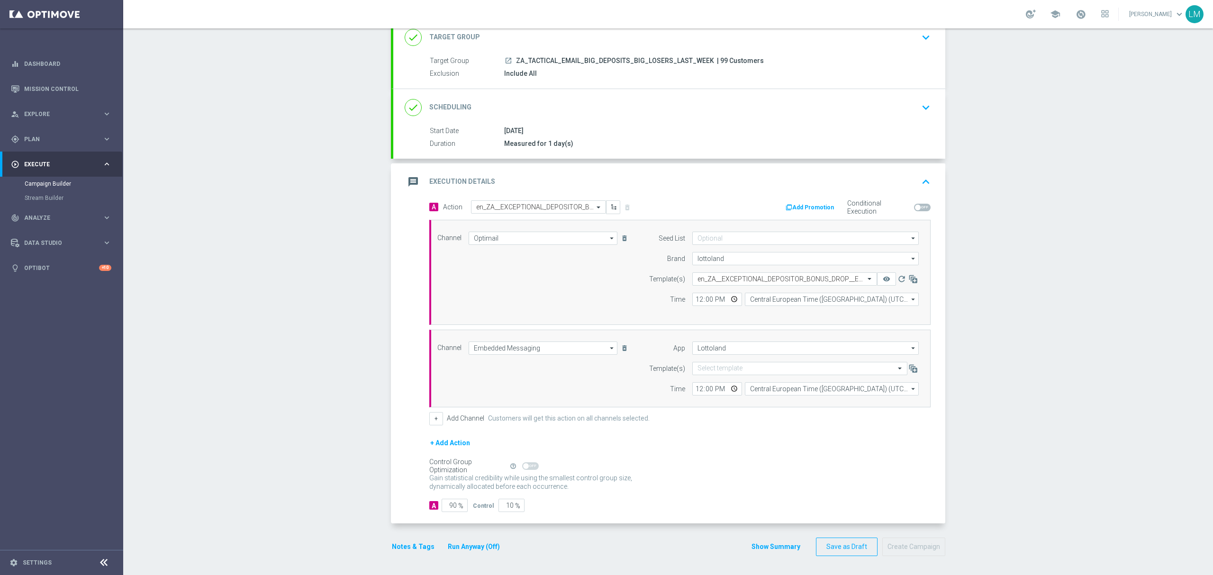
scroll to position [69, 0]
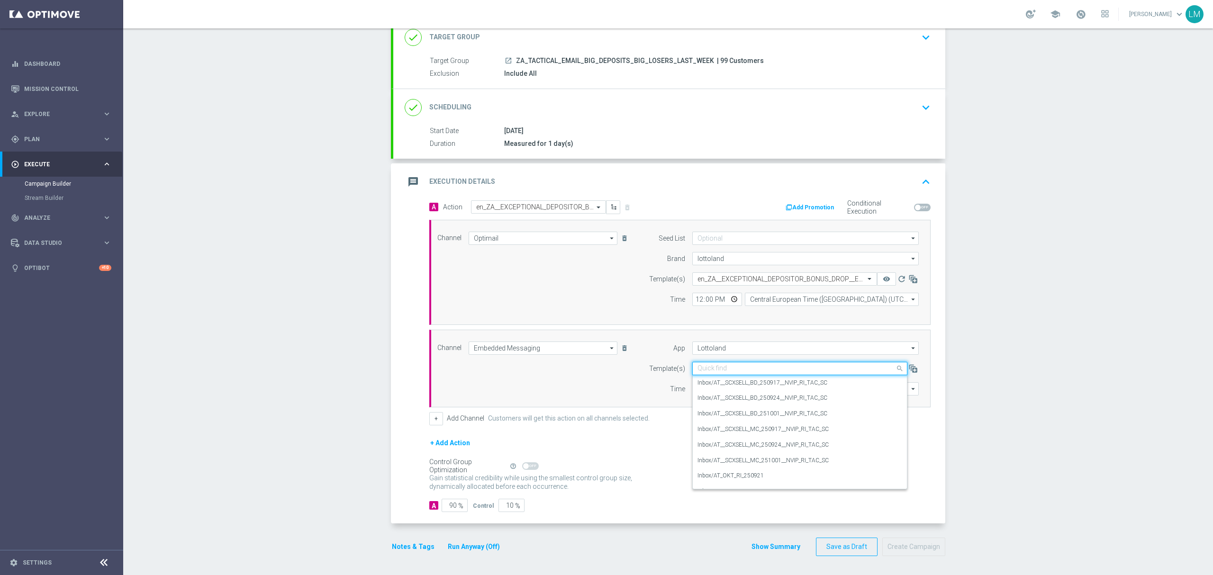
click at [732, 368] on input "text" at bounding box center [790, 369] width 186 height 8
paste input "en_ZA__EXCEPTIONAL_DEPOSITOR_BONUS_DROP__ALL_RI_TAC_LT"
type input "en_ZA__EXCEPTIONAL_DEPOSITOR_BONUS_DROP__ALL_RI_TAC_LT"
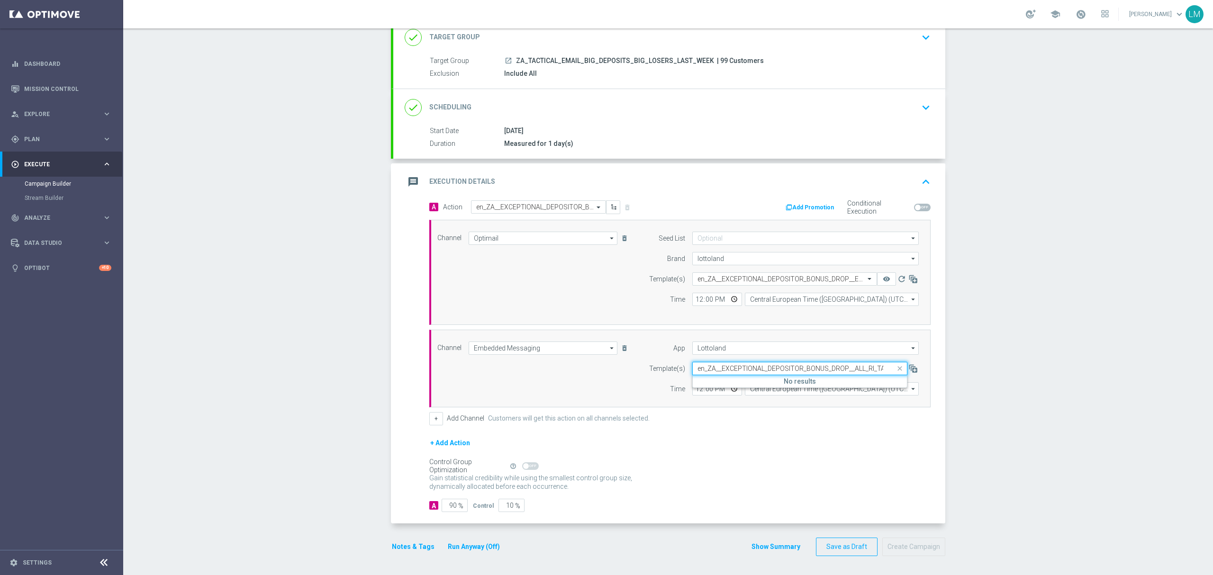
scroll to position [0, 12]
click at [239, 212] on div "Campaign Builder Scheduled Campaign Triggered Campaign Status: Draft done Targe…" at bounding box center [668, 301] width 1090 height 547
click at [622, 347] on icon "delete_forever" at bounding box center [625, 348] width 8 height 8
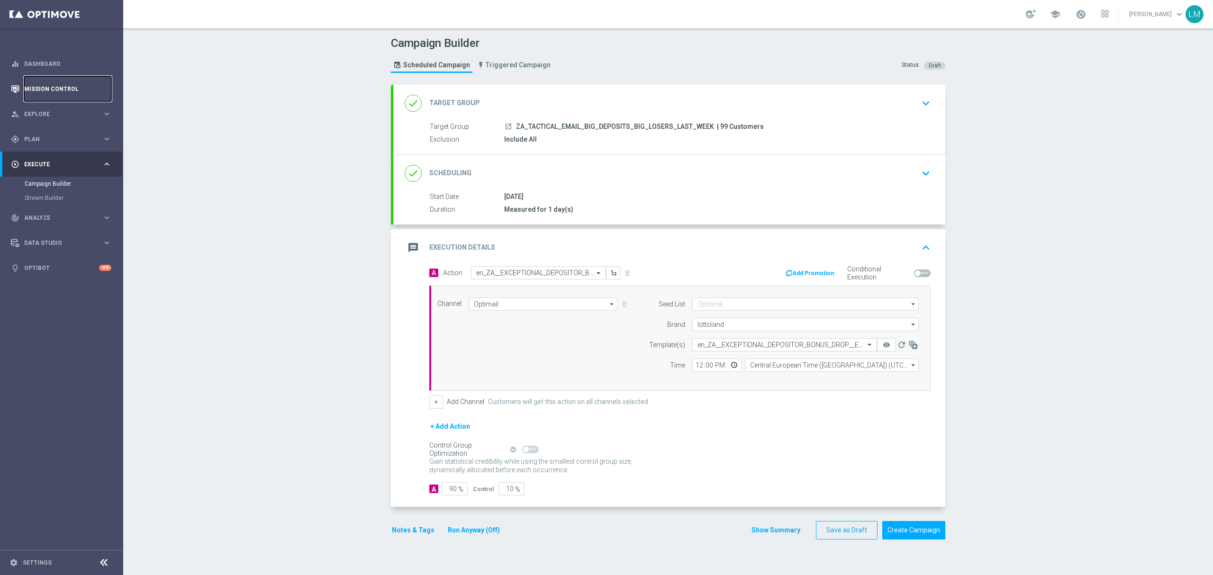
click at [49, 83] on link "Mission Control" at bounding box center [67, 88] width 87 height 25
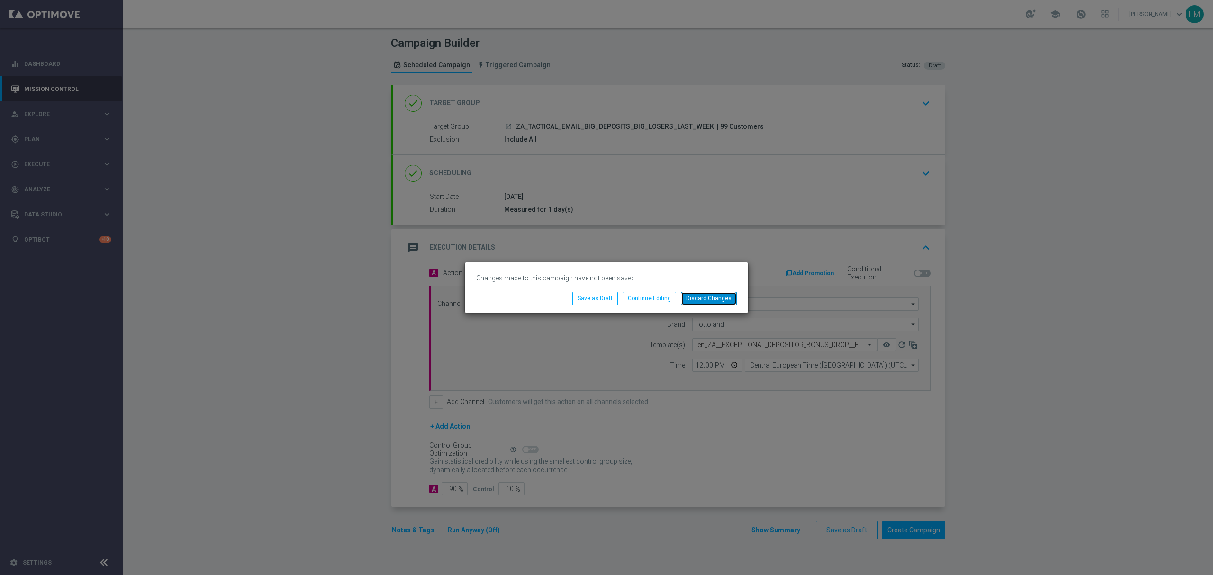
click at [686, 294] on button "Discard Changes" at bounding box center [709, 298] width 56 height 13
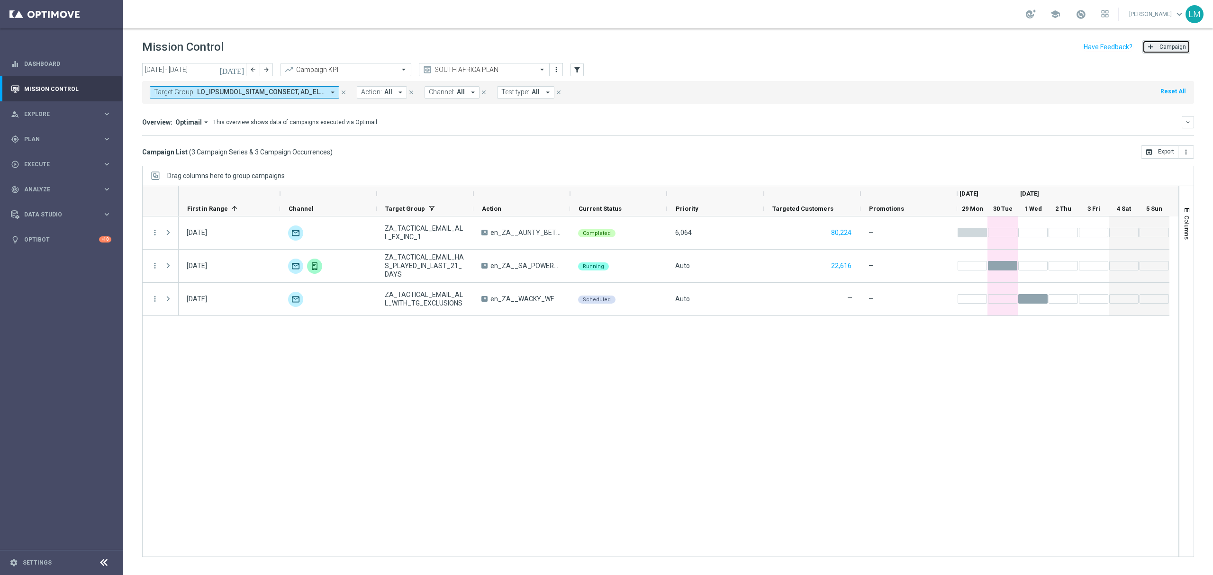
click at [1160, 51] on button "add Campaign" at bounding box center [1166, 46] width 48 height 13
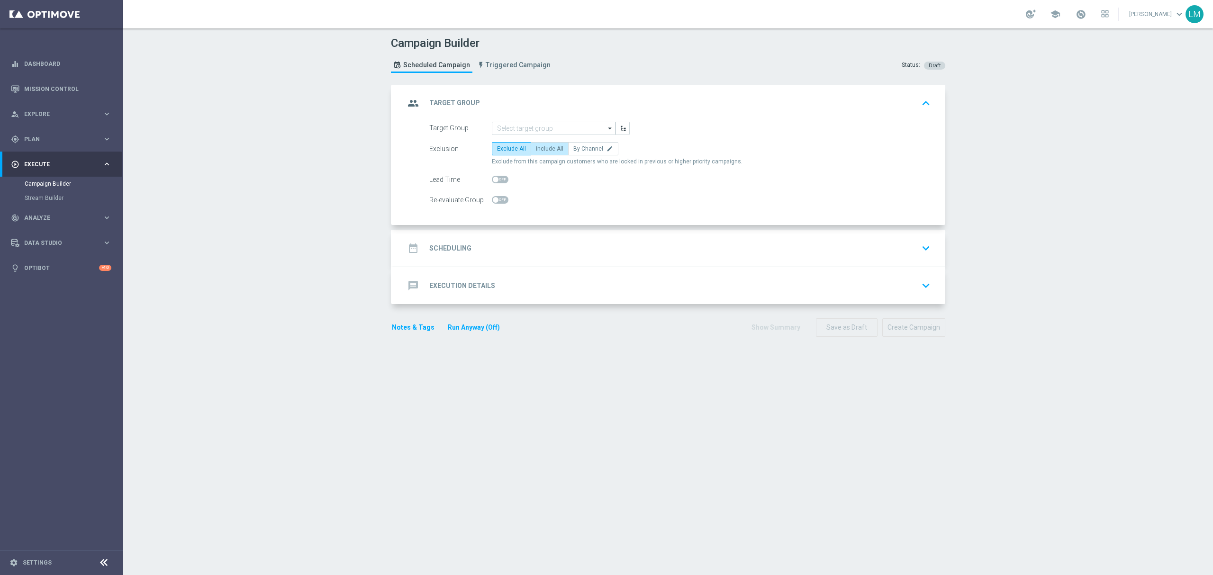
click at [552, 150] on span "Include All" at bounding box center [549, 148] width 27 height 7
click at [542, 150] on input "Include All" at bounding box center [539, 150] width 6 height 6
radio input "true"
click at [550, 129] on input at bounding box center [554, 128] width 124 height 13
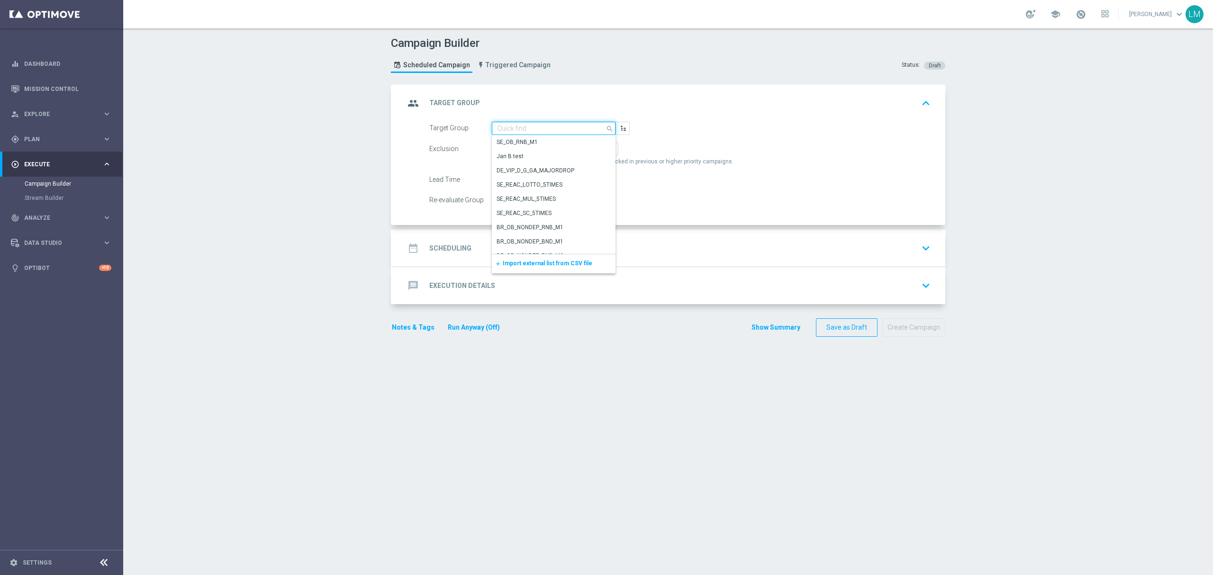
paste input "ZA_TACTICAL_EMAIL_BIG_DEPOSITS_BIG_LOSERS_LAST_WEEK"
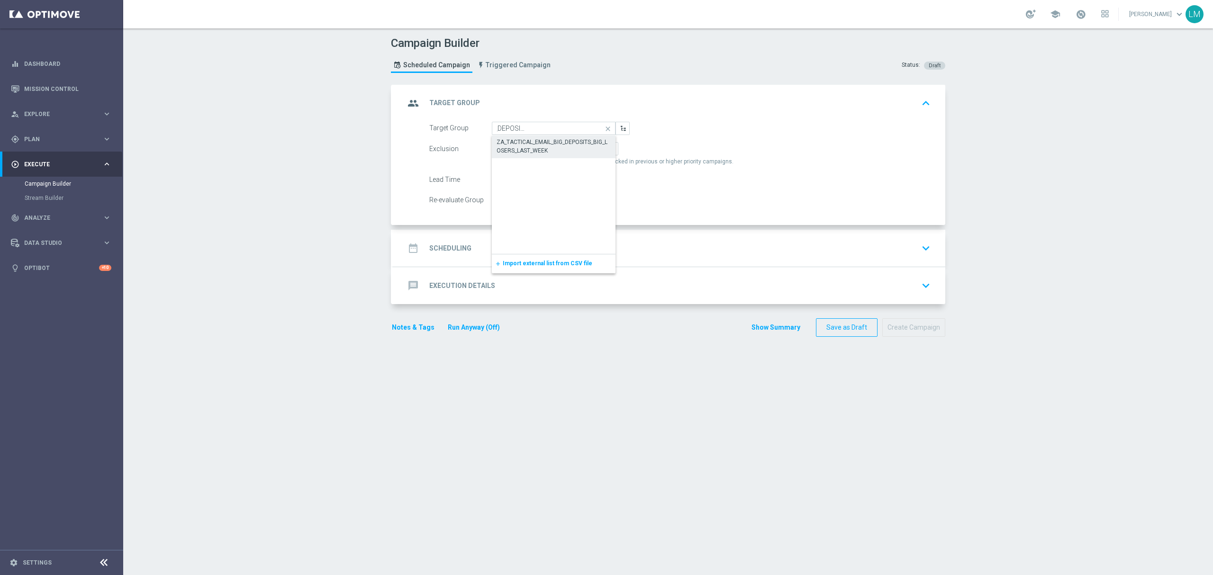
click at [551, 136] on div "ZA_TACTICAL_EMAIL_BIG_DEPOSITS_BIG_LOSERS_LAST_WEEK" at bounding box center [554, 147] width 124 height 22
type input "ZA_TACTICAL_EMAIL_BIG_DEPOSITS_BIG_LOSERS_LAST_WEEK"
click at [571, 256] on div "date_range Scheduling keyboard_arrow_down" at bounding box center [669, 248] width 529 height 18
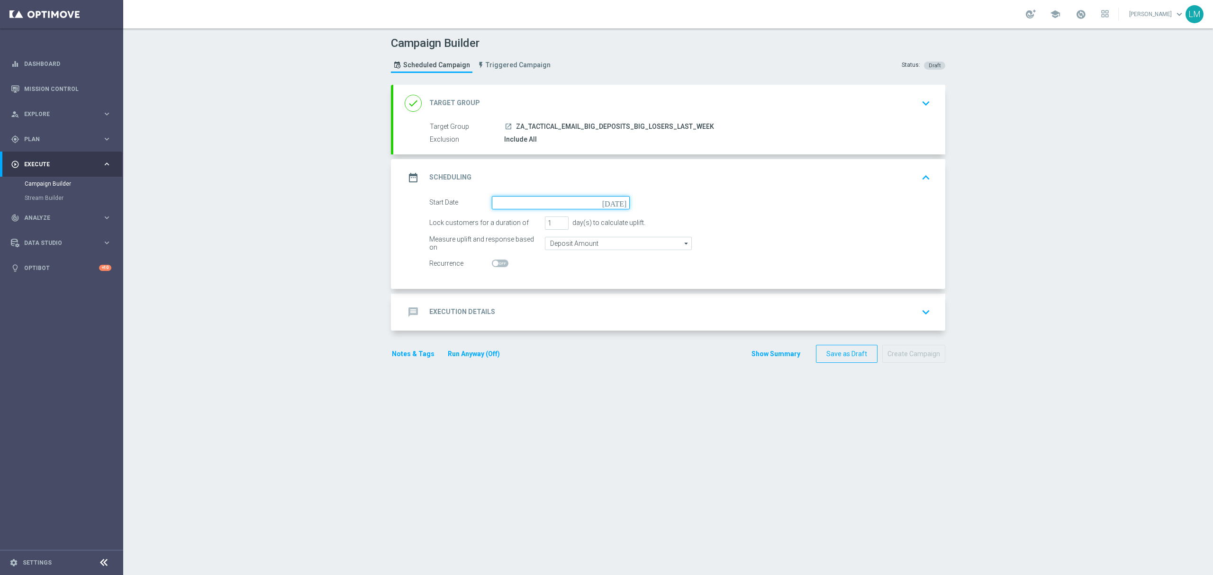
click at [620, 208] on input at bounding box center [561, 202] width 138 height 13
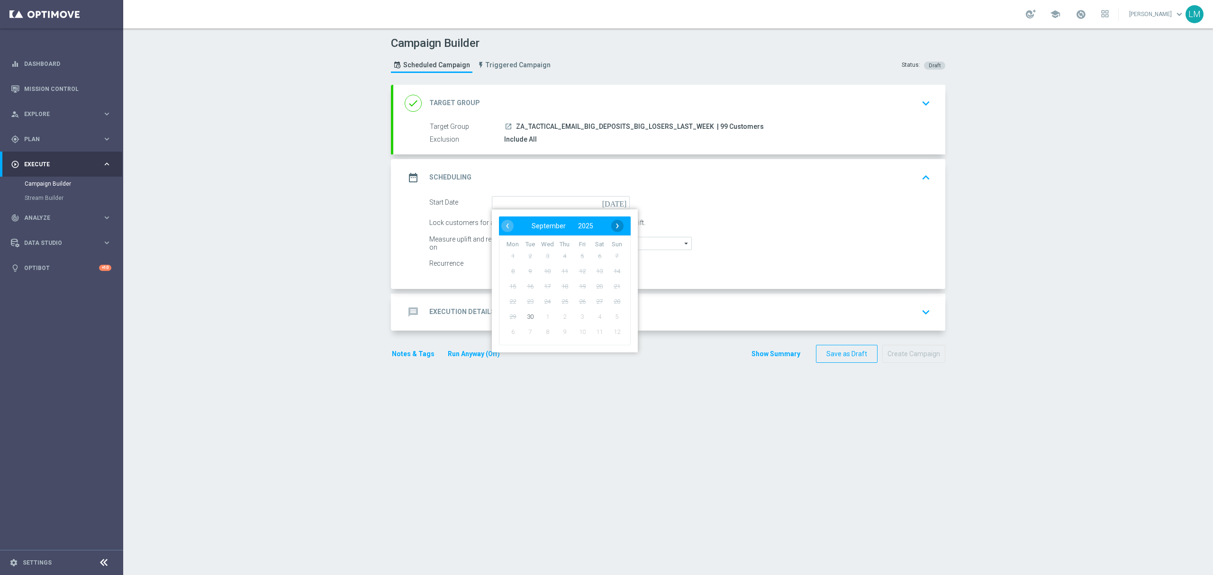
click at [611, 222] on span "›" at bounding box center [617, 226] width 12 height 12
click at [546, 257] on span "1" at bounding box center [547, 255] width 15 height 15
type input "01 Oct 2025"
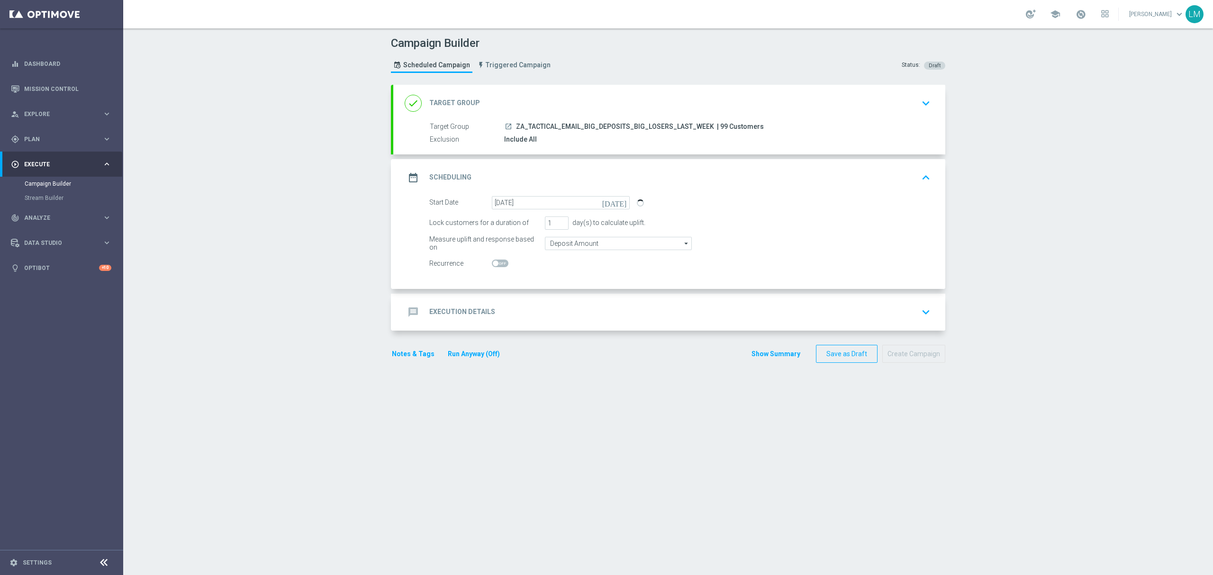
click at [584, 299] on div "message Execution Details keyboard_arrow_down" at bounding box center [669, 312] width 552 height 37
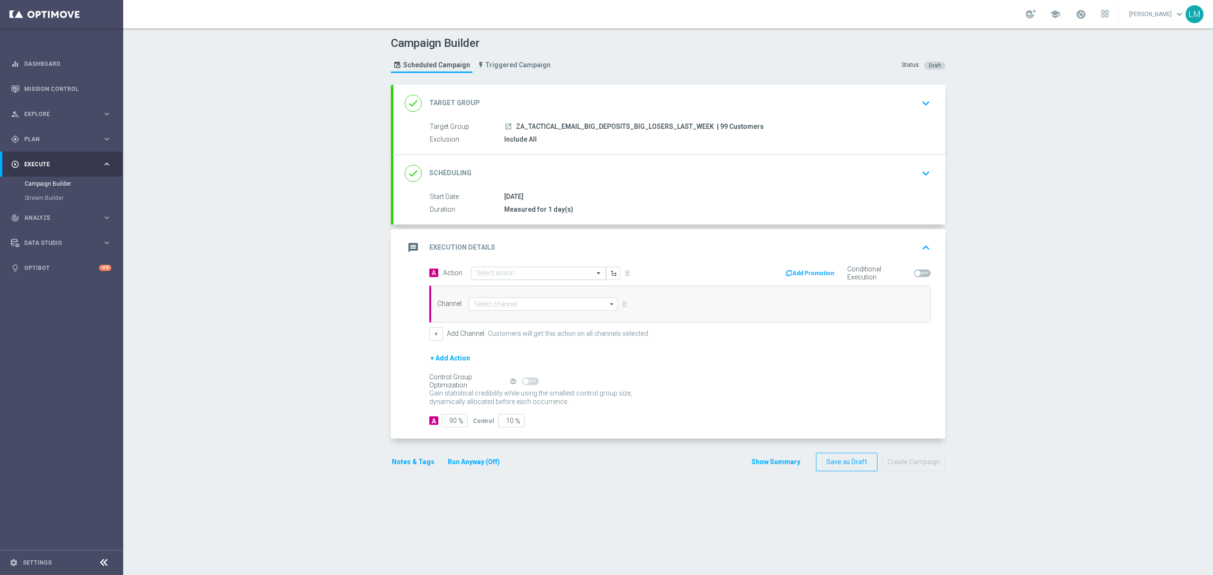
click at [488, 273] on input "text" at bounding box center [529, 274] width 106 height 8
paste input "en_ZA__EXCEPTIONAL_DEPOSITOR_BONUS_DROP__EMT_ALL_EM_TAC_LT"
type input "en_ZA__EXCEPTIONAL_DEPOSITOR_BONUS_DROP__EMT_ALL_EM_TAC_LT"
click at [498, 294] on label "en_ZA__EXCEPTIONAL_DEPOSITOR_BONUS_DROP__EMT_ALL_EM_TAC_LT" at bounding box center [571, 290] width 190 height 8
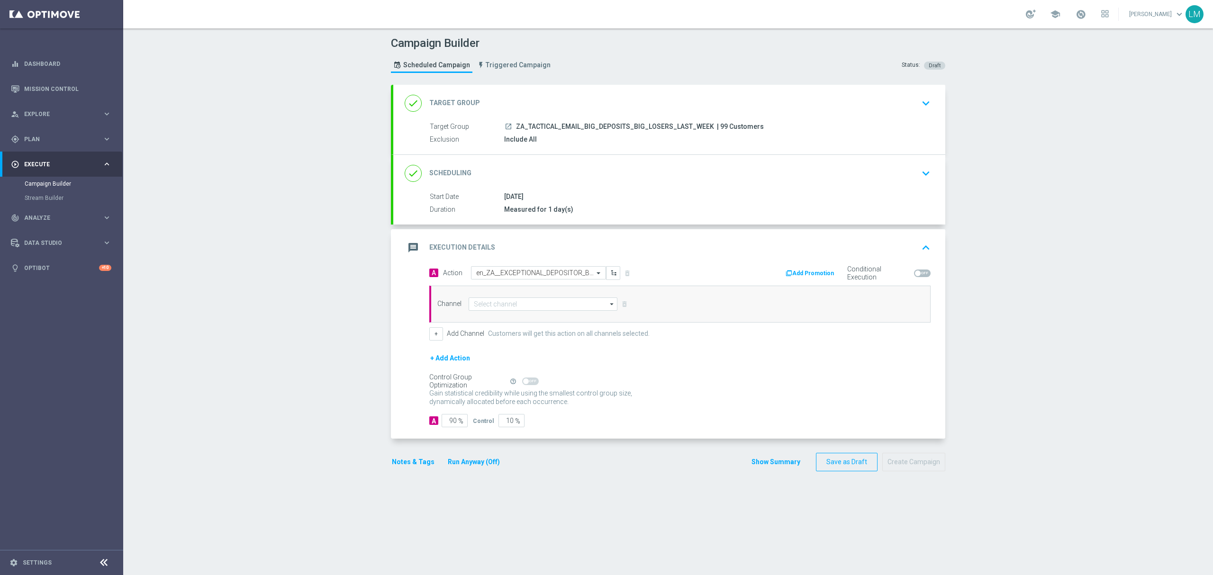
scroll to position [0, 0]
click at [503, 300] on input at bounding box center [543, 304] width 149 height 13
click at [495, 344] on div "Optimail" at bounding box center [539, 346] width 141 height 13
type input "Optimail"
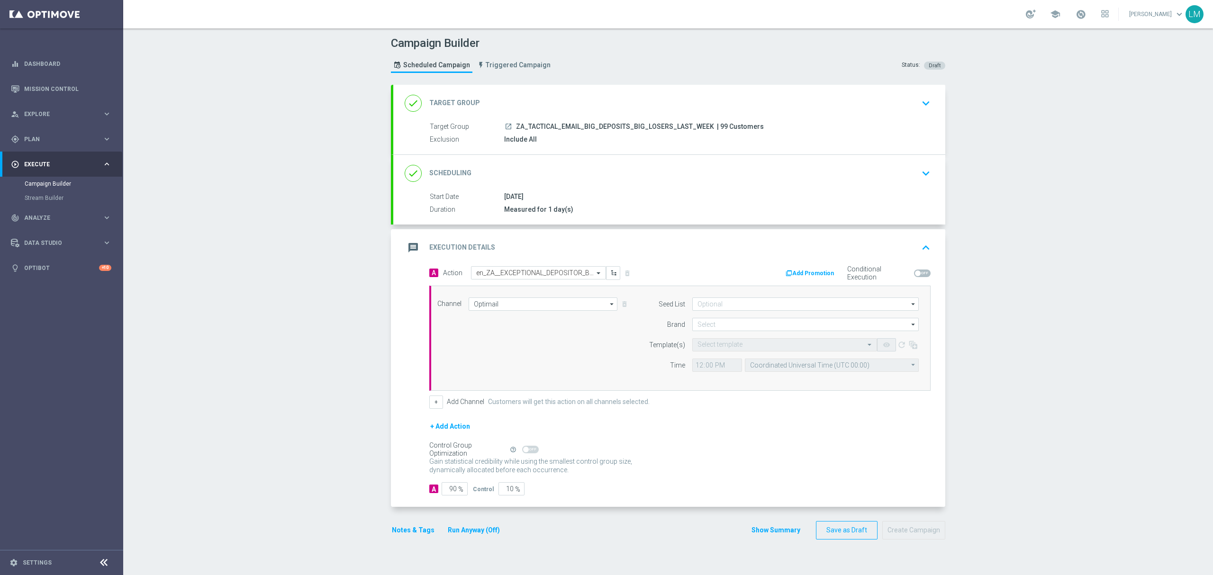
click at [432, 338] on div "Channel Optimail Optimail arrow_drop_down Drag here to set row groups Drag here…" at bounding box center [678, 339] width 496 height 82
click at [435, 402] on button "+" at bounding box center [436, 402] width 14 height 13
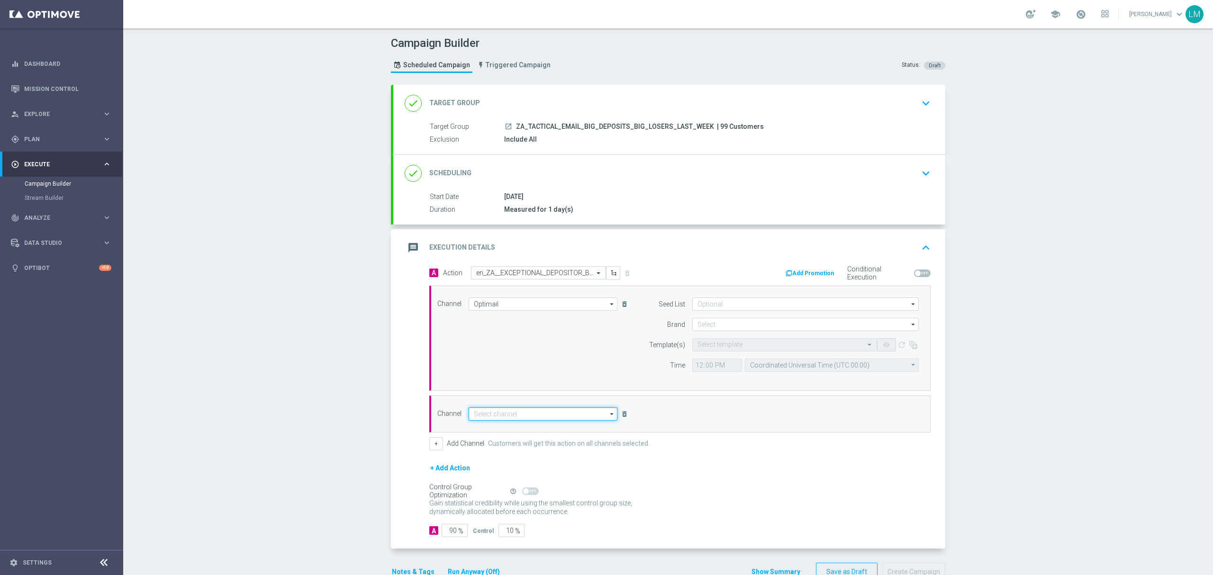
click at [495, 421] on input at bounding box center [543, 414] width 149 height 13
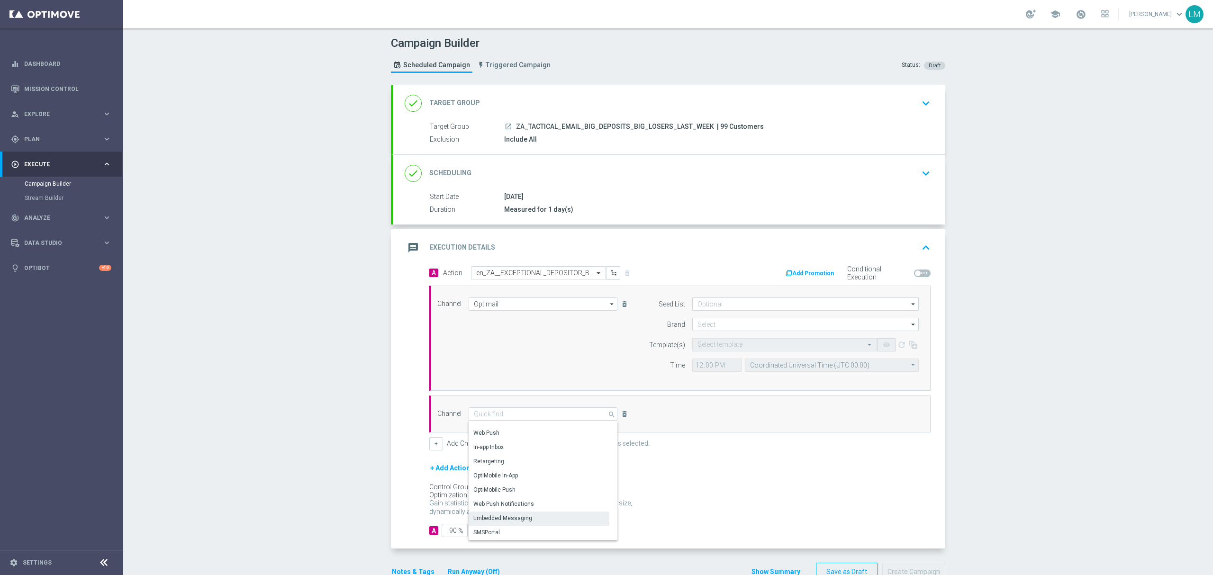
click at [516, 522] on div "Embedded Messaging" at bounding box center [502, 518] width 59 height 9
type input "Embedded Messaging"
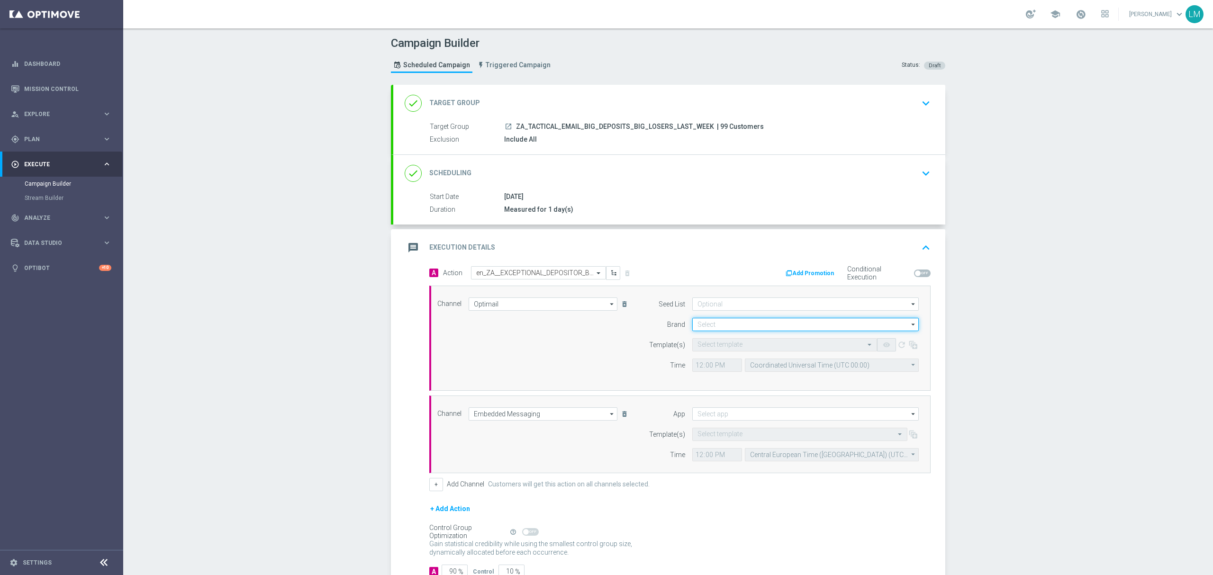
click at [709, 319] on input at bounding box center [805, 324] width 226 height 13
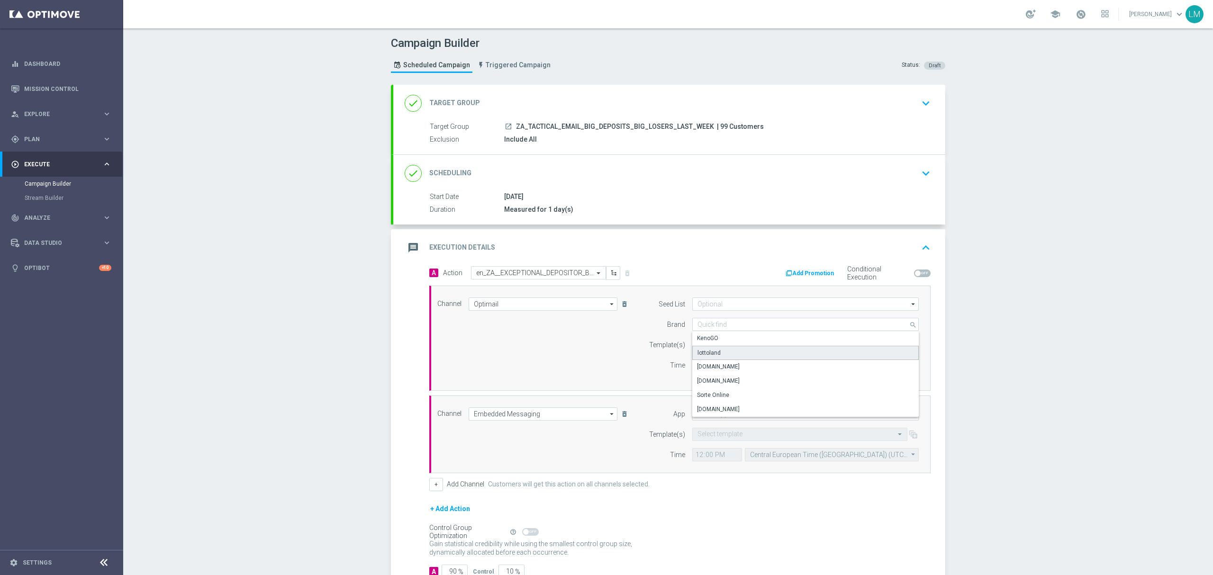
click at [709, 346] on div "lottoland" at bounding box center [805, 353] width 227 height 14
type input "lottoland"
click at [709, 349] on input "text" at bounding box center [774, 345] width 155 height 8
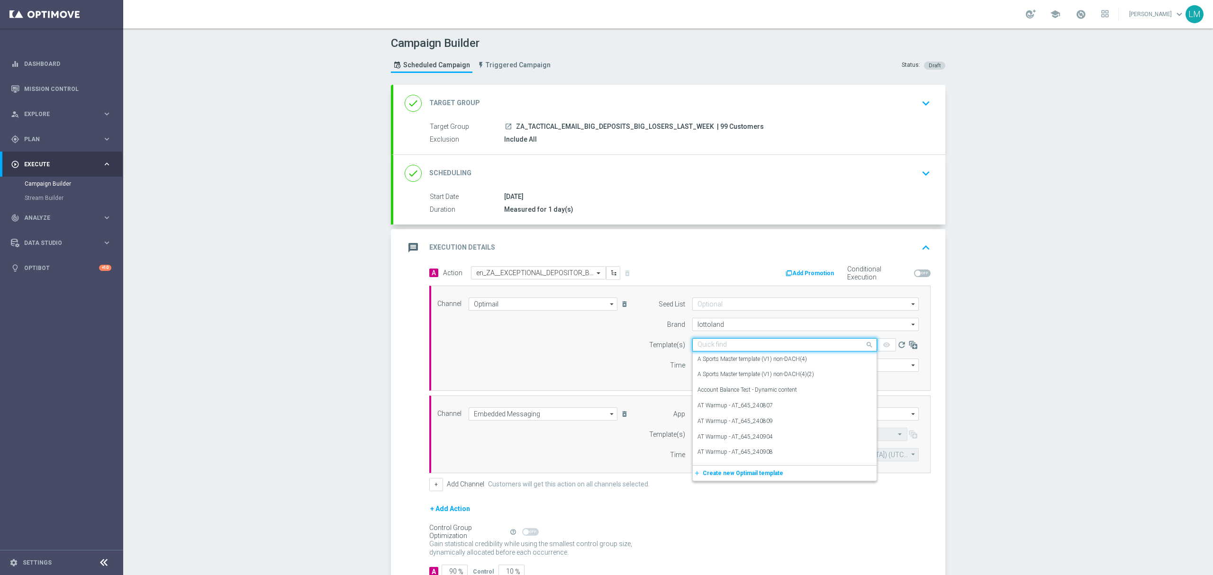
paste input "en_ZA__EXCEPTIONAL_DEPOSITOR_BONUS_DROP__EMT_ALL_EM_TAC_LT"
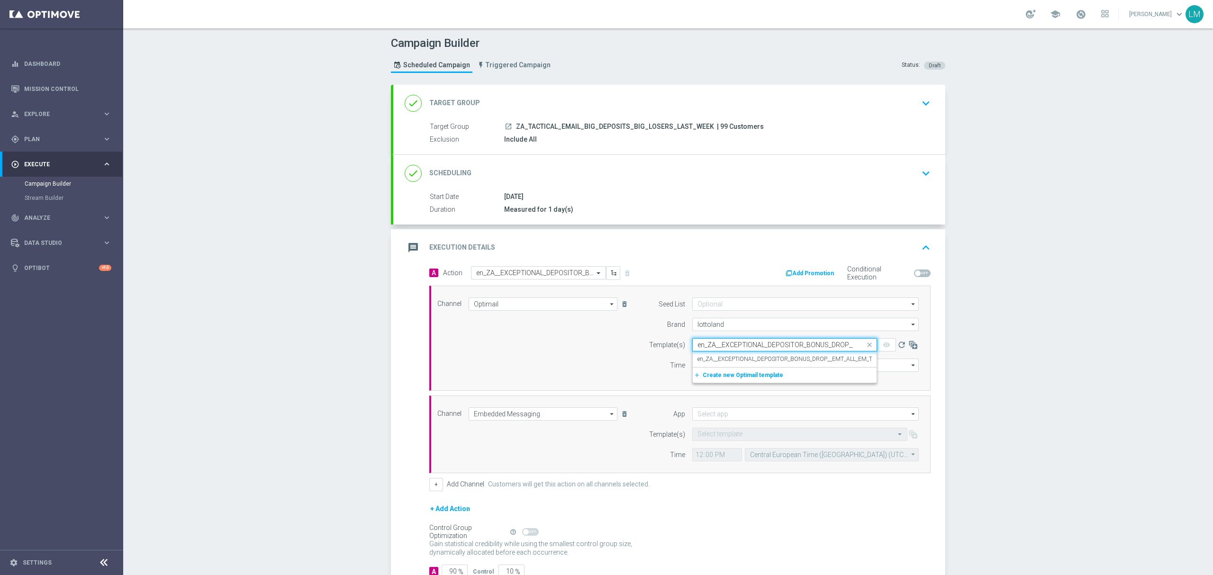
scroll to position [0, 63]
click at [721, 363] on label "en_ZA__EXCEPTIONAL_DEPOSITOR_BONUS_DROP__EMT_ALL_EM_TAC_LT" at bounding box center [792, 359] width 190 height 8
type input "en_ZA__EXCEPTIONAL_DEPOSITOR_BONUS_DROP__EMT_ALL_EM_TAC_LT"
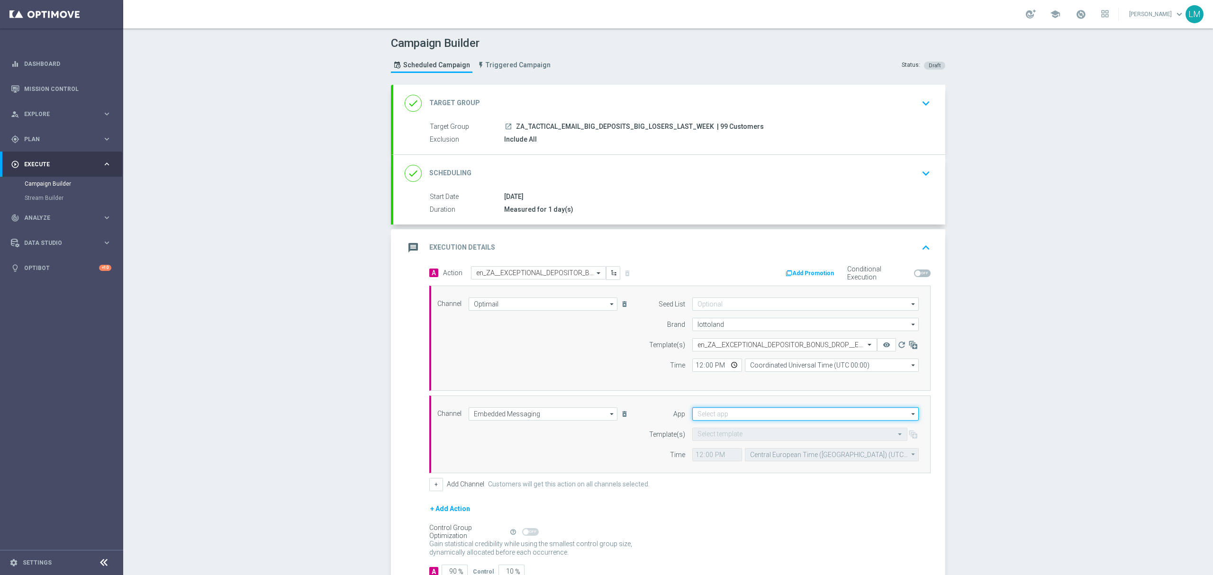
click at [736, 412] on input at bounding box center [805, 414] width 226 height 13
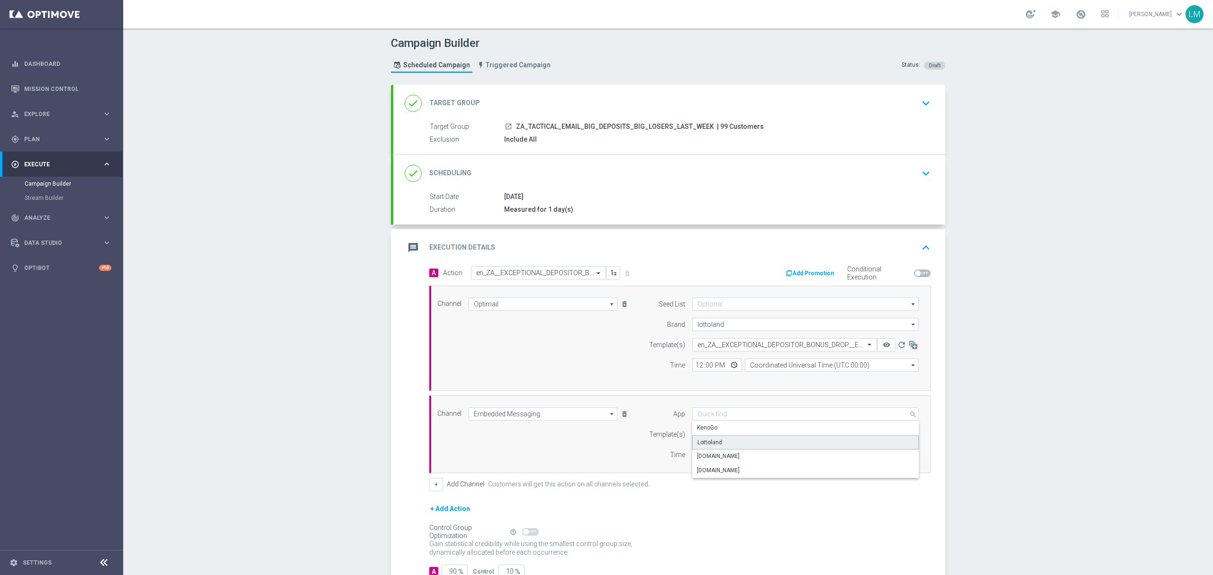
click at [725, 443] on div "Lottoland" at bounding box center [805, 442] width 227 height 14
type input "Lottoland"
click at [725, 441] on div "Select template" at bounding box center [805, 434] width 226 height 13
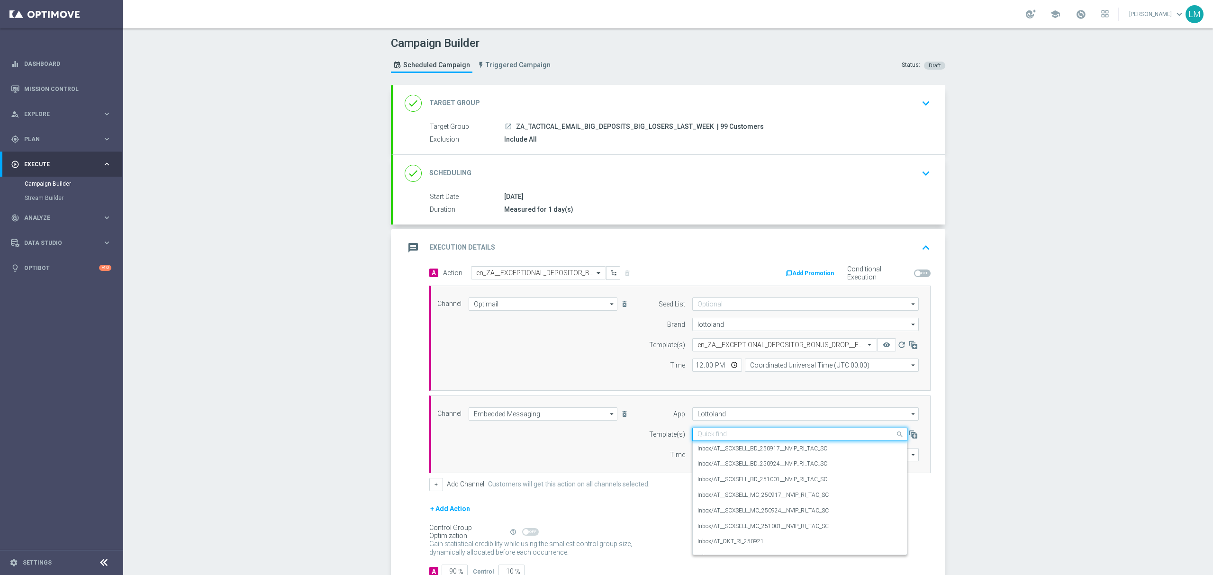
click at [726, 441] on div "Quick find" at bounding box center [799, 434] width 215 height 13
paste input "en_ZA__EXCEPTIONAL_DEPOSITOR_BONUS_DROP__EMT_ALL_EM_TAC_LT"
type input "en_ZA__EXCEPTIONAL_DEPOSITOR_BONUS_DROP__EMT_ALL_EM_TAC_LT"
click at [724, 414] on input "Lottoland" at bounding box center [805, 414] width 226 height 13
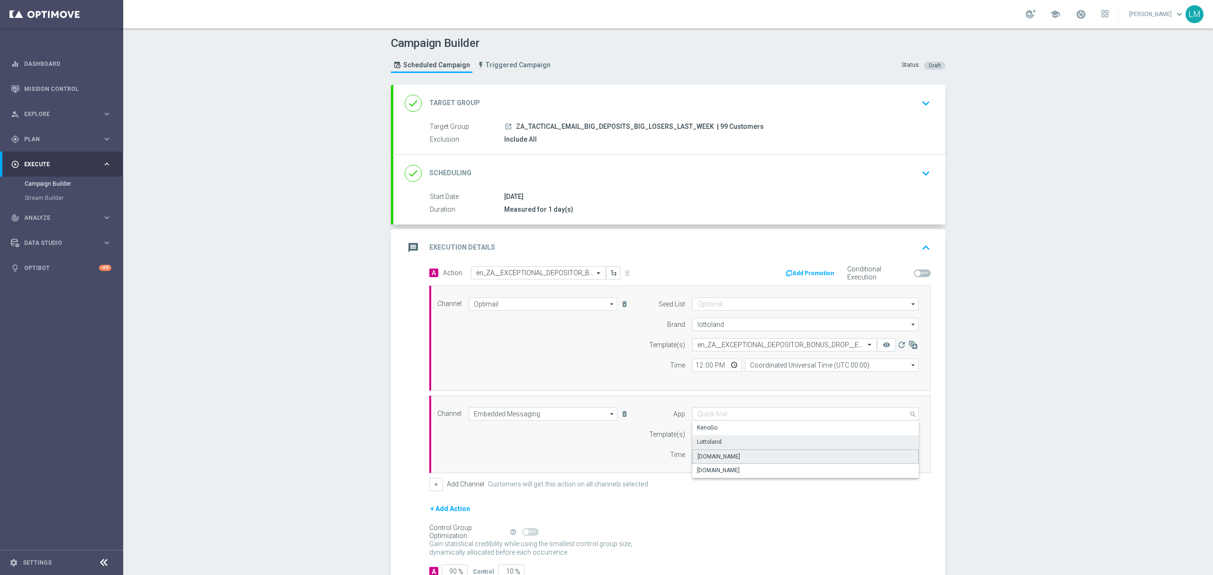
click at [716, 457] on div "Lottoland.bet.br" at bounding box center [718, 457] width 43 height 9
type input "Lottoland.bet.br"
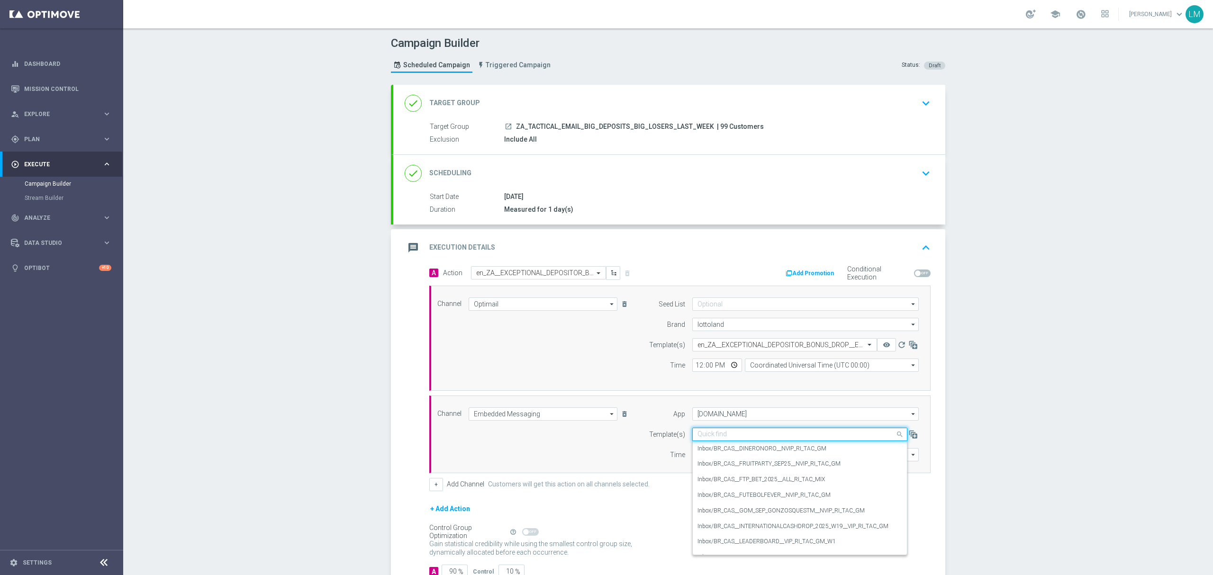
click at [717, 441] on div "Quick find" at bounding box center [799, 434] width 215 height 13
paste input "en_ZA__EXCEPTIONAL_DEPOSITOR_BONUS_DROP__EMT_ALL_EM_TAC_LT"
type input "en_ZA__EXCEPTIONAL_DEPOSITOR_BONUS_DROP__EMT_ALL_EM_TAC_LT"
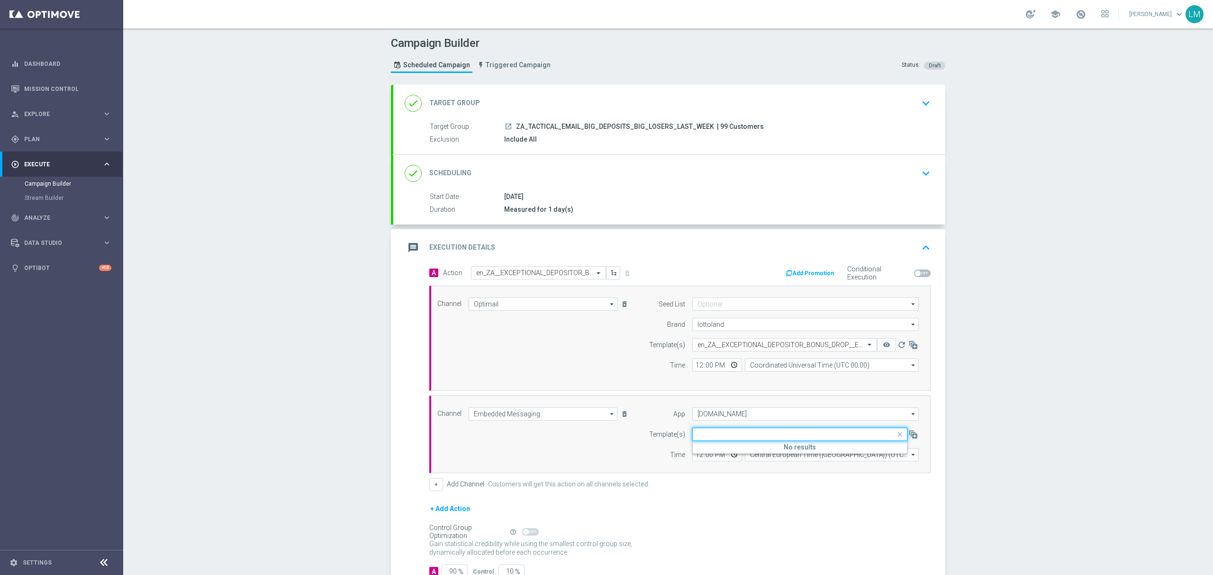
click at [642, 459] on div "Time" at bounding box center [661, 454] width 48 height 13
click at [750, 439] on input "text" at bounding box center [790, 435] width 186 height 8
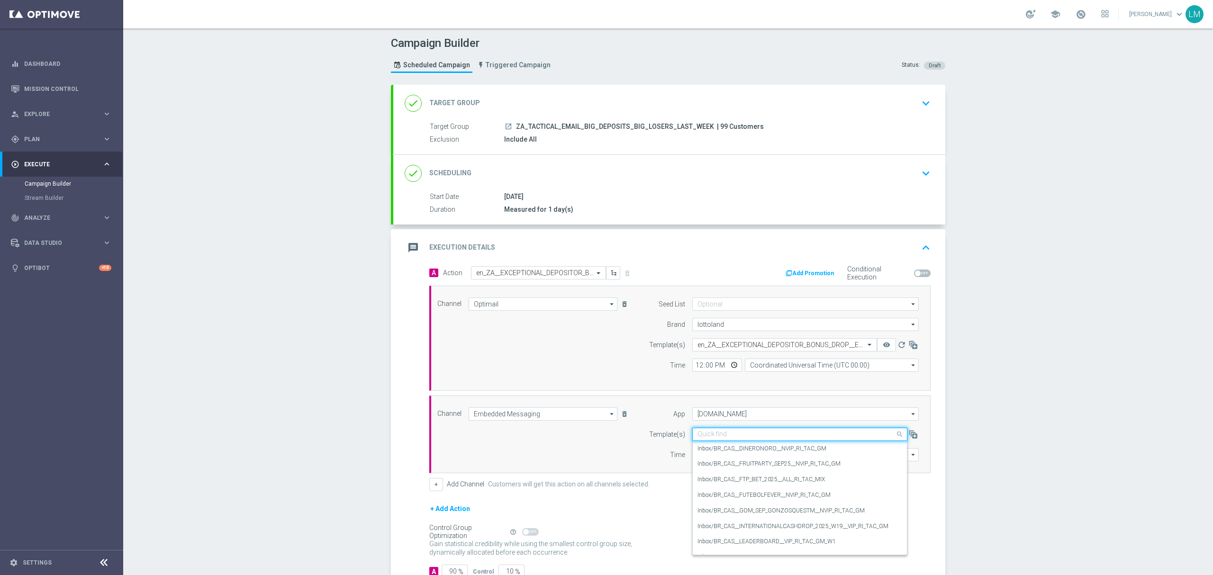
paste input "en_ZA__EXCEPTIONAL_DEPOSITOR_BONUS_DROP"
type input "en_ZA__EXCEPTIONAL_DEPOSITOR_BONUS_DROP"
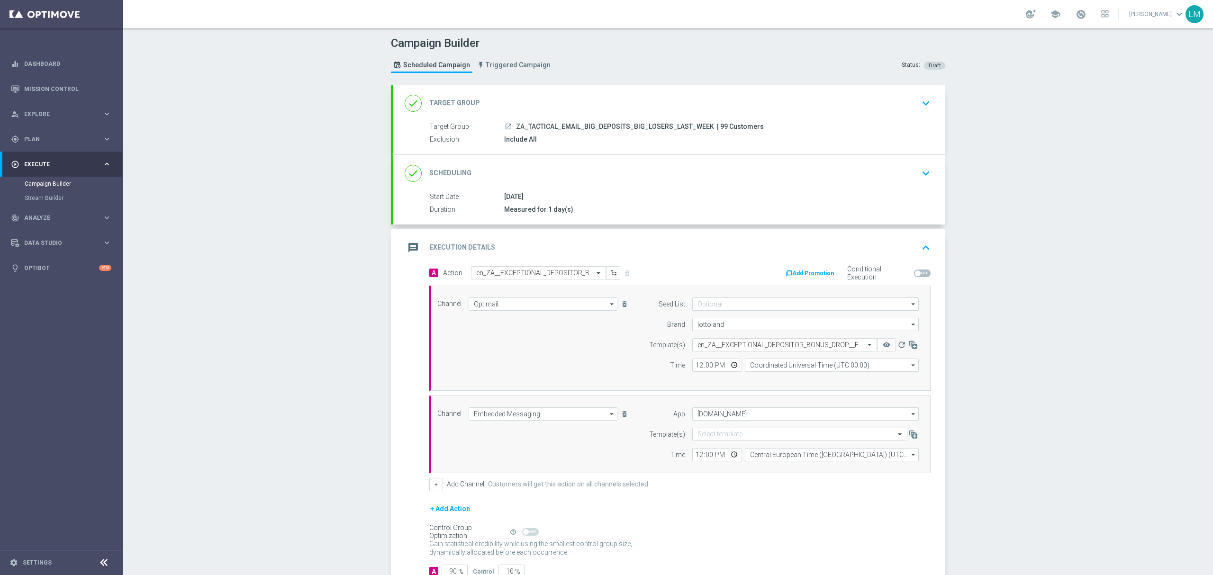
click at [618, 459] on div "Channel Embedded Messaging Embedded Messaging arrow_drop_down Drag here to set …" at bounding box center [678, 435] width 496 height 54
click at [711, 420] on input "Lottoland.bet.br" at bounding box center [805, 414] width 226 height 13
drag, startPoint x: 720, startPoint y: 431, endPoint x: 719, endPoint y: 442, distance: 10.9
click at [719, 442] on div "KenoGo Lottoland Lottoland.bet.br Sorteonline.bet.br" at bounding box center [805, 449] width 227 height 57
click at [719, 442] on div "Lottoland" at bounding box center [805, 442] width 227 height 14
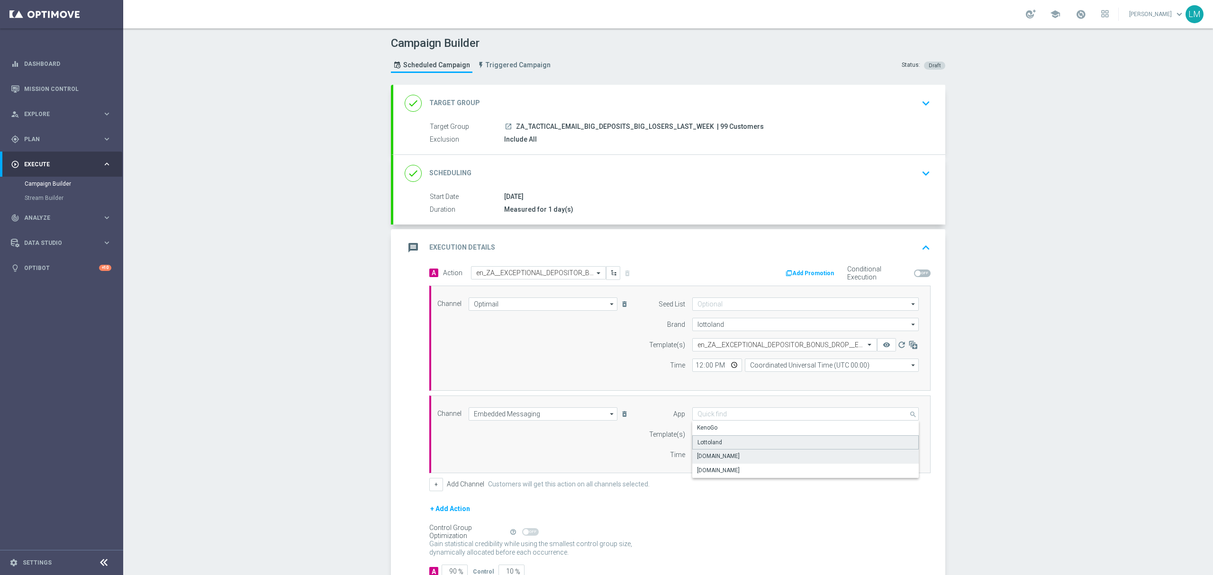
type input "Lottoland"
click at [719, 441] on div "Select template" at bounding box center [799, 434] width 215 height 13
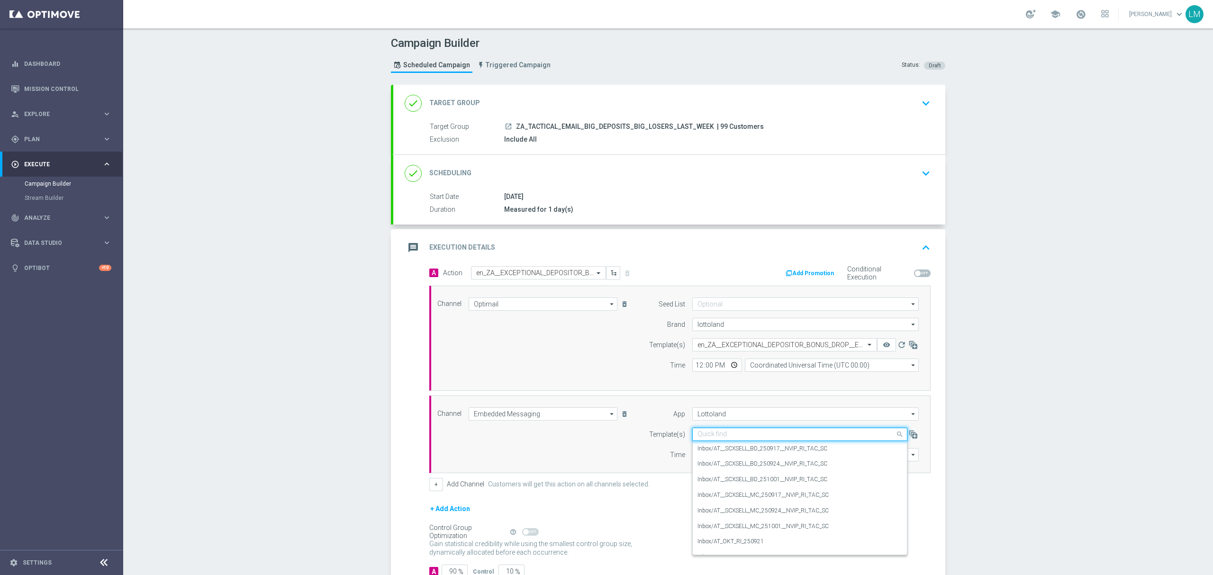
paste input "en_ZA__EXCEPTIONAL_DEPOSITOR_BONUS_DROP__ALL_RI_TAC_LT"
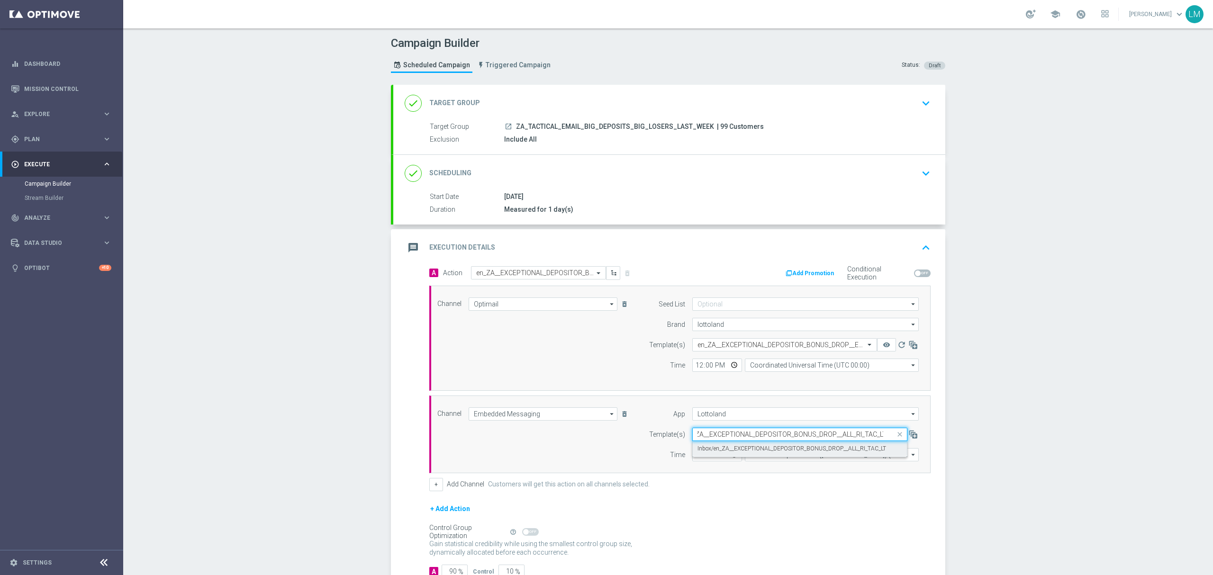
click at [719, 444] on div "Inbox/en_ZA__EXCEPTIONAL_DEPOSITOR_BONUS_DROP__ALL_RI_TAC_LT" at bounding box center [799, 449] width 205 height 16
type input "en_ZA__EXCEPTIONAL_DEPOSITOR_BONUS_DROP__ALL_RI_TAC_LT"
click at [727, 458] on input "12:00" at bounding box center [717, 454] width 50 height 13
click at [598, 442] on div "Channel Embedded Messaging Embedded Messaging arrow_drop_down Drag here to set …" at bounding box center [678, 435] width 496 height 54
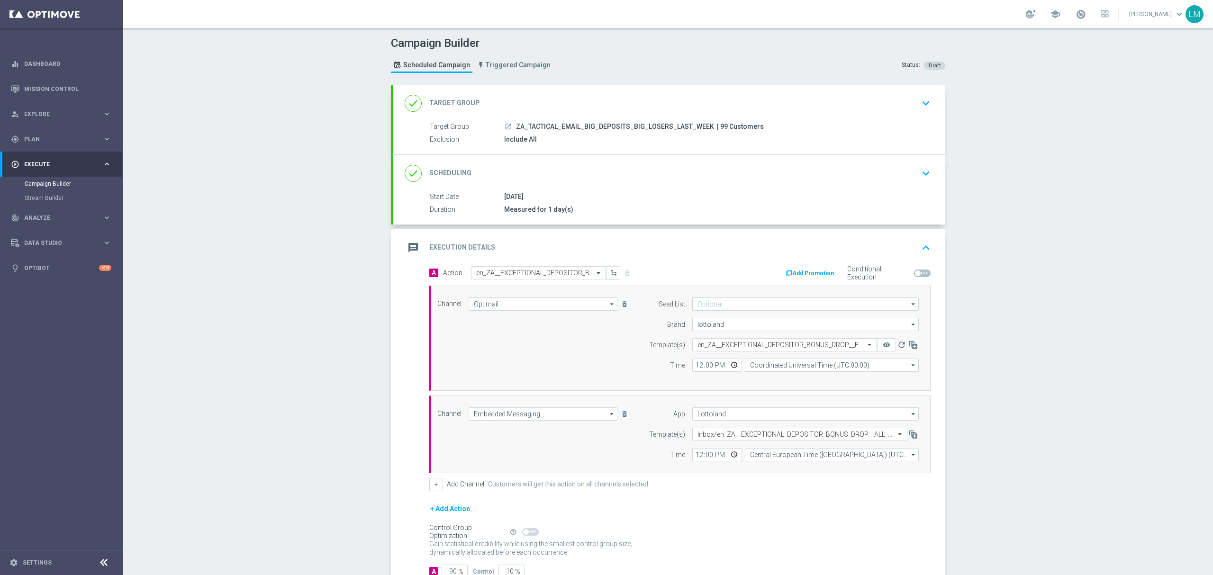
scroll to position [69, 0]
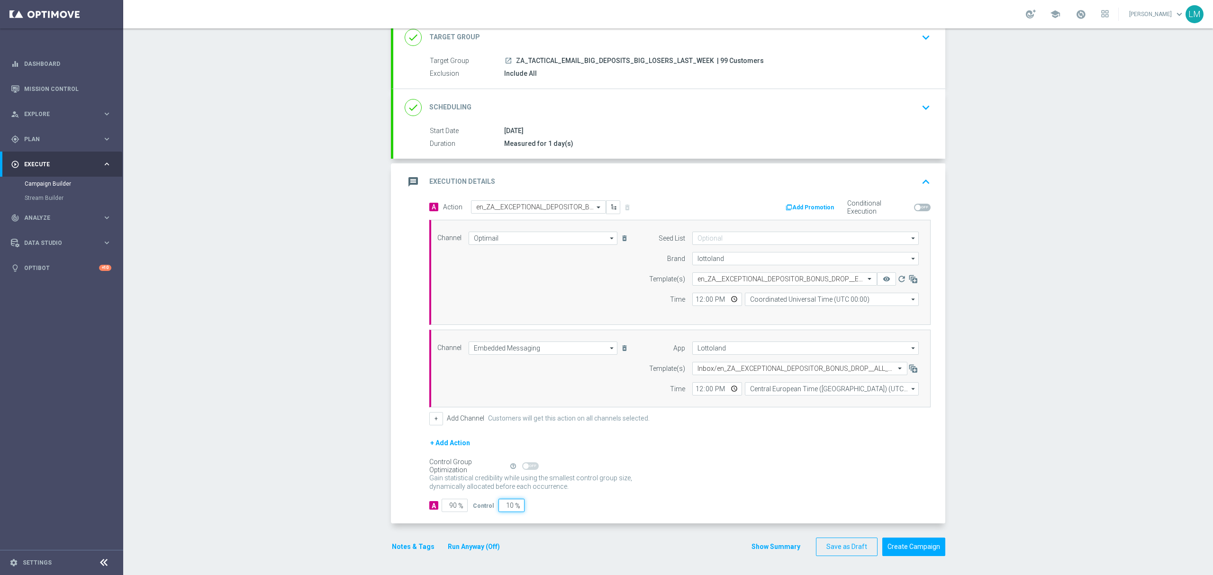
click at [503, 505] on input "10" at bounding box center [511, 505] width 26 height 13
type input "0"
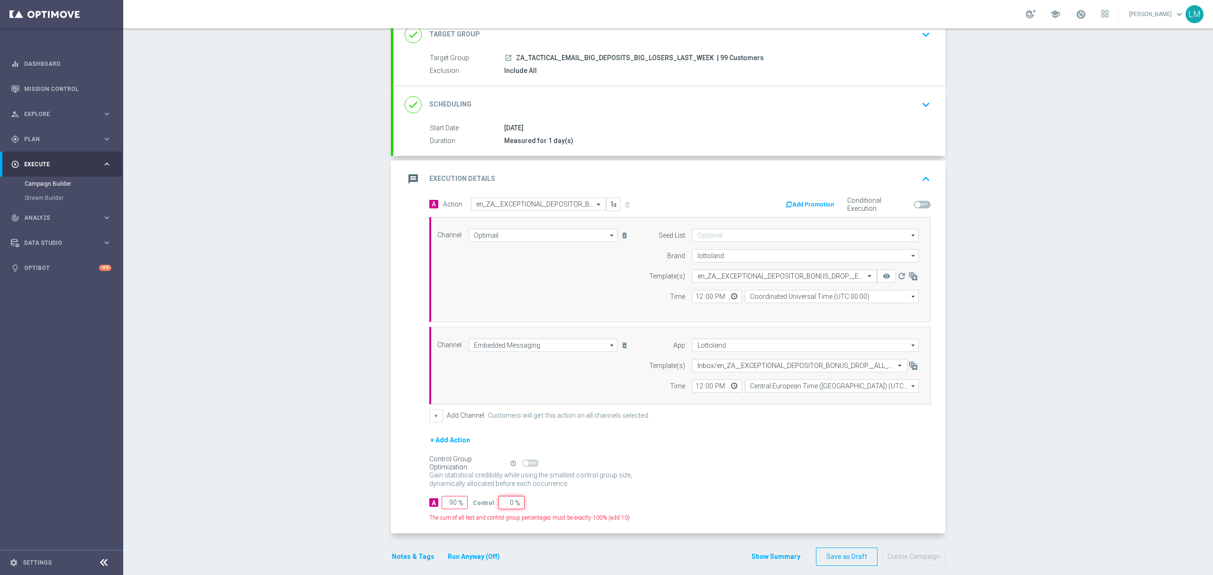
type input "100"
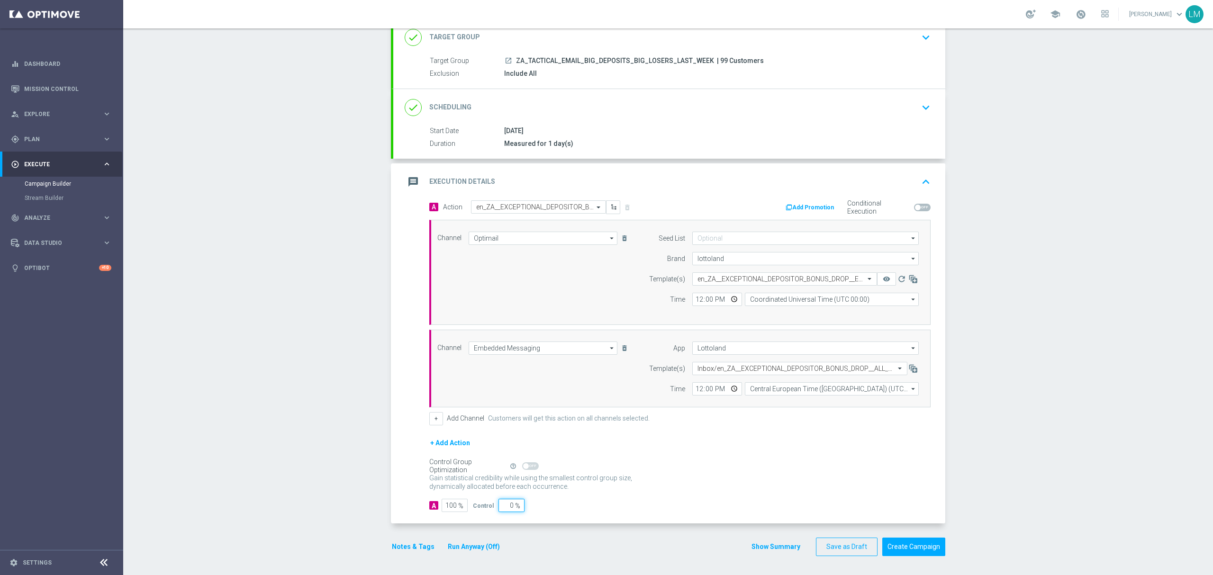
type input "0"
click at [703, 480] on div "Gain statistical credibility while using the smallest control group size, dynam…" at bounding box center [679, 482] width 501 height 23
click at [777, 301] on input "Coordinated Universal Time (UTC 00:00)" at bounding box center [832, 299] width 174 height 13
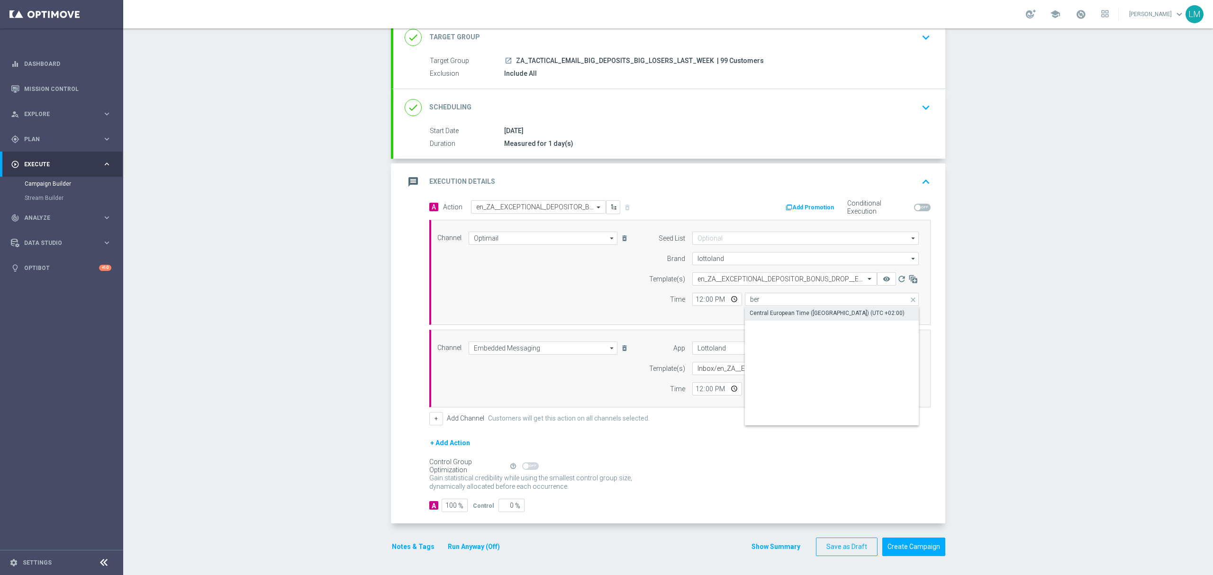
click at [787, 313] on div "Central European Time (Berlin) (UTC +02:00)" at bounding box center [827, 313] width 155 height 9
type input "Central European Time (Berlin) (UTC +02:00)"
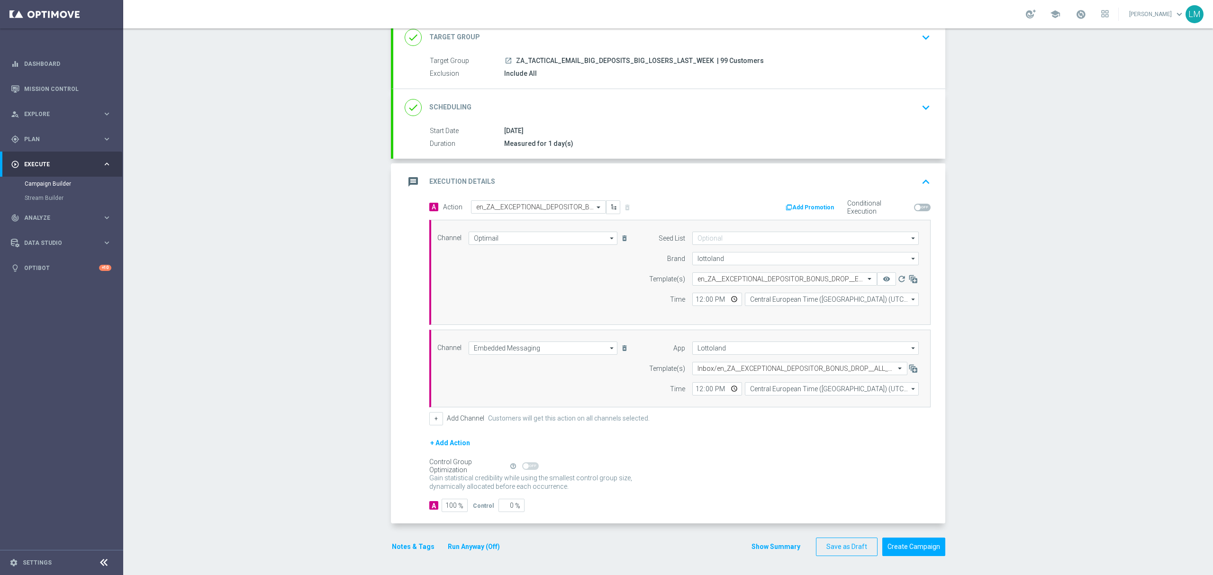
drag, startPoint x: 393, startPoint y: 271, endPoint x: 341, endPoint y: 281, distance: 53.1
click at [393, 271] on div "A Action Select action en_ZA__EXCEPTIONAL_DEPOSITOR_BONUS_DROP__EMT_ALL_EM_TAC_…" at bounding box center [669, 362] width 552 height 324
click at [908, 550] on button "Create Campaign" at bounding box center [913, 547] width 63 height 18
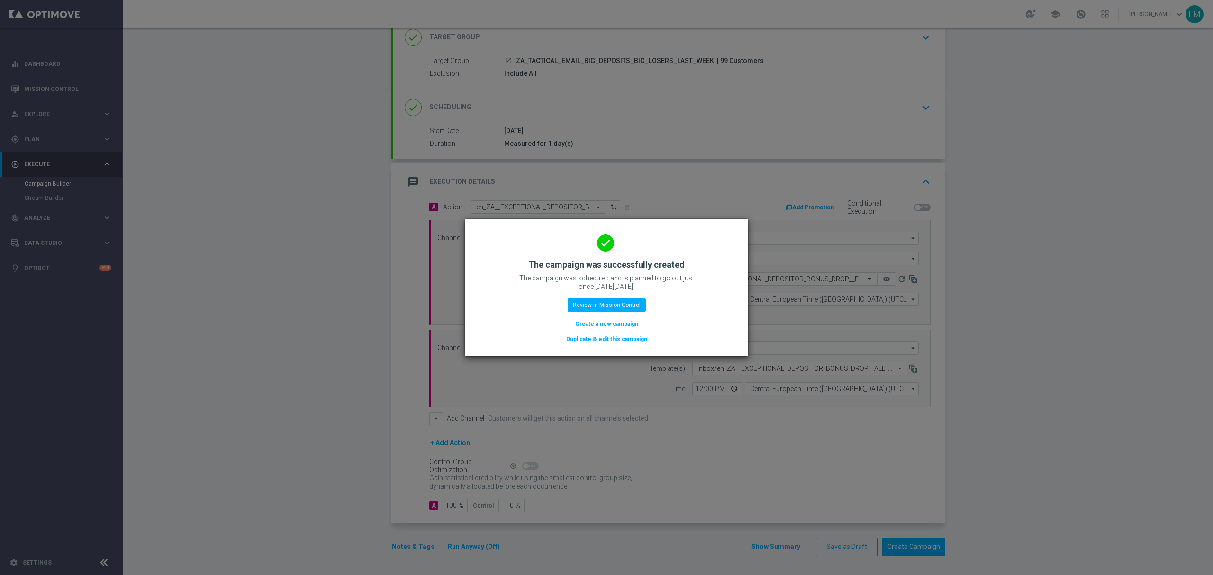
click at [588, 320] on button "Create a new campaign" at bounding box center [606, 324] width 65 height 10
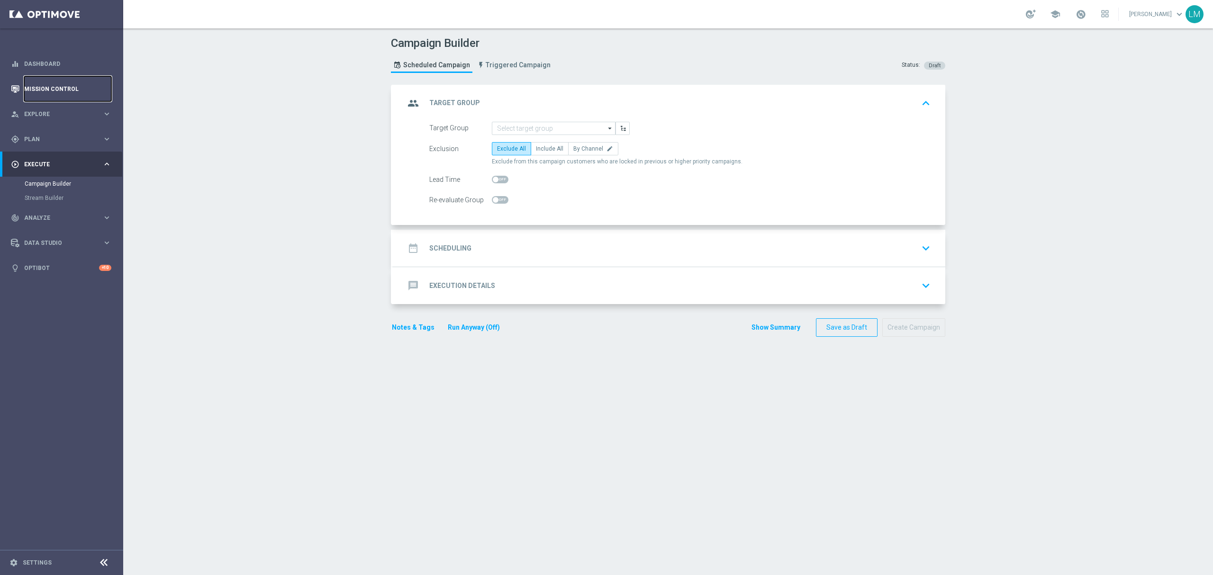
click at [80, 91] on link "Mission Control" at bounding box center [67, 88] width 87 height 25
